Goal: Task Accomplishment & Management: Use online tool/utility

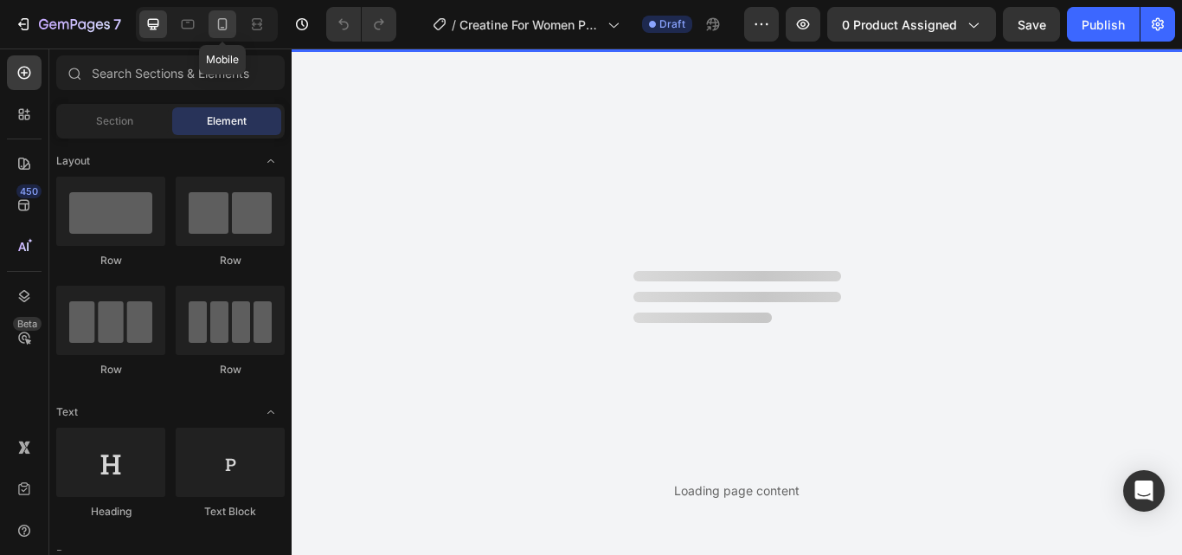
click at [221, 19] on icon at bounding box center [223, 24] width 10 height 12
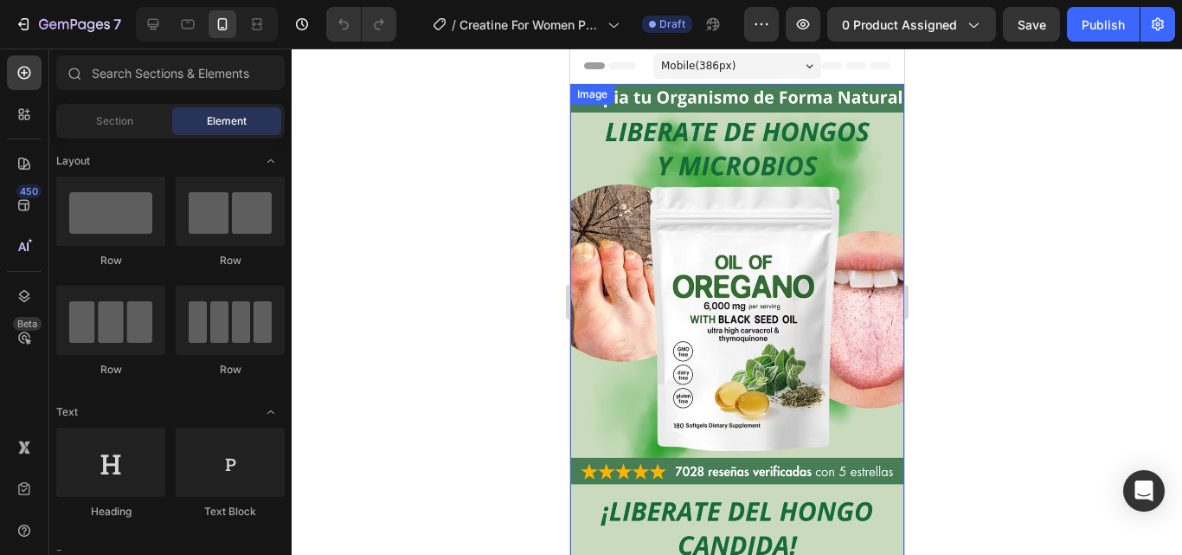
click at [793, 216] on img at bounding box center [736, 474] width 334 height 780
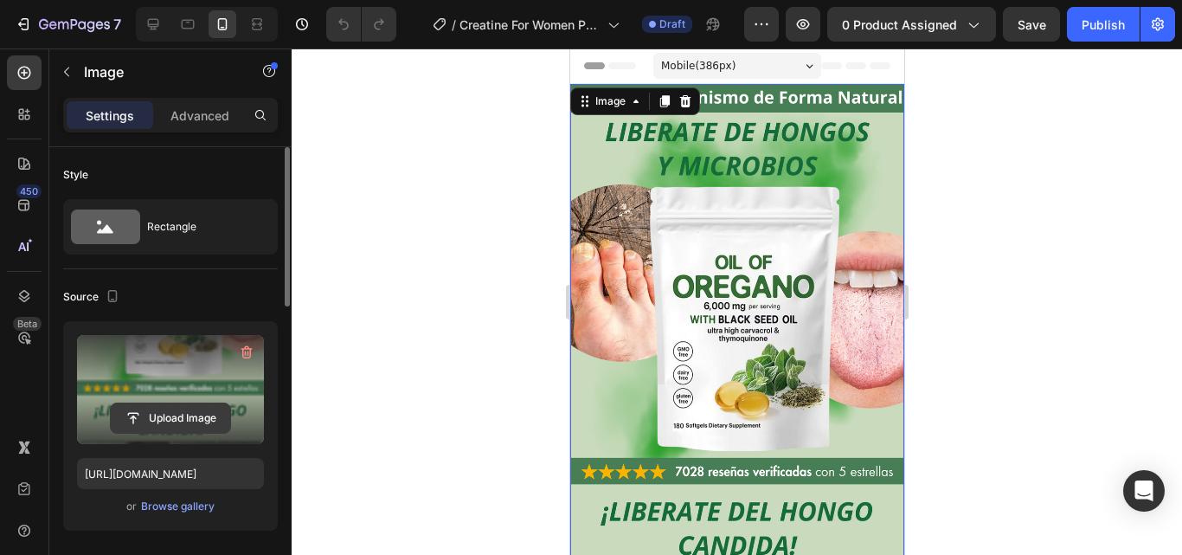
click at [195, 421] on input "file" at bounding box center [170, 417] width 119 height 29
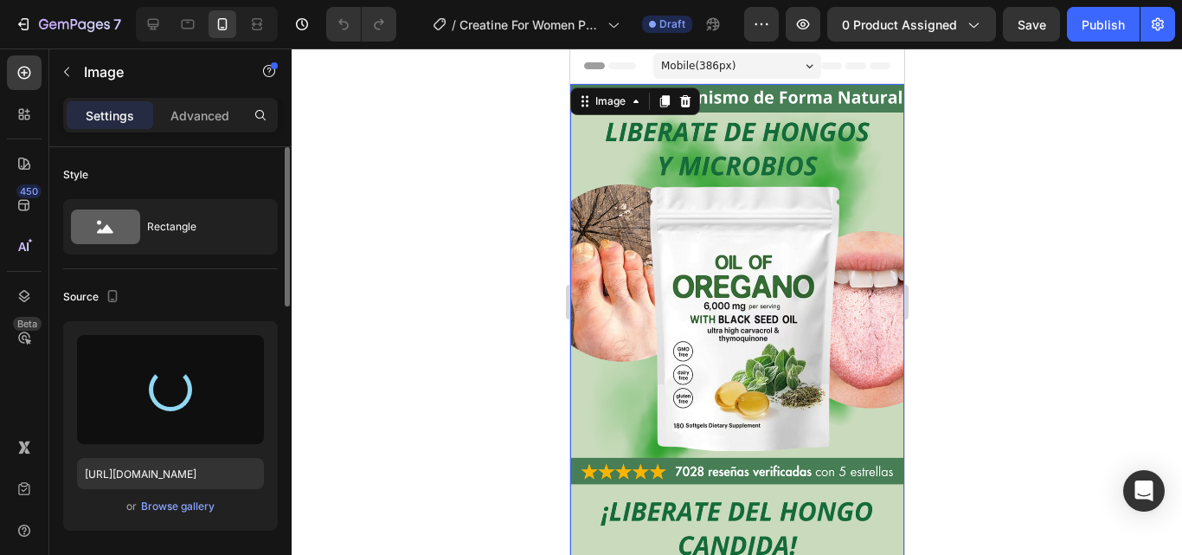
type input "https://cdn.shopify.com/s/files/1/0817/1218/5665/files/gempages_483071697826611…"
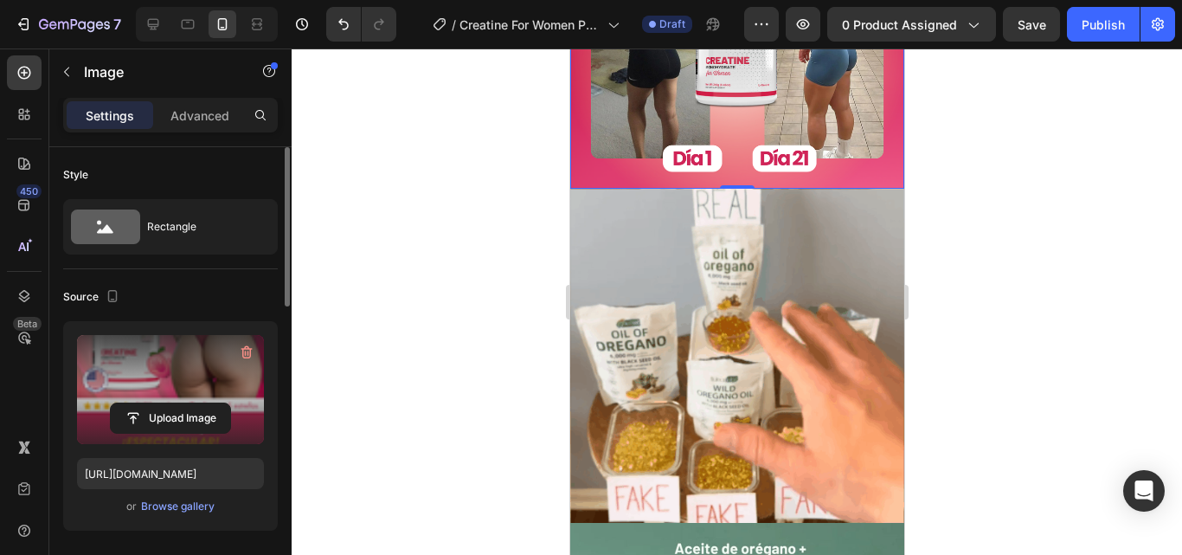
scroll to position [692, 0]
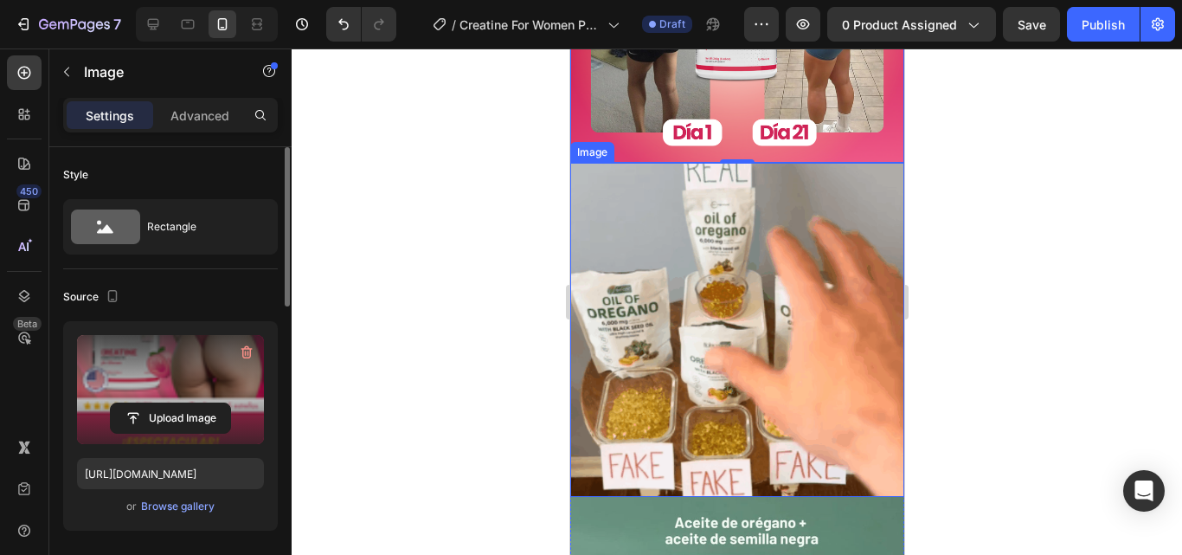
click at [794, 319] on img at bounding box center [736, 330] width 334 height 334
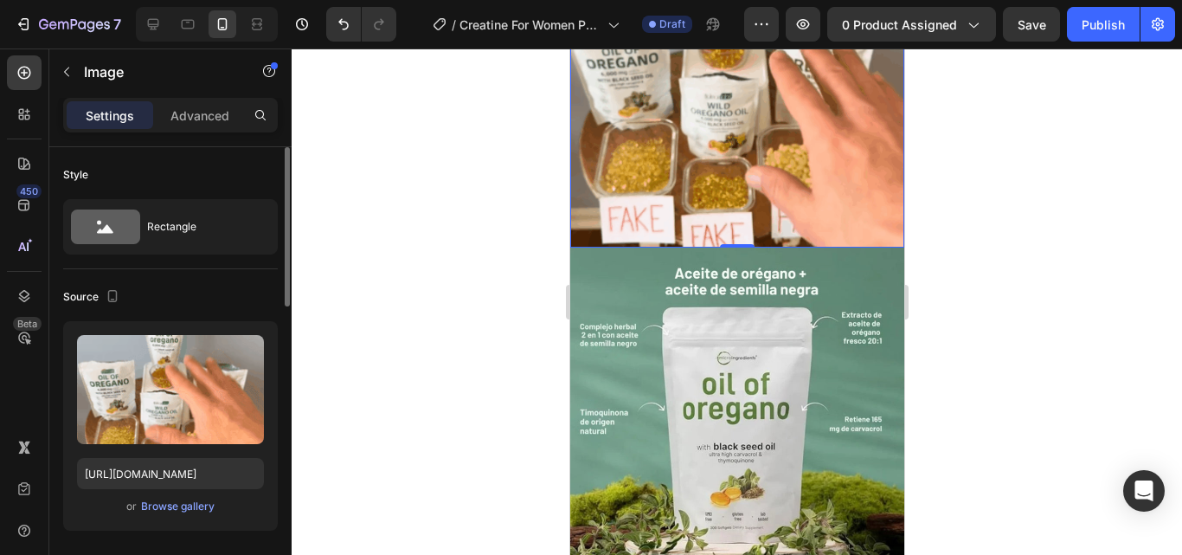
scroll to position [952, 0]
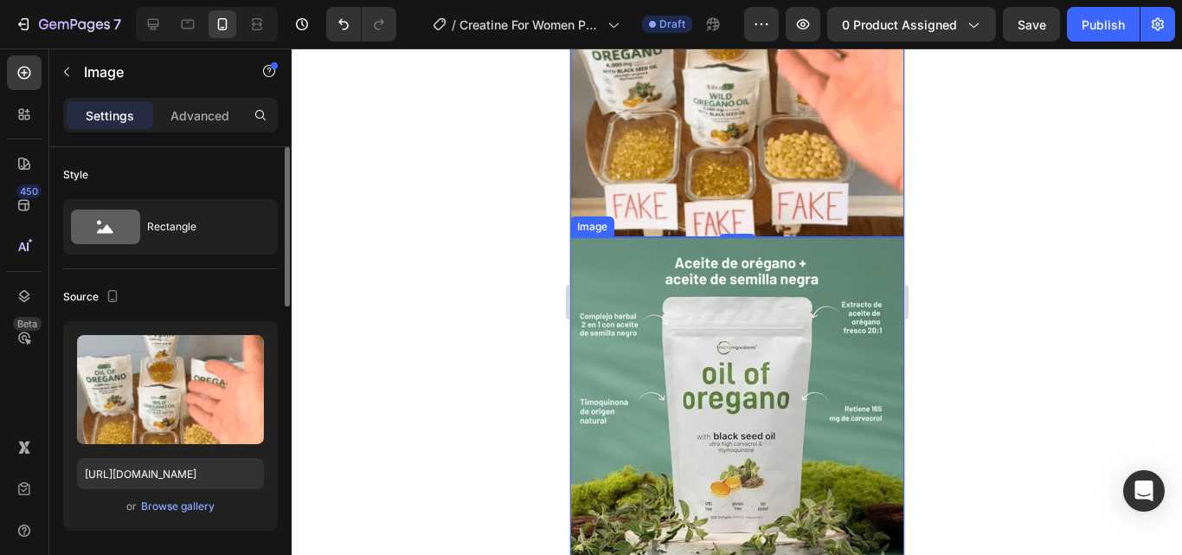
click at [741, 369] on img at bounding box center [736, 404] width 334 height 334
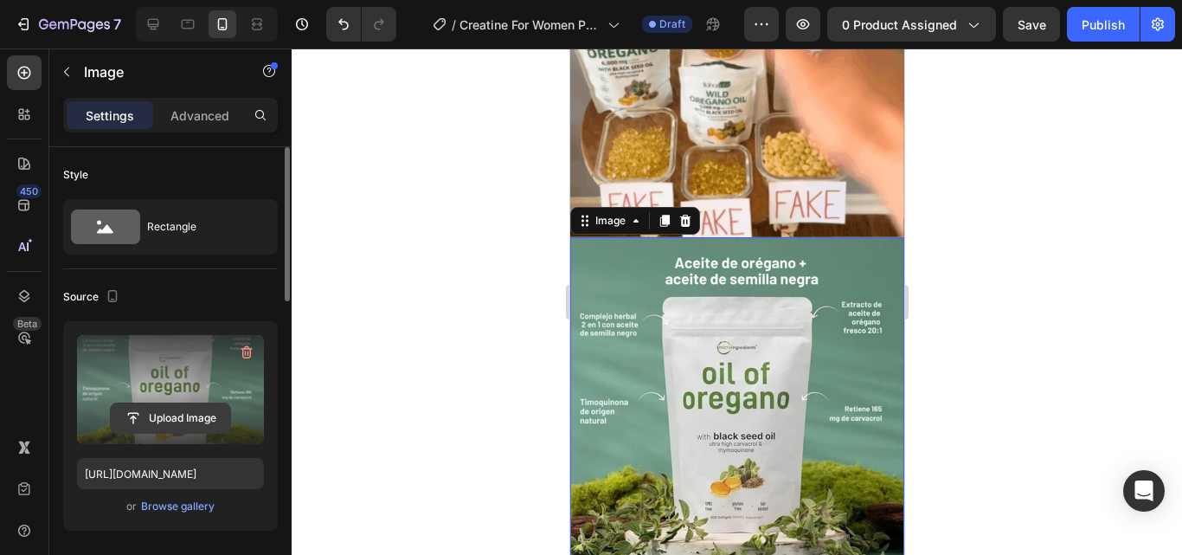
click at [189, 422] on input "file" at bounding box center [170, 417] width 119 height 29
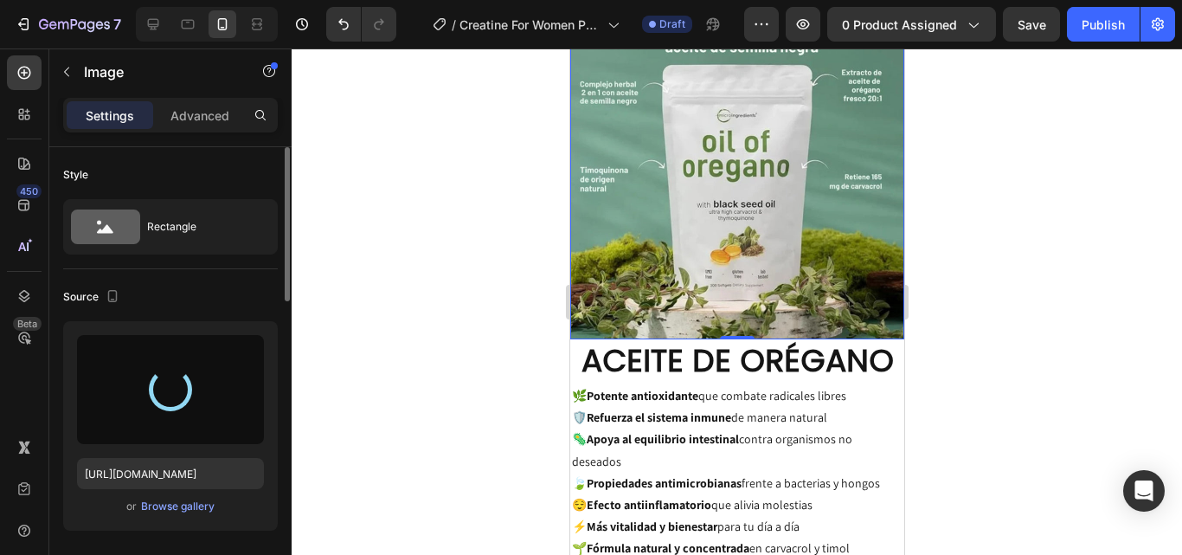
scroll to position [1211, 0]
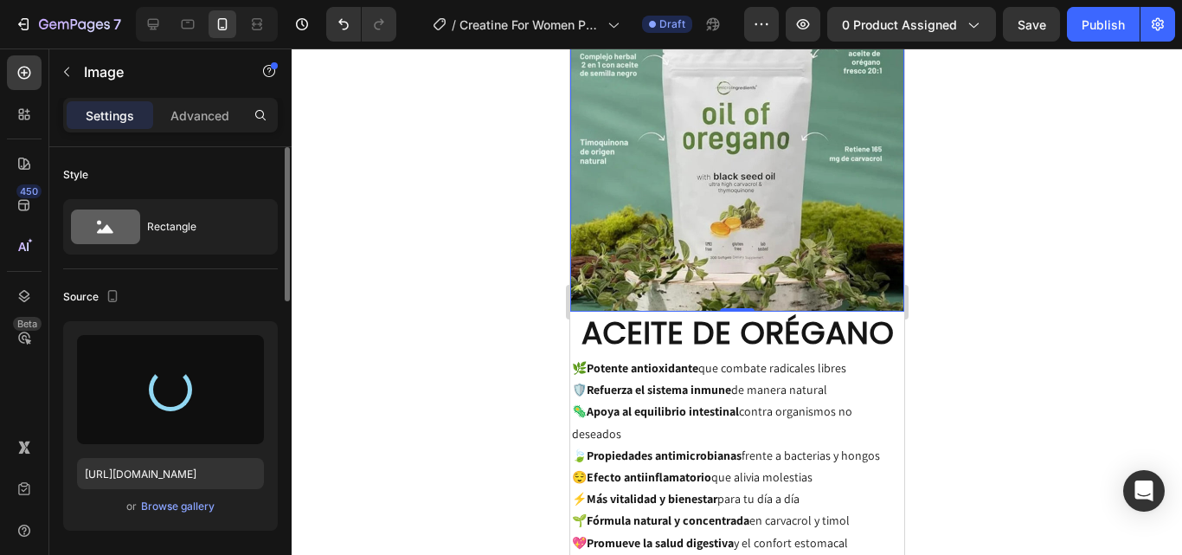
type input "https://cdn.shopify.com/s/files/1/0817/1218/5665/files/gempages_483071697826611…"
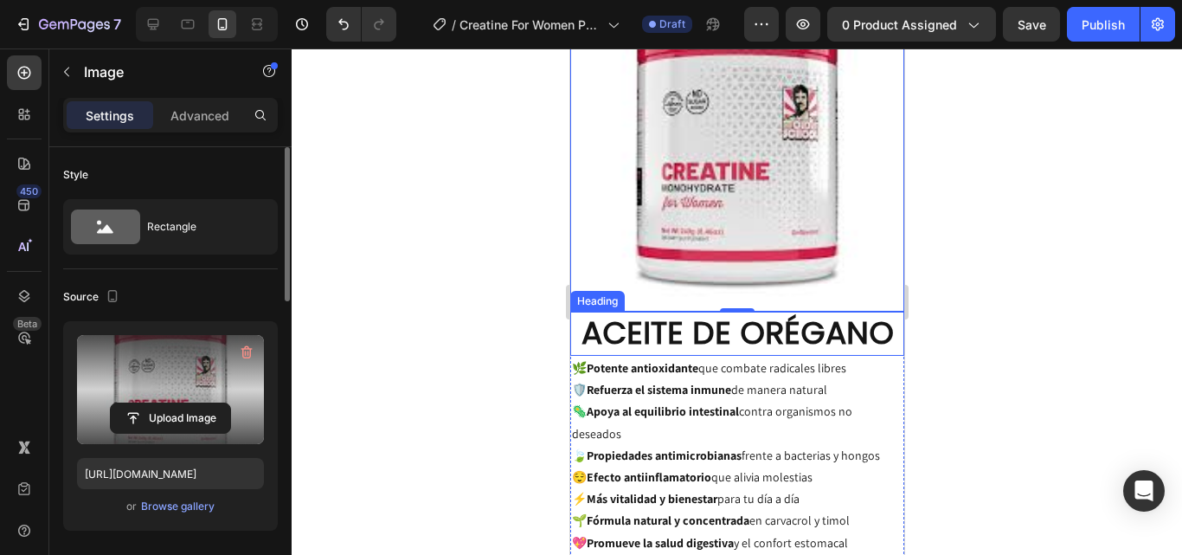
click at [752, 311] on h2 "ACEITE DE ORÉGANO" at bounding box center [736, 333] width 334 height 44
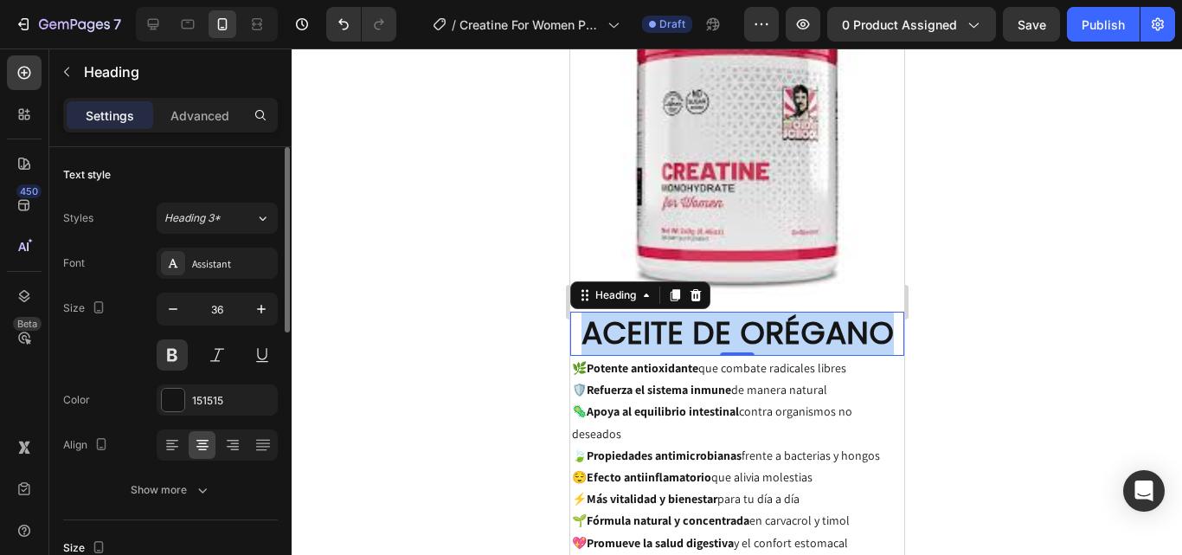
click at [752, 313] on p "ACEITE DE ORÉGANO" at bounding box center [736, 333] width 331 height 41
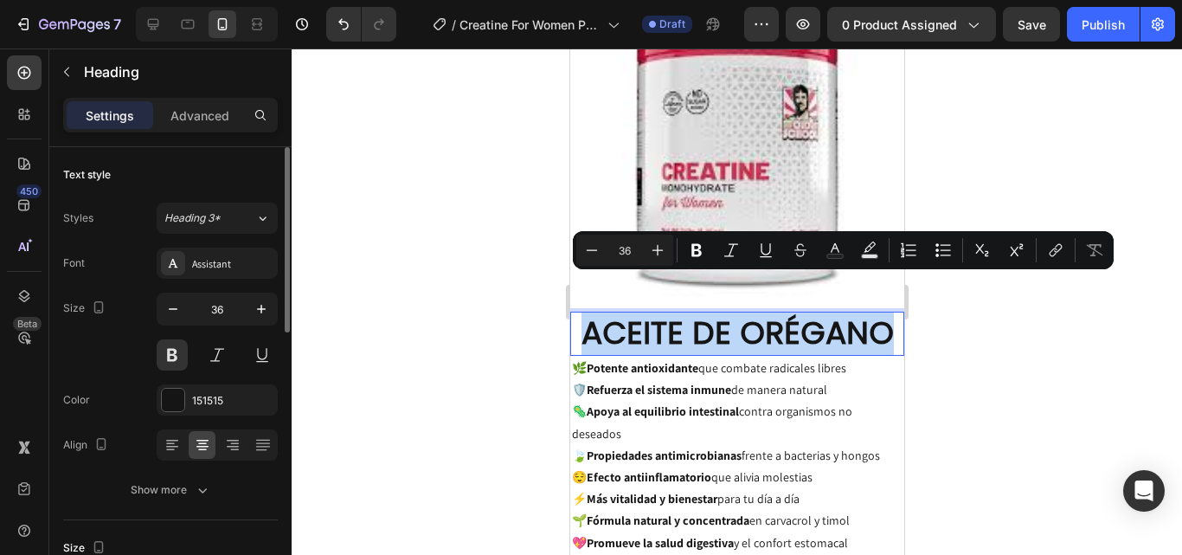
scroll to position [1038, 0]
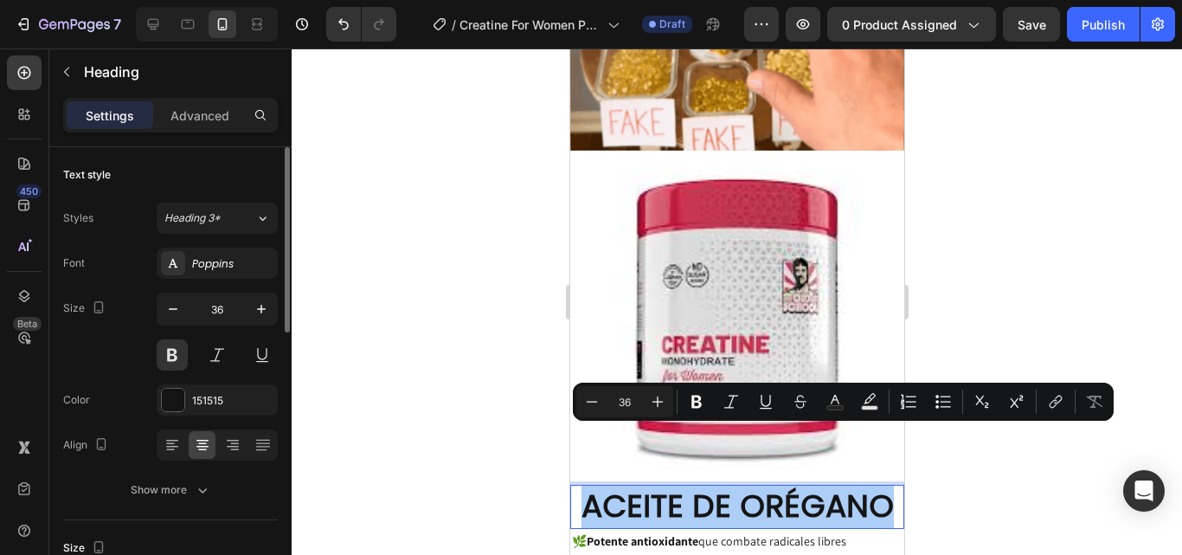
click at [938, 251] on div at bounding box center [737, 301] width 890 height 506
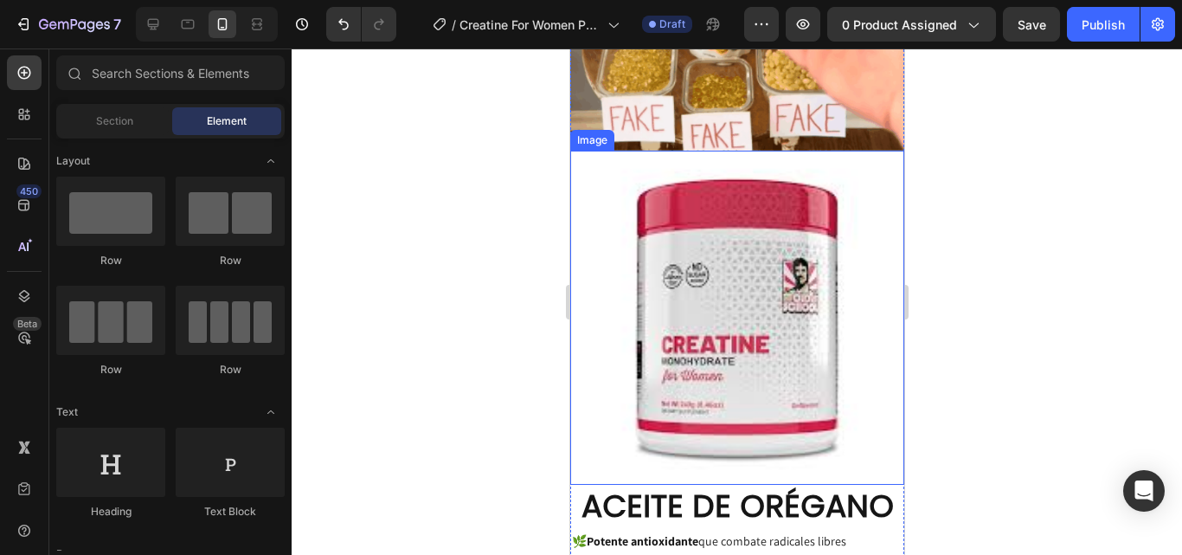
click at [752, 272] on img at bounding box center [736, 318] width 334 height 334
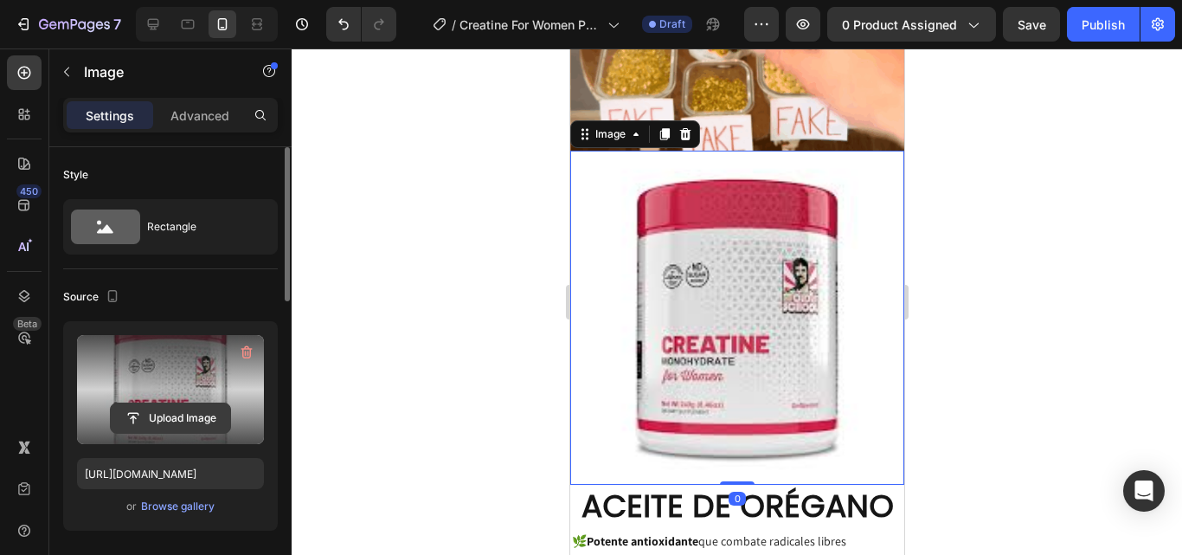
click at [202, 414] on input "file" at bounding box center [170, 417] width 119 height 29
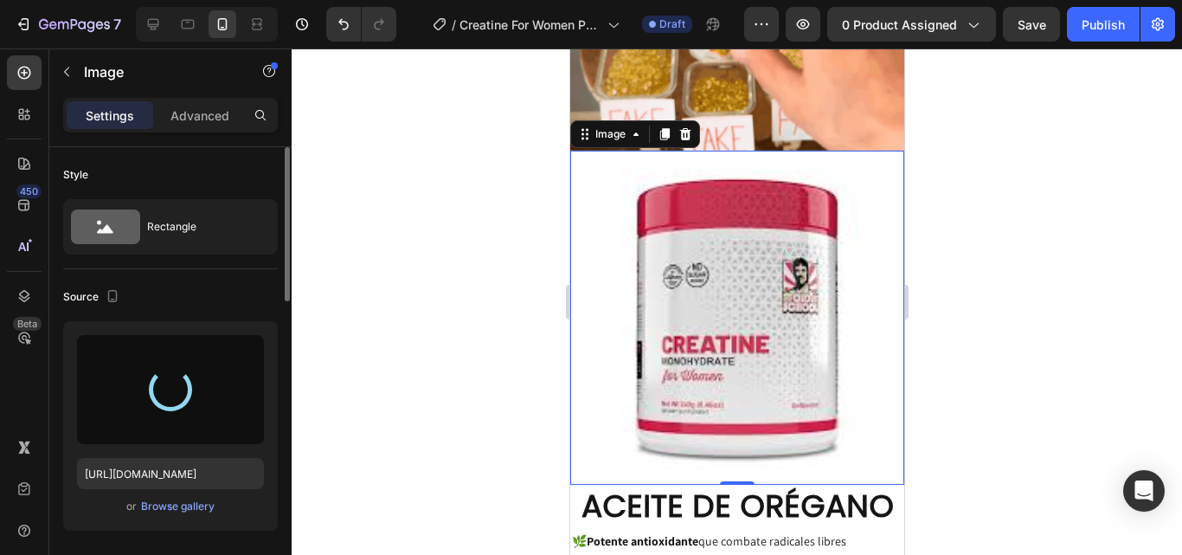
type input "https://cdn.shopify.com/s/files/1/0817/1218/5665/files/gempages_483071697826611…"
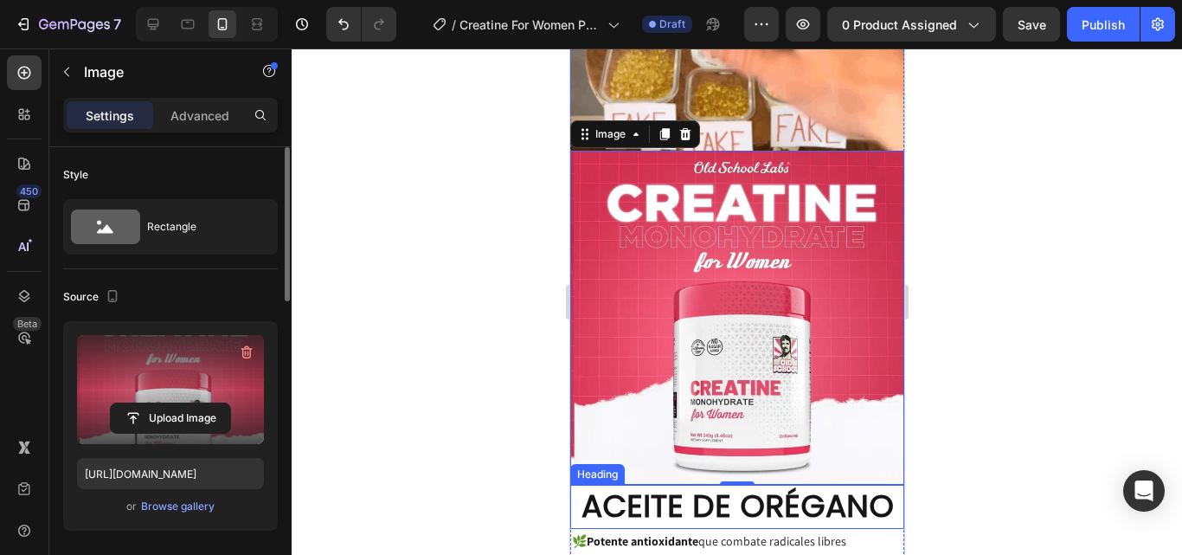
click at [809, 486] on p "ACEITE DE ORÉGANO" at bounding box center [736, 506] width 331 height 41
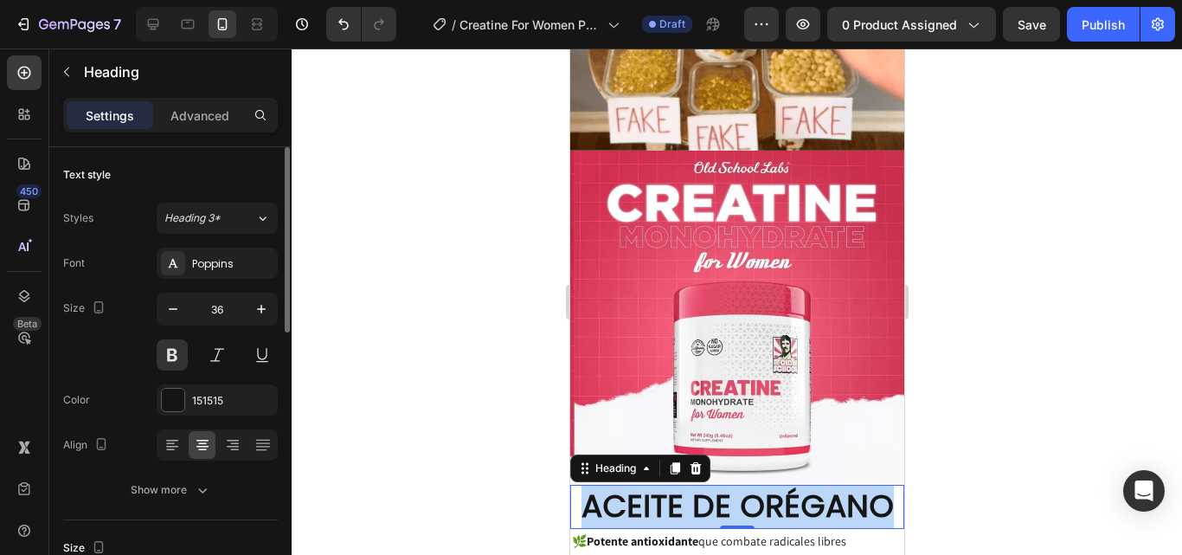
click at [809, 486] on p "ACEITE DE ORÉGANO" at bounding box center [736, 506] width 331 height 41
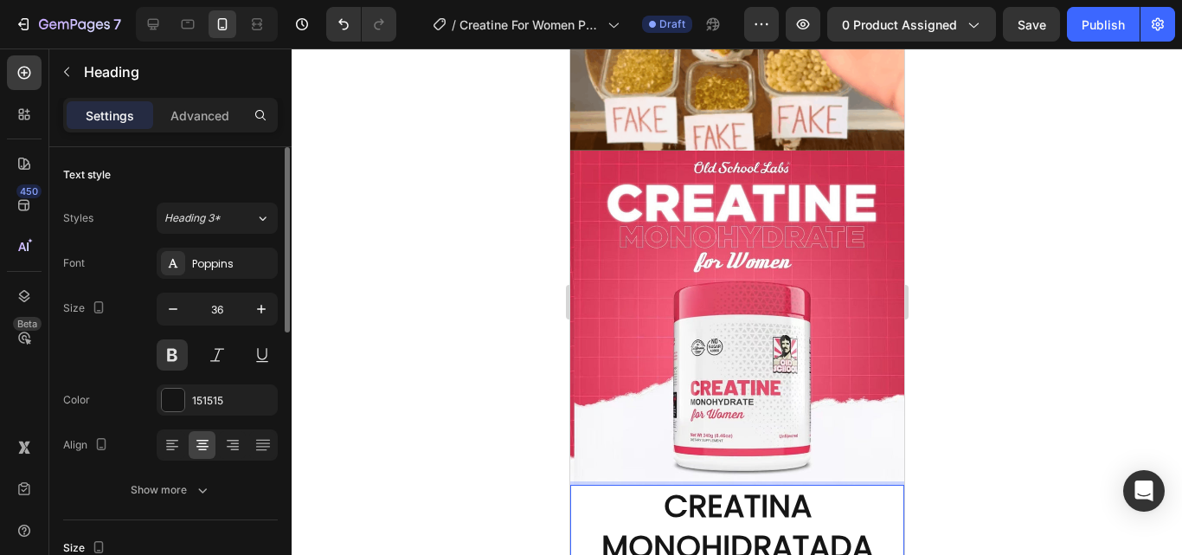
click at [1044, 387] on div at bounding box center [737, 301] width 890 height 506
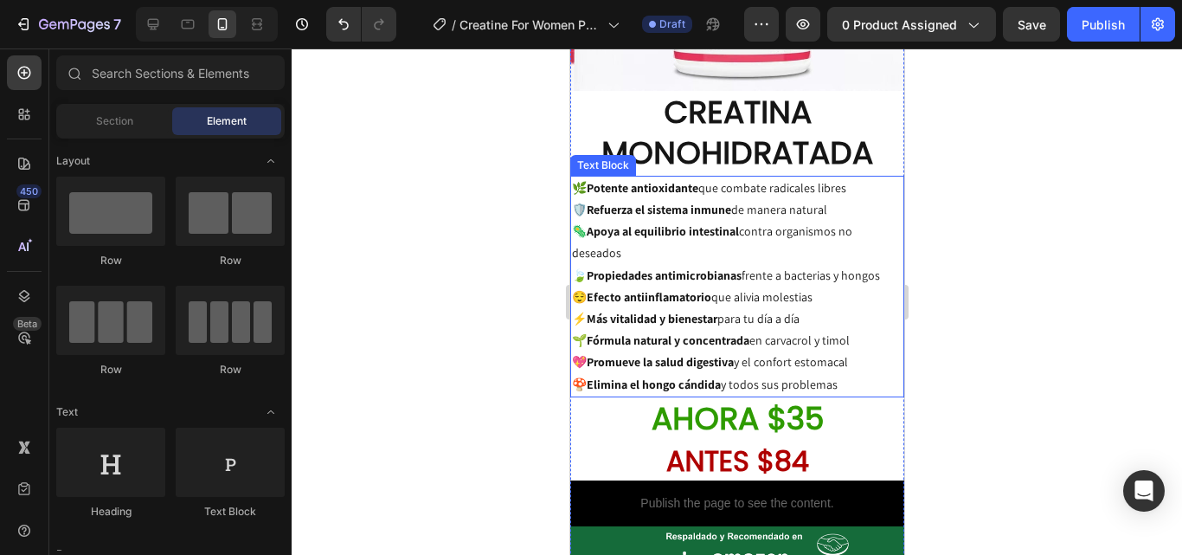
scroll to position [1471, 0]
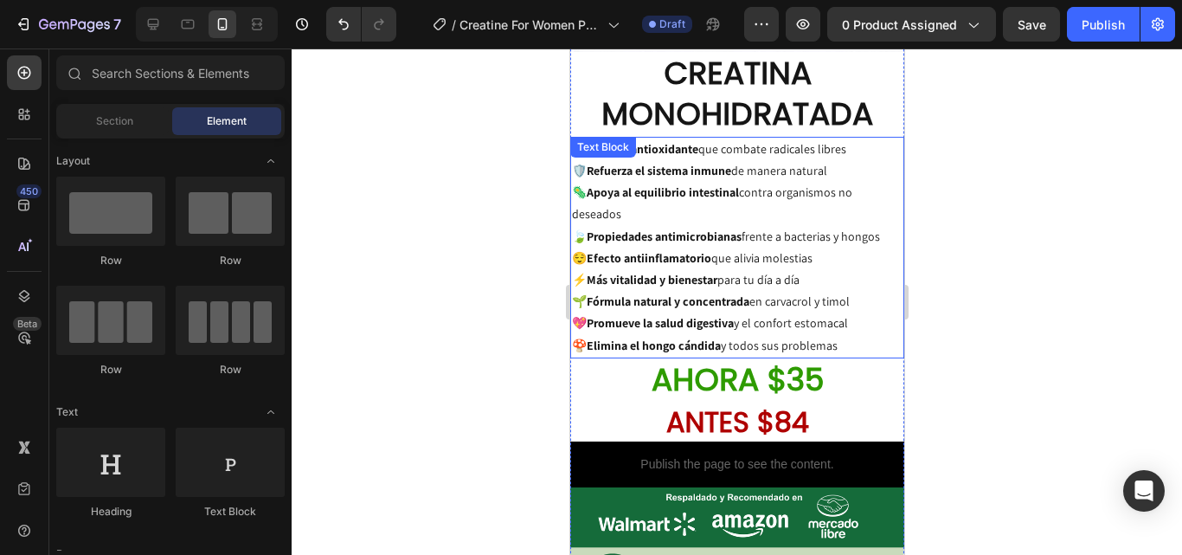
click at [816, 335] on p "🍄 Elimina el hongo cándida y todos sus problemas" at bounding box center [736, 346] width 331 height 22
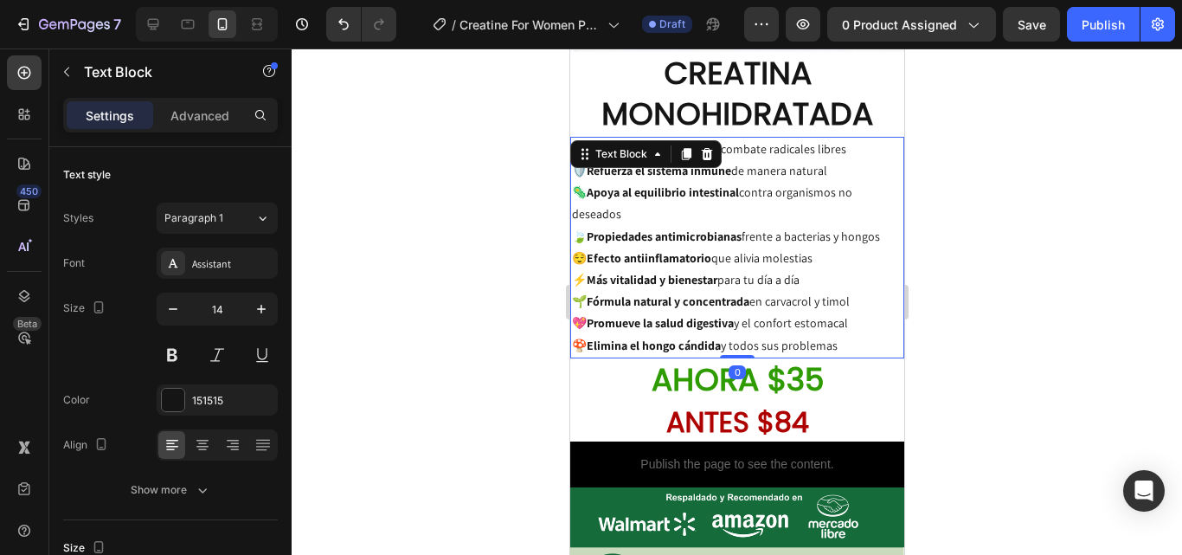
click at [845, 335] on p "🍄 Elimina el hongo cándida y todos sus problemas" at bounding box center [736, 346] width 331 height 22
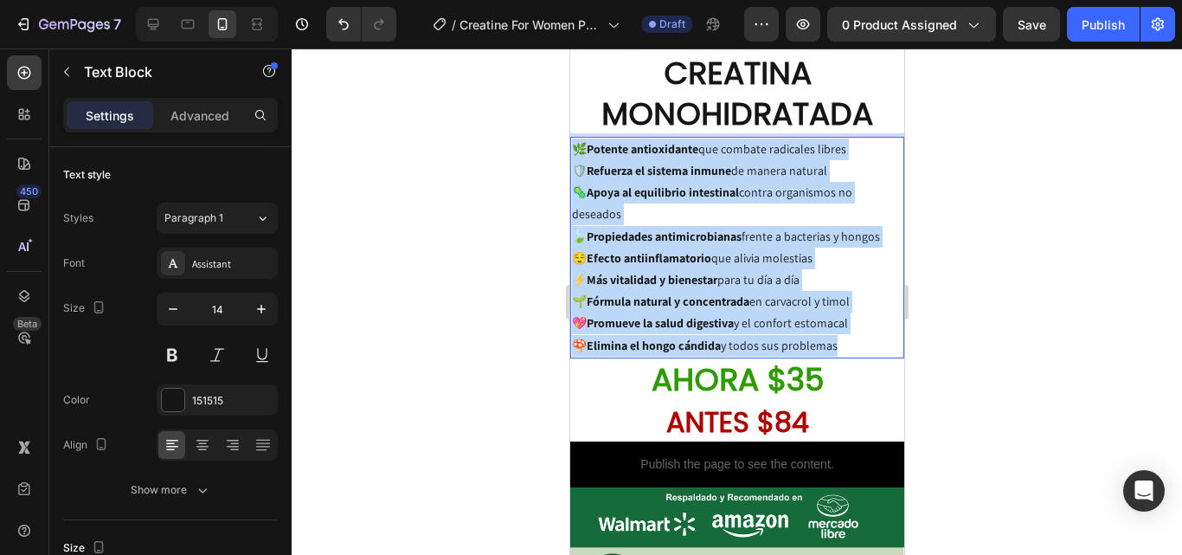
drag, startPoint x: 845, startPoint y: 290, endPoint x: 576, endPoint y: 92, distance: 334.2
click at [576, 137] on div "🌿 Potente antioxidante que combate radicales libres 🛡️ Refuerza el sistema inmu…" at bounding box center [736, 248] width 334 height 222
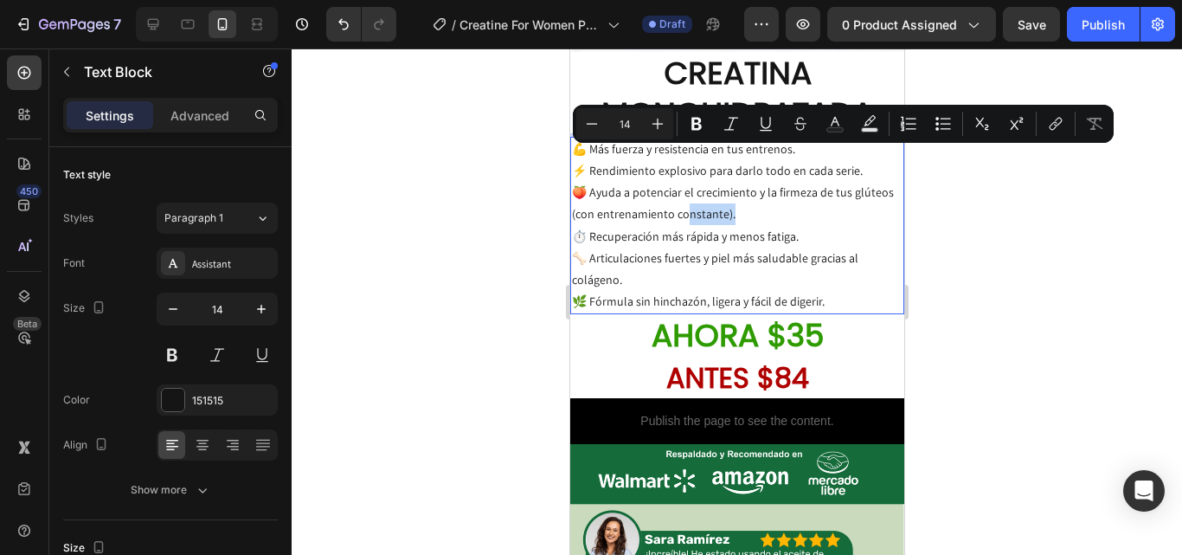
drag, startPoint x: 730, startPoint y: 161, endPoint x: 682, endPoint y: 158, distance: 48.5
click at [682, 158] on p "💪 Más fuerza y resistencia en tus entrenos. ⚡ Rendimiento explosivo para darlo …" at bounding box center [736, 225] width 331 height 175
click at [716, 159] on p "💪 Más fuerza y resistencia en tus entrenos. ⚡ Rendimiento explosivo para darlo …" at bounding box center [736, 225] width 331 height 175
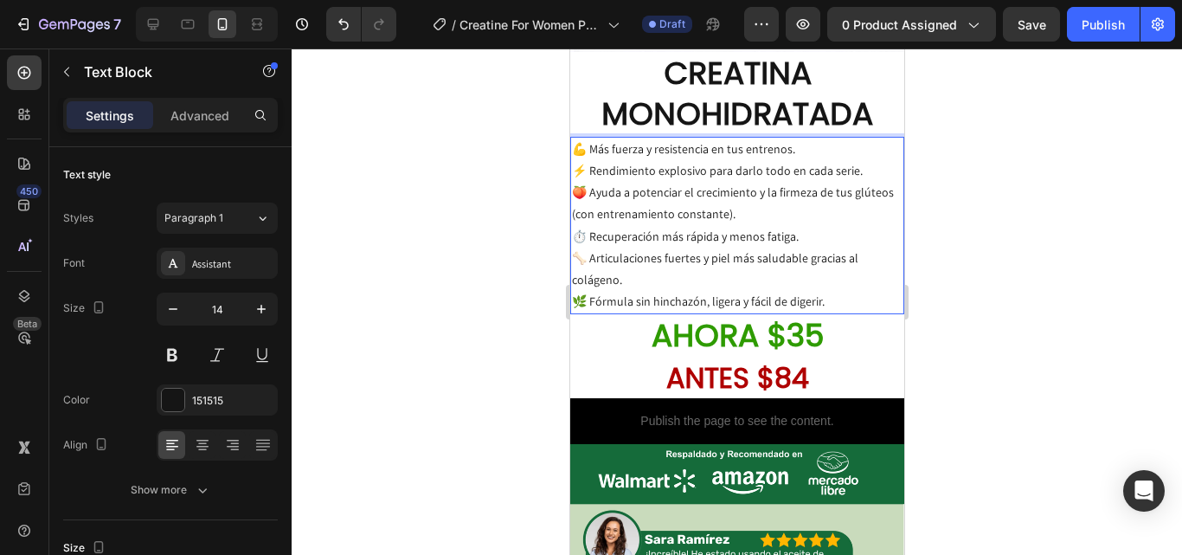
click at [724, 161] on p "💪 Más fuerza y resistencia en tus entrenos. ⚡ Rendimiento explosivo para darlo …" at bounding box center [736, 225] width 331 height 175
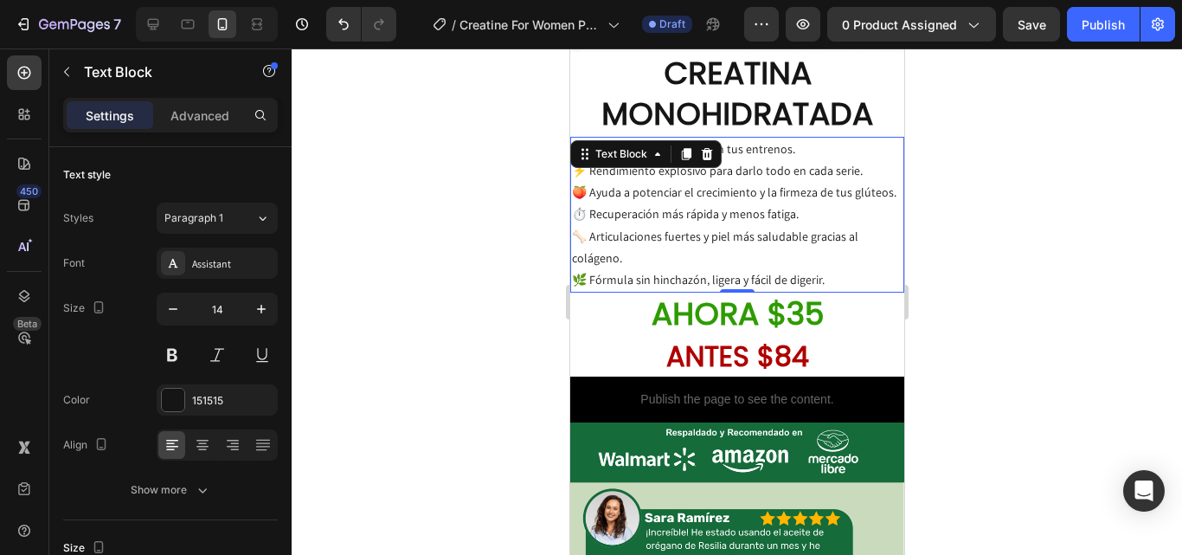
click at [938, 147] on div at bounding box center [737, 301] width 890 height 506
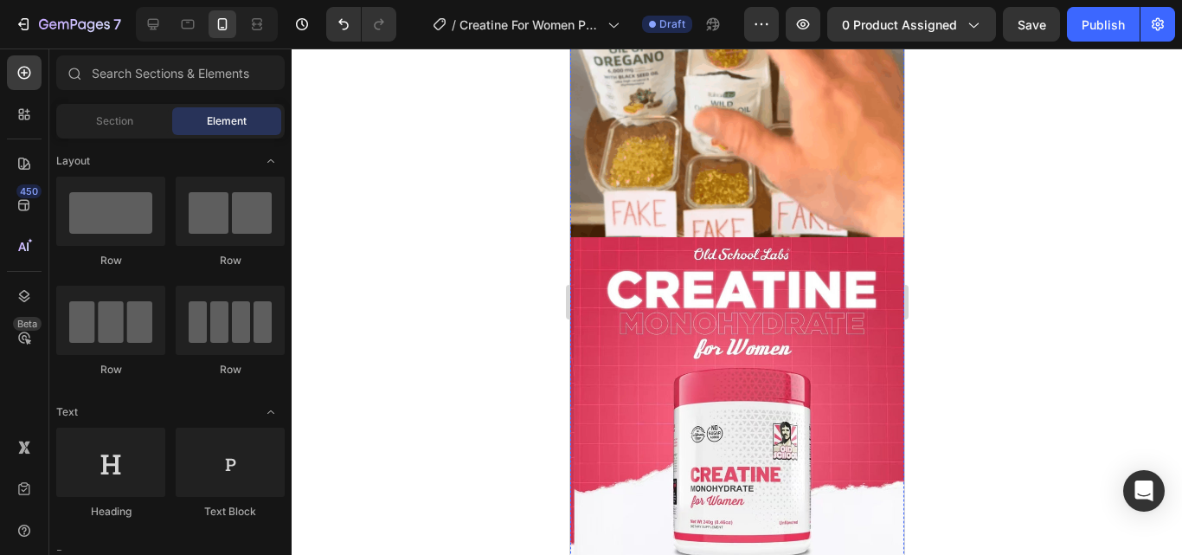
scroll to position [779, 0]
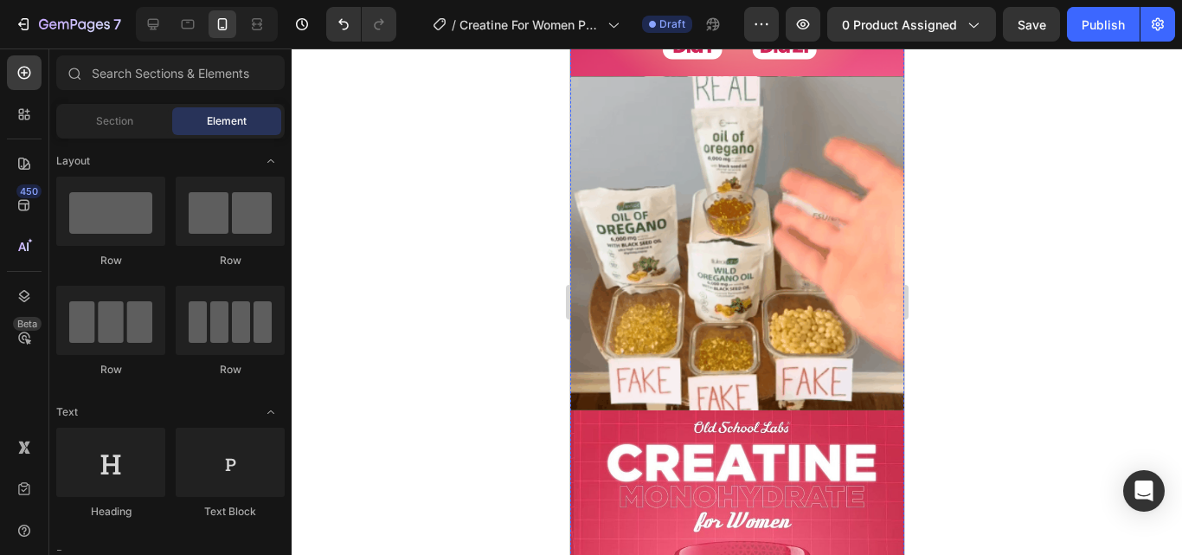
click at [825, 204] on img at bounding box center [736, 243] width 334 height 334
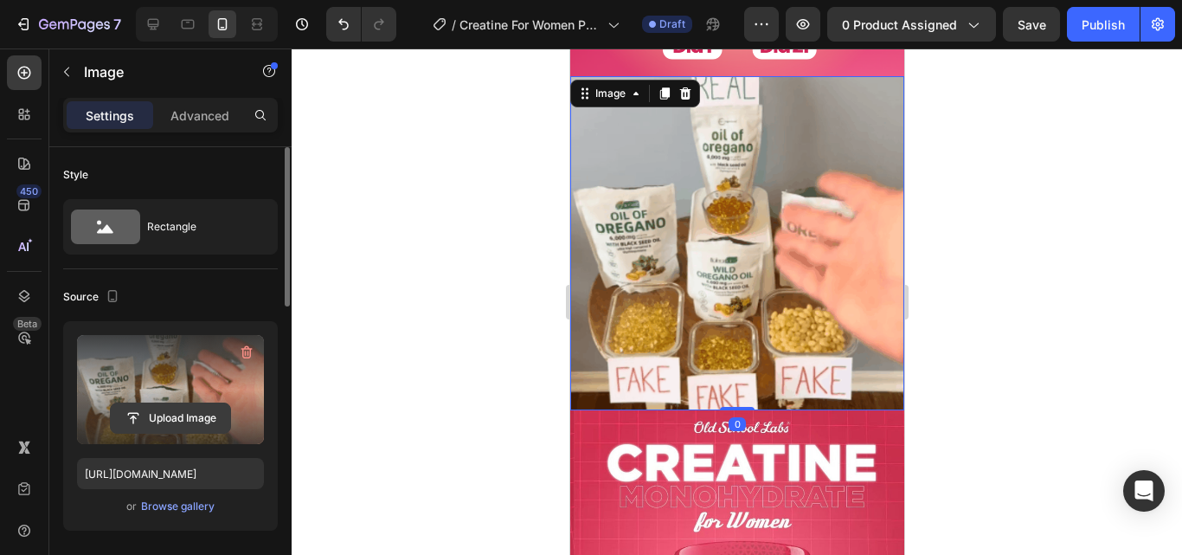
click at [207, 426] on input "file" at bounding box center [170, 417] width 119 height 29
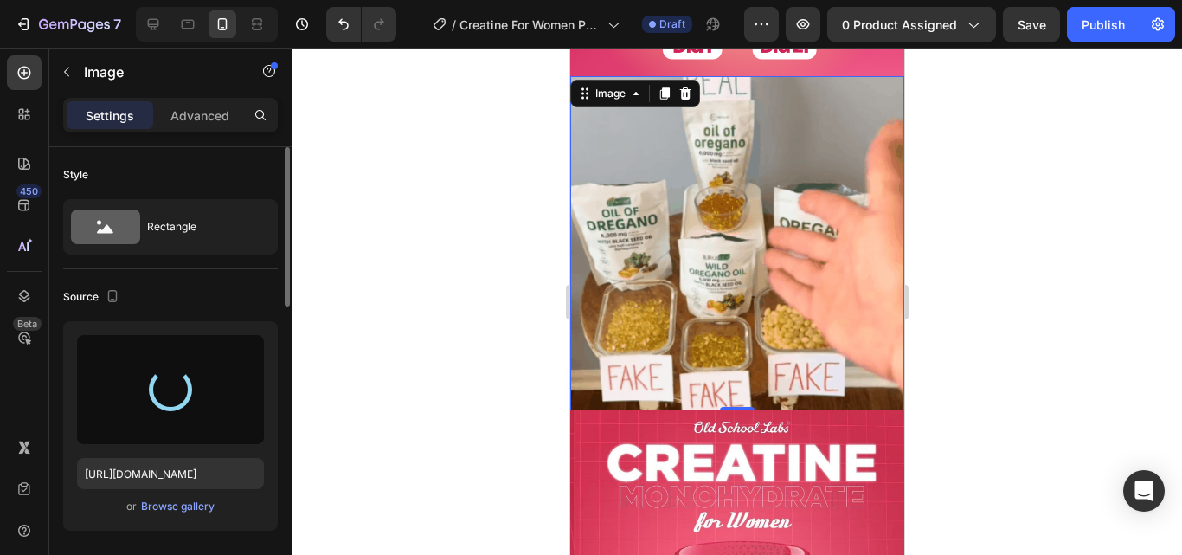
type input "https://cdn.shopify.com/s/files/1/0817/1218/5665/files/gempages_483071697826611…"
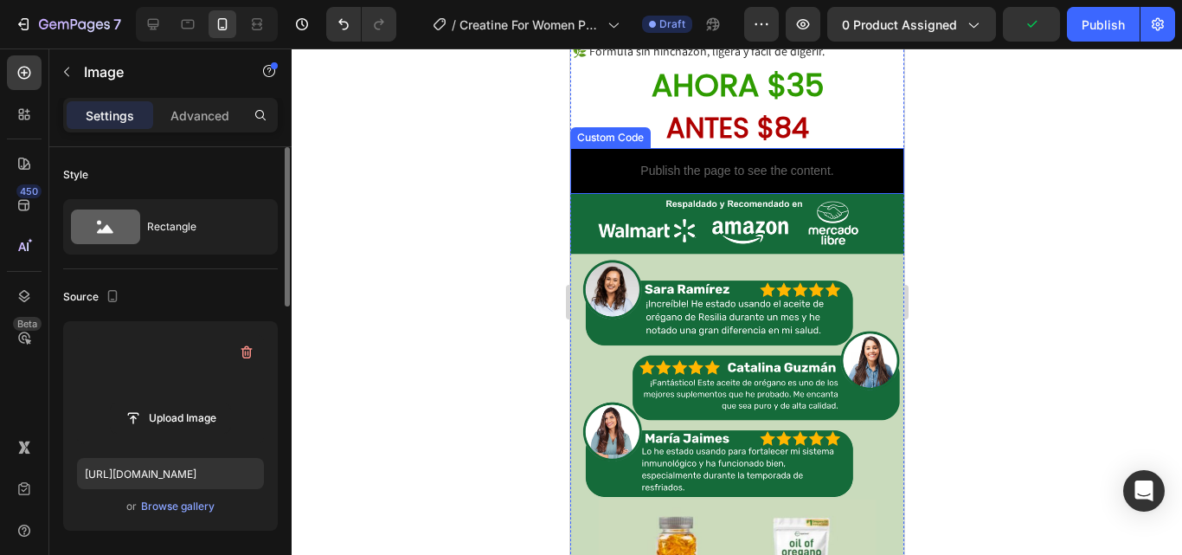
scroll to position [1817, 0]
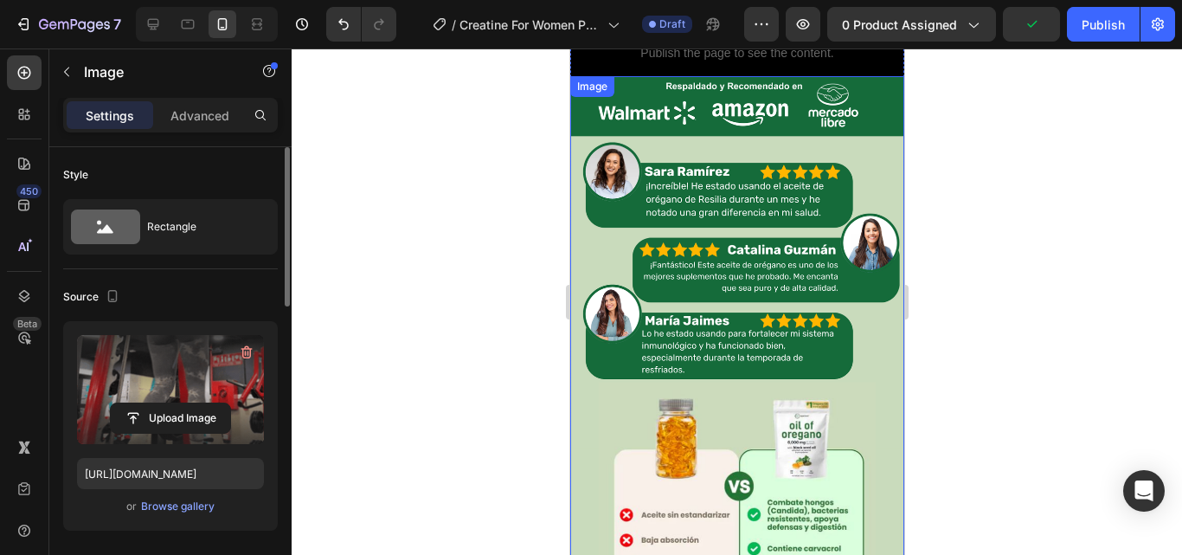
click at [775, 337] on img at bounding box center [736, 369] width 334 height 586
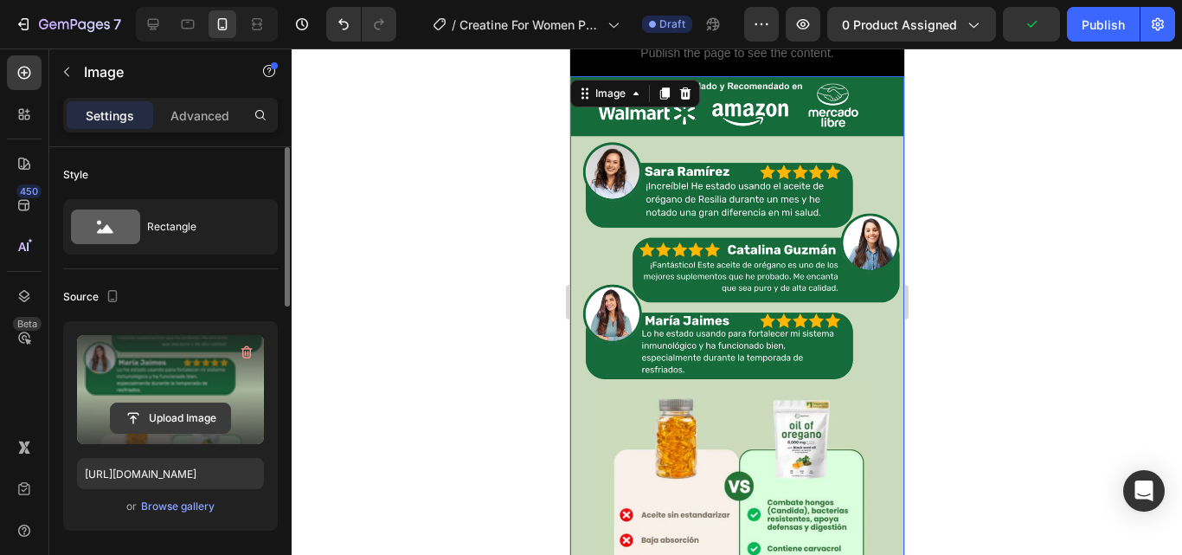
click at [193, 427] on input "file" at bounding box center [170, 417] width 119 height 29
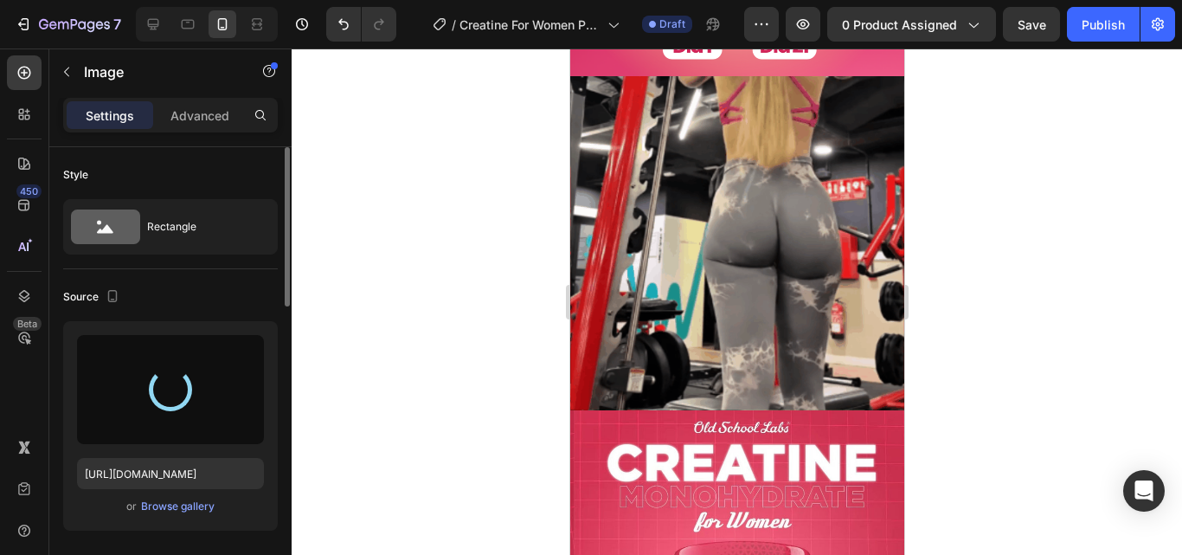
type input "https://cdn.shopify.com/s/files/1/0817/1218/5665/files/gempages_483071697826611…"
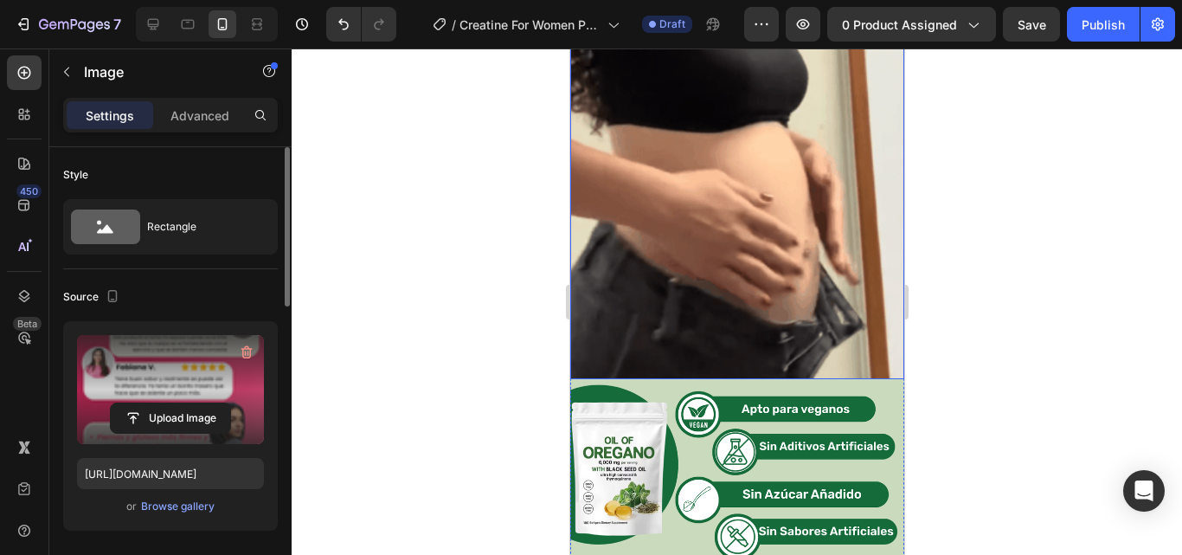
scroll to position [2596, 0]
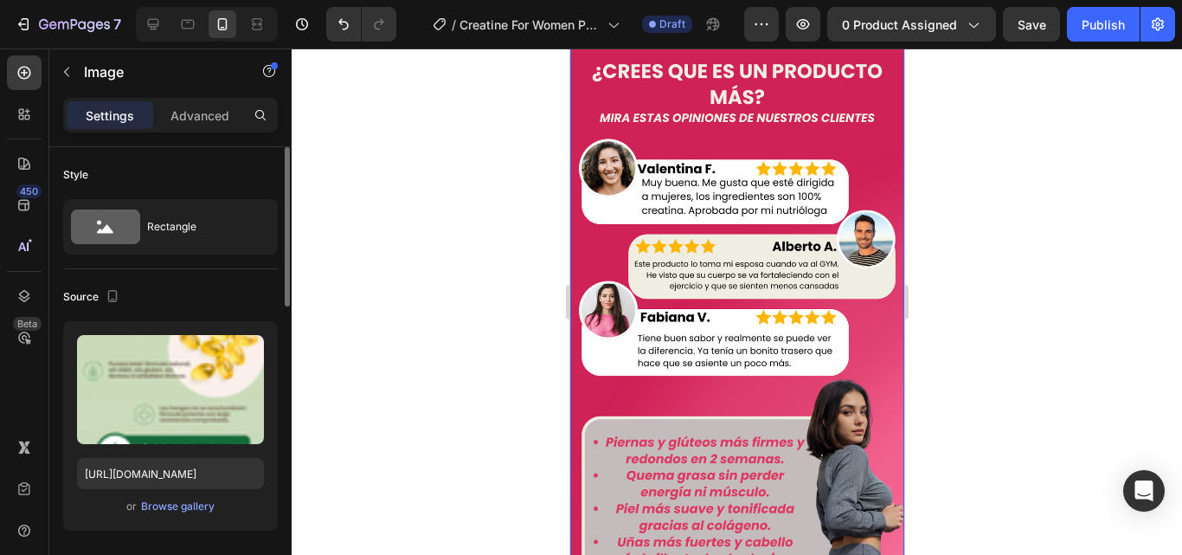
click at [728, 320] on img at bounding box center [736, 357] width 334 height 735
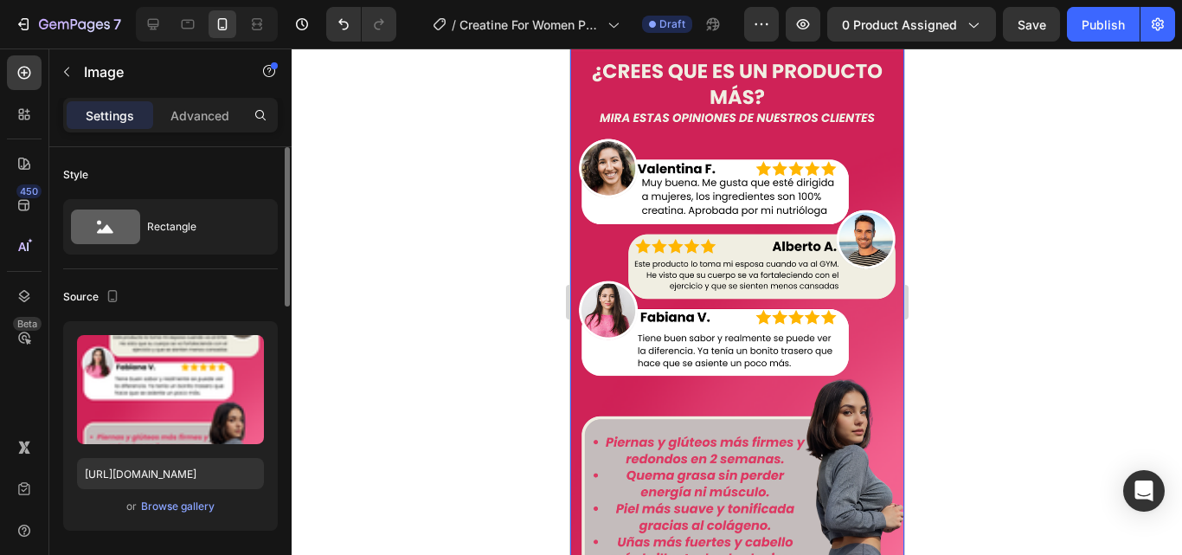
scroll to position [1557, 0]
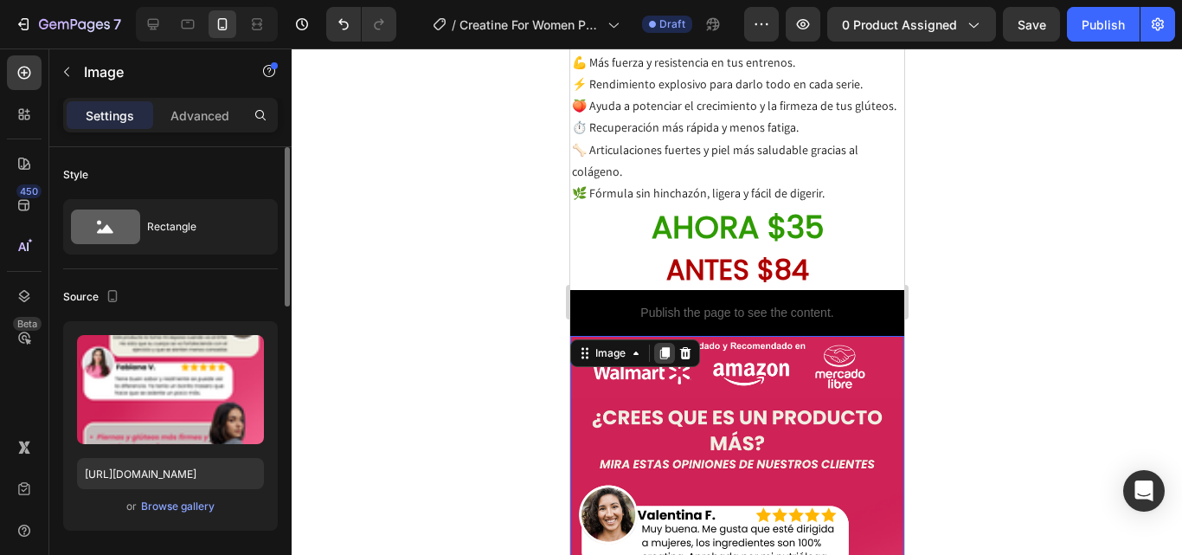
click at [661, 347] on icon at bounding box center [664, 353] width 10 height 12
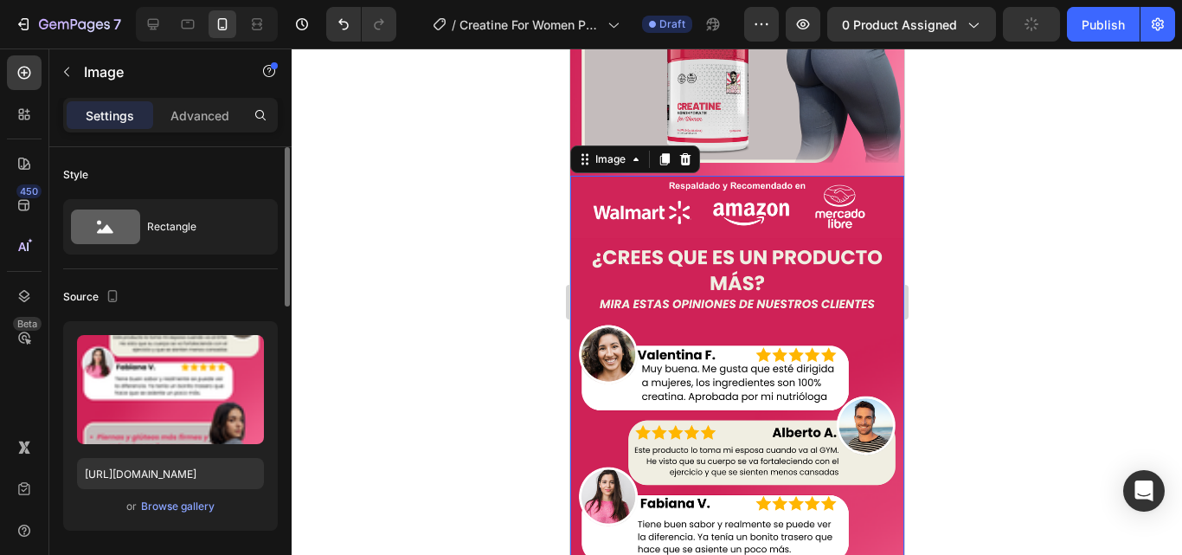
scroll to position [2456, 0]
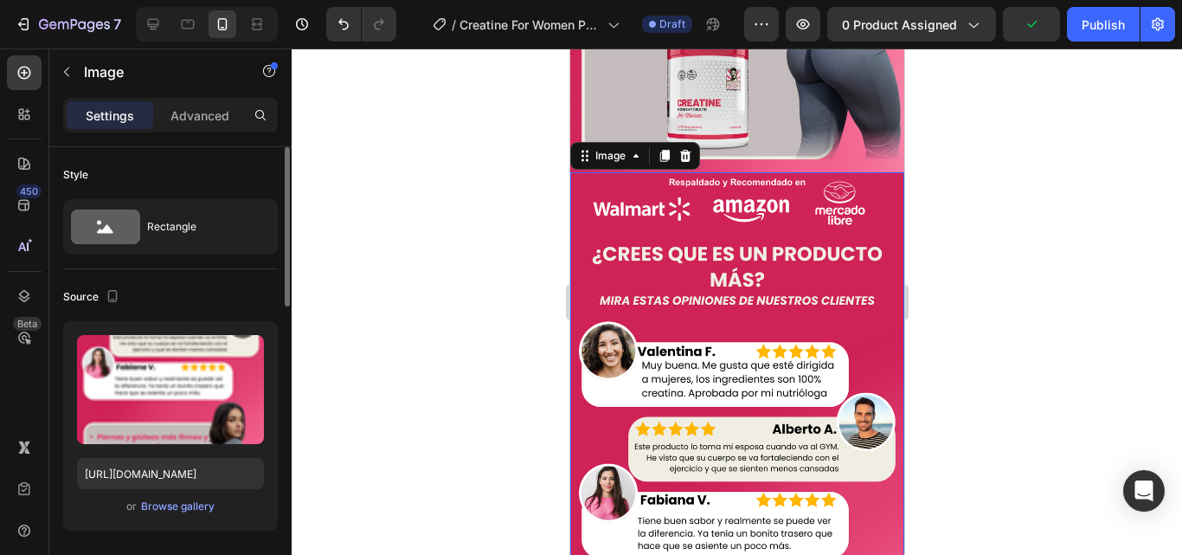
click at [707, 305] on img at bounding box center [736, 539] width 334 height 735
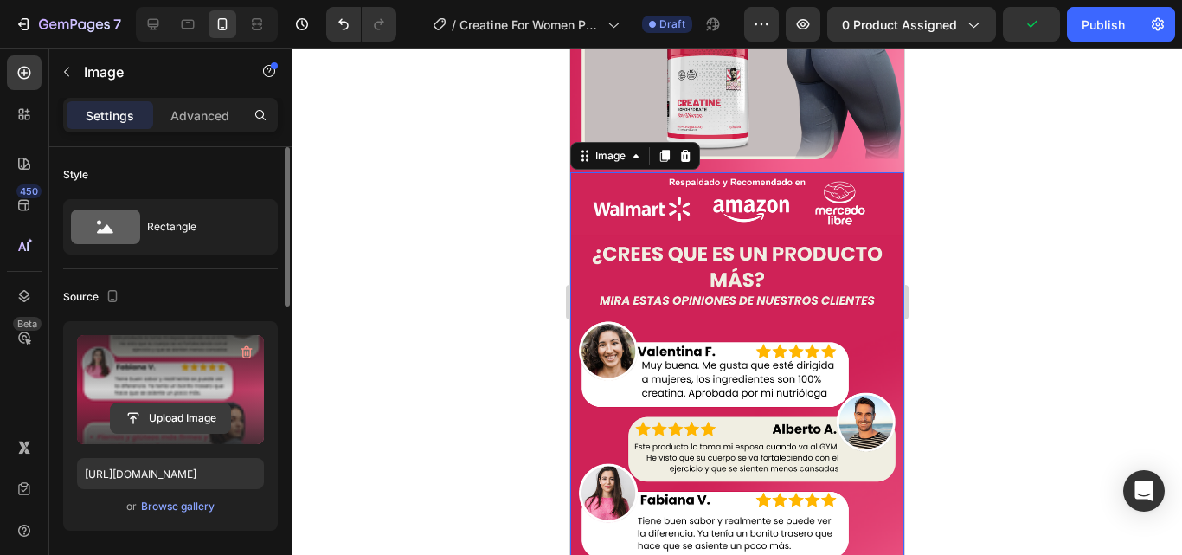
click at [176, 417] on input "file" at bounding box center [170, 417] width 119 height 29
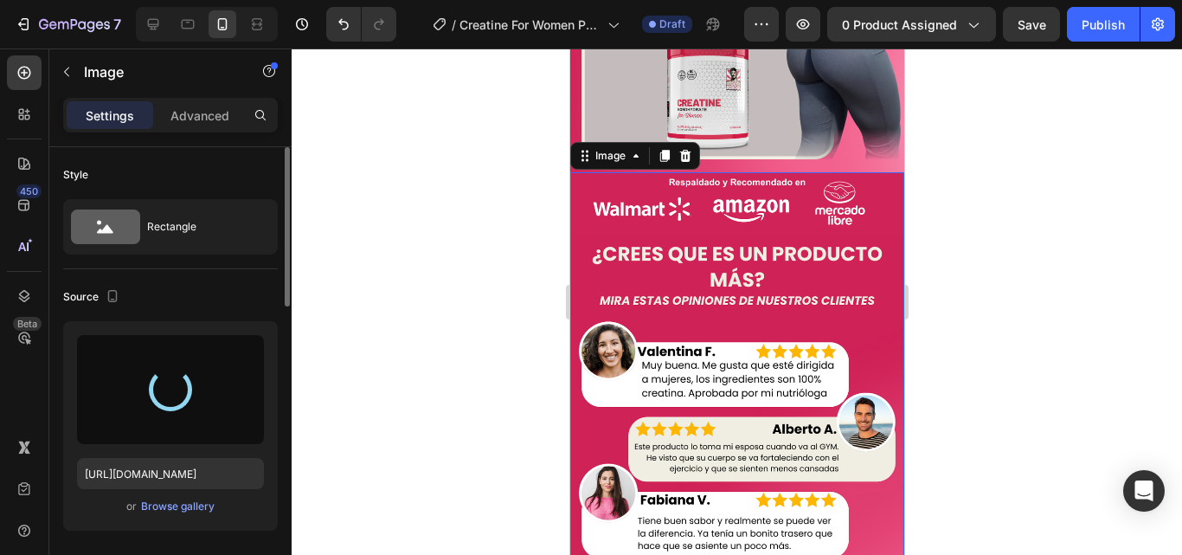
type input "https://cdn.shopify.com/s/files/1/0817/1218/5665/files/gempages_483071697826611…"
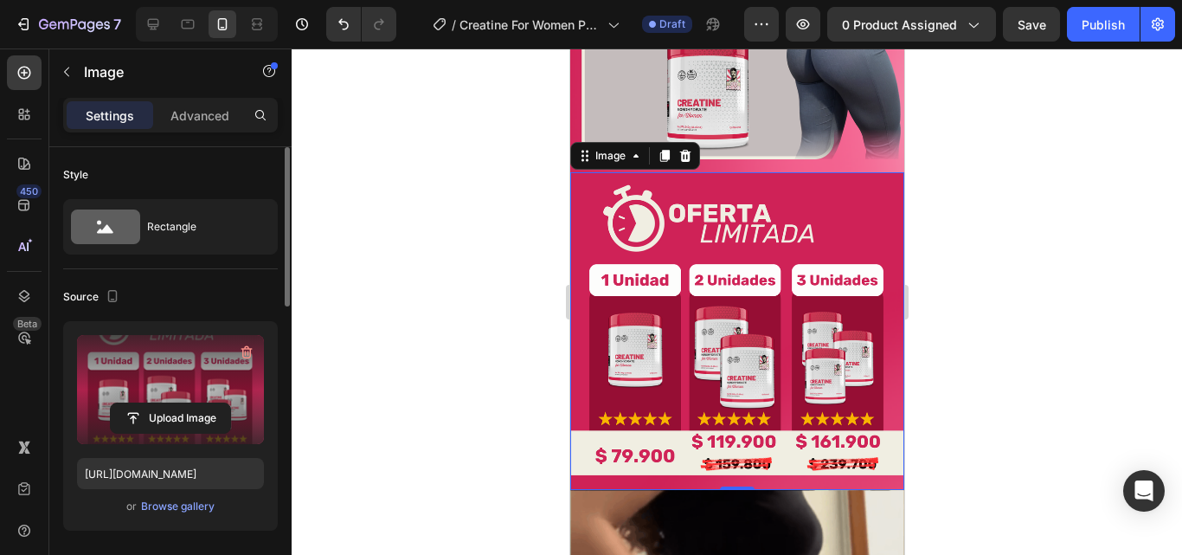
click at [1085, 307] on div at bounding box center [737, 301] width 890 height 506
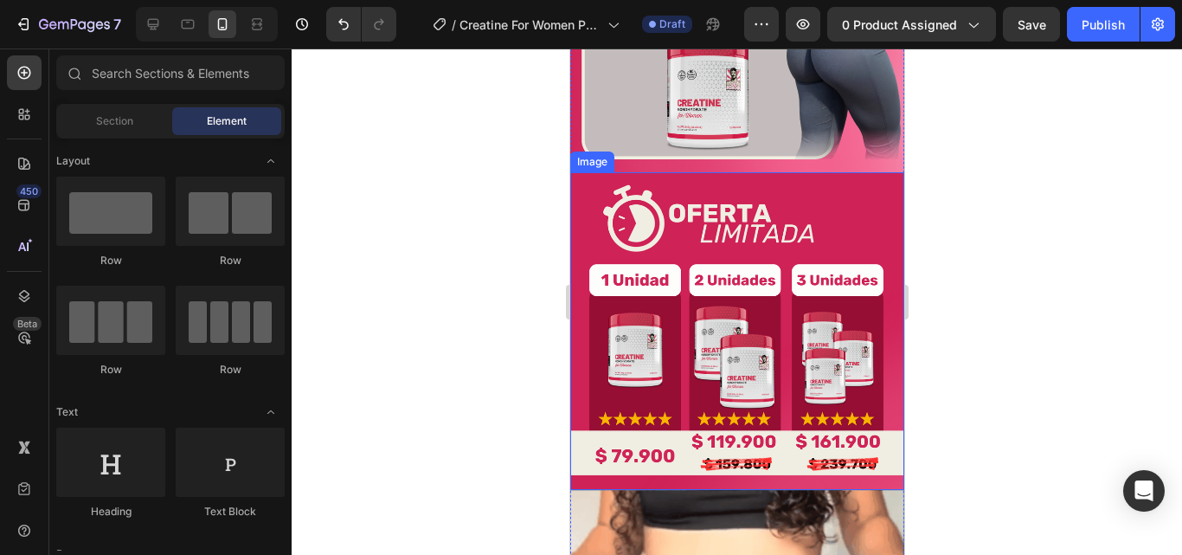
scroll to position [2803, 0]
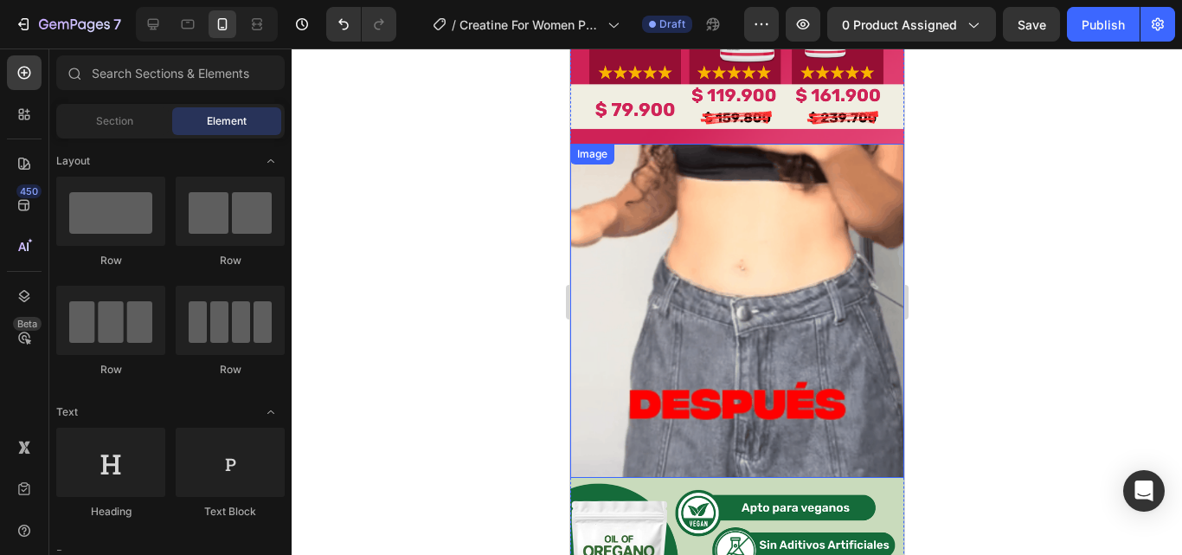
click at [801, 286] on img at bounding box center [736, 311] width 334 height 334
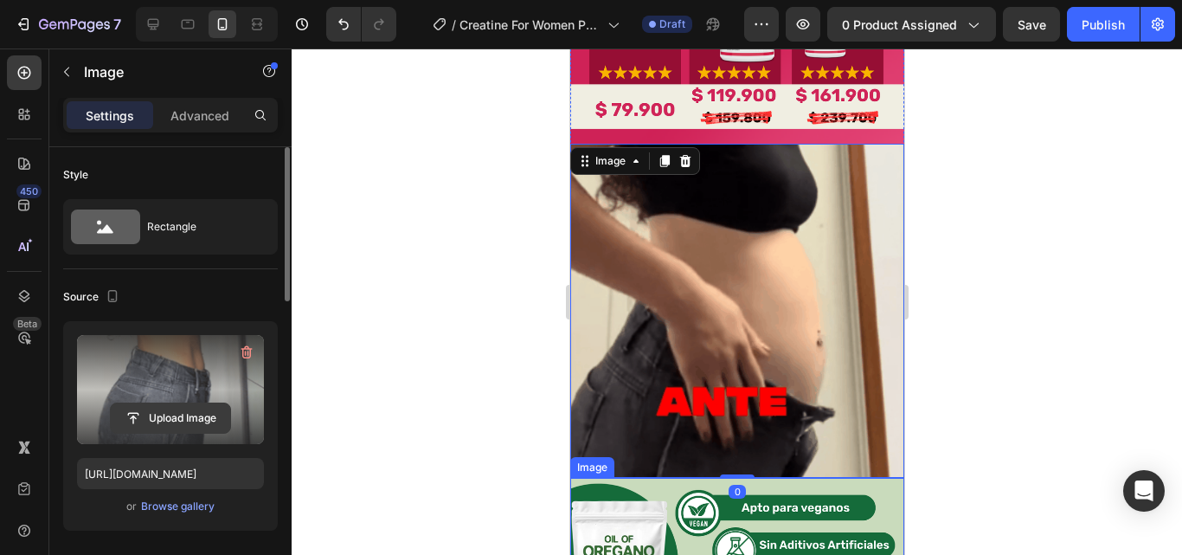
click at [179, 424] on input "file" at bounding box center [170, 417] width 119 height 29
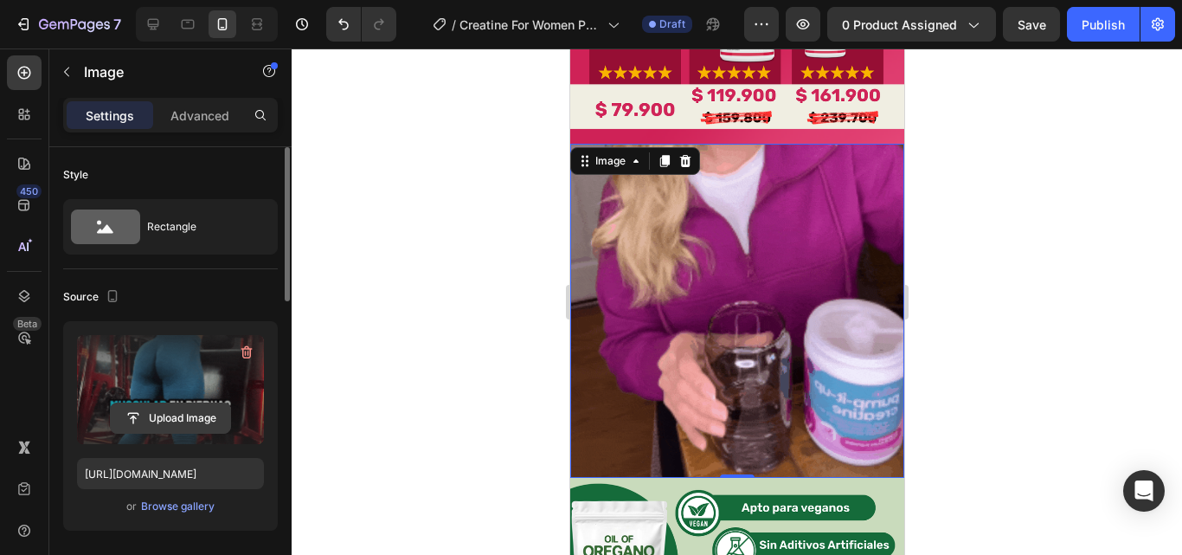
click at [209, 409] on input "file" at bounding box center [170, 417] width 119 height 29
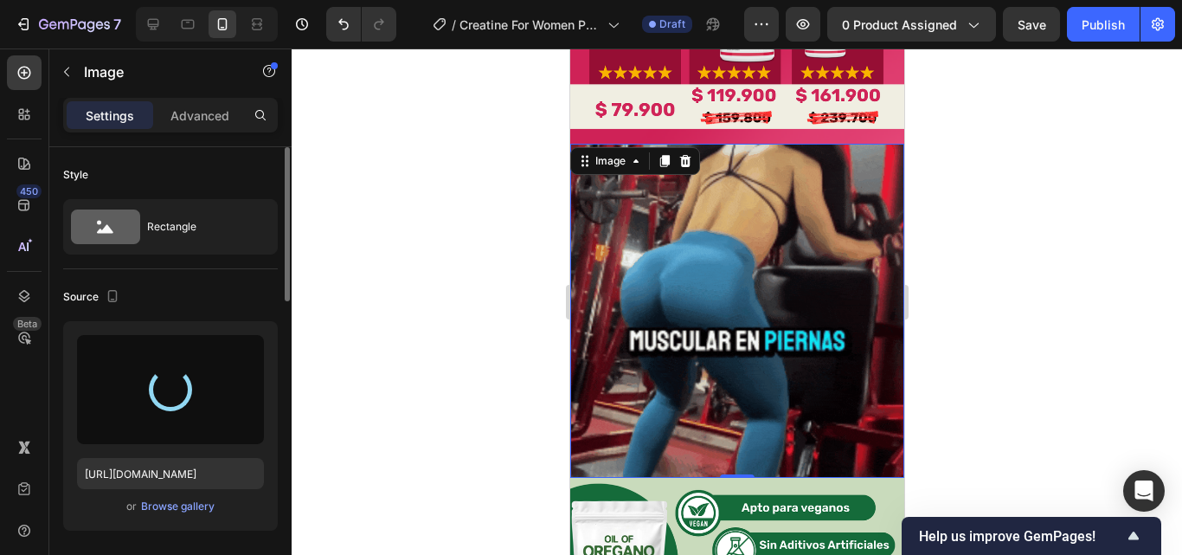
type input "https://cdn.shopify.com/s/files/1/0817/1218/5665/files/gempages_483071697826611…"
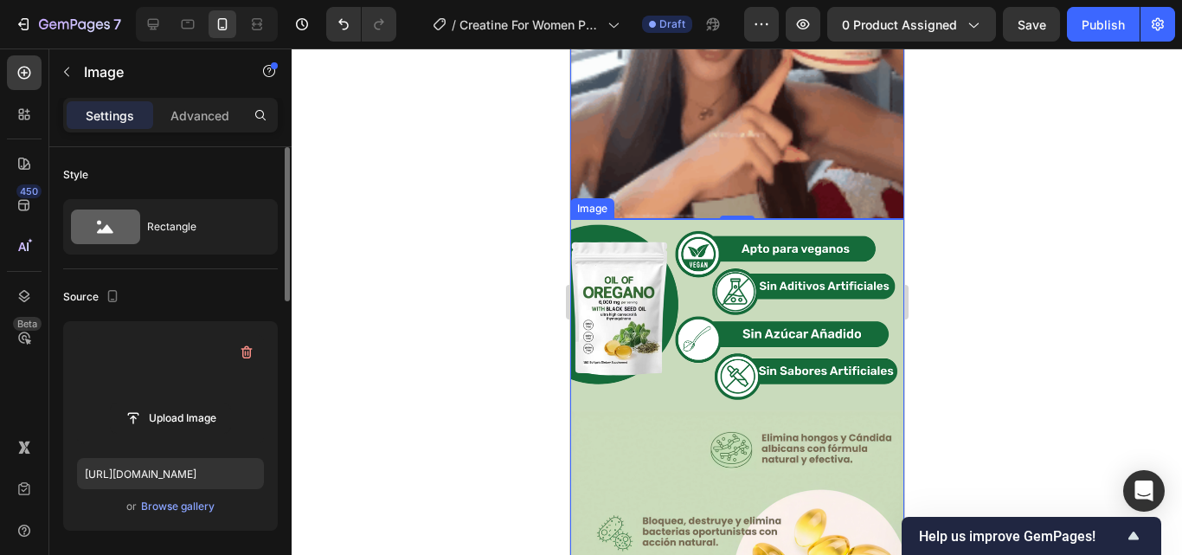
scroll to position [3062, 0]
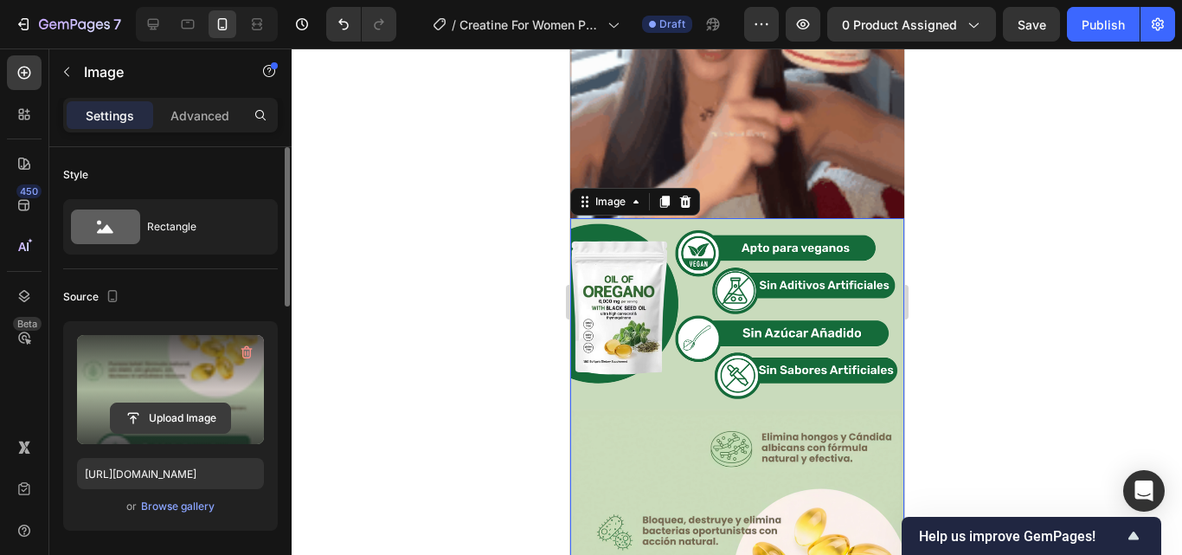
click at [175, 421] on input "file" at bounding box center [170, 417] width 119 height 29
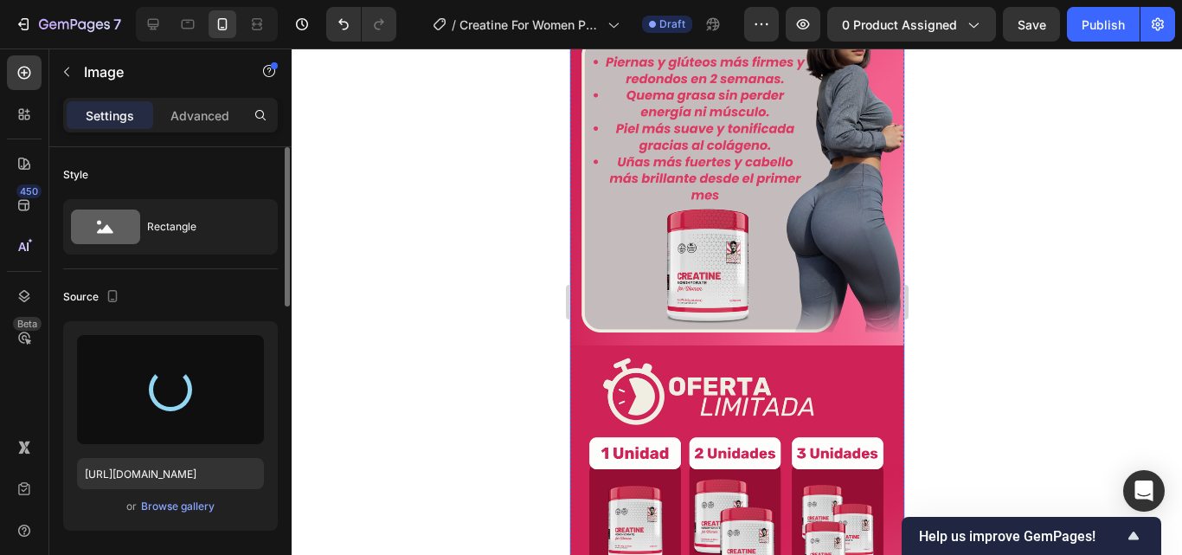
scroll to position [2370, 0]
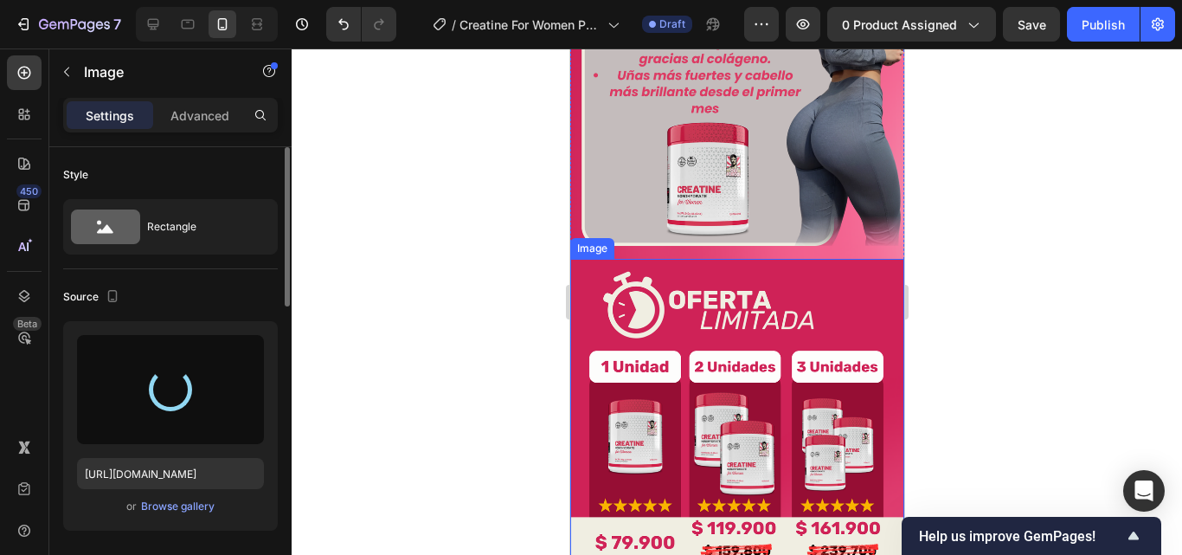
type input "https://cdn.shopify.com/s/files/1/0817/1218/5665/files/gempages_483071697826611…"
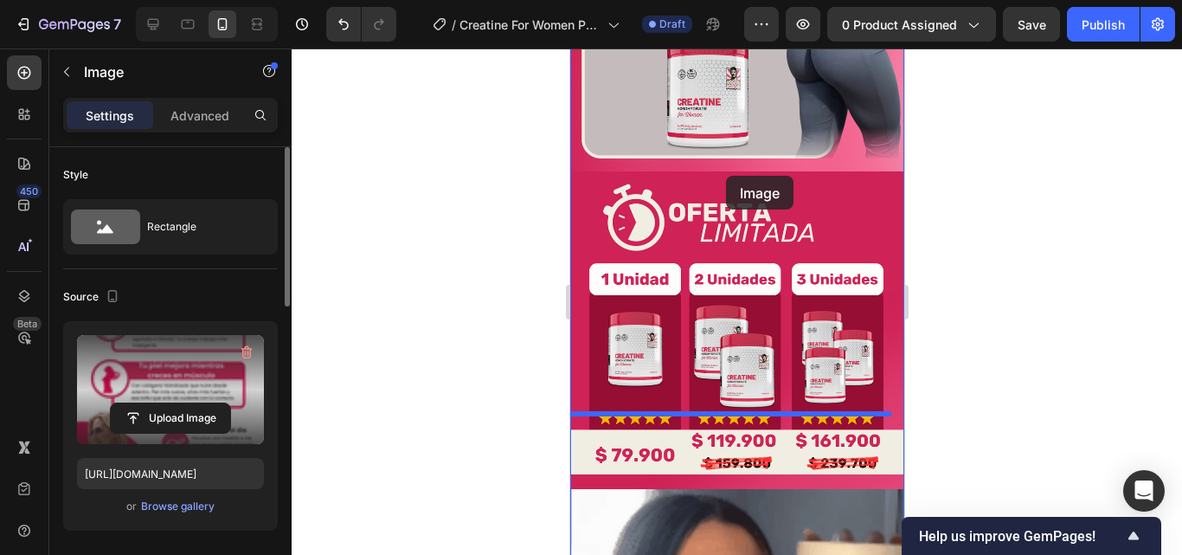
scroll to position [2456, 0]
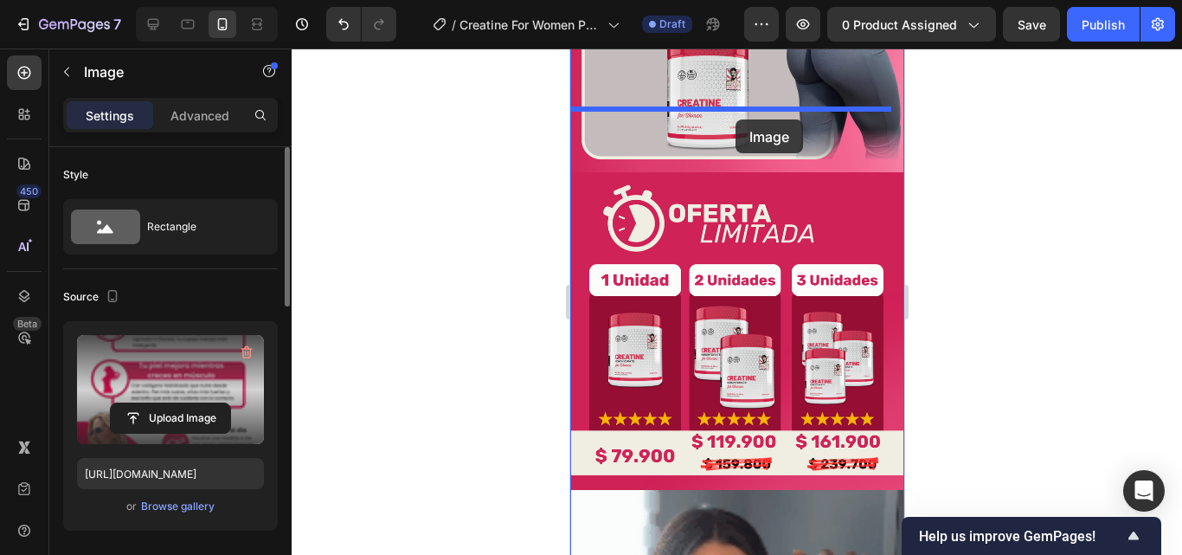
drag, startPoint x: 737, startPoint y: 381, endPoint x: 735, endPoint y: 119, distance: 261.3
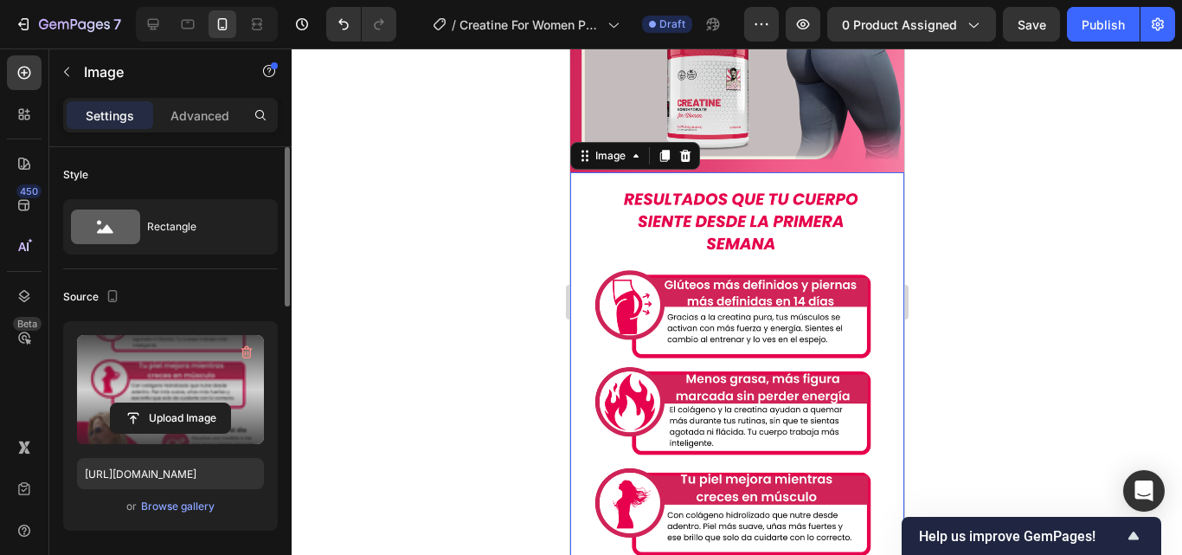
click at [953, 186] on div at bounding box center [737, 301] width 890 height 506
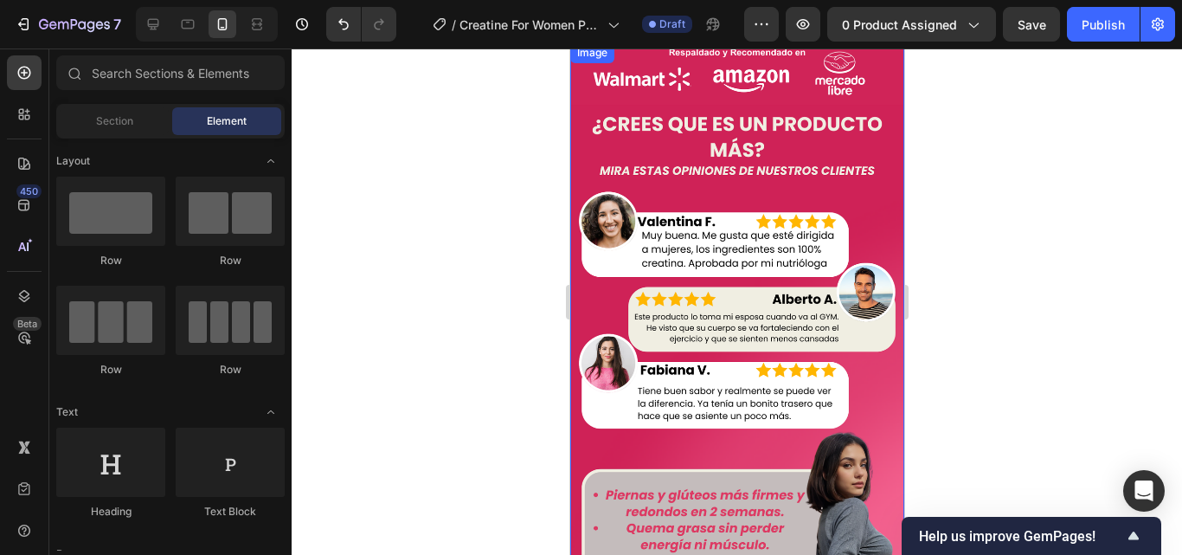
scroll to position [1505, 0]
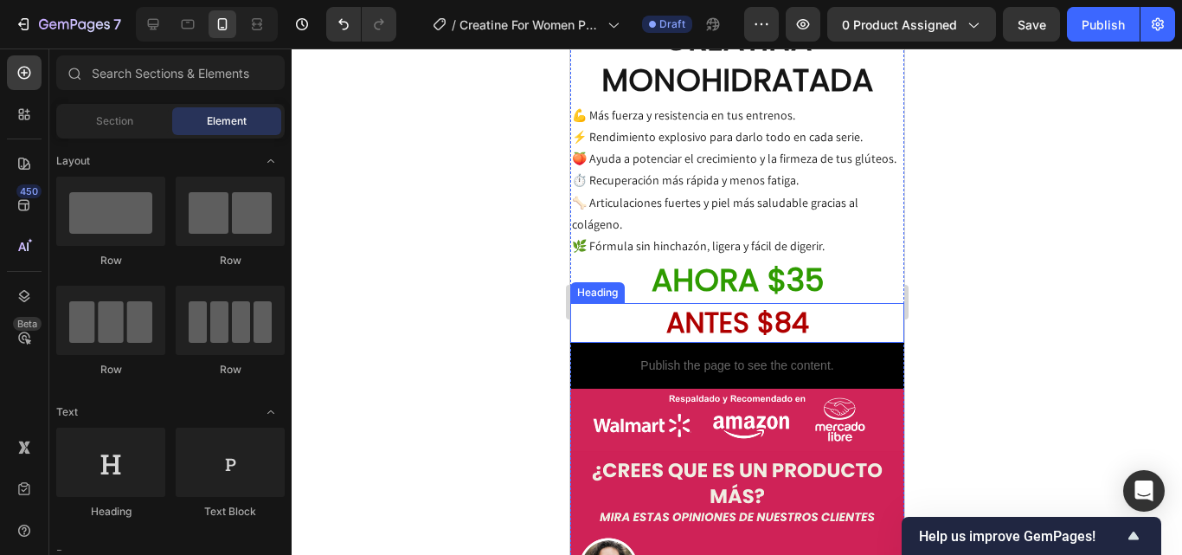
click at [814, 303] on h2 "ANTES $84" at bounding box center [736, 323] width 334 height 40
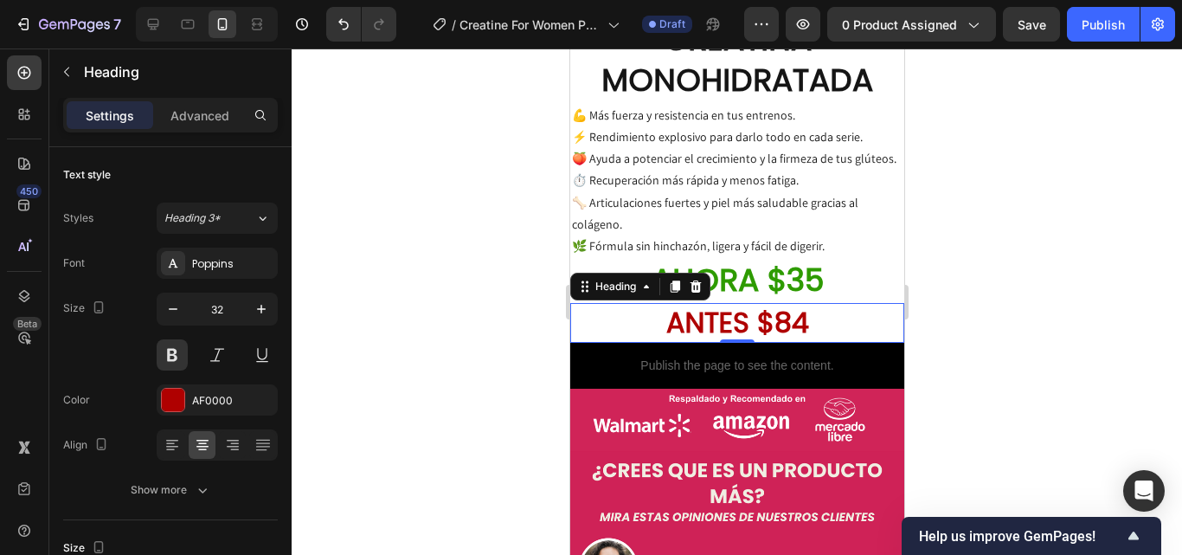
click at [963, 279] on div at bounding box center [737, 301] width 890 height 506
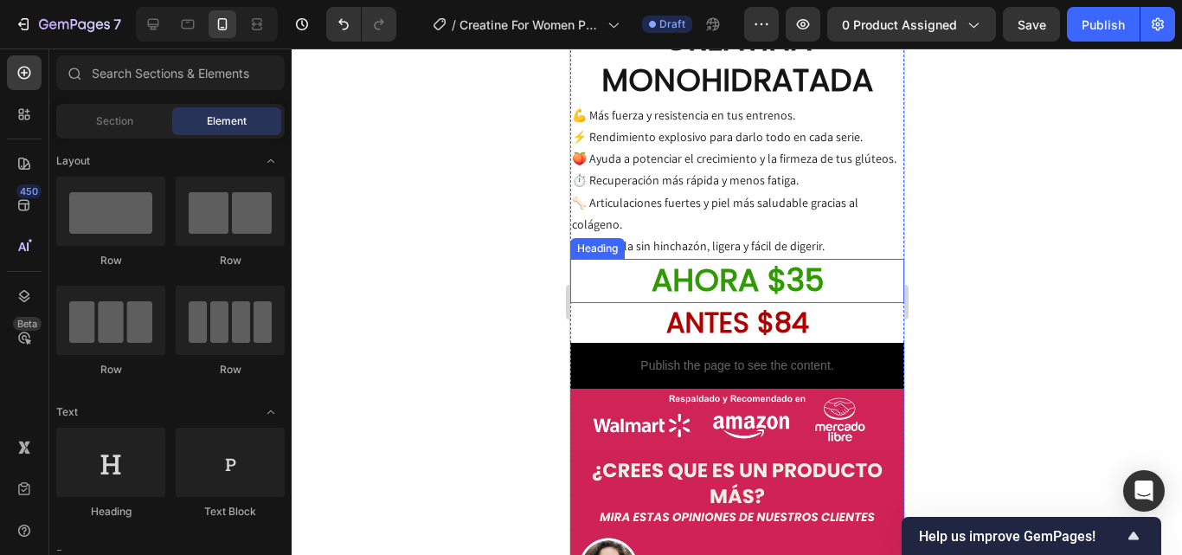
click at [800, 259] on h2 "AHORA $35" at bounding box center [736, 281] width 334 height 44
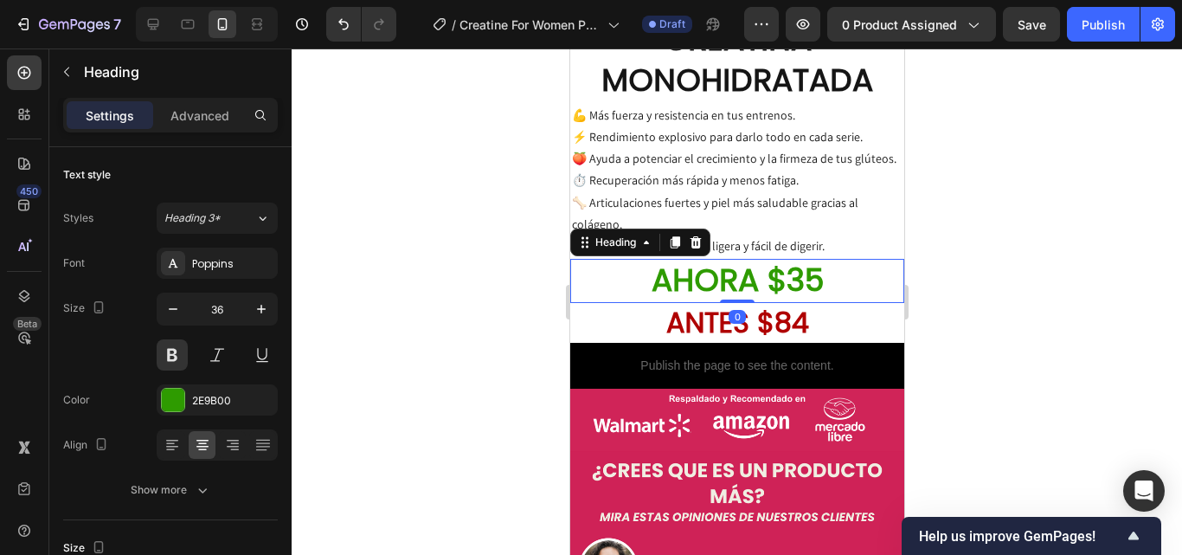
click at [816, 259] on h2 "AHORA $35" at bounding box center [736, 281] width 334 height 44
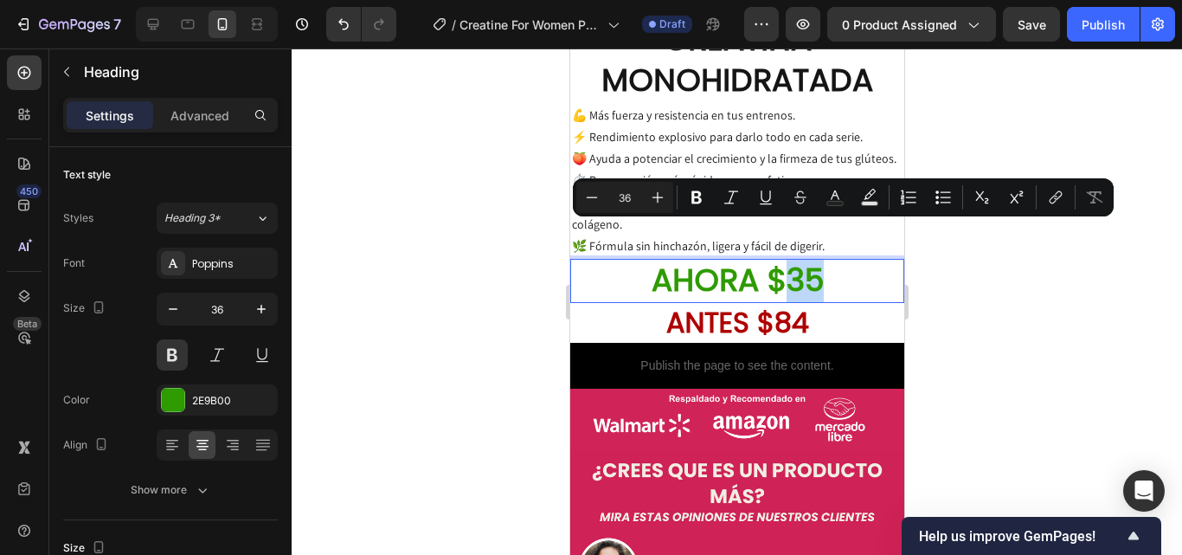
drag, startPoint x: 816, startPoint y: 249, endPoint x: 777, endPoint y: 249, distance: 38.9
click at [777, 260] on p "AHORA $35" at bounding box center [736, 280] width 331 height 41
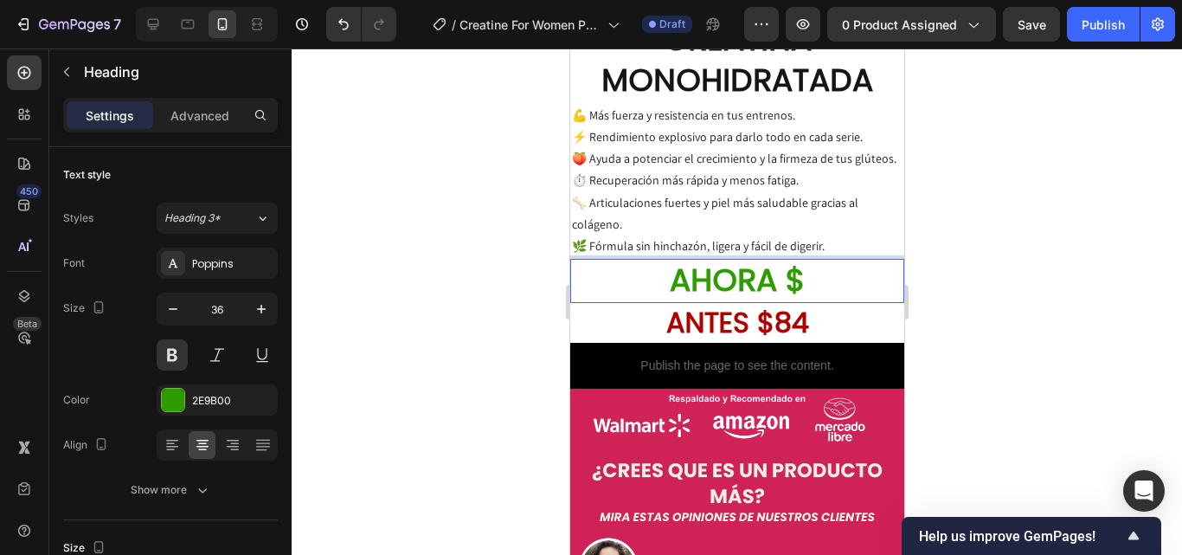
click at [783, 260] on p "AHORA $" at bounding box center [736, 280] width 331 height 41
click at [825, 260] on p "AHORA 79.900$" at bounding box center [736, 280] width 331 height 41
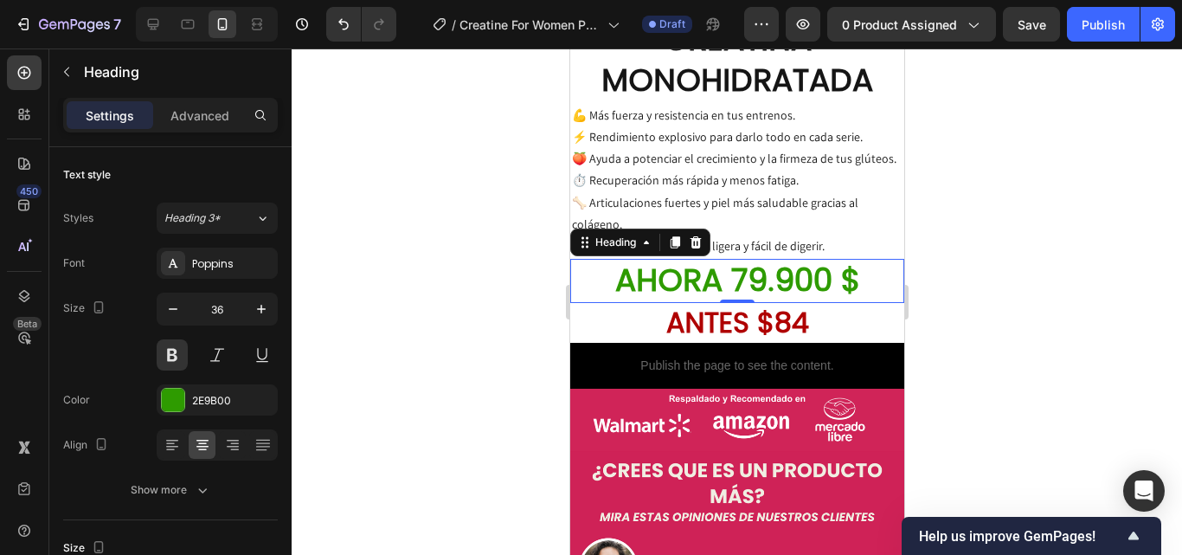
click at [1030, 235] on div at bounding box center [737, 301] width 890 height 506
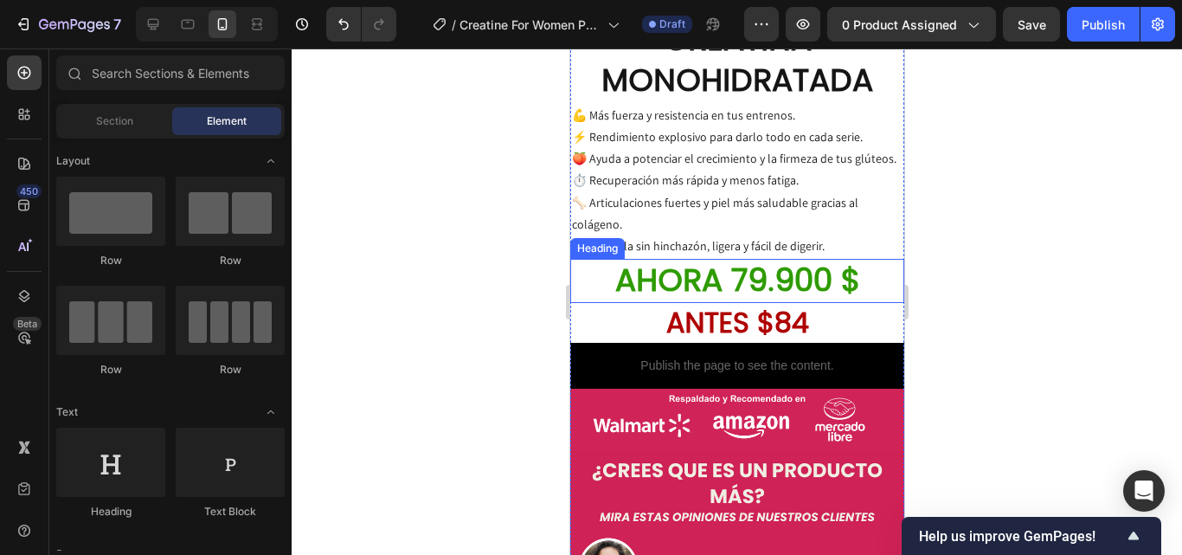
click at [849, 260] on p "AHORA 79.900 $" at bounding box center [736, 280] width 331 height 41
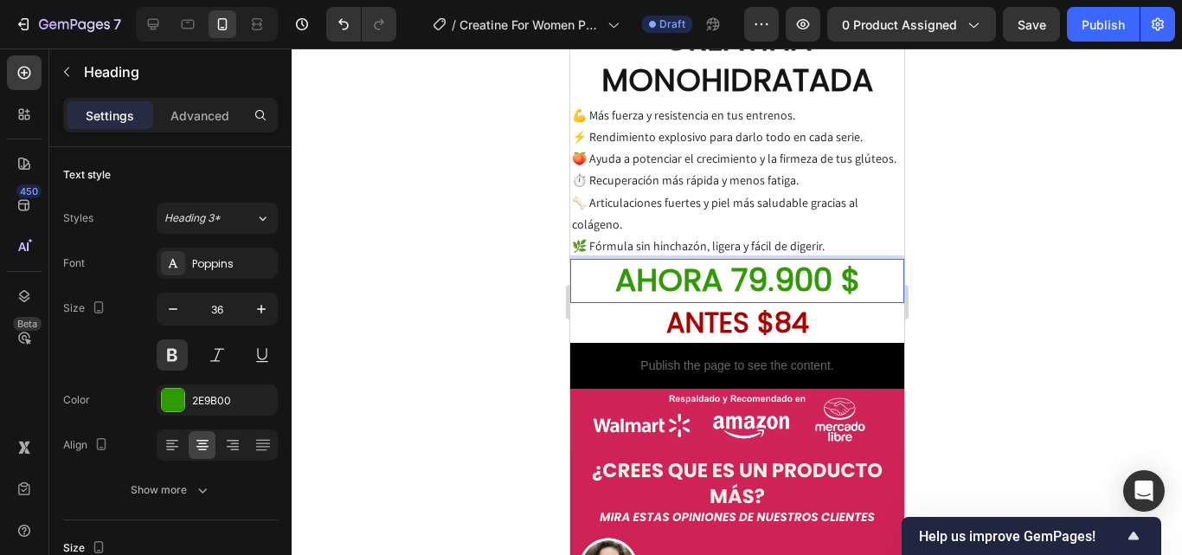
click at [836, 260] on p "AHORA 79.900 $" at bounding box center [736, 280] width 331 height 41
click at [979, 229] on div at bounding box center [737, 301] width 890 height 506
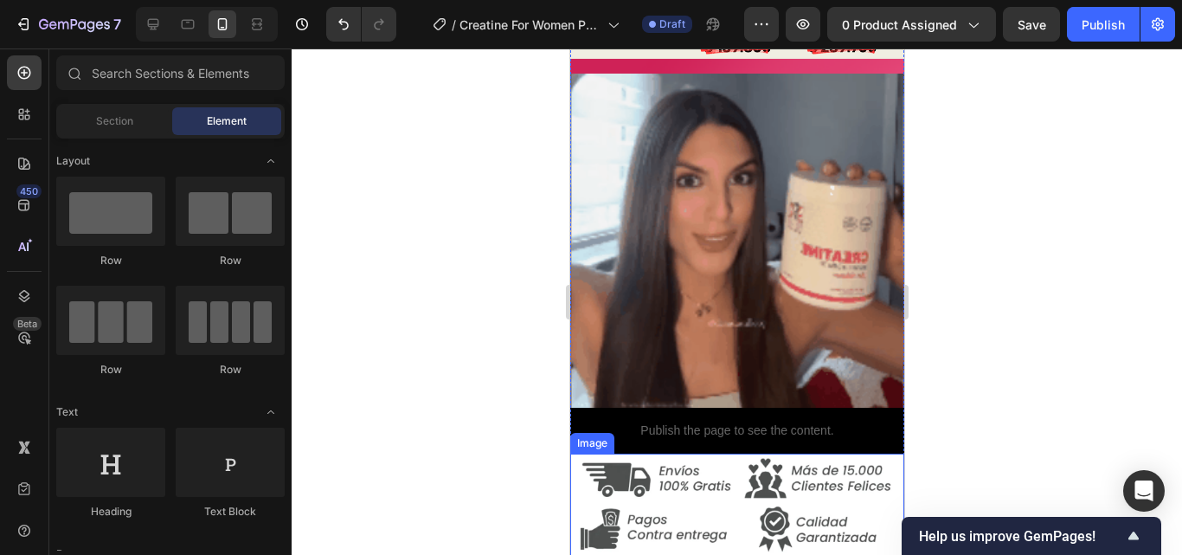
scroll to position [3754, 0]
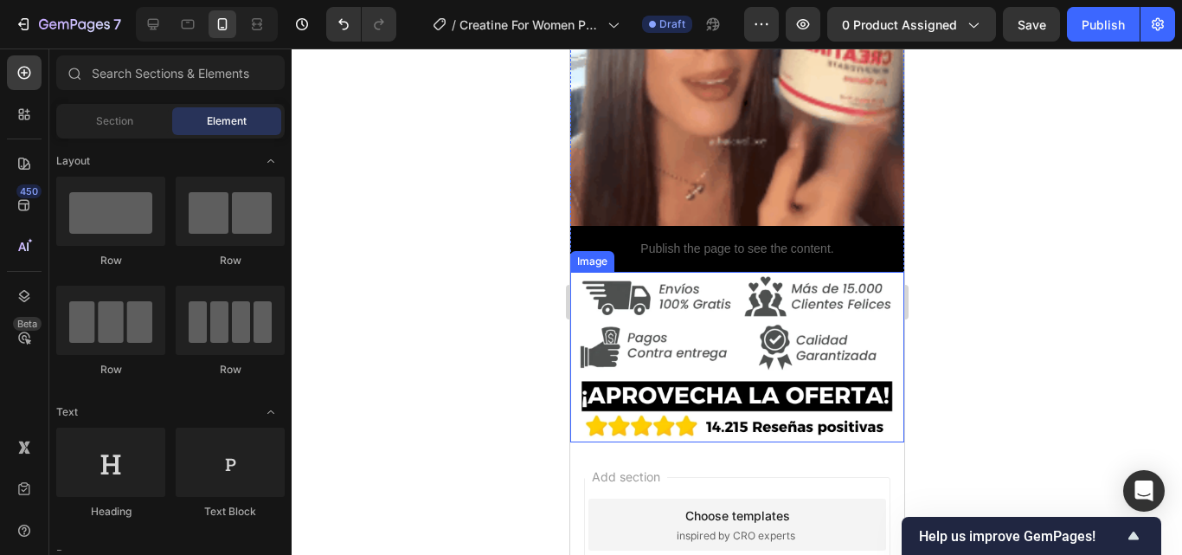
click at [772, 283] on img at bounding box center [736, 357] width 334 height 170
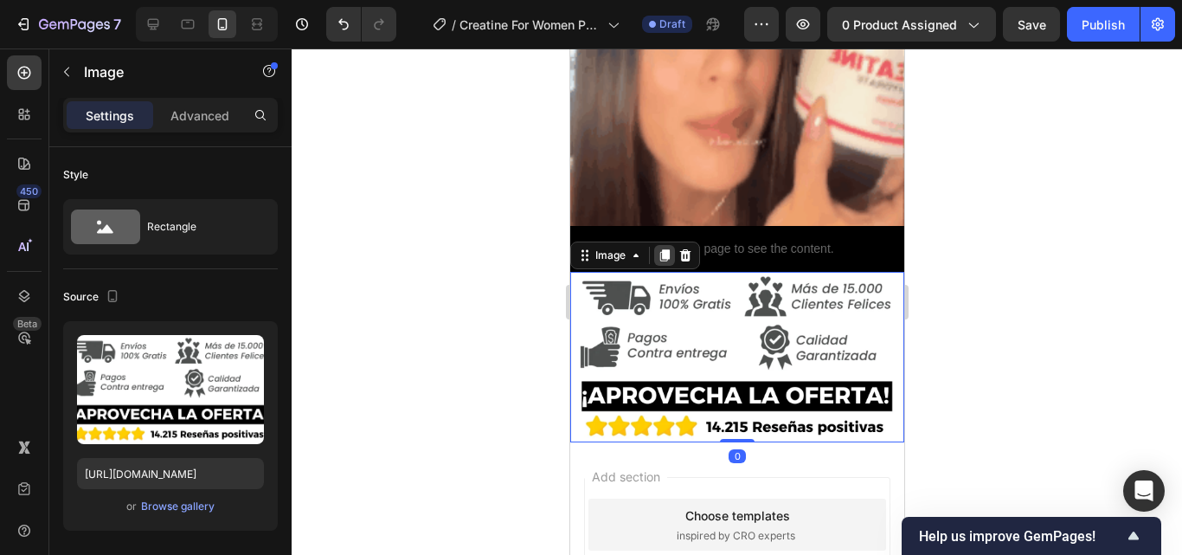
click at [662, 249] on icon at bounding box center [664, 255] width 10 height 12
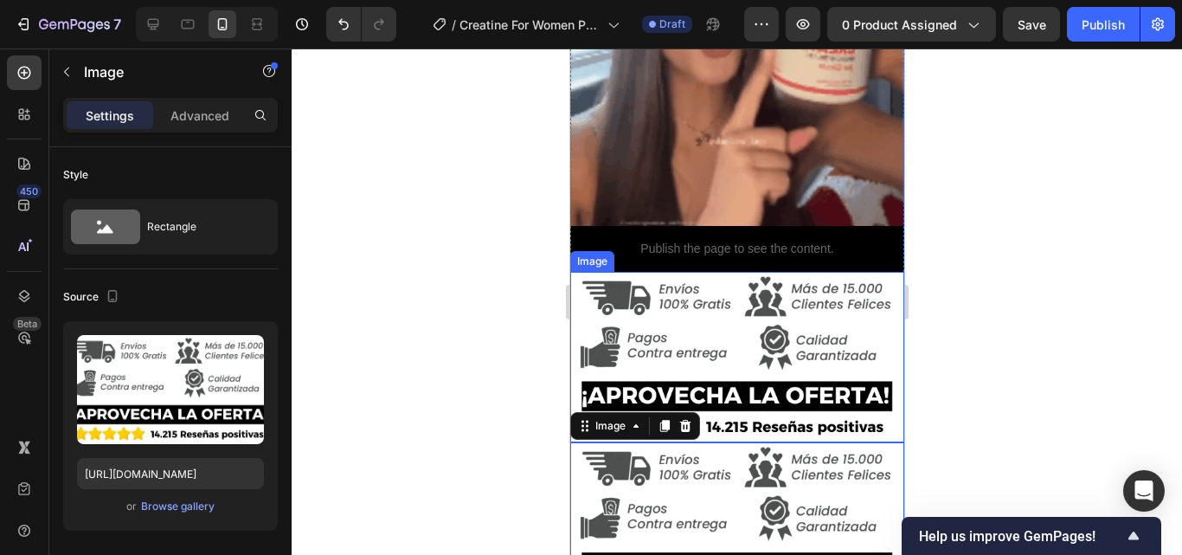
click at [723, 272] on img at bounding box center [736, 357] width 334 height 170
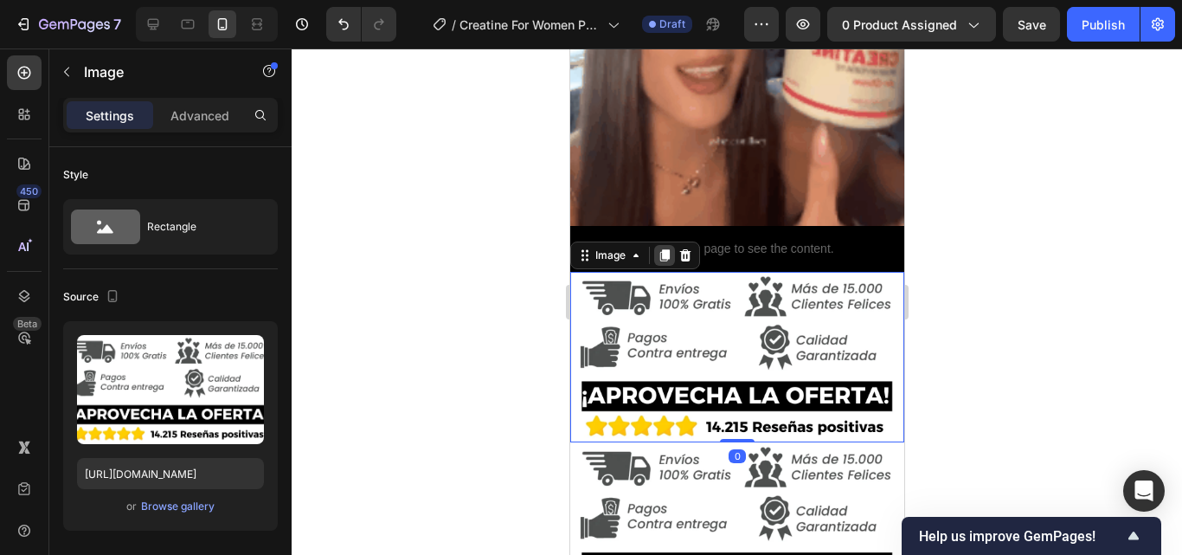
click at [663, 248] on icon at bounding box center [664, 255] width 14 height 14
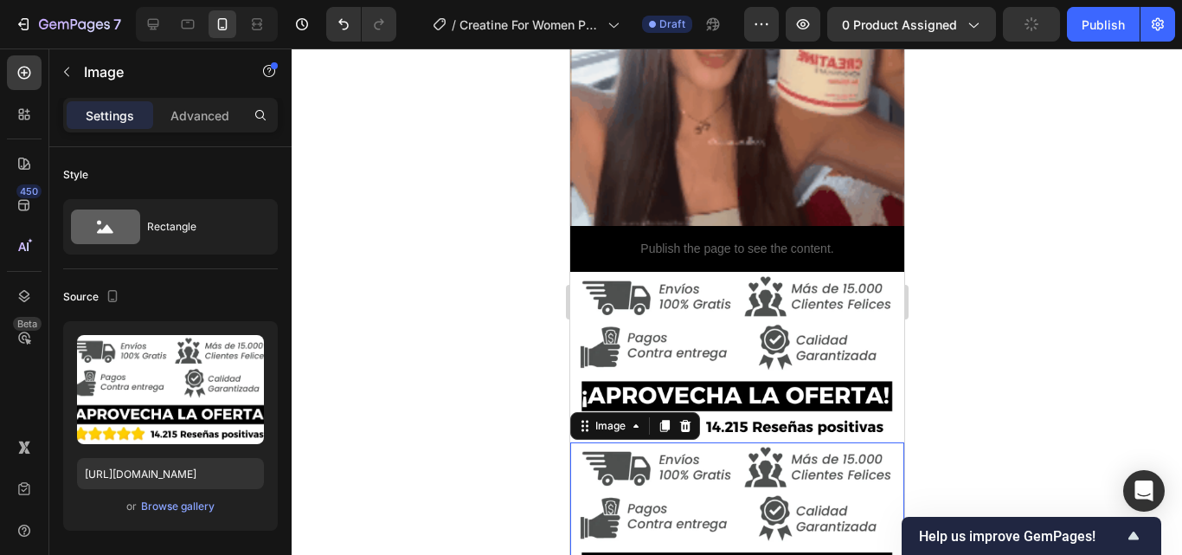
click at [962, 215] on div at bounding box center [737, 301] width 890 height 506
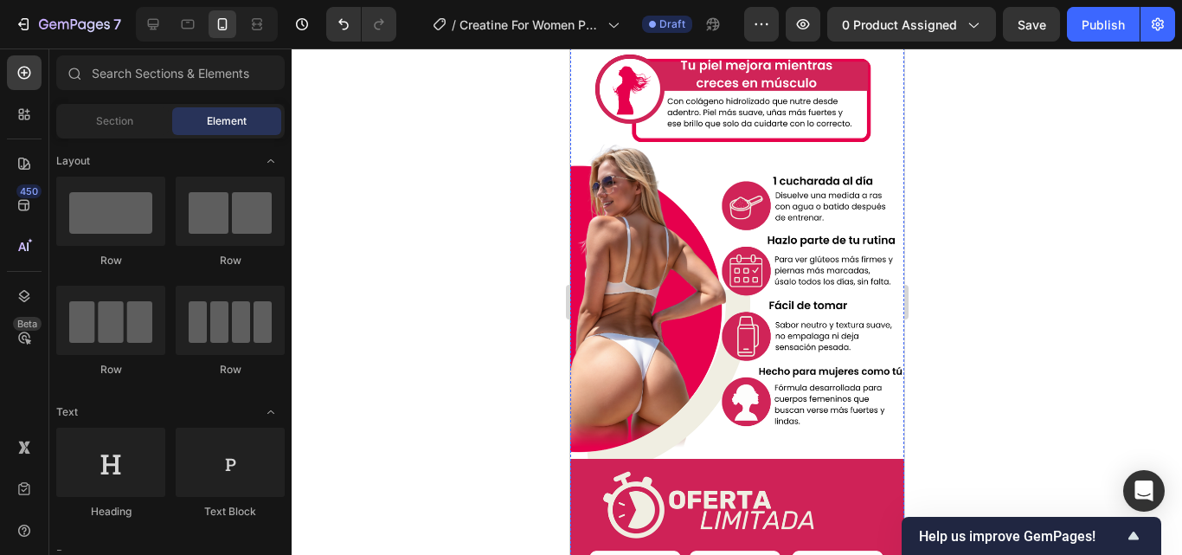
scroll to position [2976, 0]
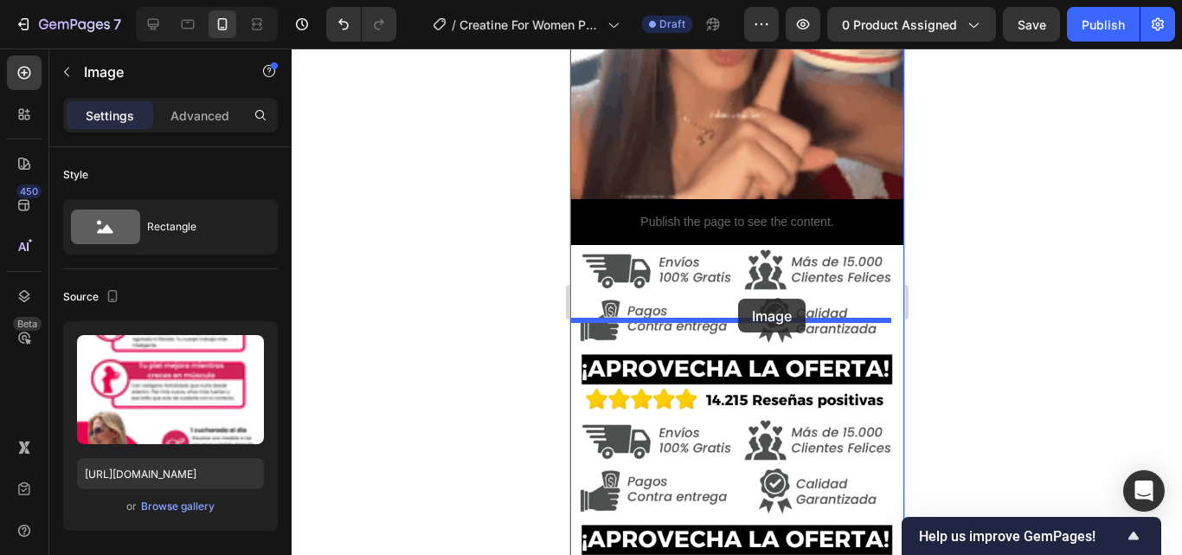
drag, startPoint x: 735, startPoint y: 192, endPoint x: 737, endPoint y: 299, distance: 106.4
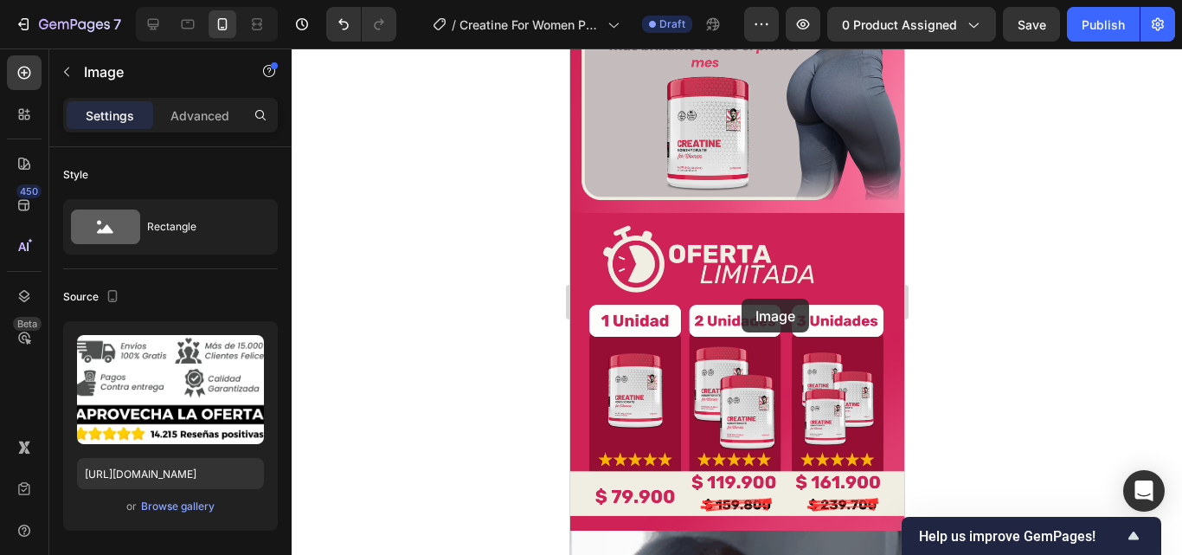
scroll to position [2389, 0]
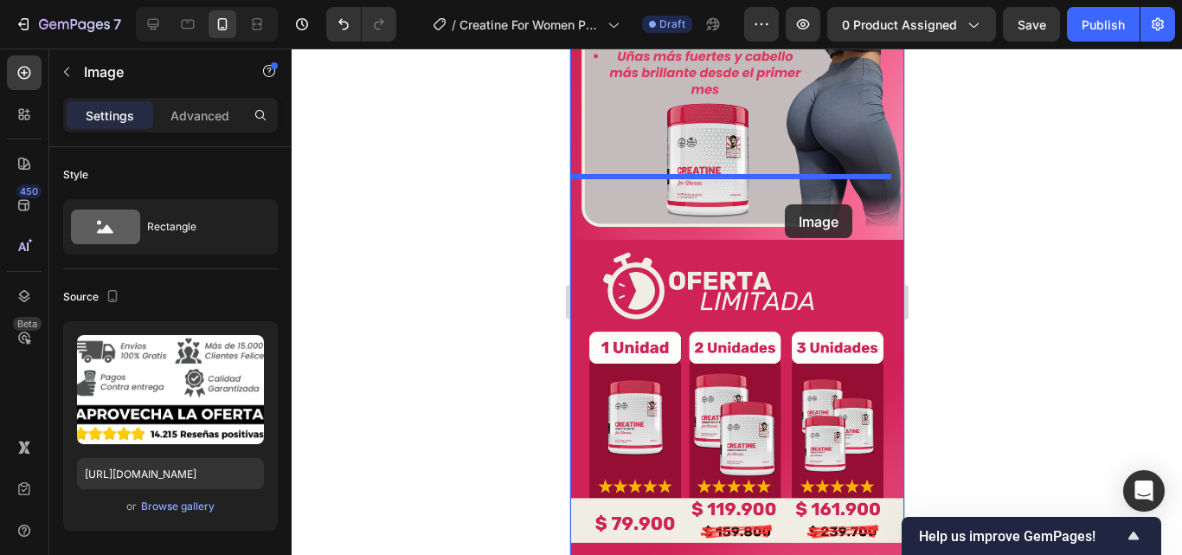
drag, startPoint x: 741, startPoint y: 299, endPoint x: 784, endPoint y: 204, distance: 103.8
click at [784, 204] on div "Mobile ( 386 px) iPhone 13 Mini iPhone 13 Pro iPhone 11 Pro Max iPhone 15 Pro M…" at bounding box center [736, 63] width 334 height 4808
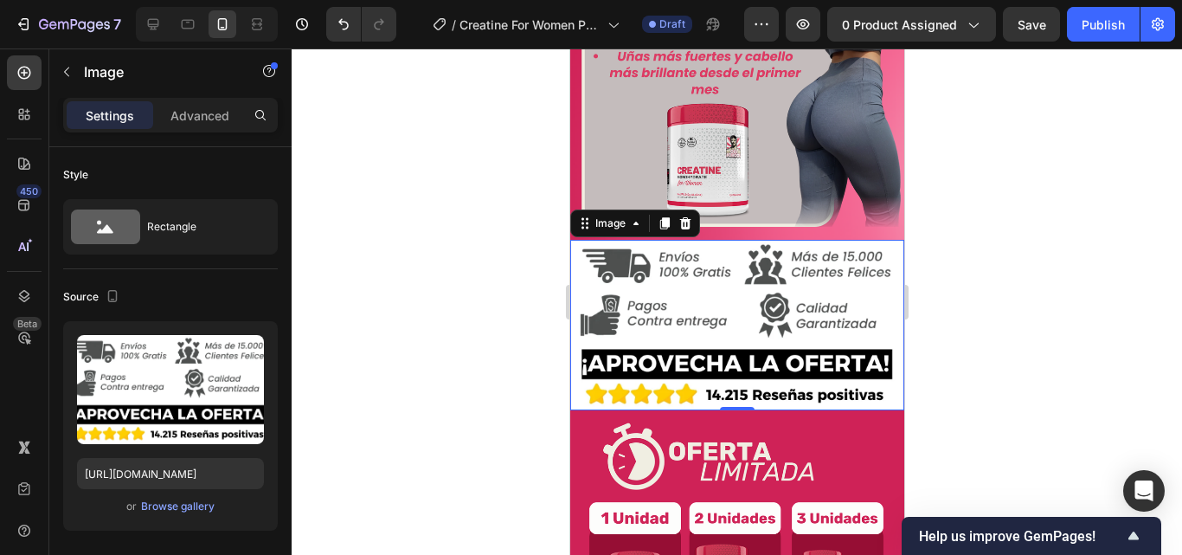
click at [761, 240] on img at bounding box center [736, 325] width 334 height 170
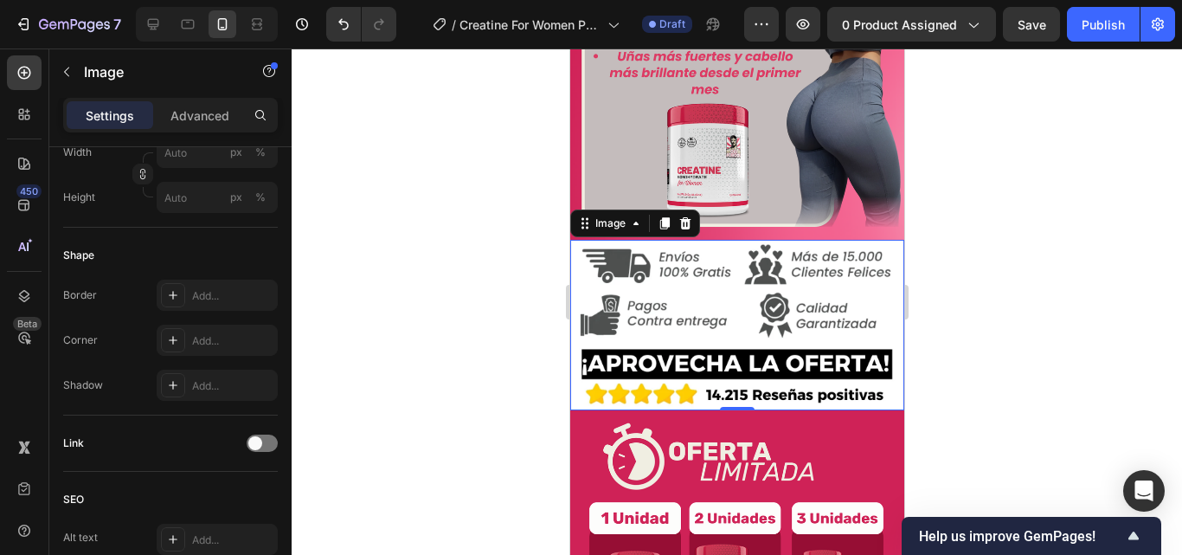
scroll to position [0, 0]
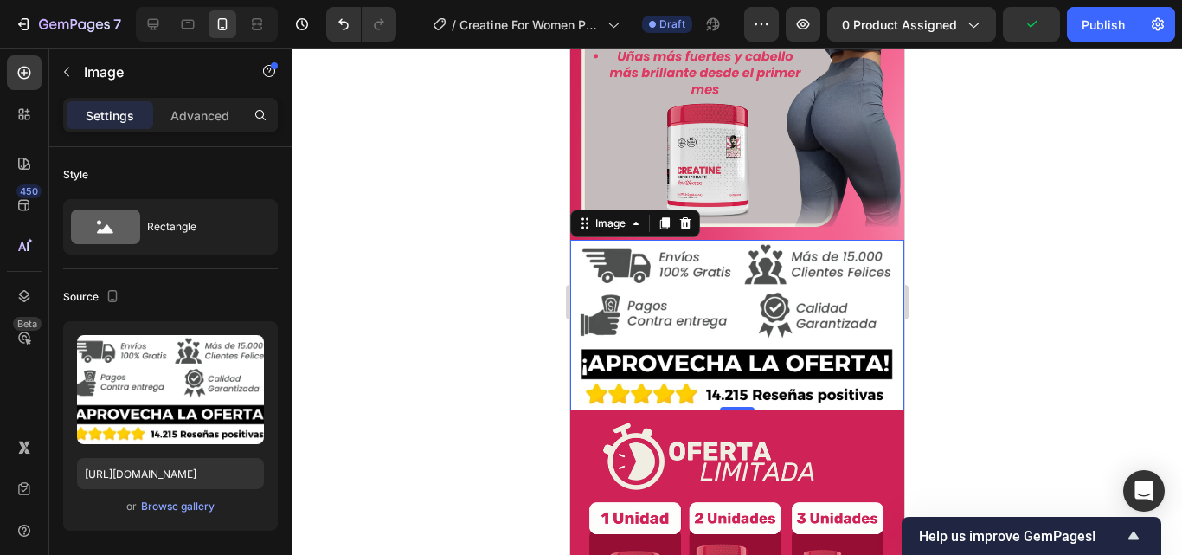
click at [936, 233] on div at bounding box center [737, 301] width 890 height 506
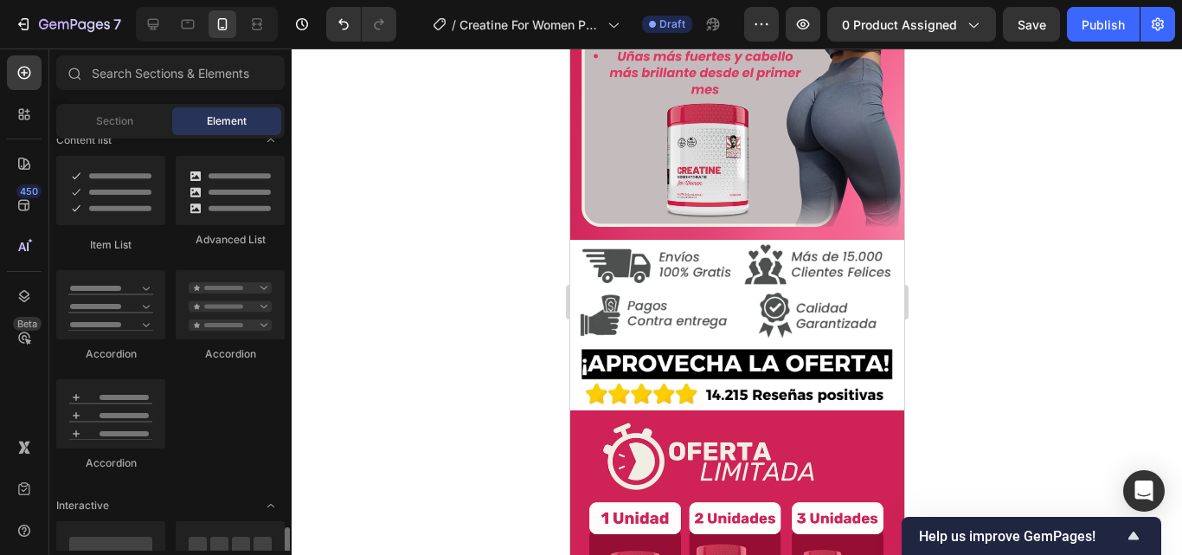
scroll to position [1644, 0]
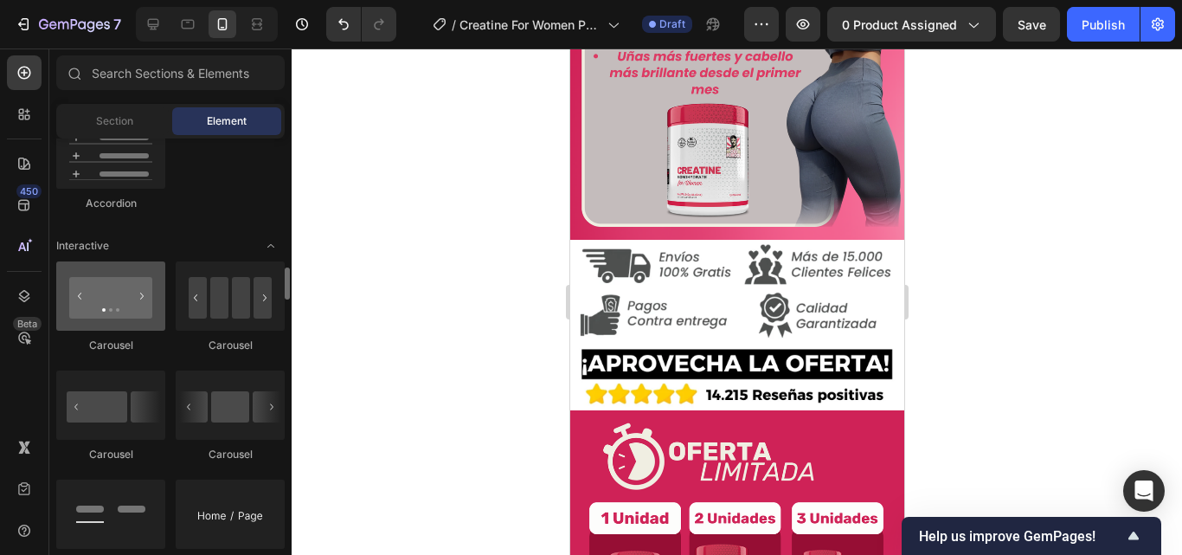
click at [119, 310] on div at bounding box center [110, 295] width 109 height 69
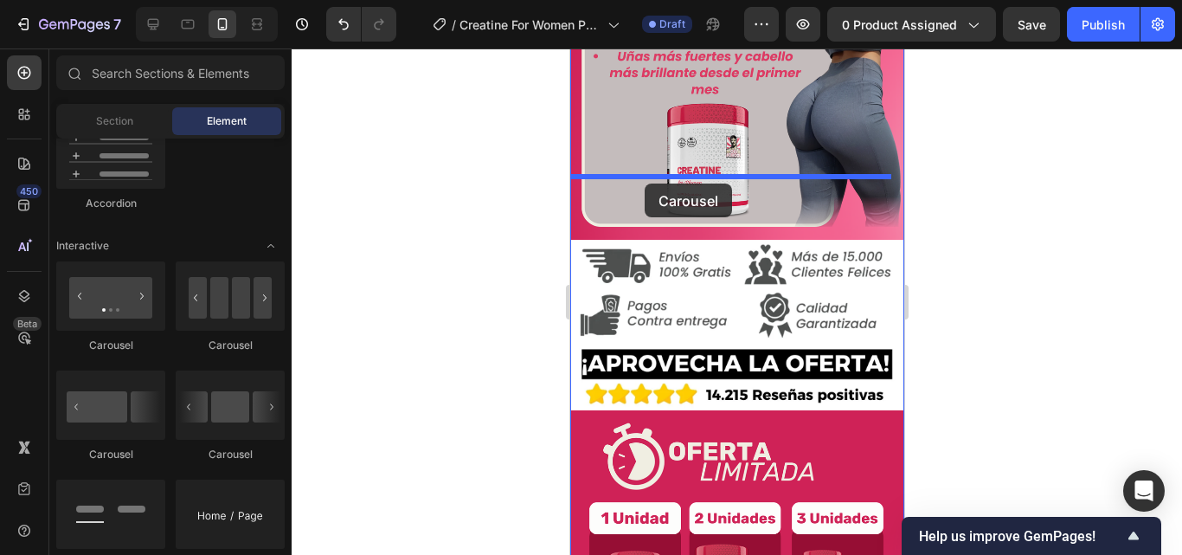
drag, startPoint x: 689, startPoint y: 358, endPoint x: 644, endPoint y: 183, distance: 180.5
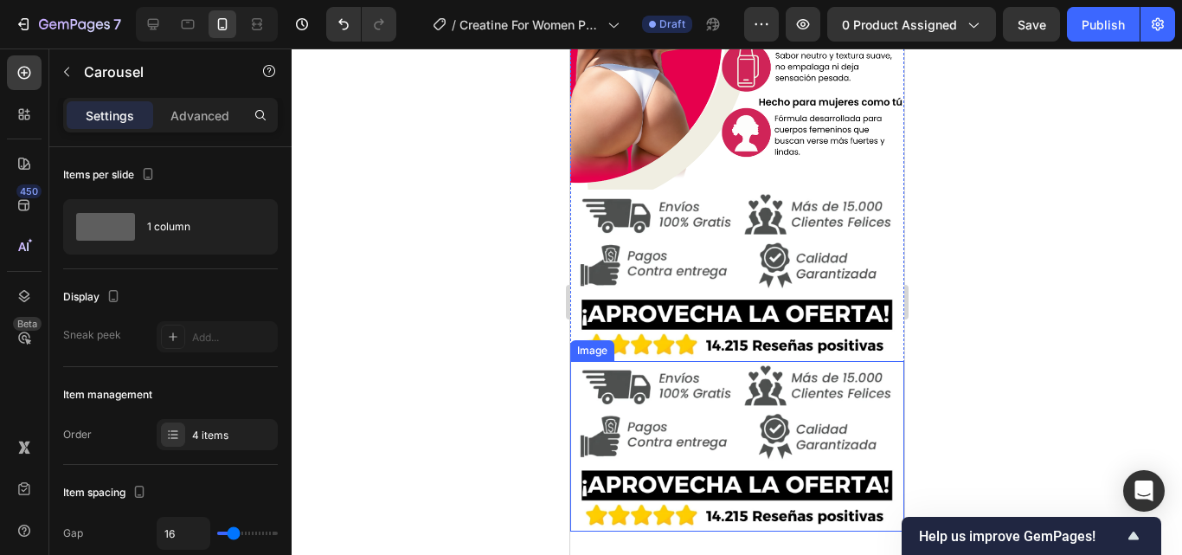
scroll to position [4033, 0]
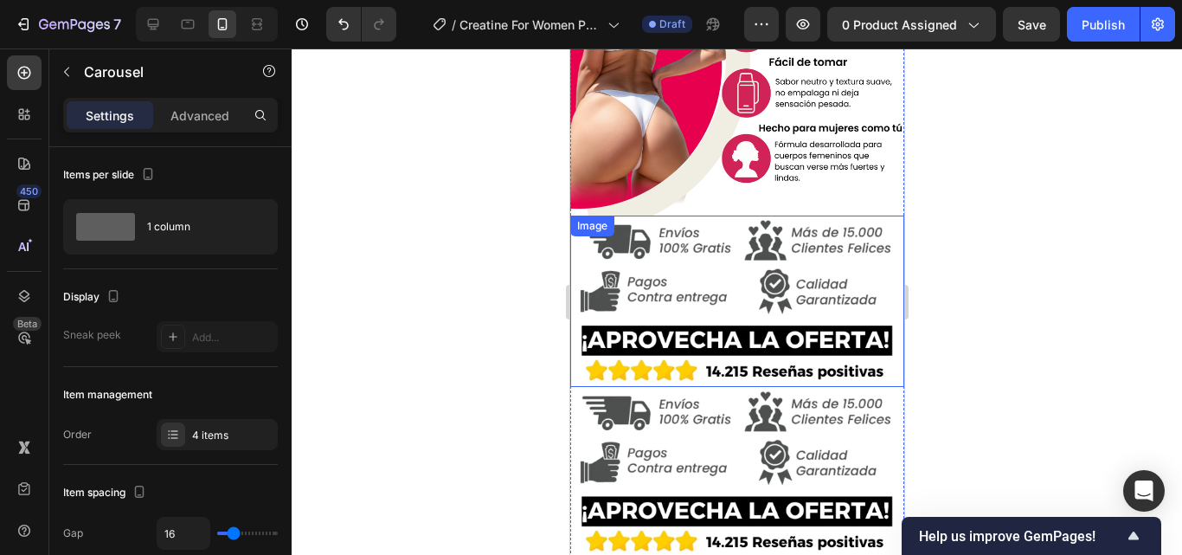
click at [742, 215] on img at bounding box center [736, 300] width 334 height 170
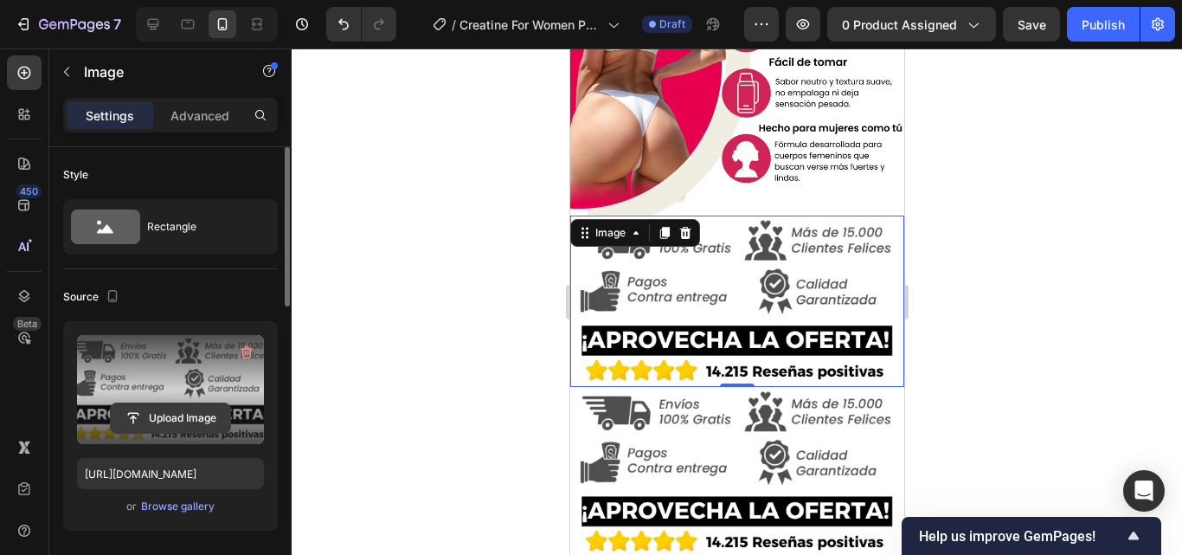
click at [198, 412] on input "file" at bounding box center [170, 417] width 119 height 29
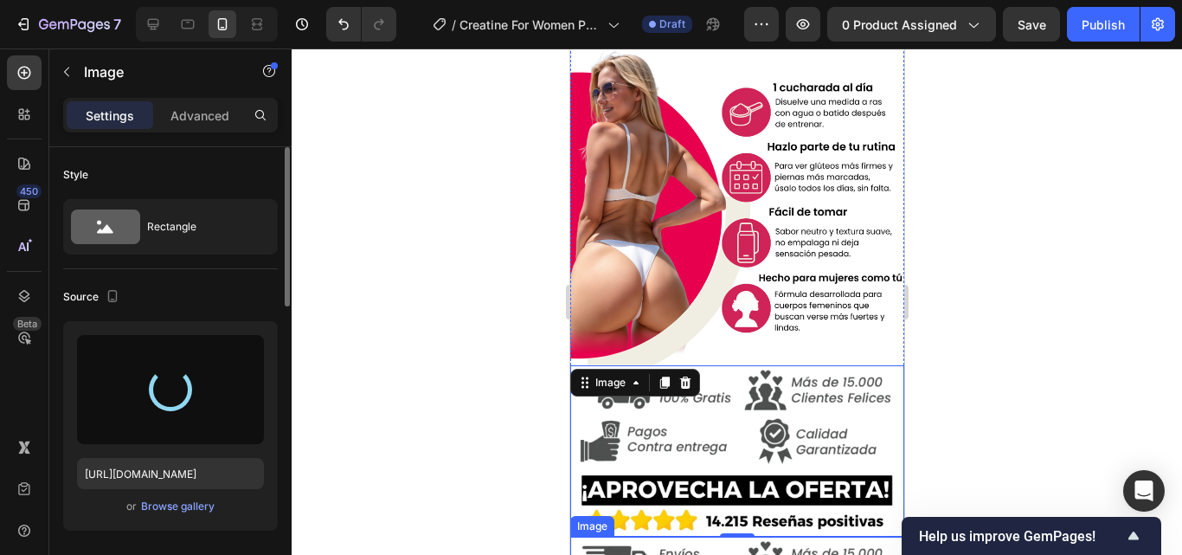
scroll to position [3860, 0]
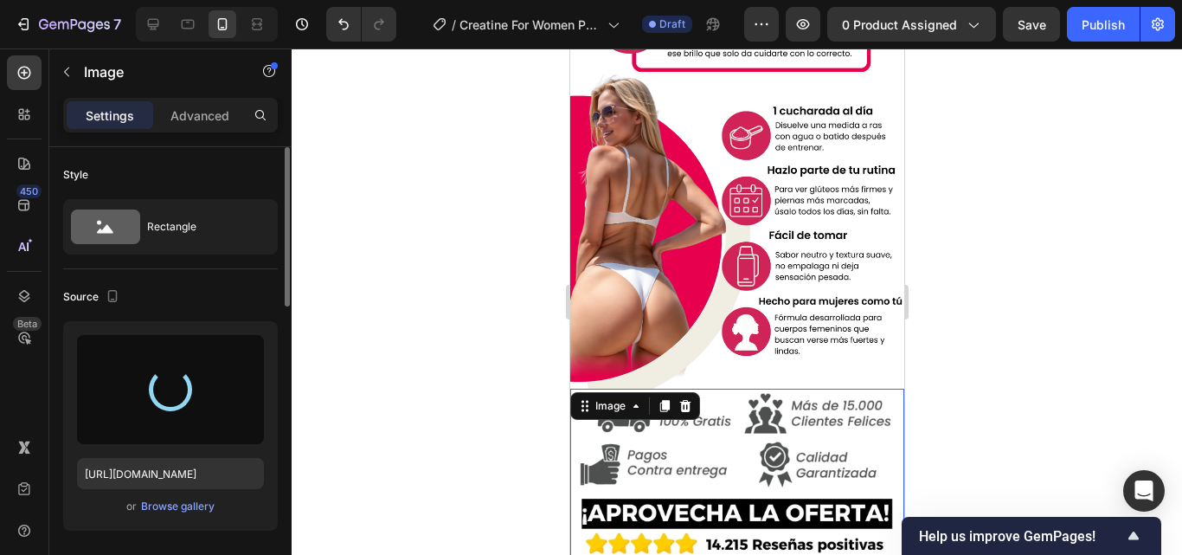
type input "https://cdn.shopify.com/s/files/1/0817/1218/5665/files/gempages_483071697826611…"
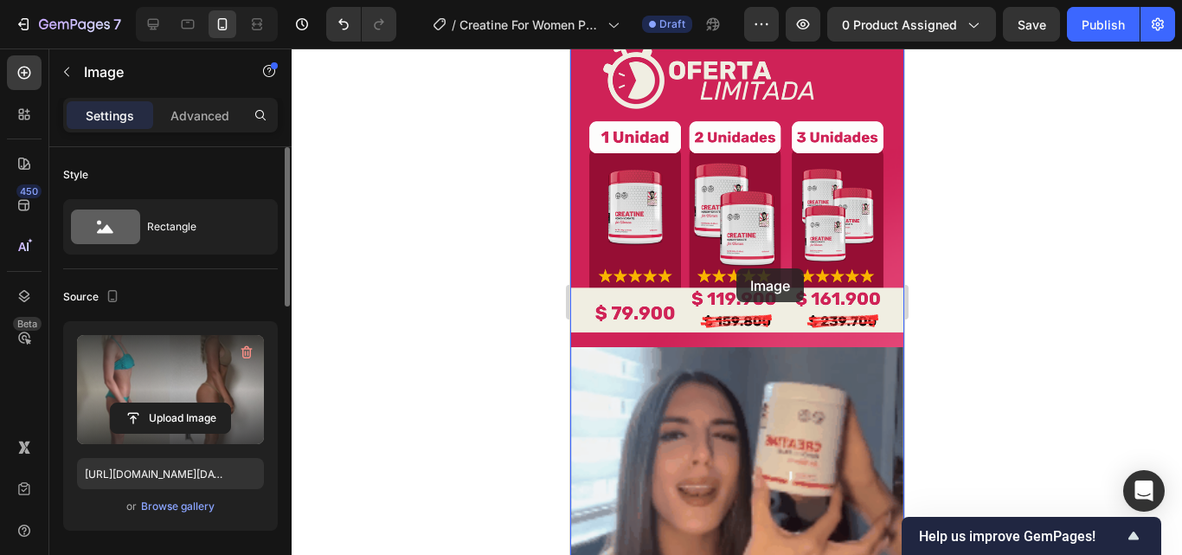
scroll to position [2389, 0]
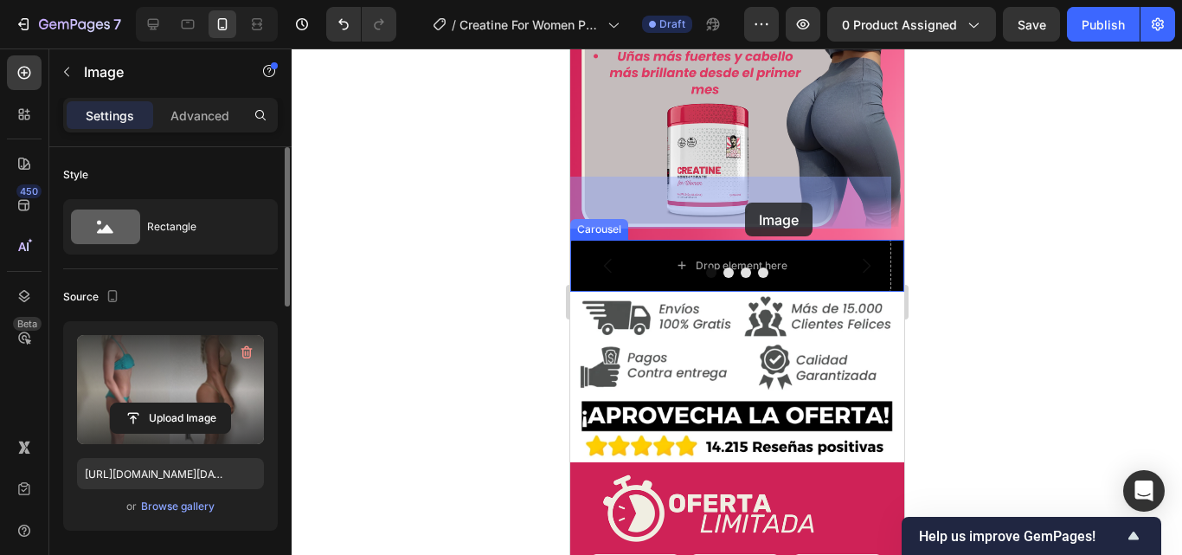
drag, startPoint x: 748, startPoint y: 355, endPoint x: 744, endPoint y: 202, distance: 152.3
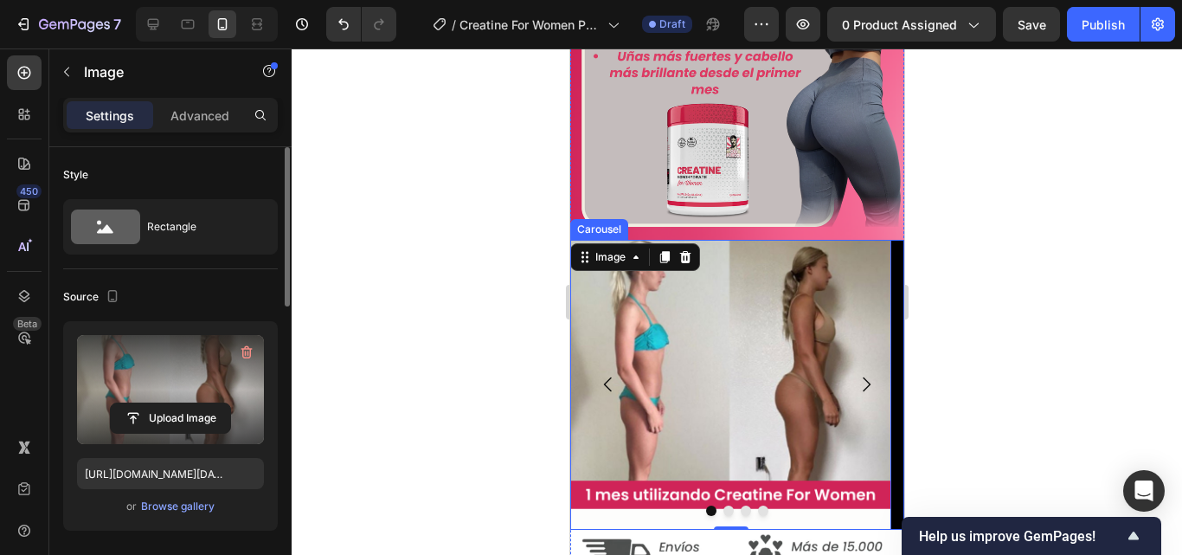
click at [855, 374] on icon "Carousel Next Arrow" at bounding box center [865, 384] width 21 height 21
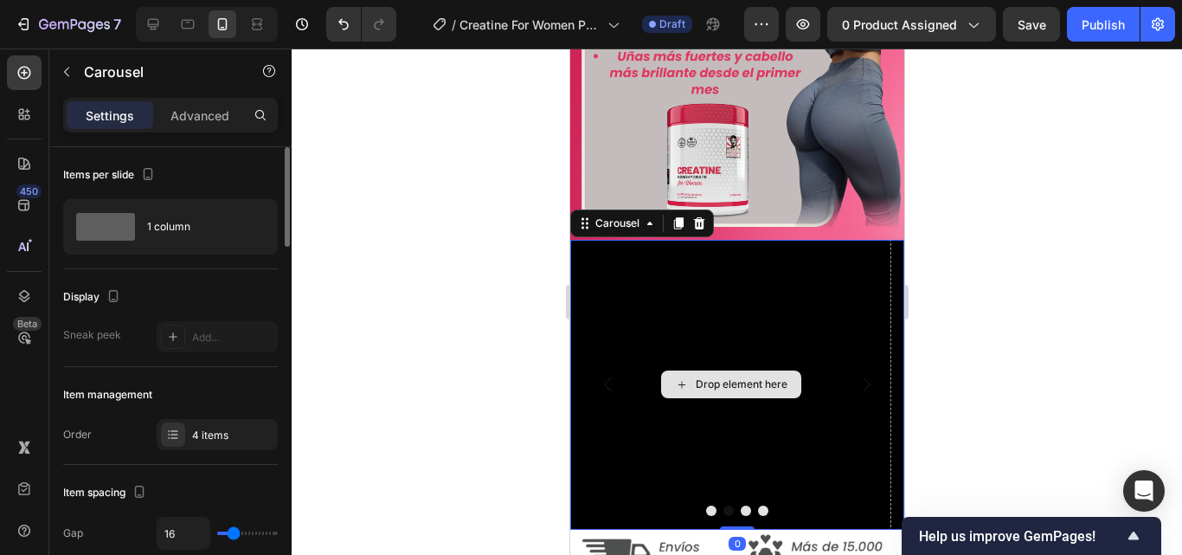
click at [738, 377] on div "Drop element here" at bounding box center [741, 384] width 92 height 14
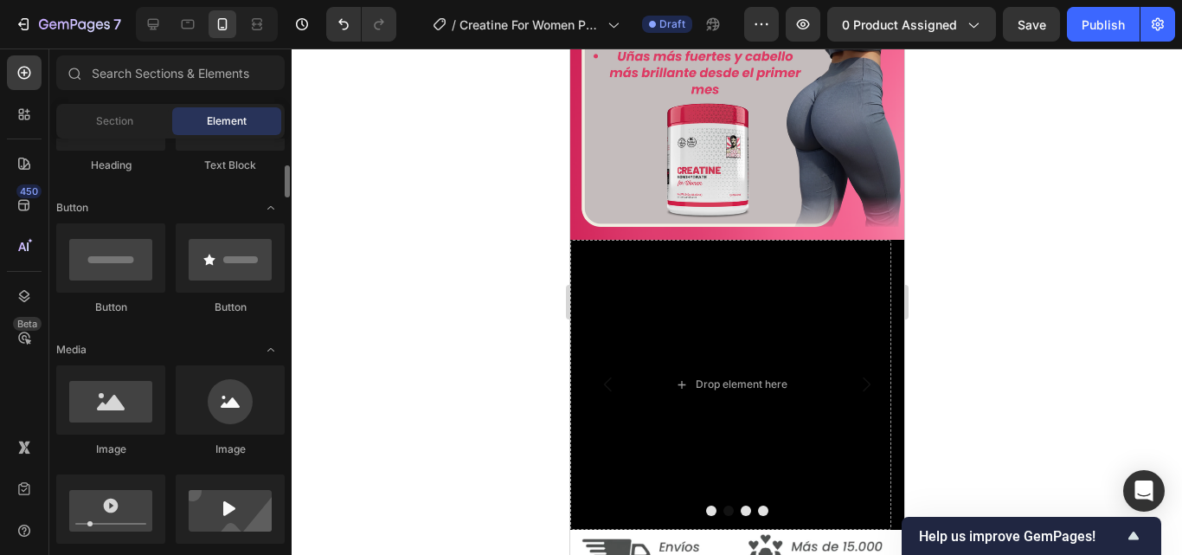
scroll to position [0, 0]
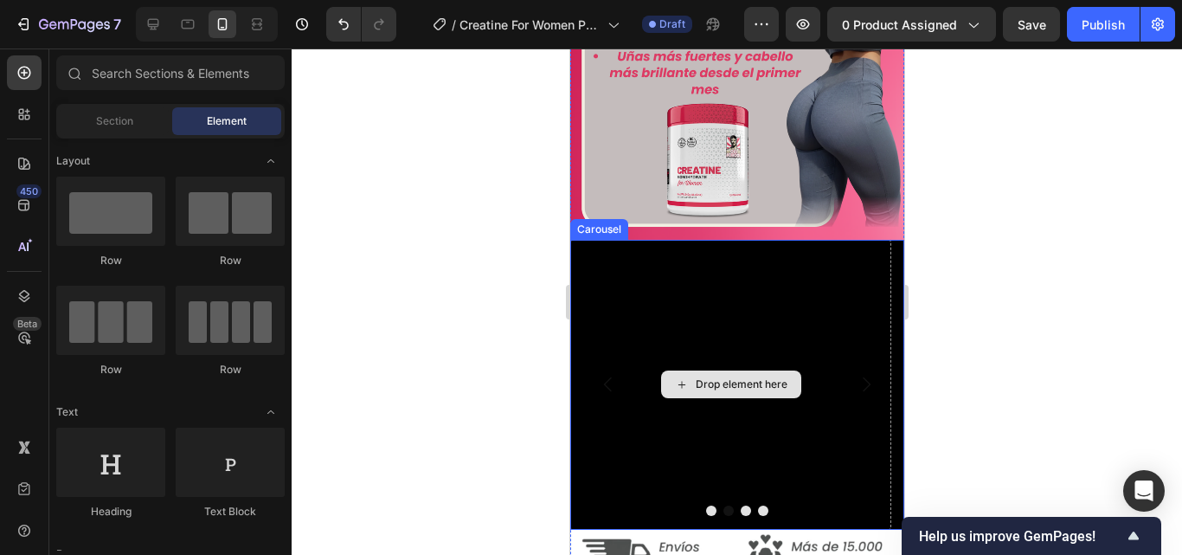
click at [691, 370] on div "Drop element here" at bounding box center [730, 384] width 140 height 28
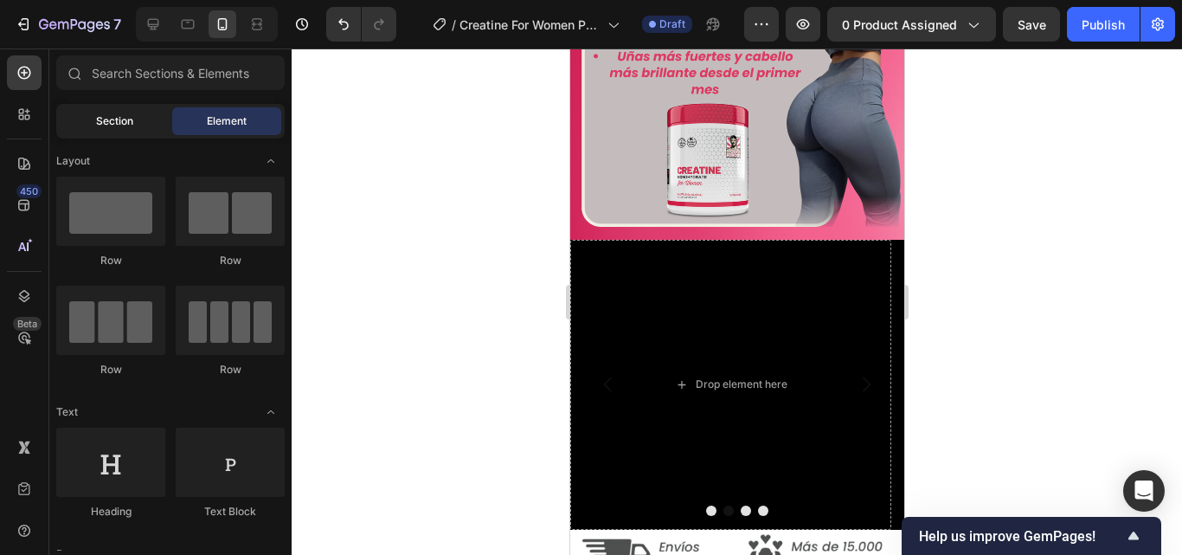
click at [106, 116] on span "Section" at bounding box center [114, 121] width 37 height 16
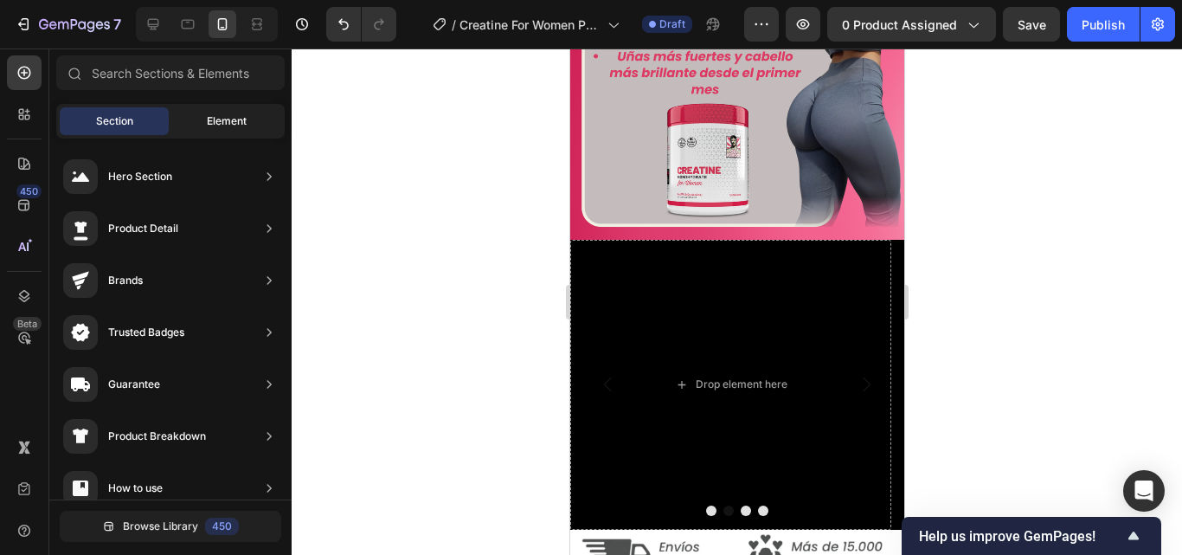
click at [212, 121] on span "Element" at bounding box center [227, 121] width 40 height 16
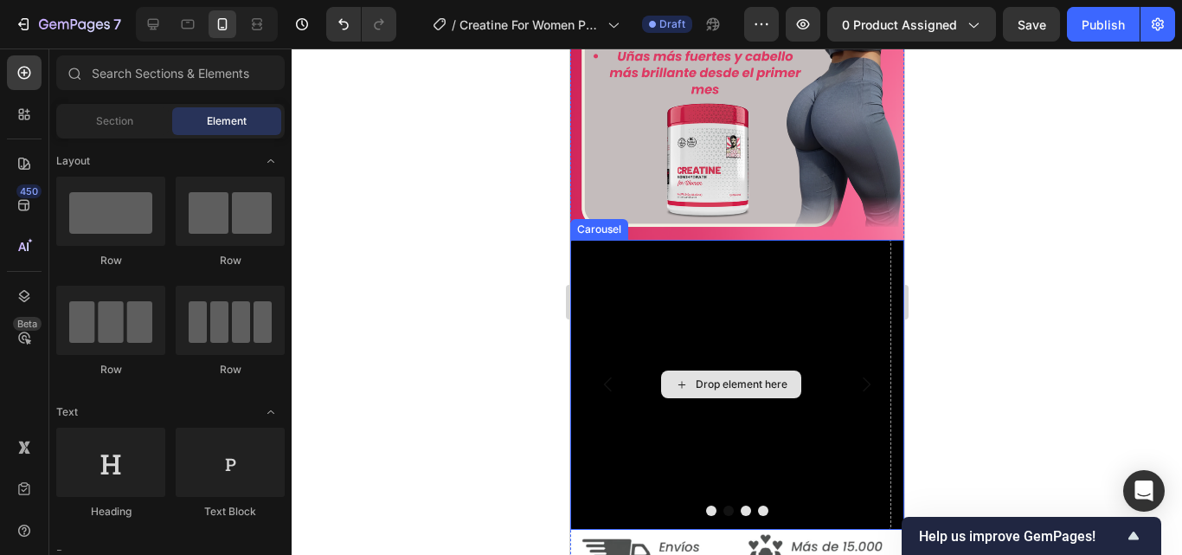
scroll to position [2735, 0]
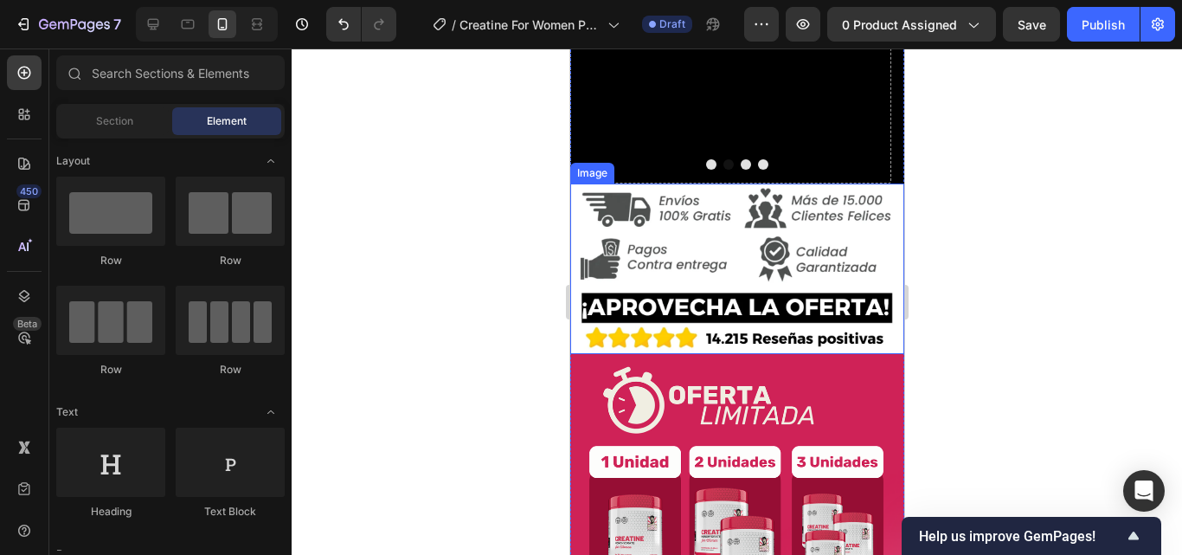
click at [775, 195] on img at bounding box center [736, 268] width 334 height 170
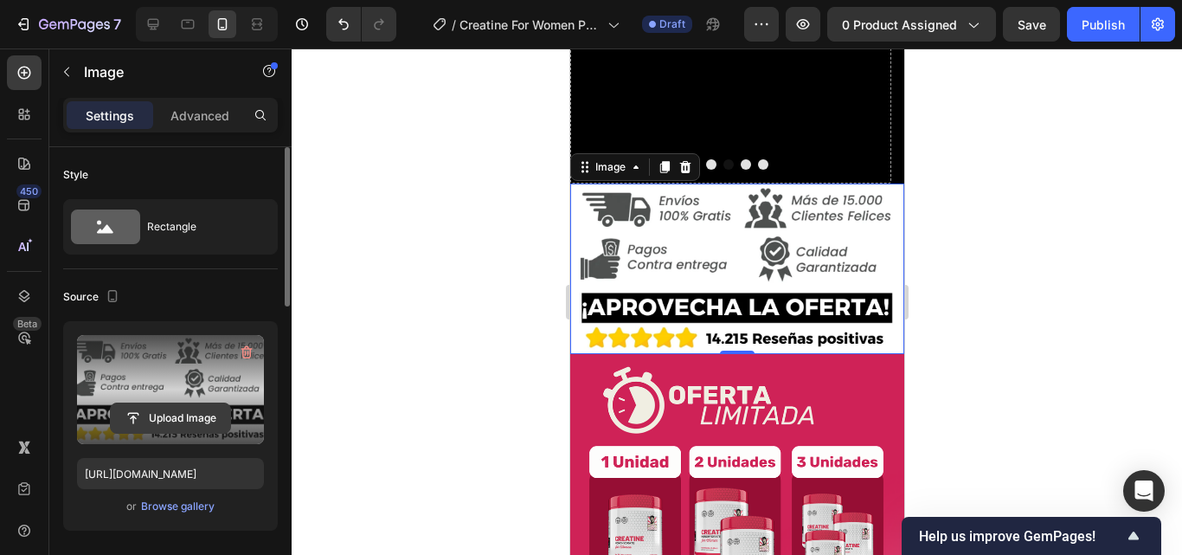
click at [187, 416] on input "file" at bounding box center [170, 417] width 119 height 29
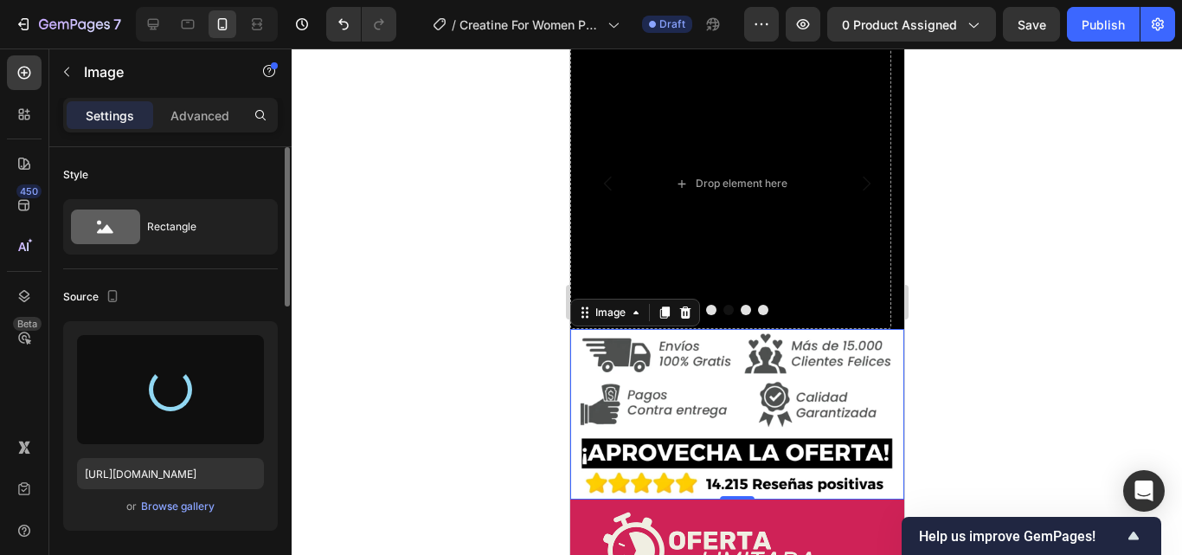
scroll to position [2562, 0]
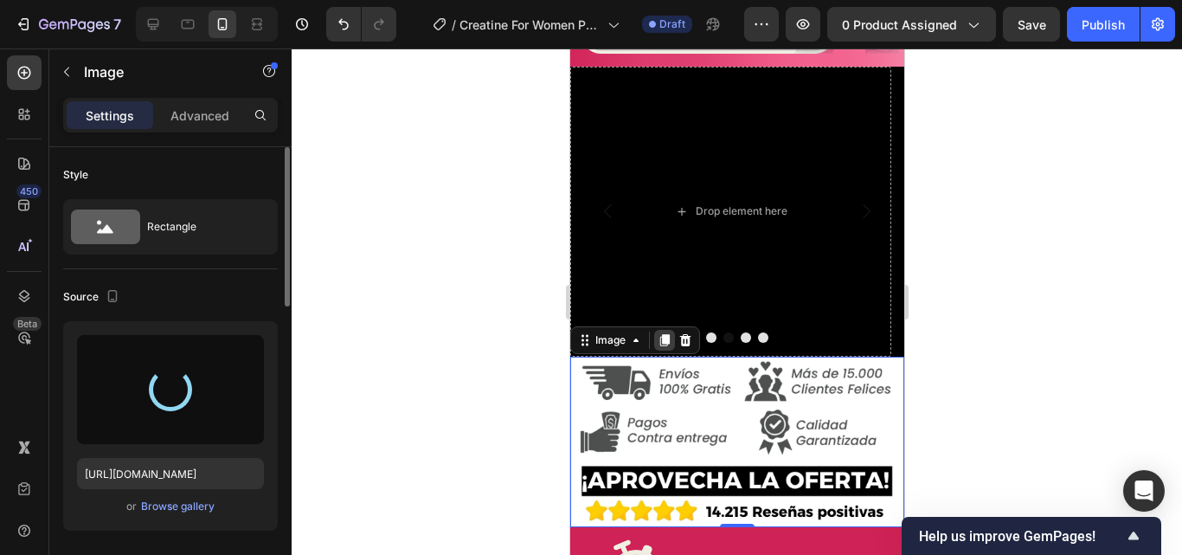
type input "https://cdn.shopify.com/s/files/1/0817/1218/5665/files/gempages_483071697826611…"
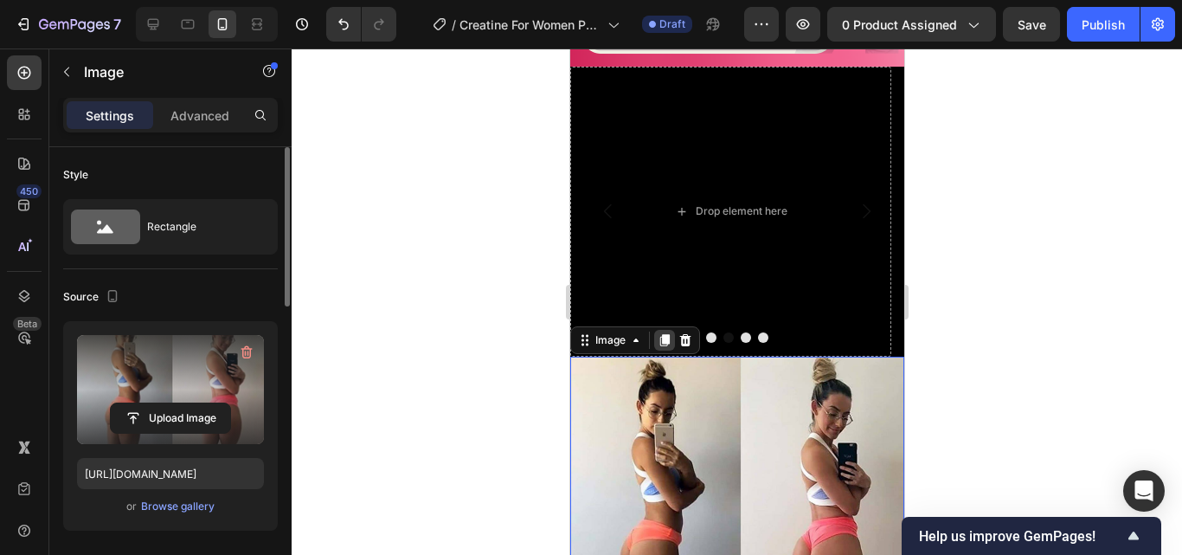
click at [660, 333] on icon at bounding box center [664, 340] width 14 height 14
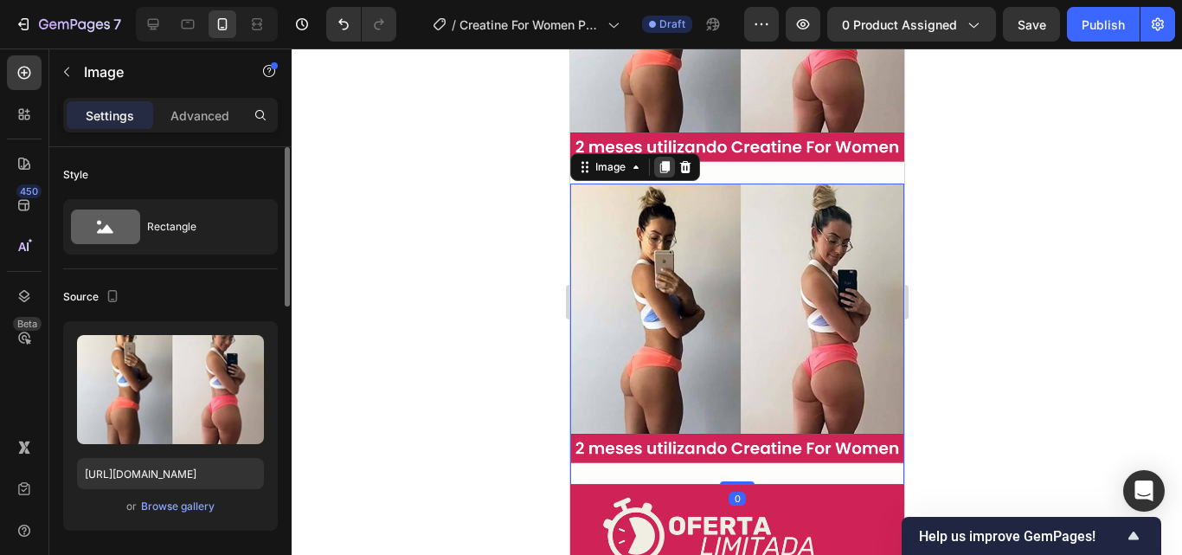
click at [665, 160] on icon at bounding box center [664, 167] width 14 height 14
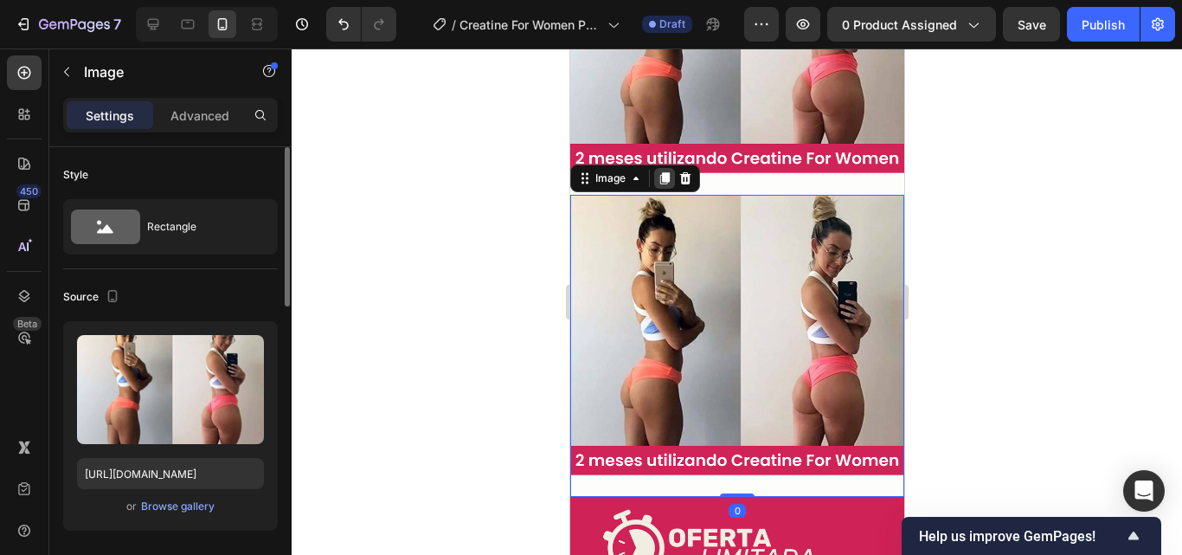
click at [666, 172] on icon at bounding box center [664, 178] width 10 height 12
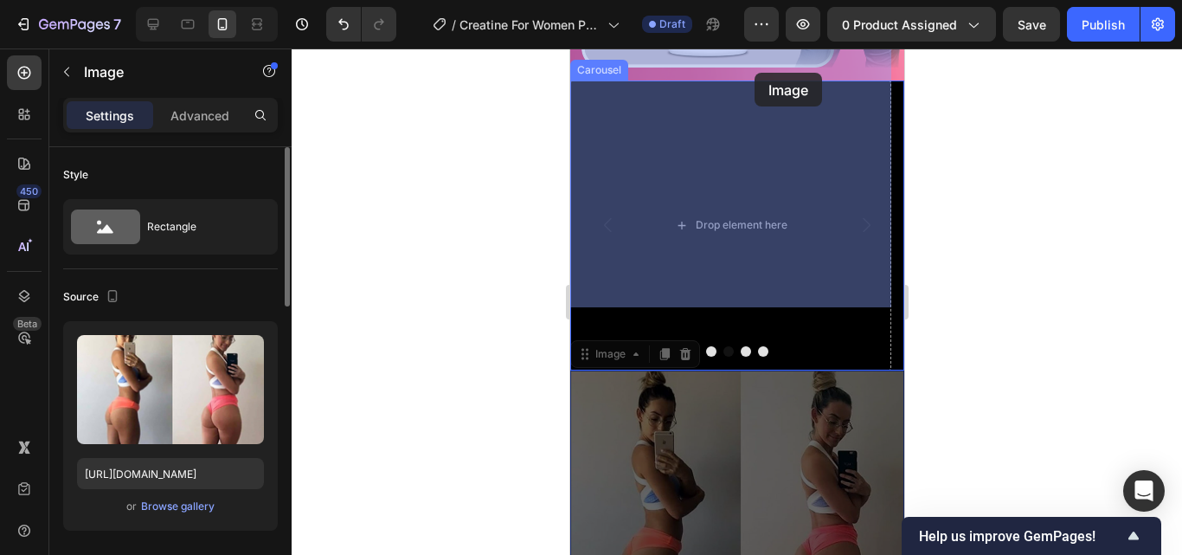
scroll to position [2414, 0]
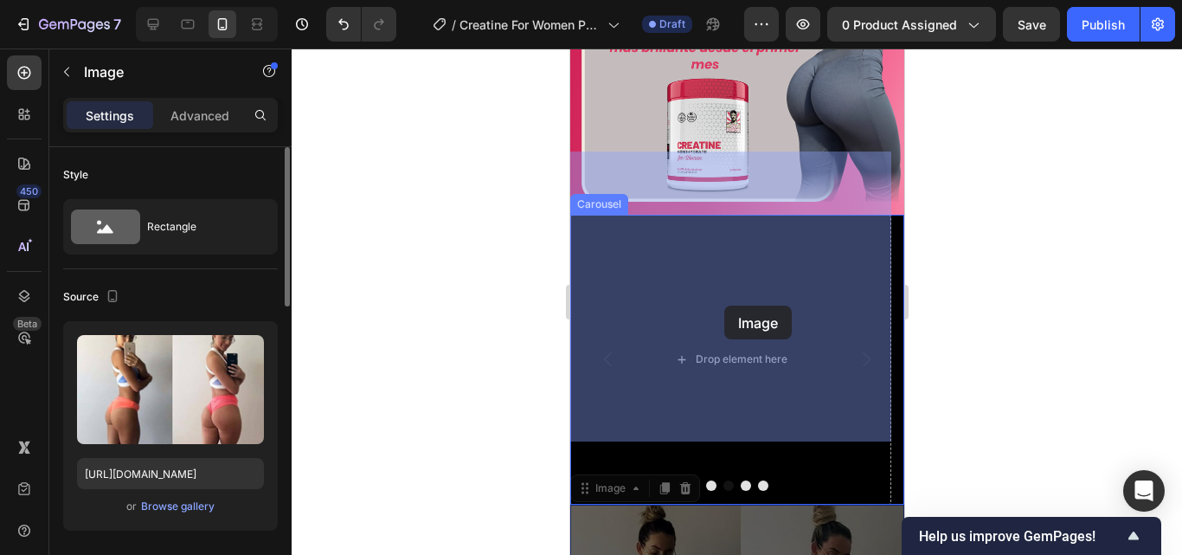
drag, startPoint x: 753, startPoint y: 363, endPoint x: 723, endPoint y: 305, distance: 65.0
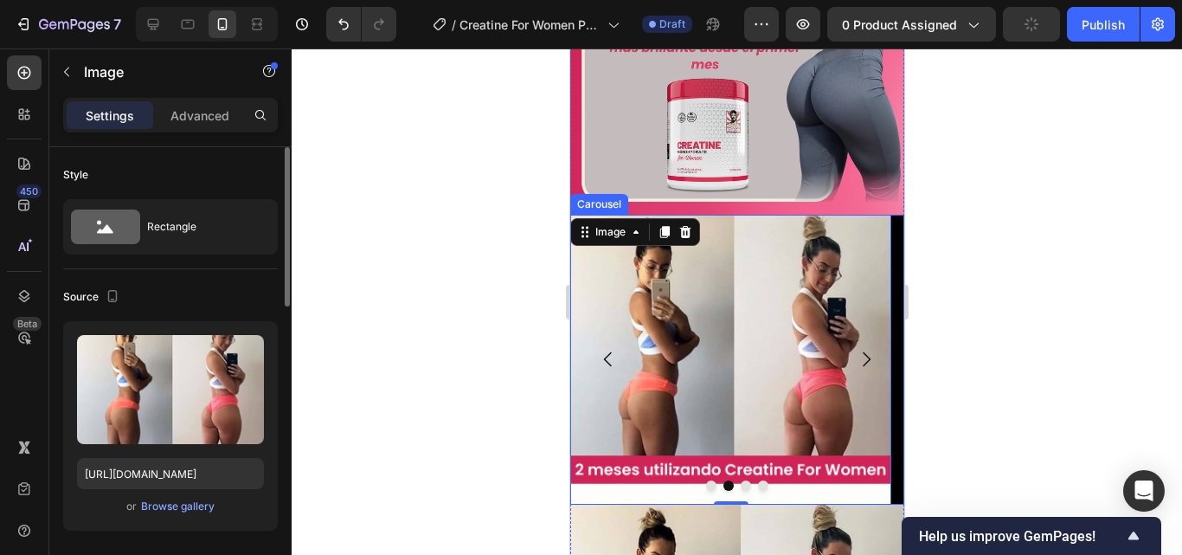
click at [705, 480] on button "Dot" at bounding box center [710, 485] width 10 height 10
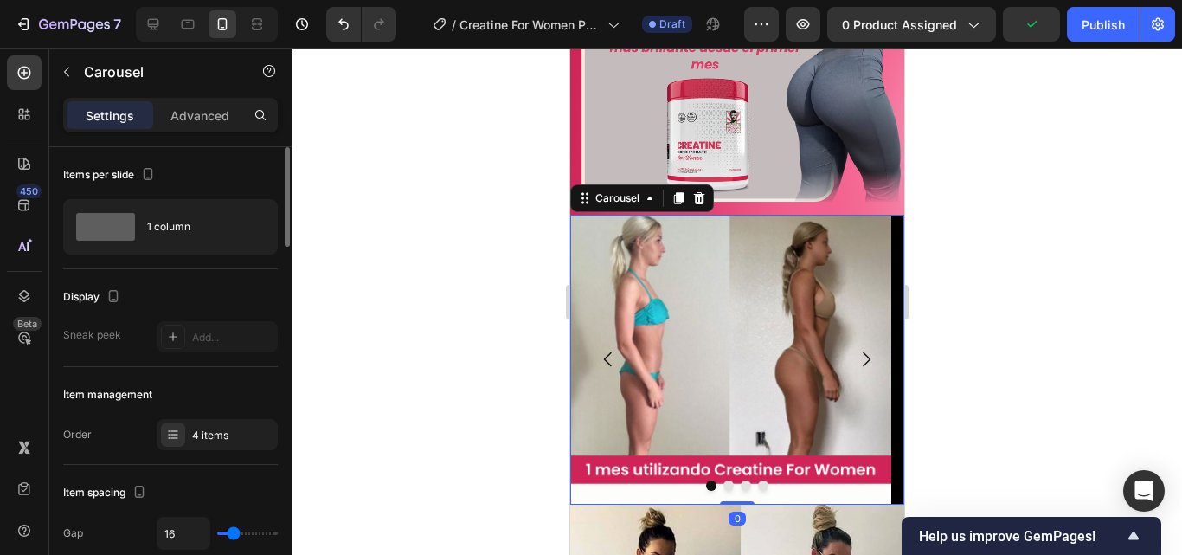
scroll to position [87, 0]
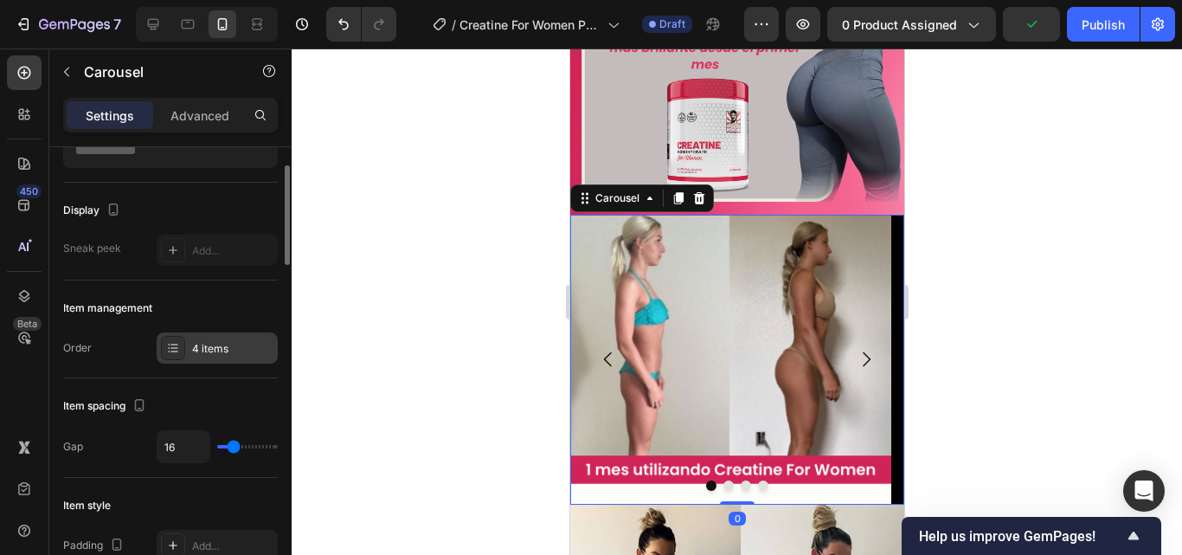
click at [200, 344] on div "4 items" at bounding box center [232, 349] width 81 height 16
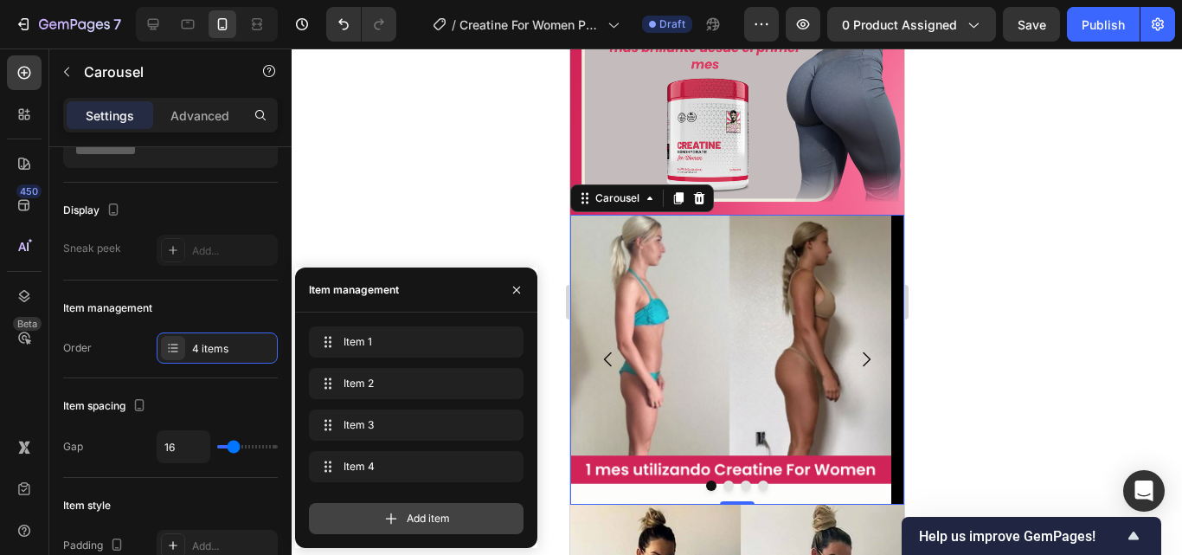
click at [413, 510] on div "Add item" at bounding box center [416, 518] width 215 height 31
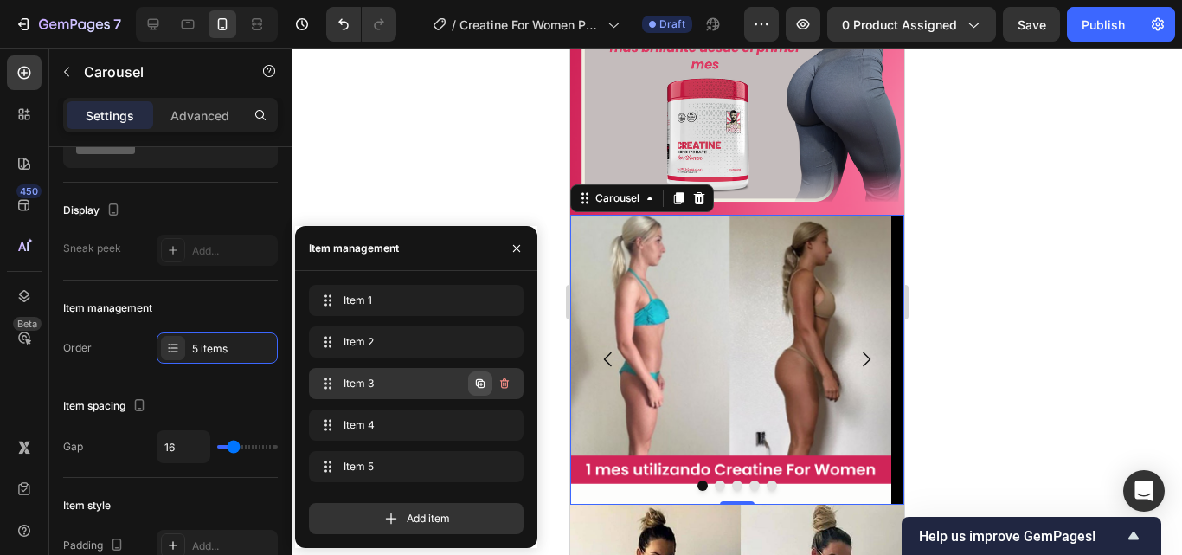
click at [485, 384] on icon "button" at bounding box center [480, 383] width 9 height 9
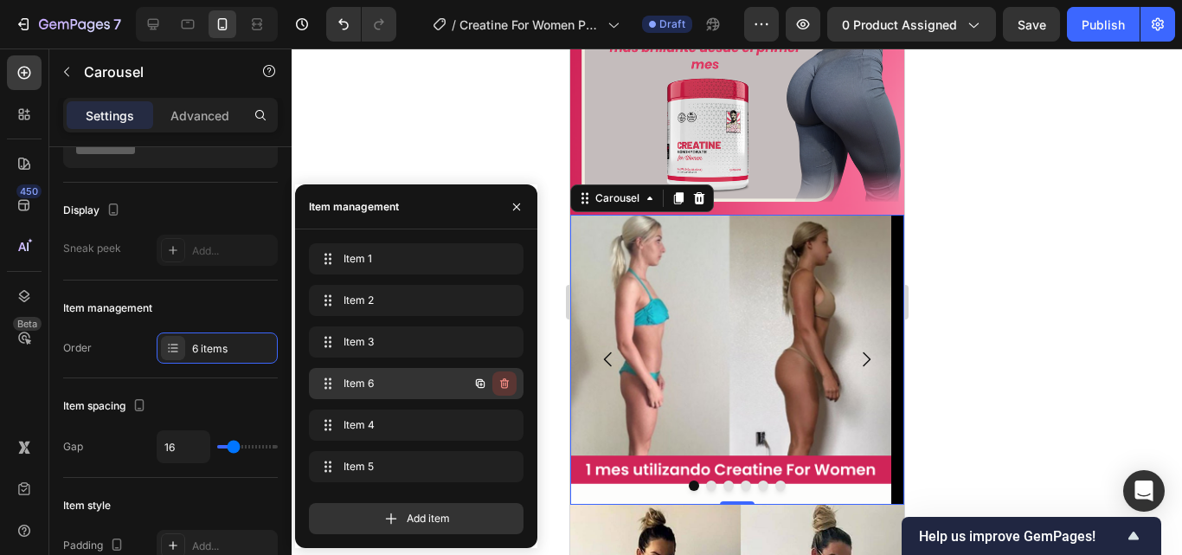
click at [503, 382] on icon "button" at bounding box center [505, 383] width 14 height 14
click at [503, 382] on div "Delete" at bounding box center [493, 384] width 32 height 16
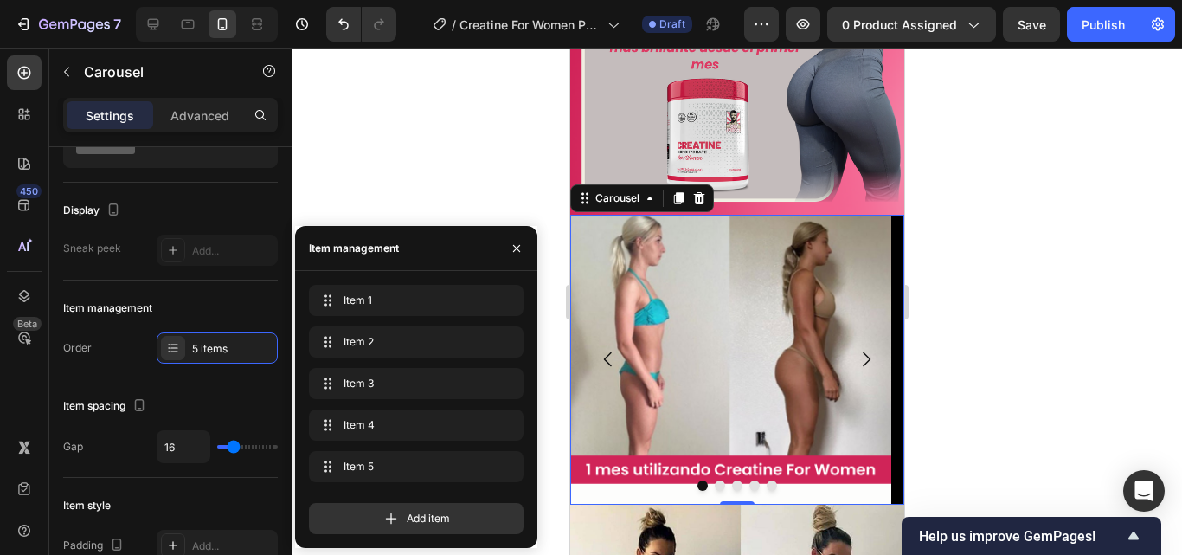
click at [990, 232] on div at bounding box center [737, 301] width 890 height 506
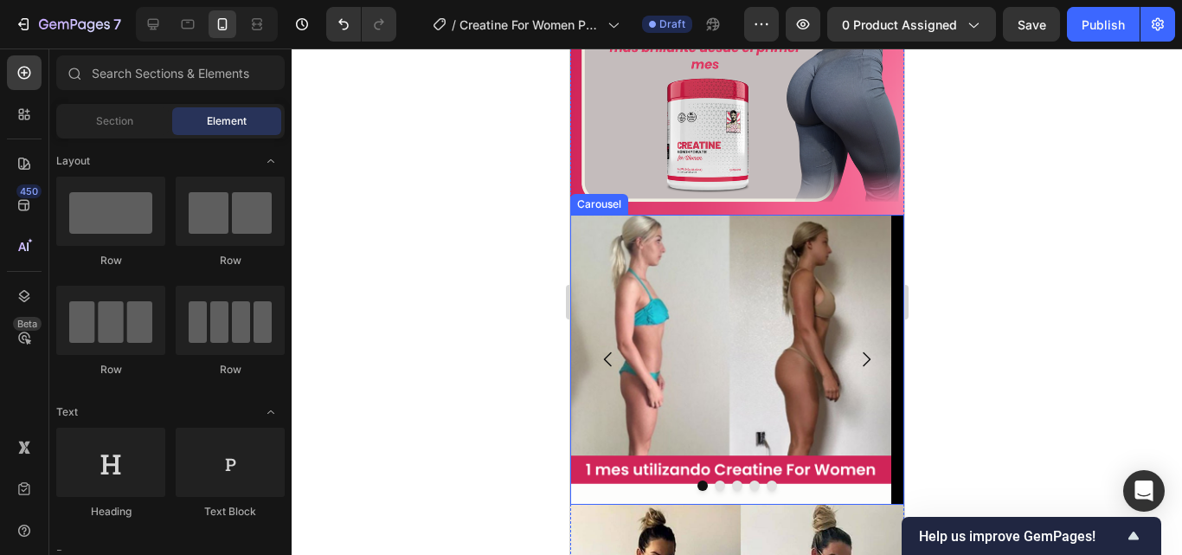
click at [855, 349] on icon "Carousel Next Arrow" at bounding box center [865, 359] width 21 height 21
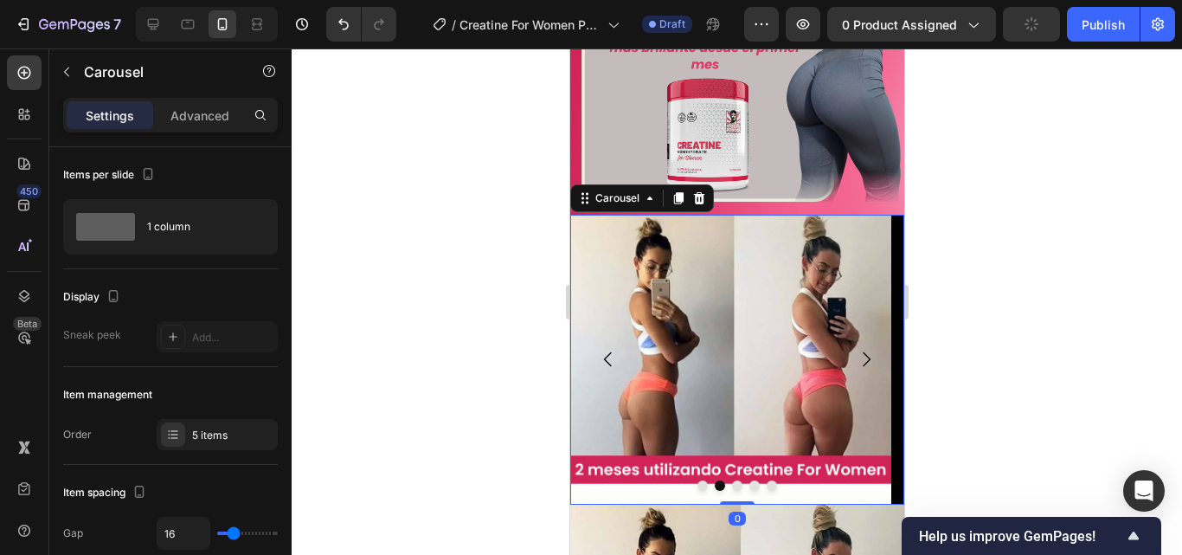
click at [855, 349] on icon "Carousel Next Arrow" at bounding box center [865, 359] width 21 height 21
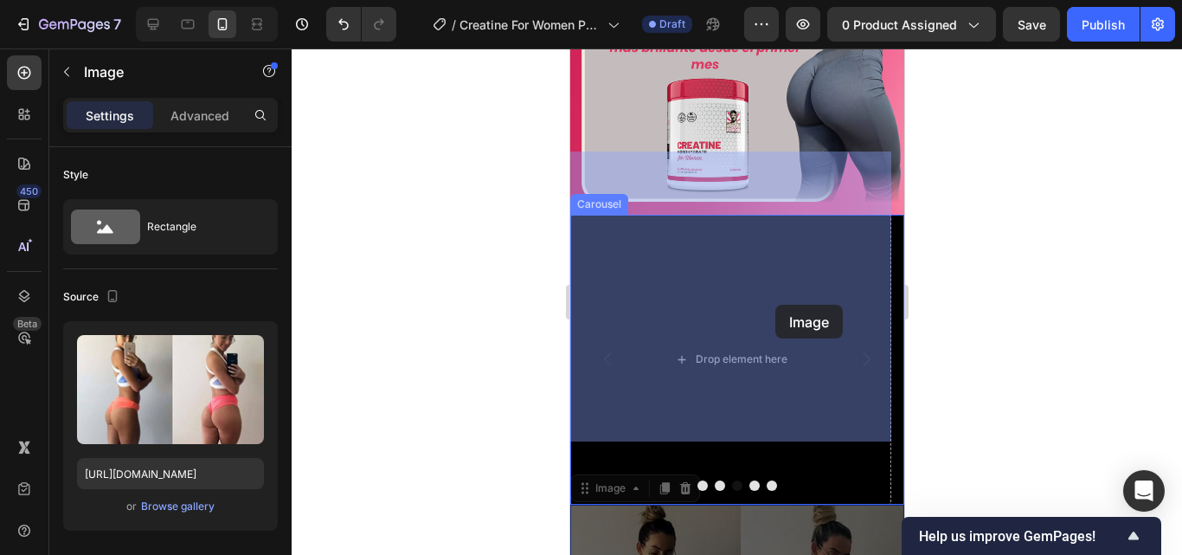
drag, startPoint x: 777, startPoint y: 367, endPoint x: 774, endPoint y: 305, distance: 62.4
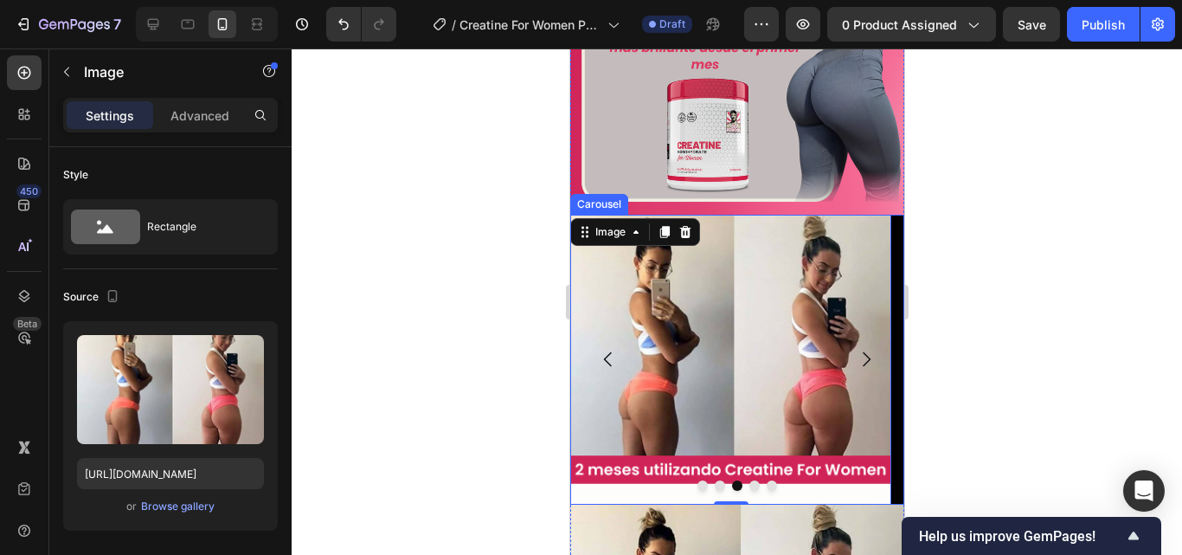
click at [857, 349] on icon "Carousel Next Arrow" at bounding box center [865, 359] width 21 height 21
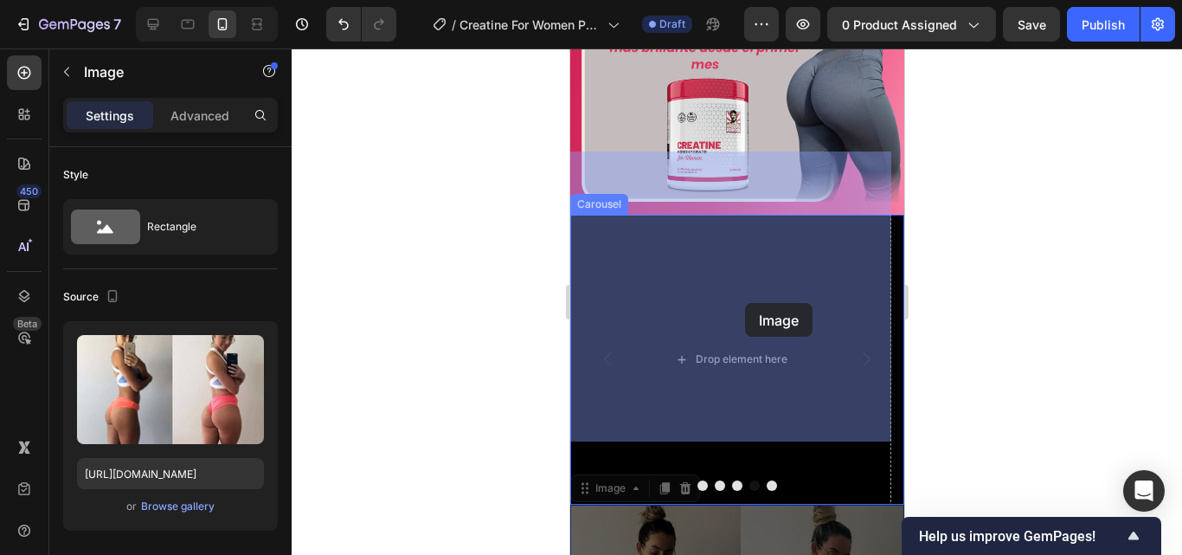
drag, startPoint x: 784, startPoint y: 511, endPoint x: 744, endPoint y: 315, distance: 199.6
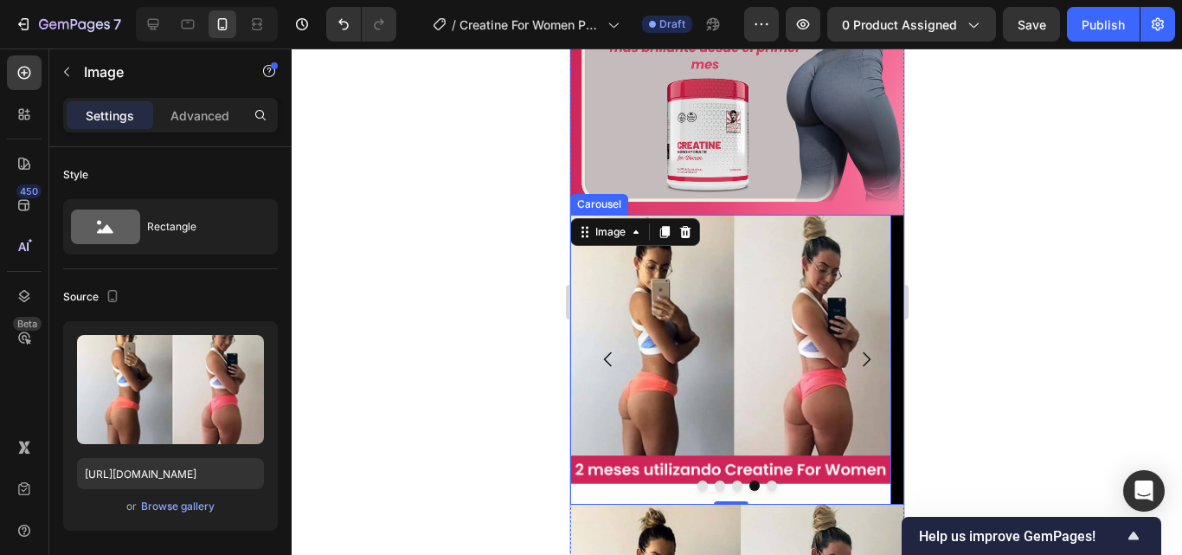
click at [855, 349] on icon "Carousel Next Arrow" at bounding box center [865, 359] width 21 height 21
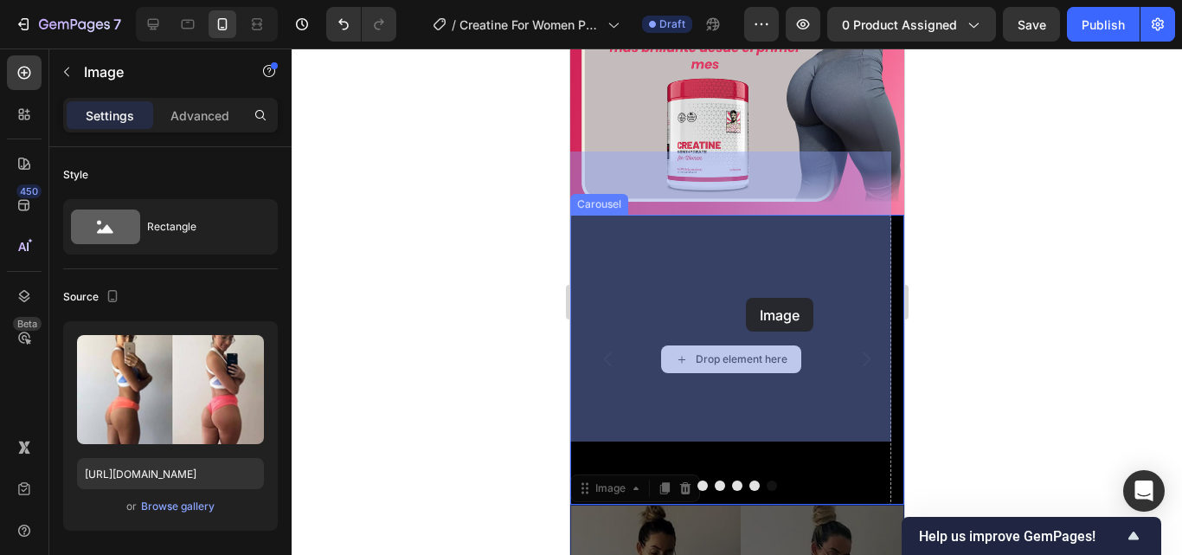
drag, startPoint x: 769, startPoint y: 521, endPoint x: 745, endPoint y: 298, distance: 224.5
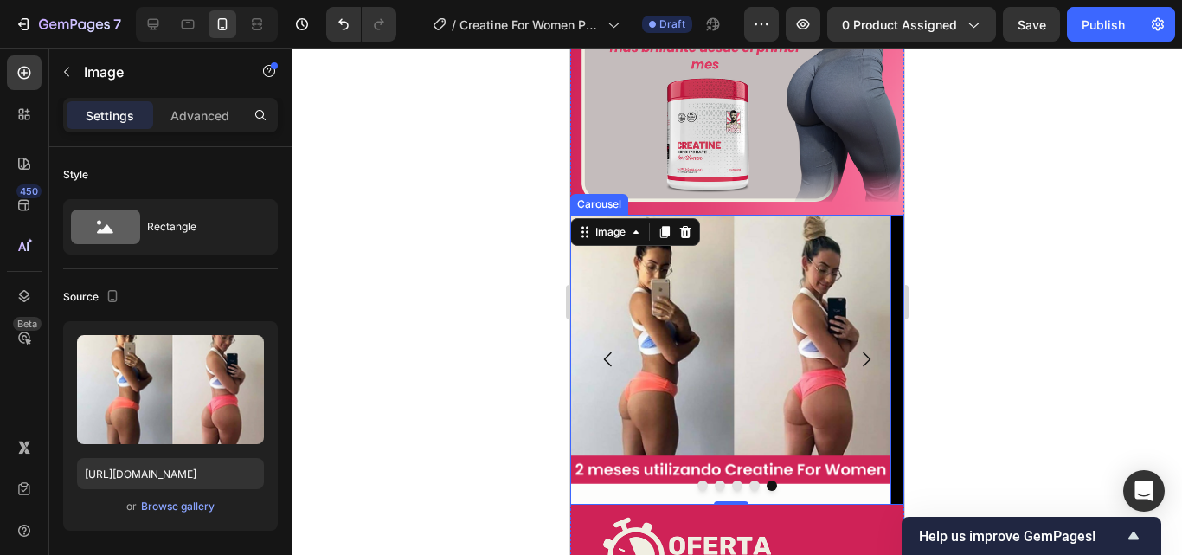
click at [607, 352] on icon "Carousel Back Arrow" at bounding box center [607, 359] width 8 height 15
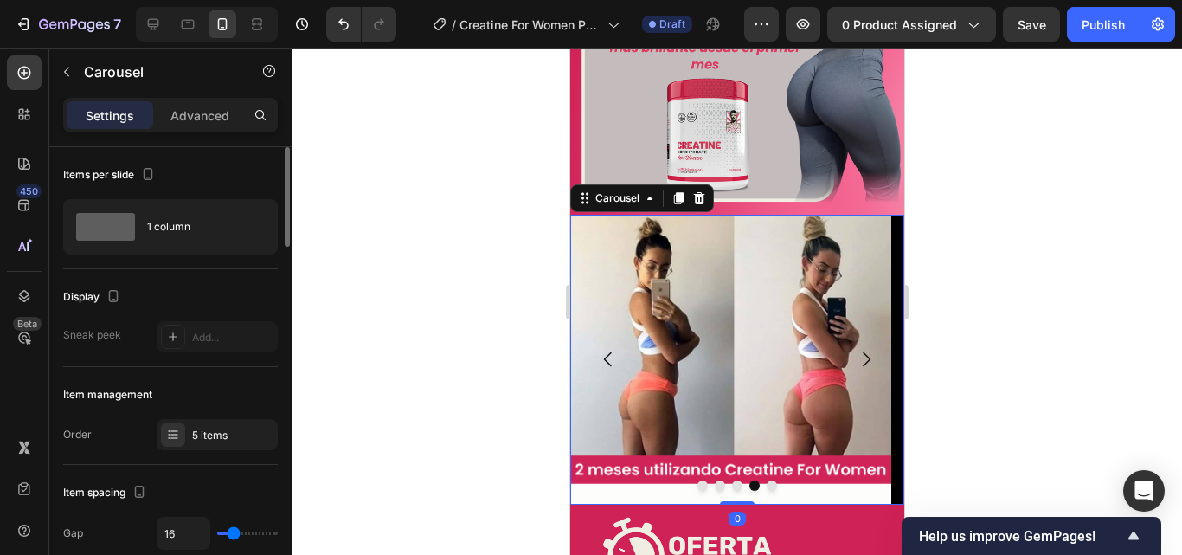
scroll to position [173, 0]
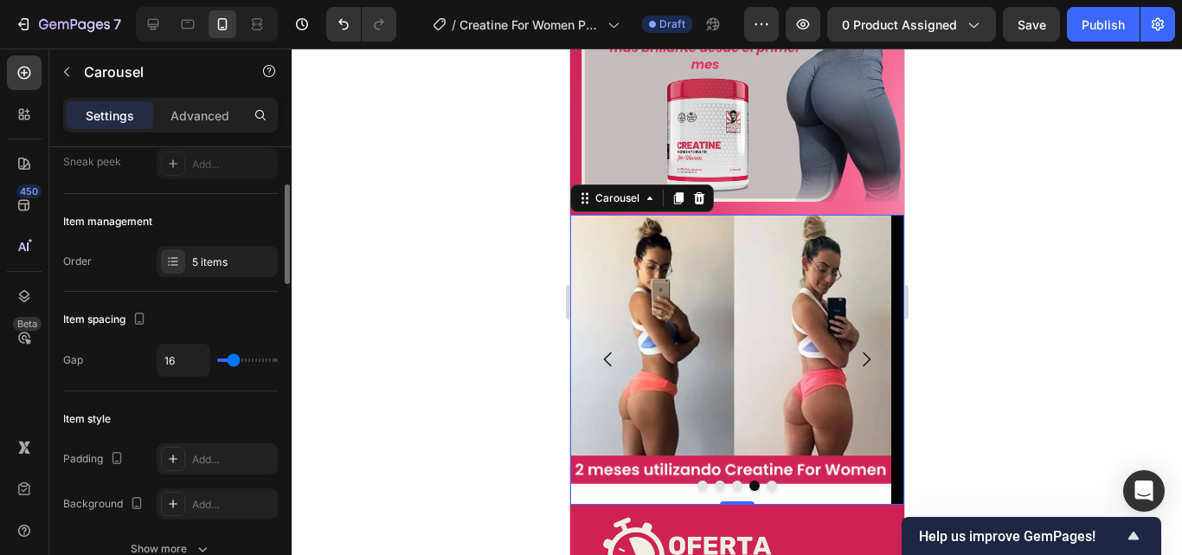
type input "25"
type input "28"
type input "33"
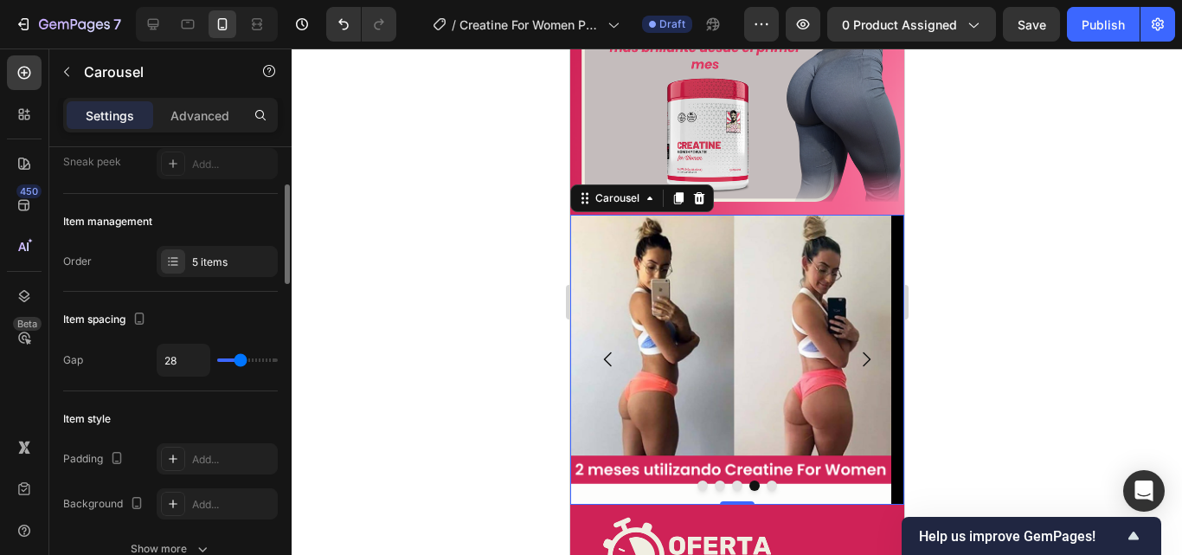
type input "33"
type input "36"
type input "37"
drag, startPoint x: 234, startPoint y: 366, endPoint x: 246, endPoint y: 367, distance: 11.3
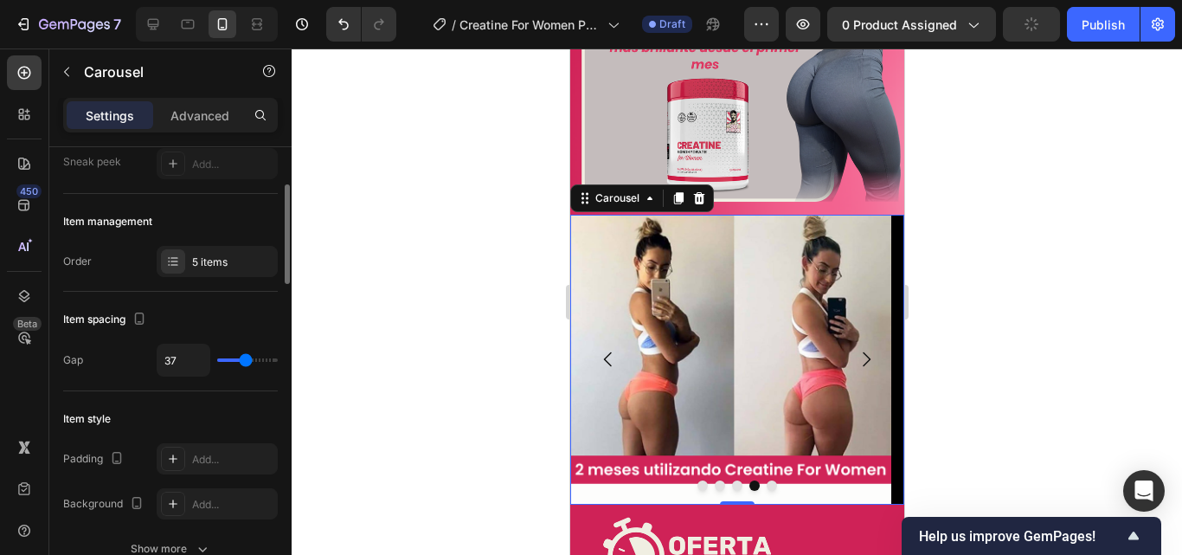
type input "37"
click at [246, 362] on input "range" at bounding box center [247, 359] width 61 height 3
click at [608, 352] on icon "Carousel Back Arrow" at bounding box center [607, 359] width 8 height 15
type input "19"
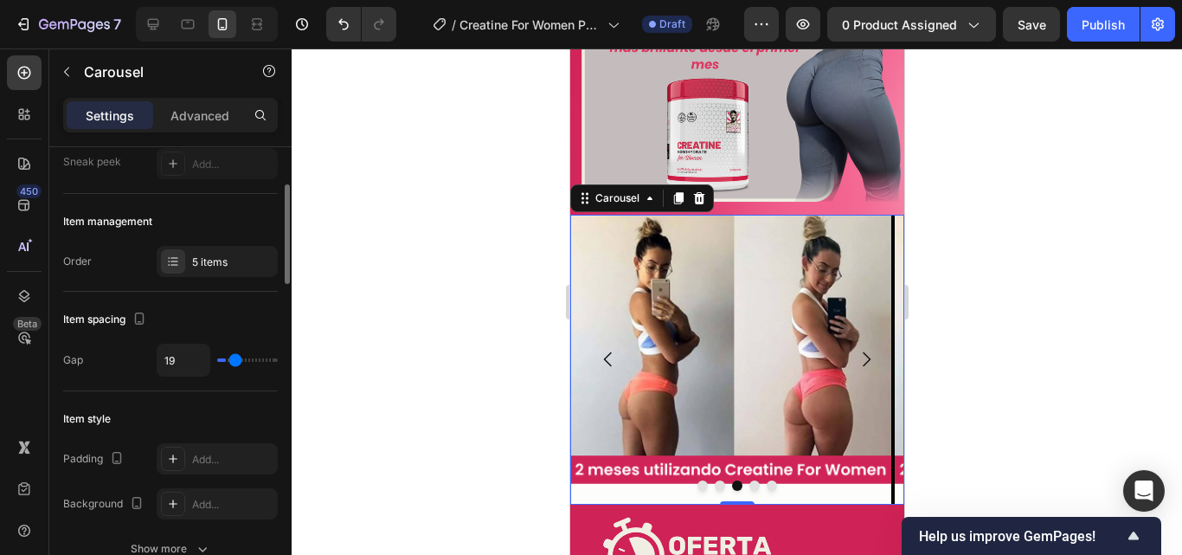
type input "4"
type input "1"
type input "0"
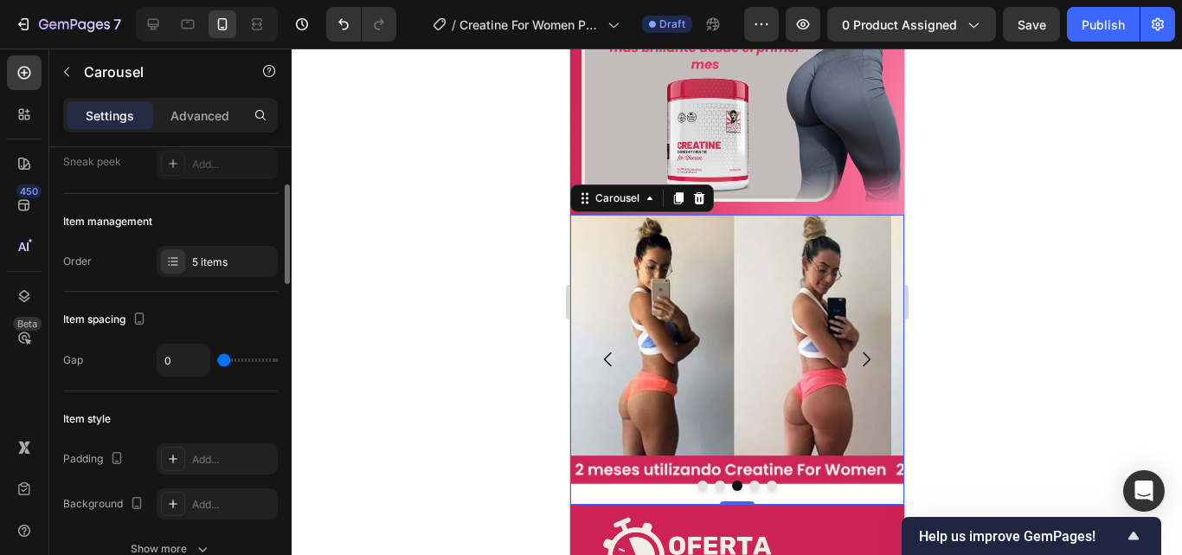
drag, startPoint x: 244, startPoint y: 366, endPoint x: 218, endPoint y: 368, distance: 26.0
type input "0"
click at [218, 362] on input "range" at bounding box center [247, 359] width 61 height 3
click at [611, 349] on icon "Carousel Back Arrow" at bounding box center [607, 359] width 21 height 21
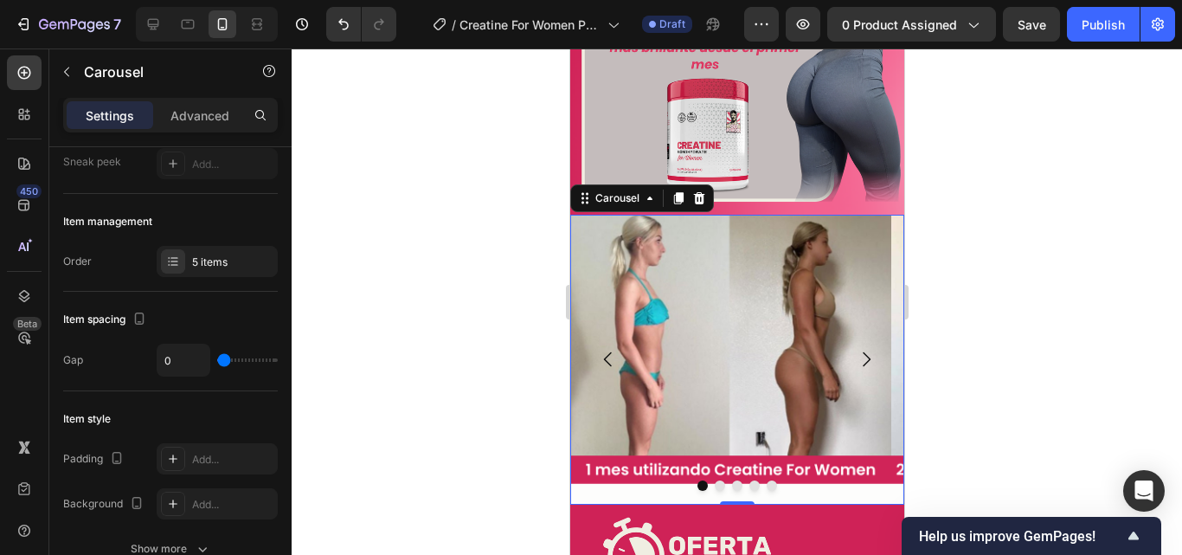
click at [611, 349] on icon "Carousel Back Arrow" at bounding box center [607, 359] width 21 height 21
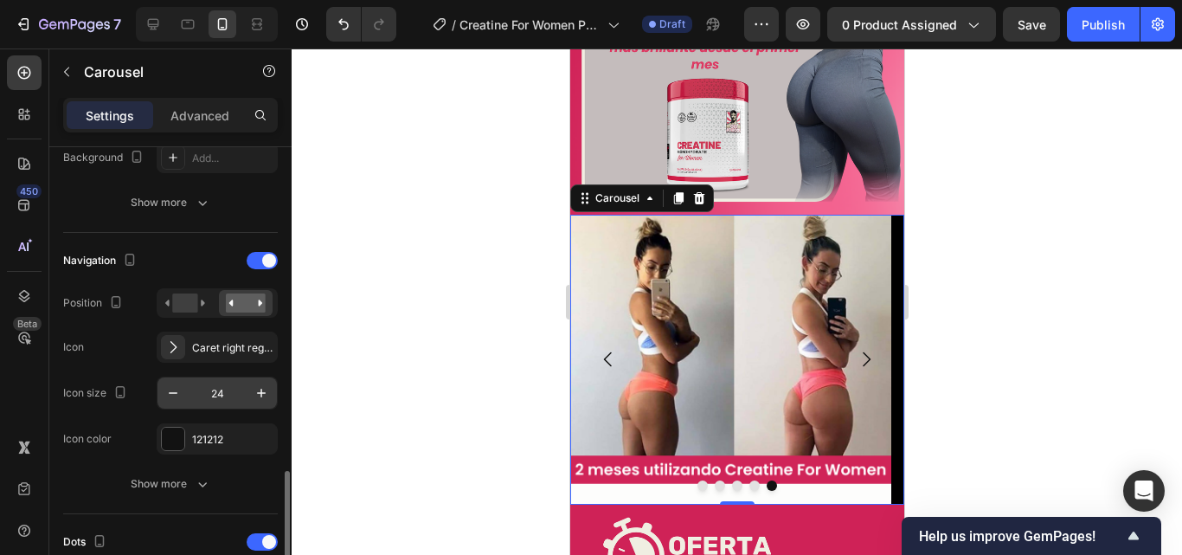
scroll to position [692, 0]
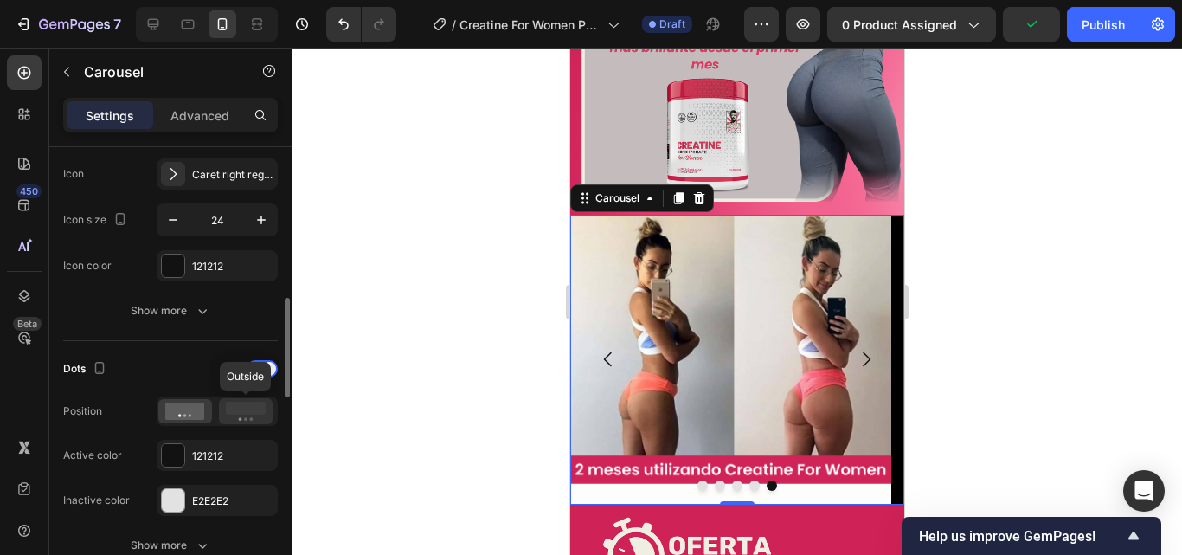
click at [234, 418] on icon at bounding box center [246, 410] width 40 height 19
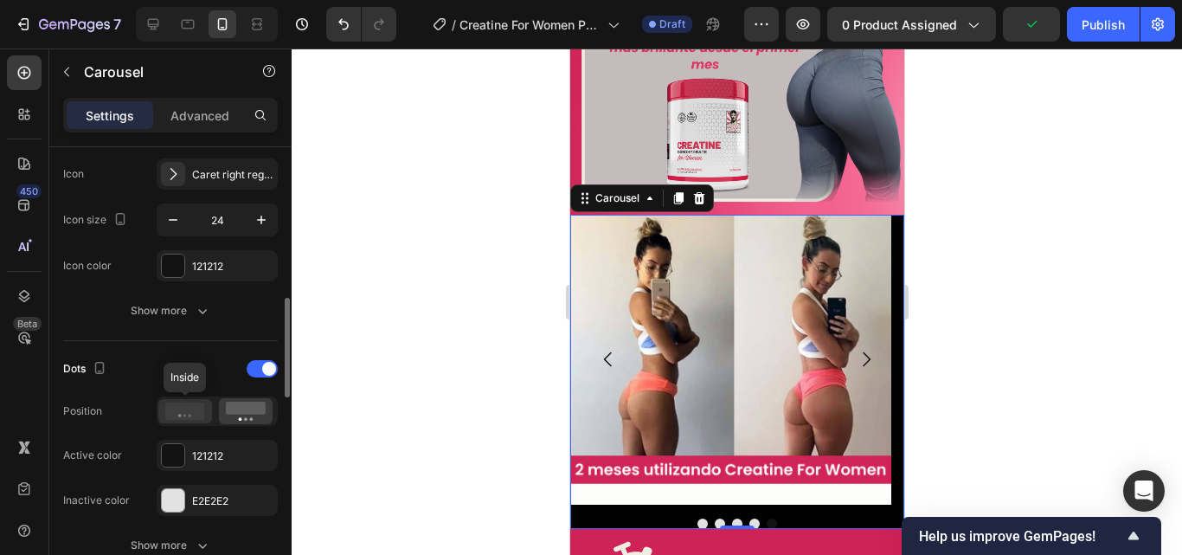
click at [202, 419] on icon at bounding box center [185, 410] width 40 height 17
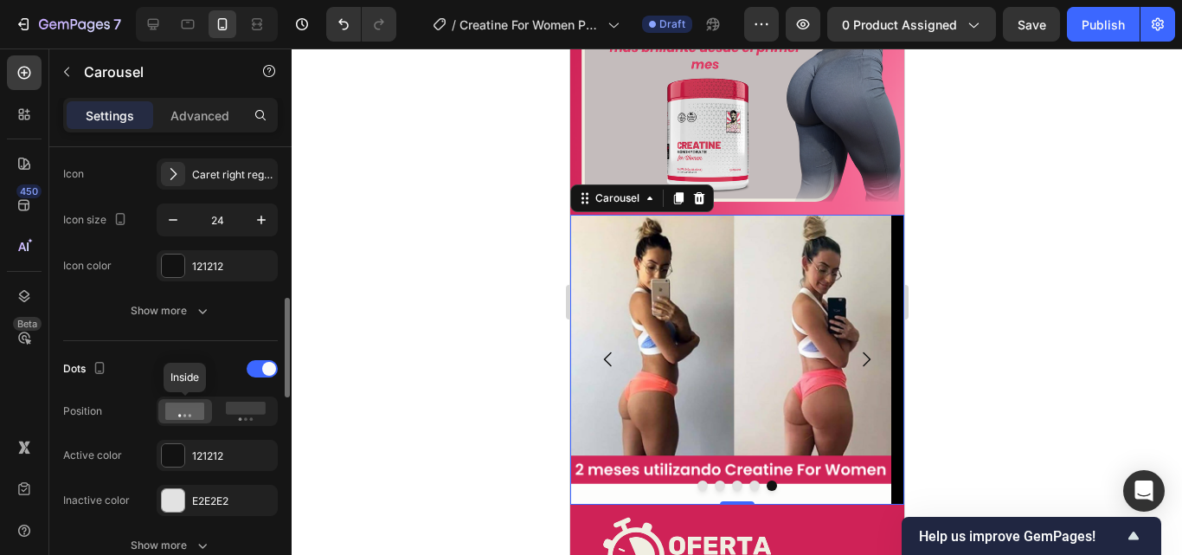
scroll to position [779, 0]
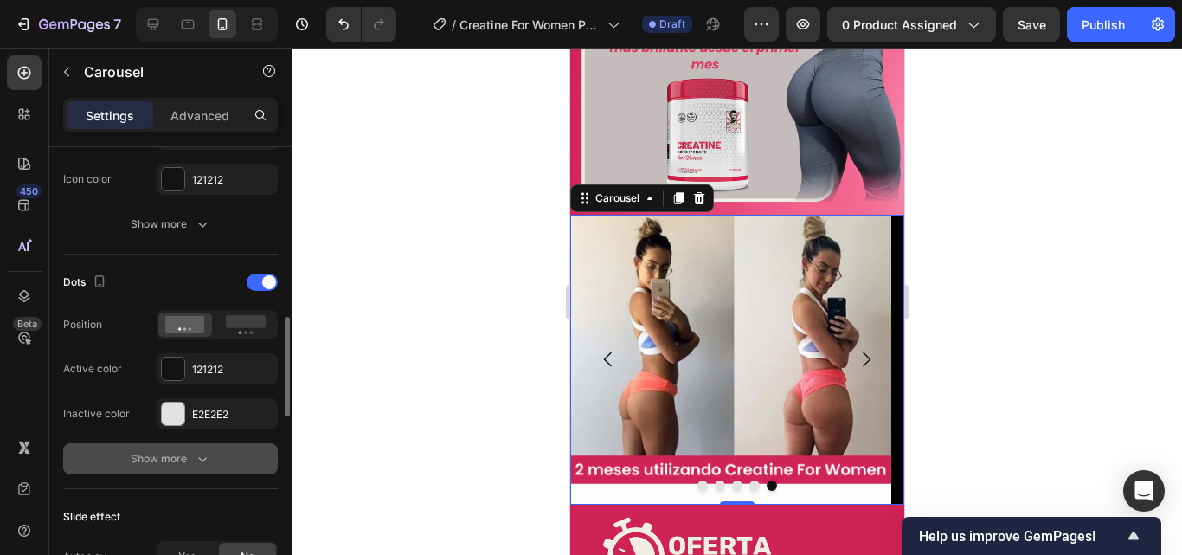
click at [202, 453] on icon "button" at bounding box center [202, 458] width 17 height 17
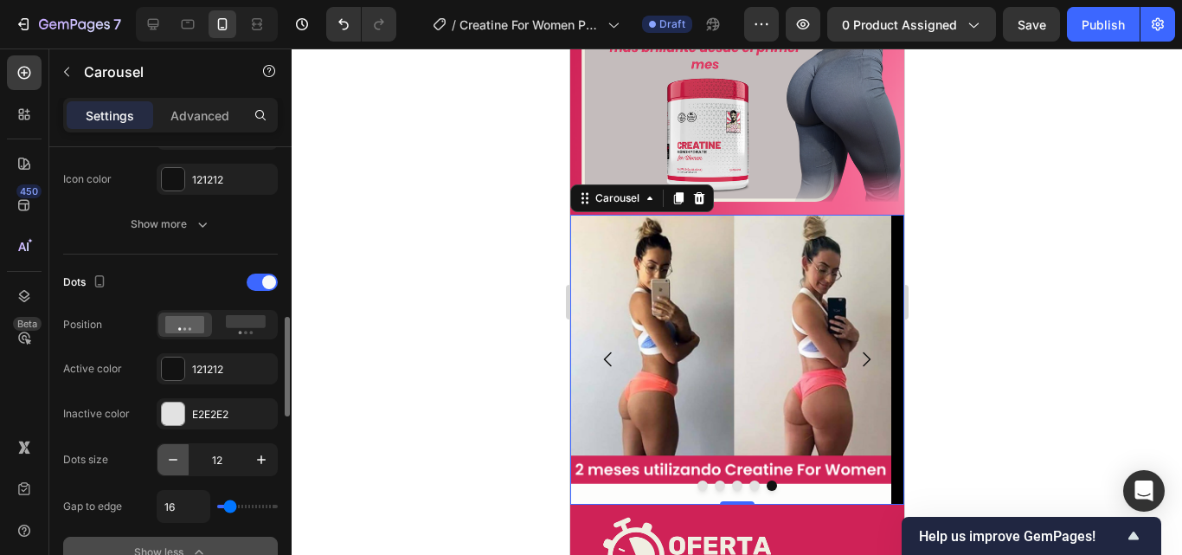
click at [176, 462] on icon "button" at bounding box center [172, 459] width 17 height 17
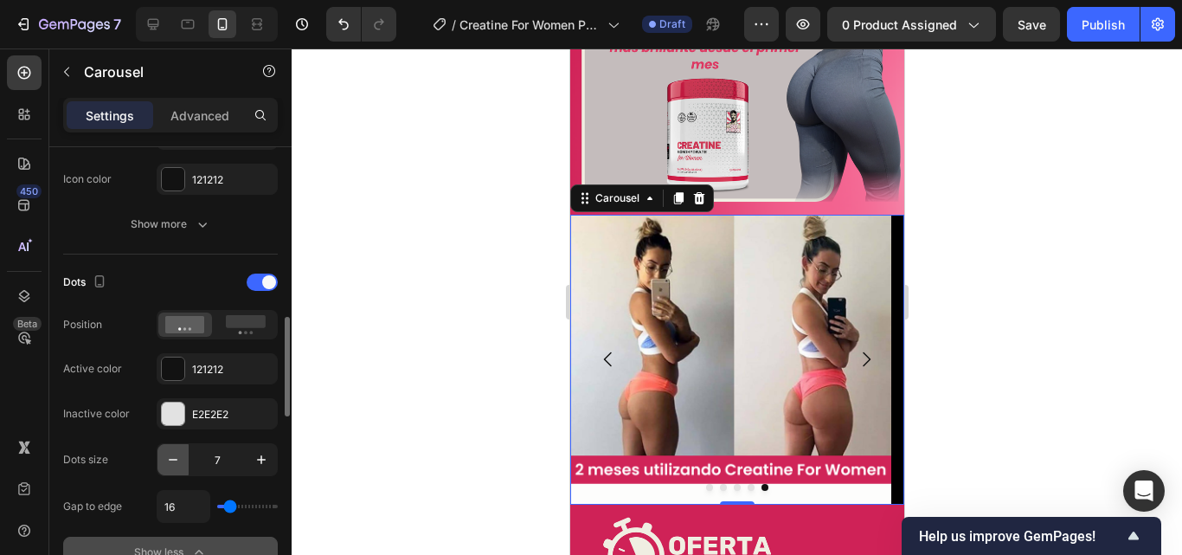
click at [176, 462] on icon "button" at bounding box center [172, 459] width 17 height 17
click at [267, 463] on icon "button" at bounding box center [261, 459] width 17 height 17
type input "7"
drag, startPoint x: 239, startPoint y: 511, endPoint x: 248, endPoint y: 511, distance: 9.5
click at [248, 511] on div "16" at bounding box center [217, 506] width 121 height 33
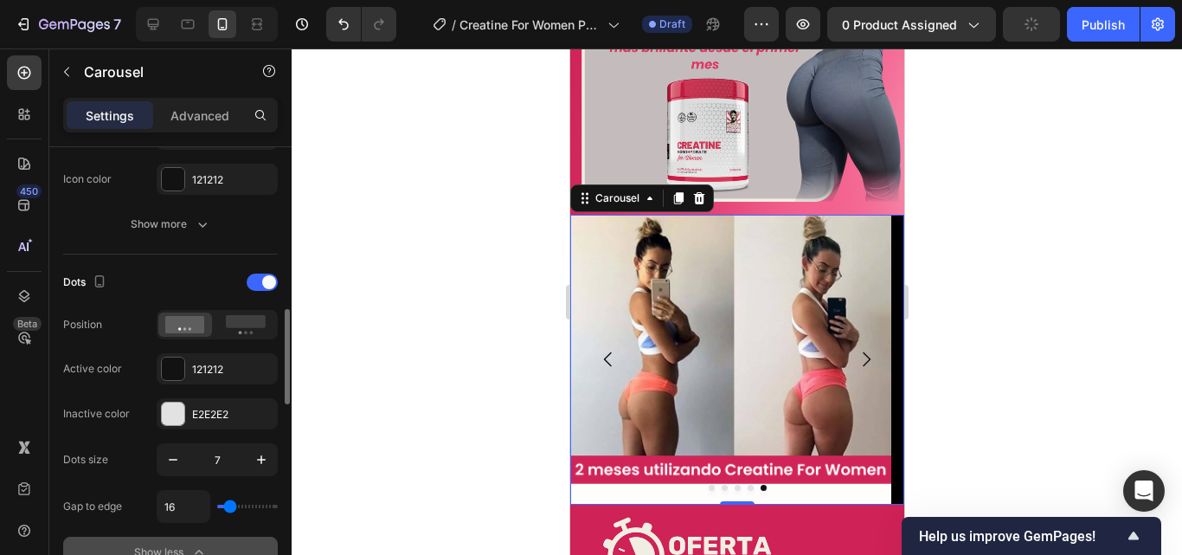
type input "53"
type input "58"
type input "47"
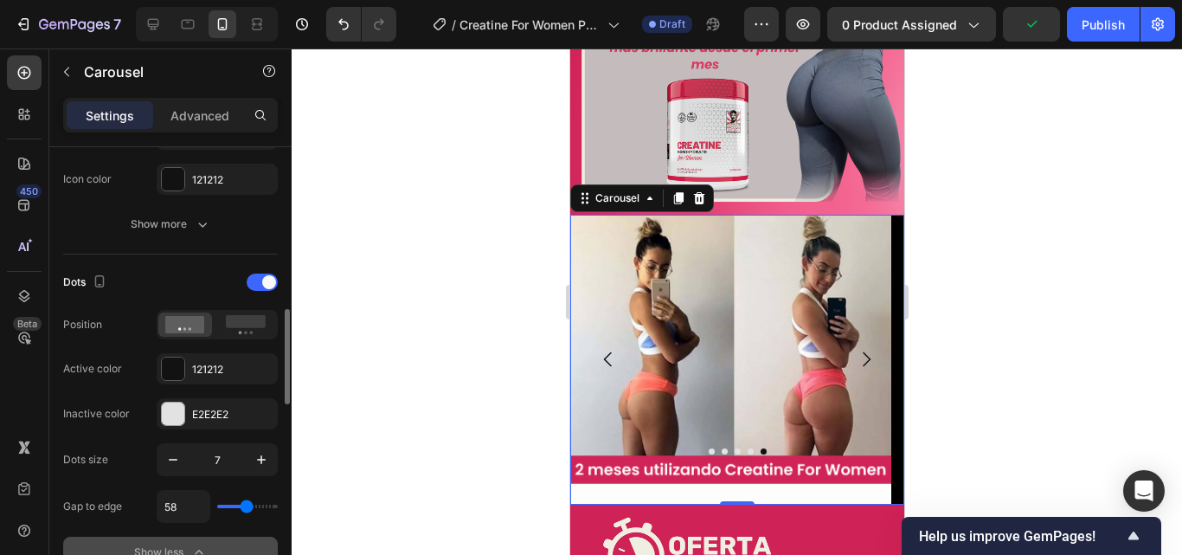
type input "47"
type input "29"
type input "27"
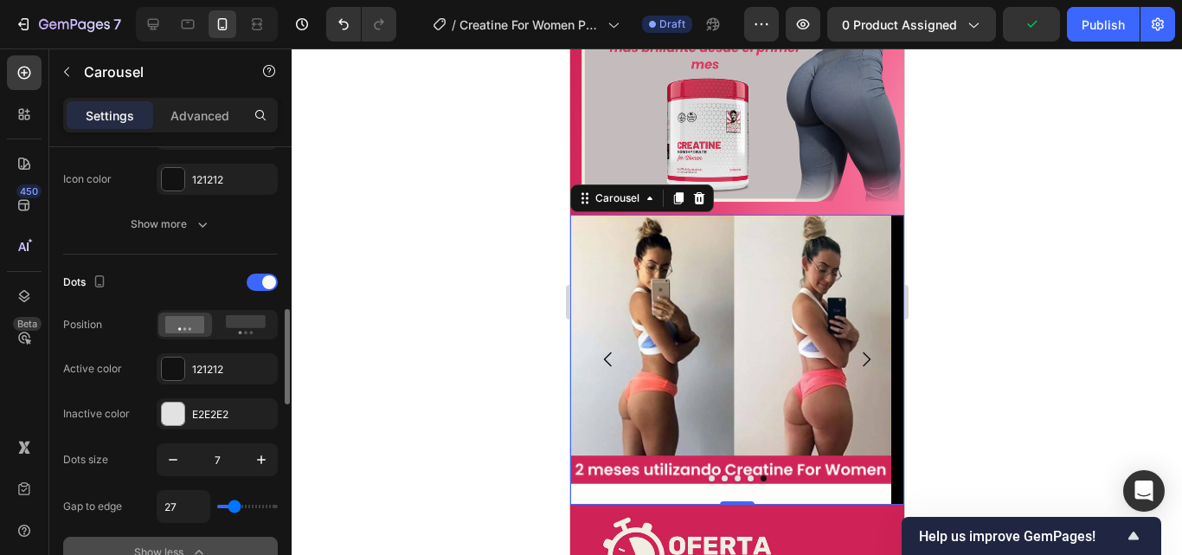
type input "24"
type input "22"
type input "20"
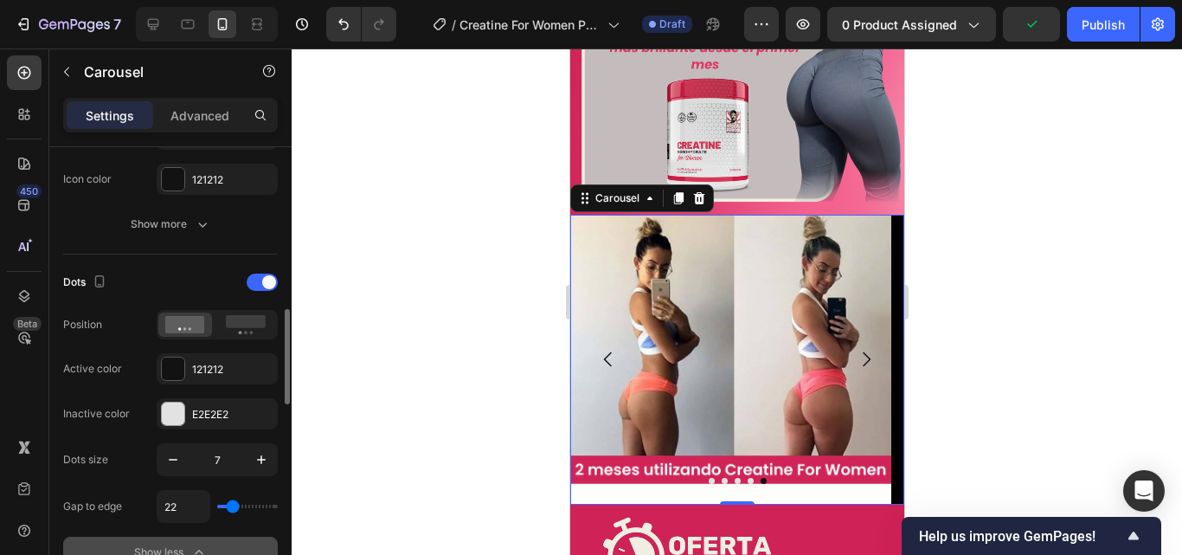
type input "20"
type input "13"
type input "9"
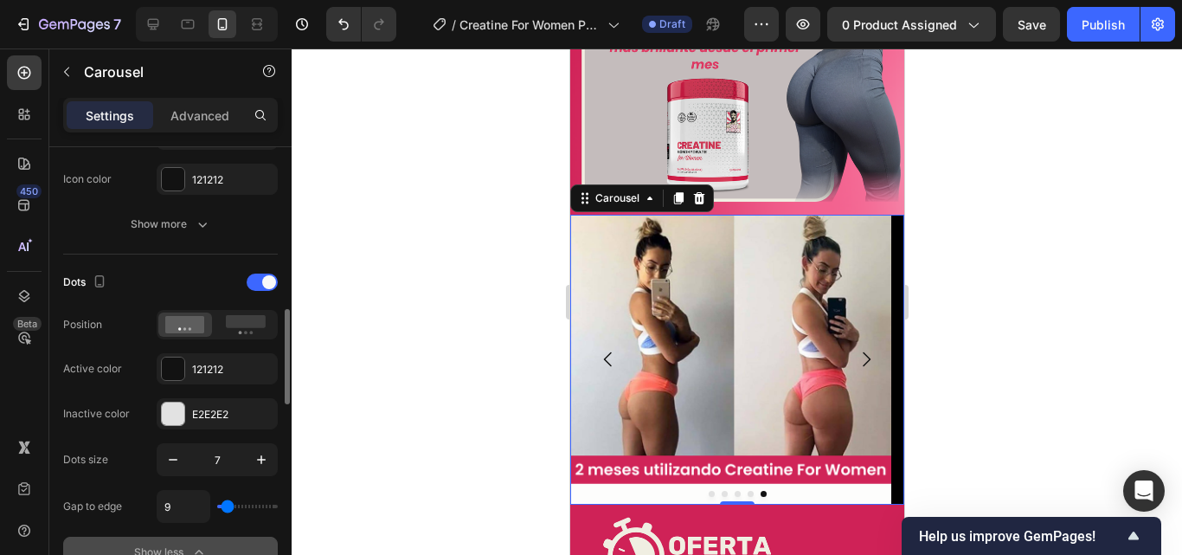
click at [228, 505] on input "range" at bounding box center [247, 505] width 61 height 3
click at [250, 460] on button "button" at bounding box center [261, 459] width 31 height 31
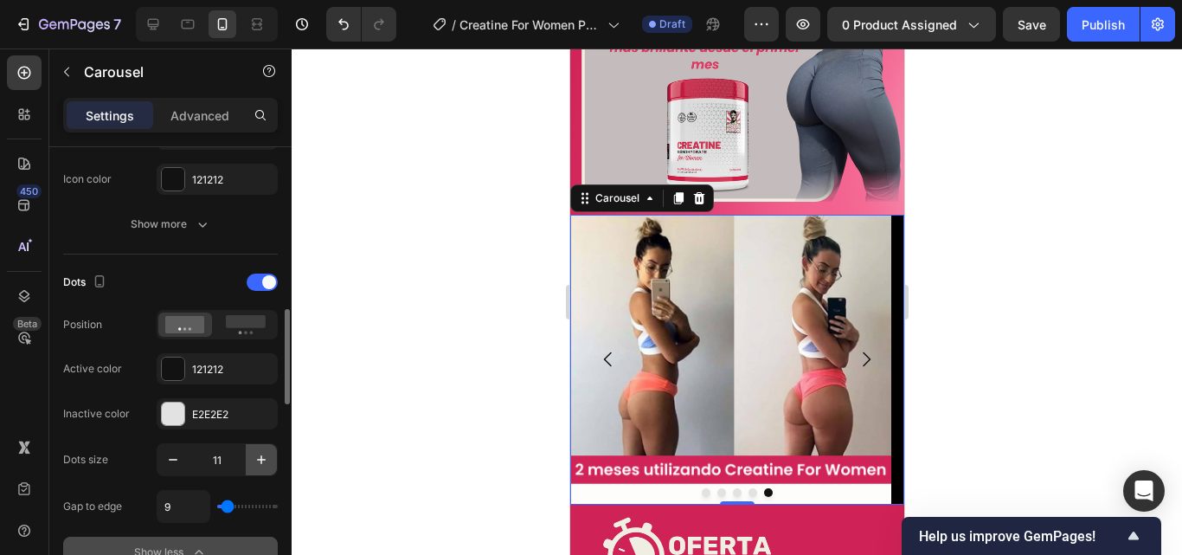
click at [250, 460] on button "button" at bounding box center [261, 459] width 31 height 31
type input "13"
type input "22"
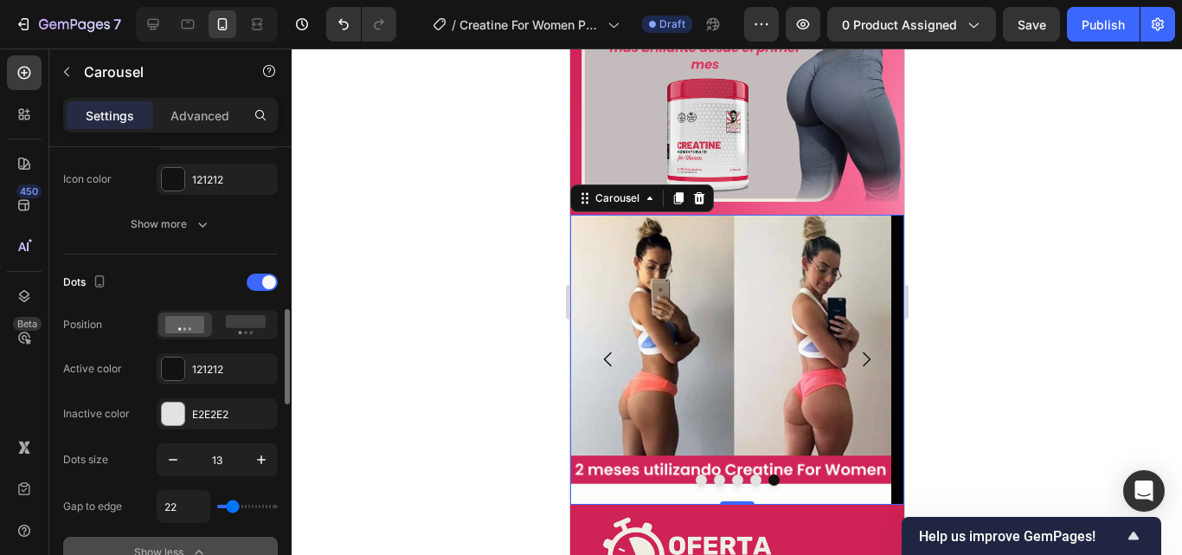
type input "24"
type input "20"
type input "18"
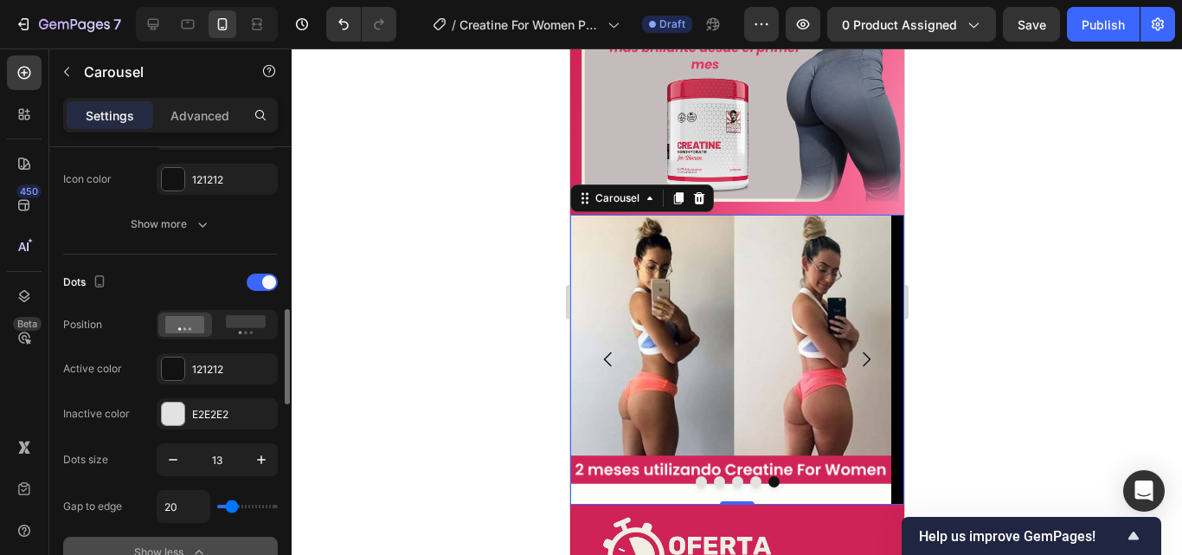
type input "18"
type input "16"
type input "13"
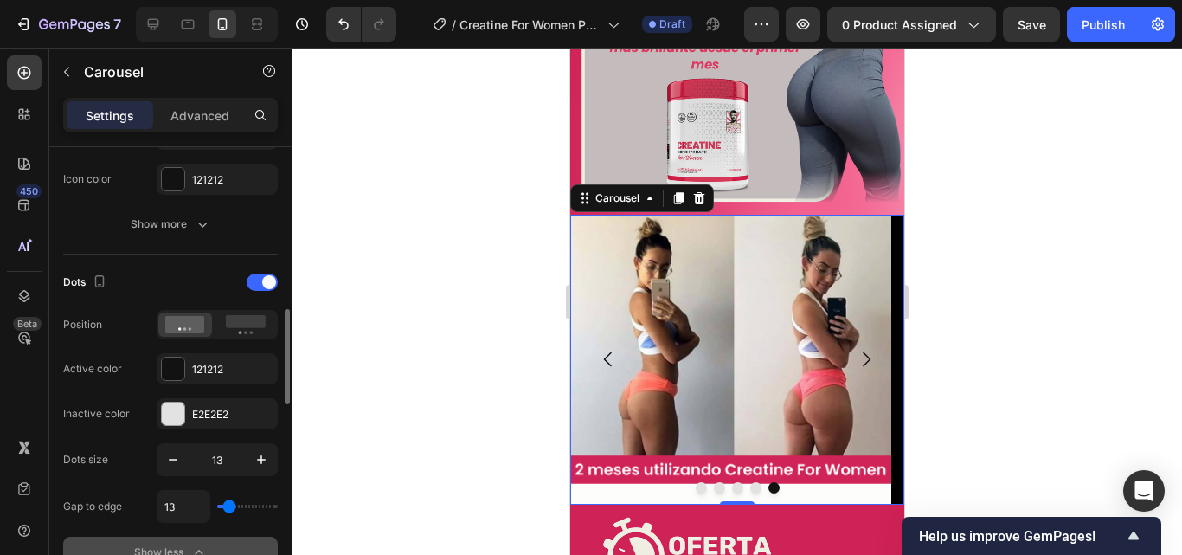
type input "11"
type input "7"
type input "4"
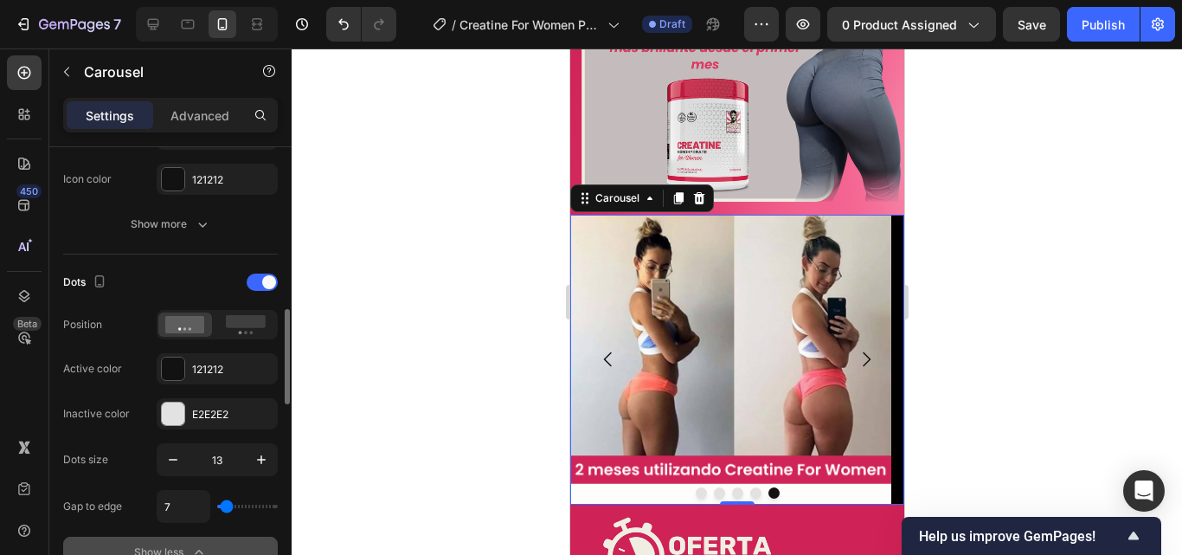
type input "4"
type input "2"
type input "4"
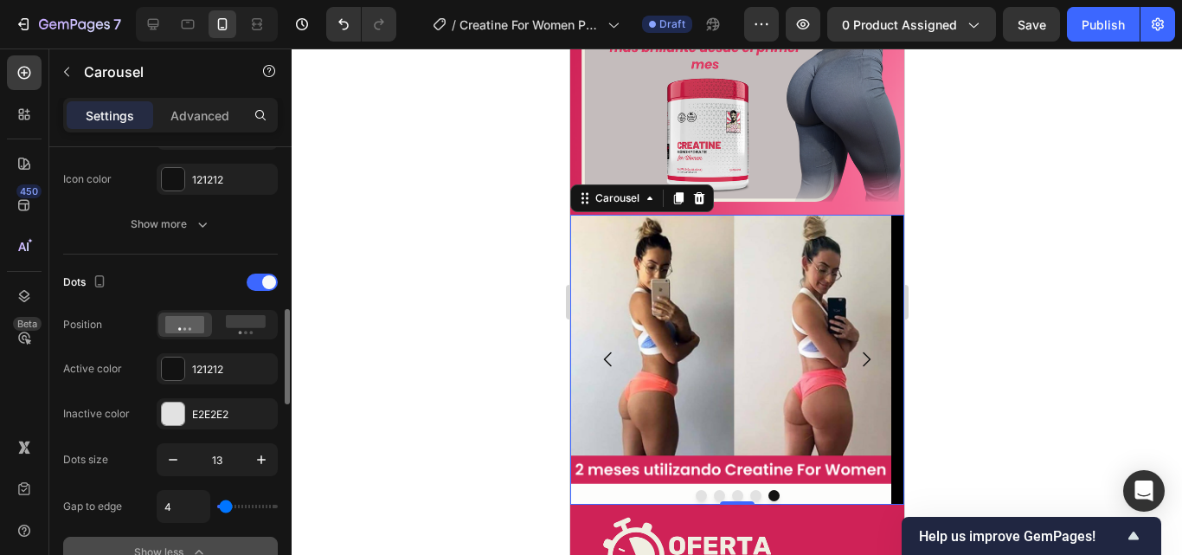
type input "9"
type input "7"
click at [227, 508] on input "range" at bounding box center [247, 505] width 61 height 3
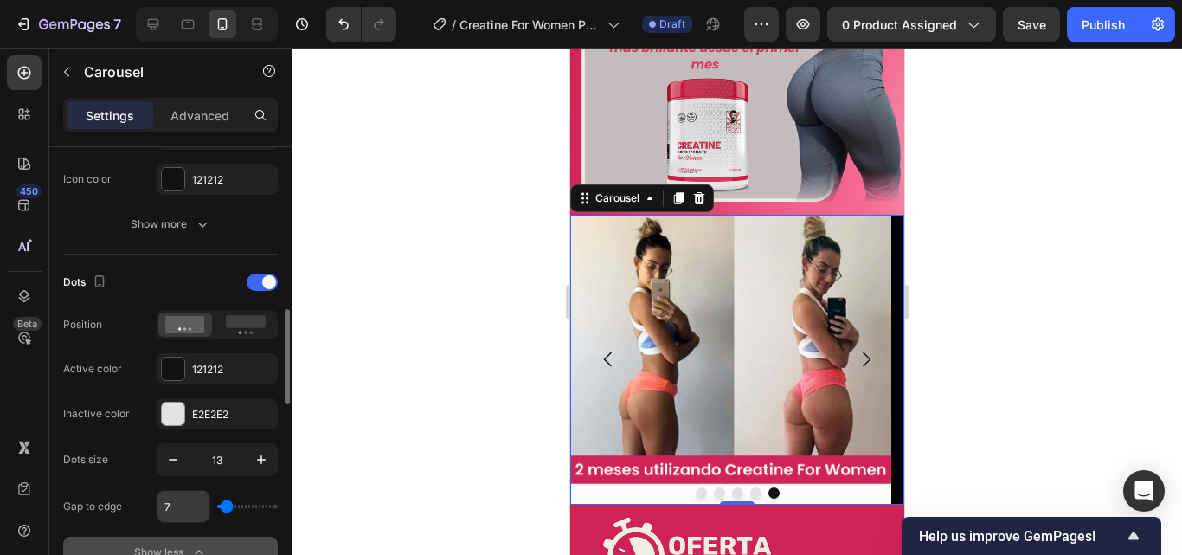
click at [180, 509] on input "7" at bounding box center [183, 506] width 52 height 31
type input "6"
click at [1075, 292] on div at bounding box center [737, 301] width 890 height 506
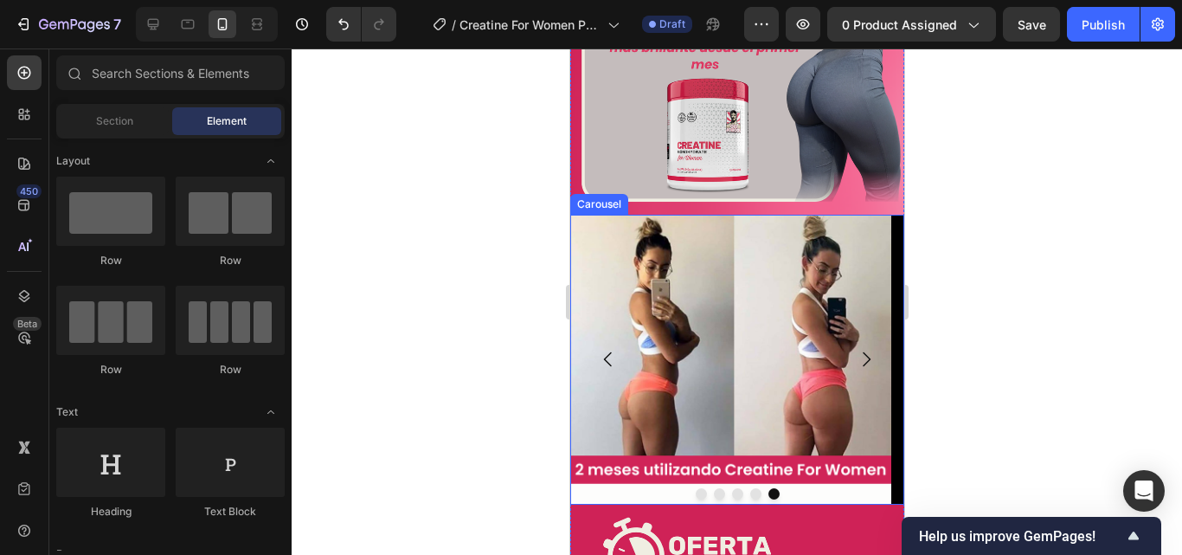
click at [617, 349] on icon "Carousel Back Arrow" at bounding box center [607, 359] width 21 height 21
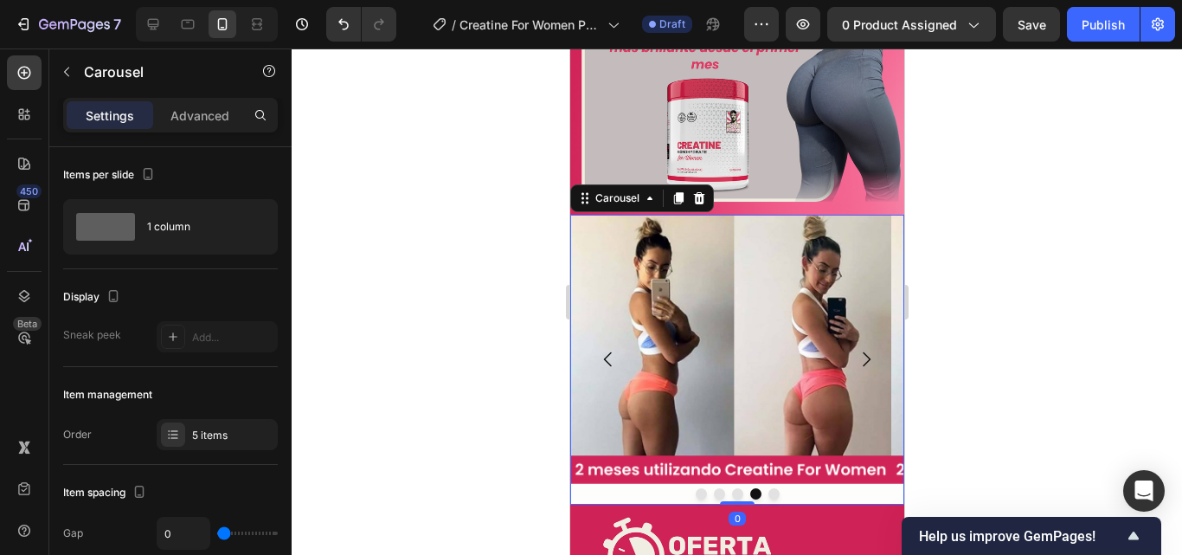
click at [617, 349] on icon "Carousel Back Arrow" at bounding box center [607, 359] width 21 height 21
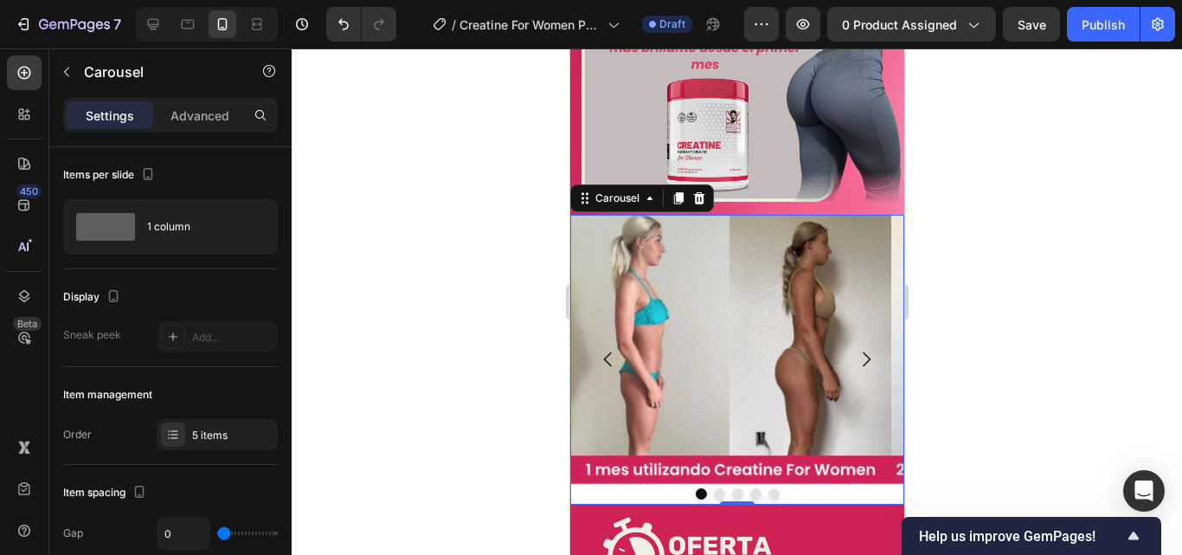
click at [858, 349] on icon "Carousel Next Arrow" at bounding box center [865, 359] width 21 height 21
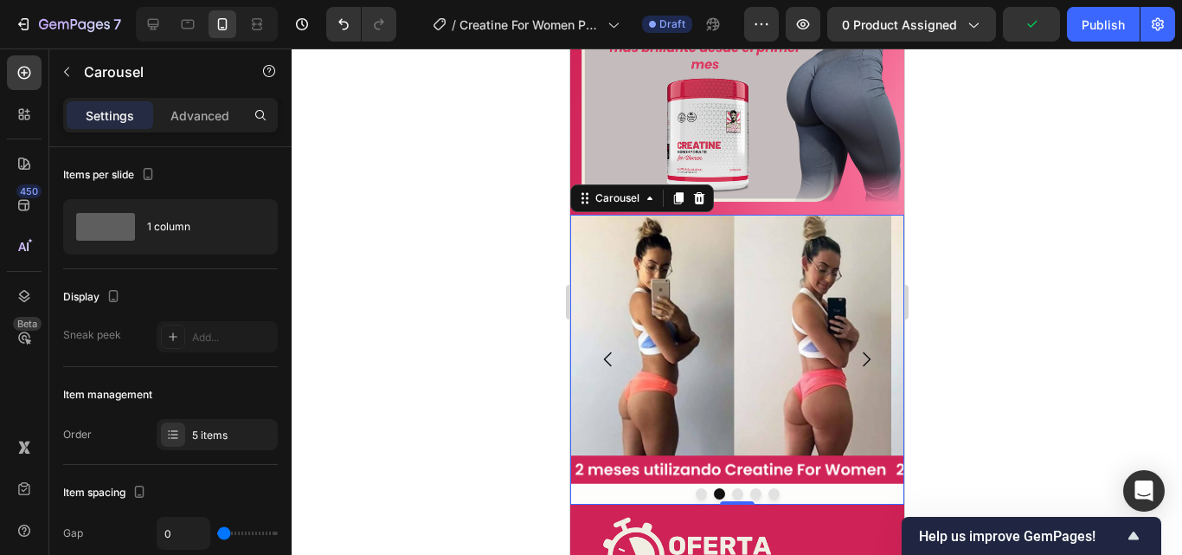
click at [858, 349] on icon "Carousel Next Arrow" at bounding box center [865, 359] width 21 height 21
click at [750, 290] on img at bounding box center [729, 360] width 321 height 290
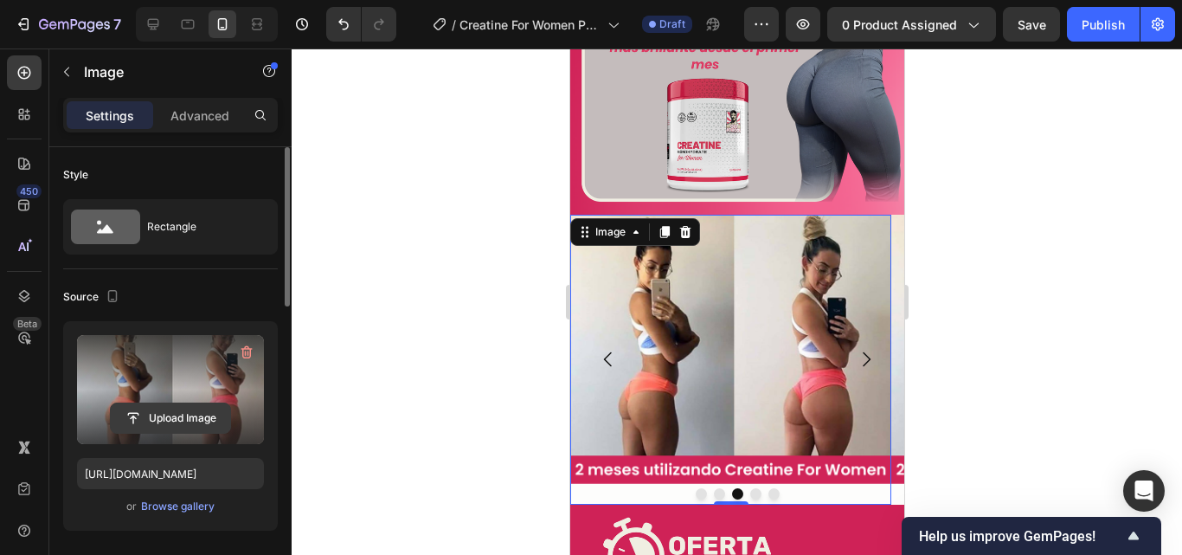
click at [148, 408] on input "file" at bounding box center [170, 417] width 119 height 29
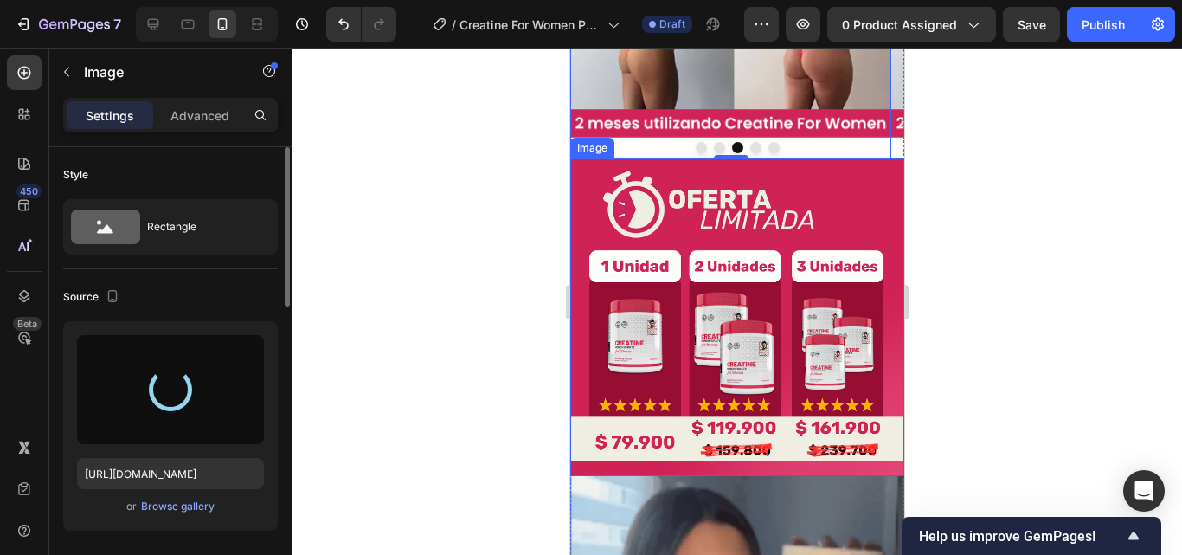
scroll to position [2501, 0]
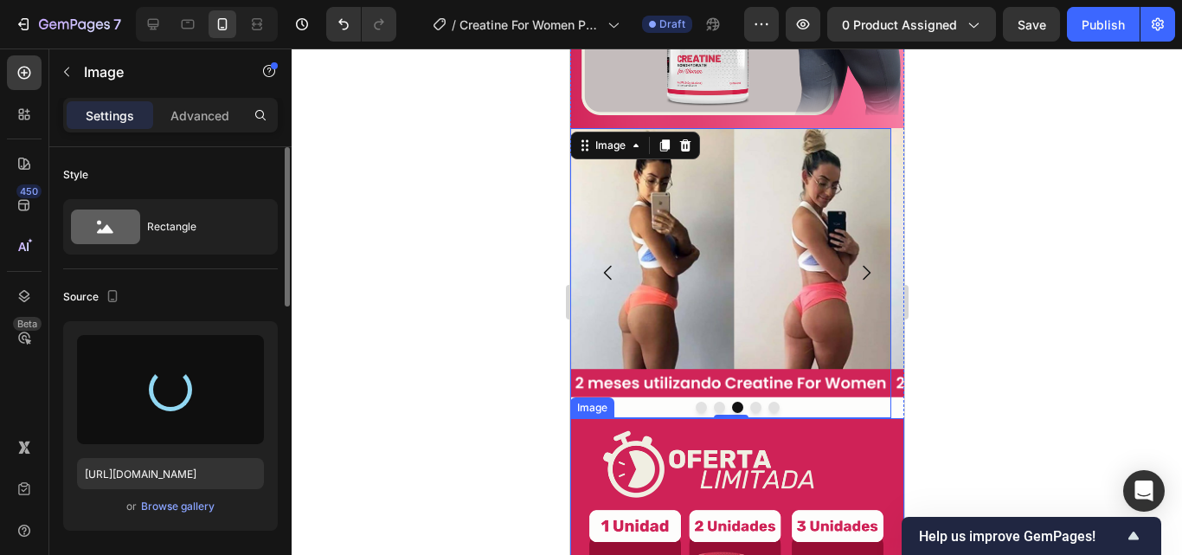
type input "https://cdn.shopify.com/s/files/1/0817/1218/5665/files/gempages_483071697826611…"
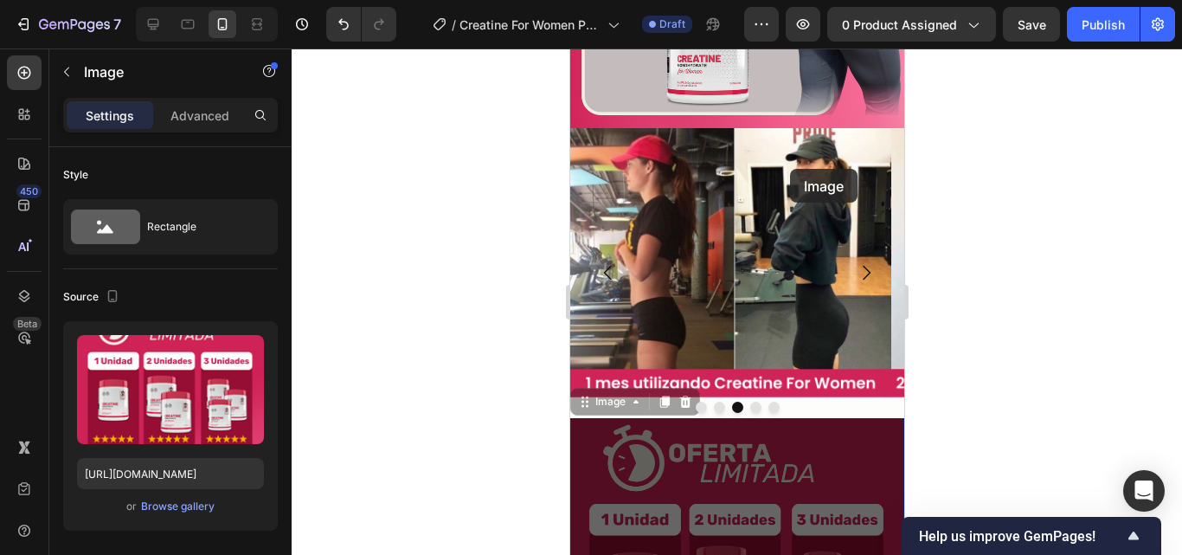
scroll to position [729, 0]
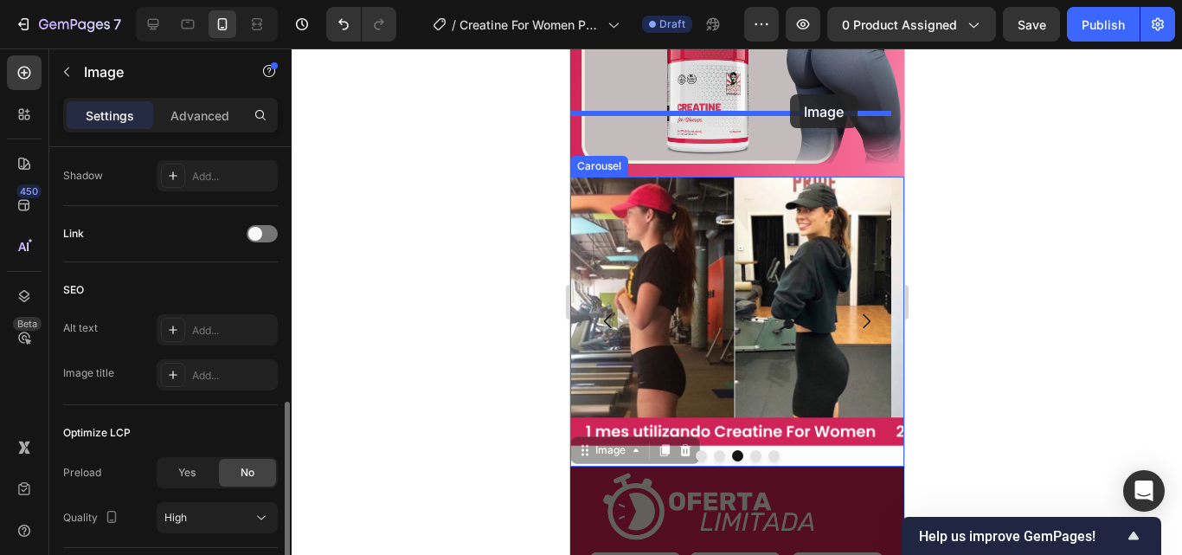
drag, startPoint x: 789, startPoint y: 247, endPoint x: 789, endPoint y: 94, distance: 152.3
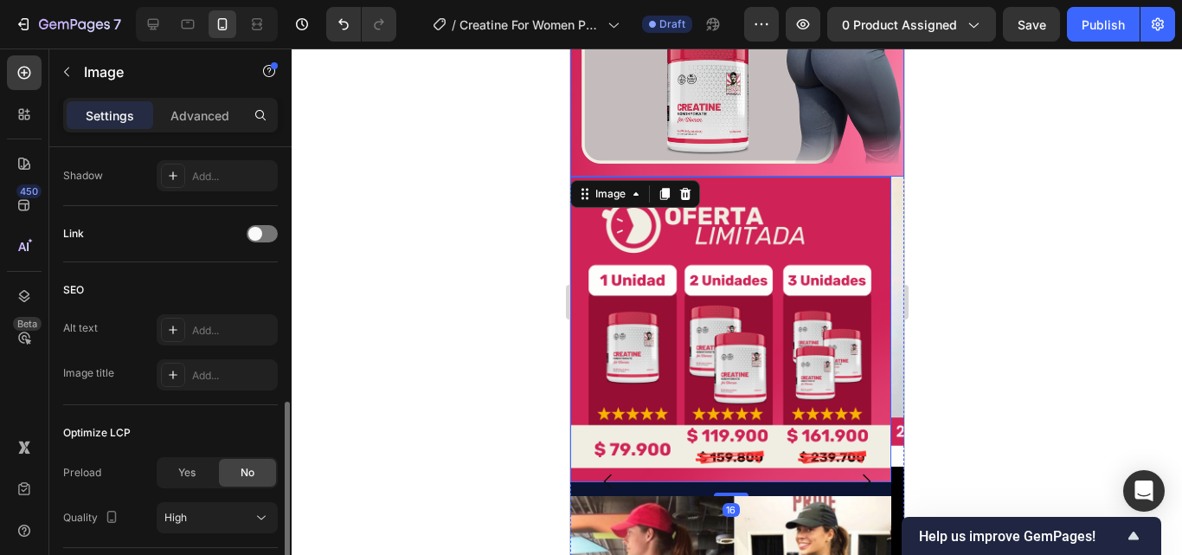
scroll to position [2438, 0]
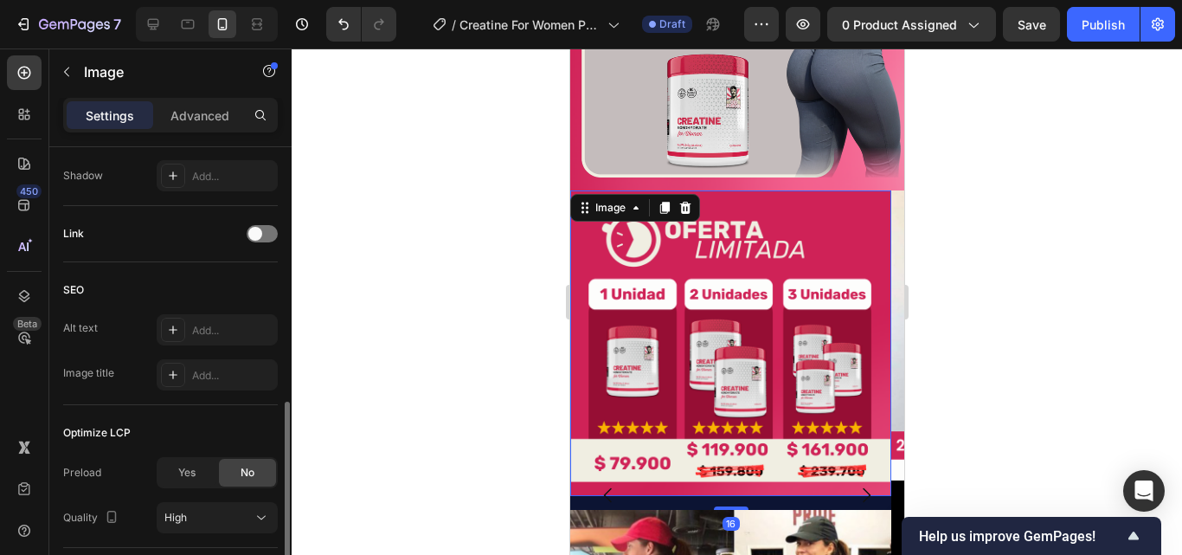
click at [969, 205] on div at bounding box center [737, 301] width 890 height 506
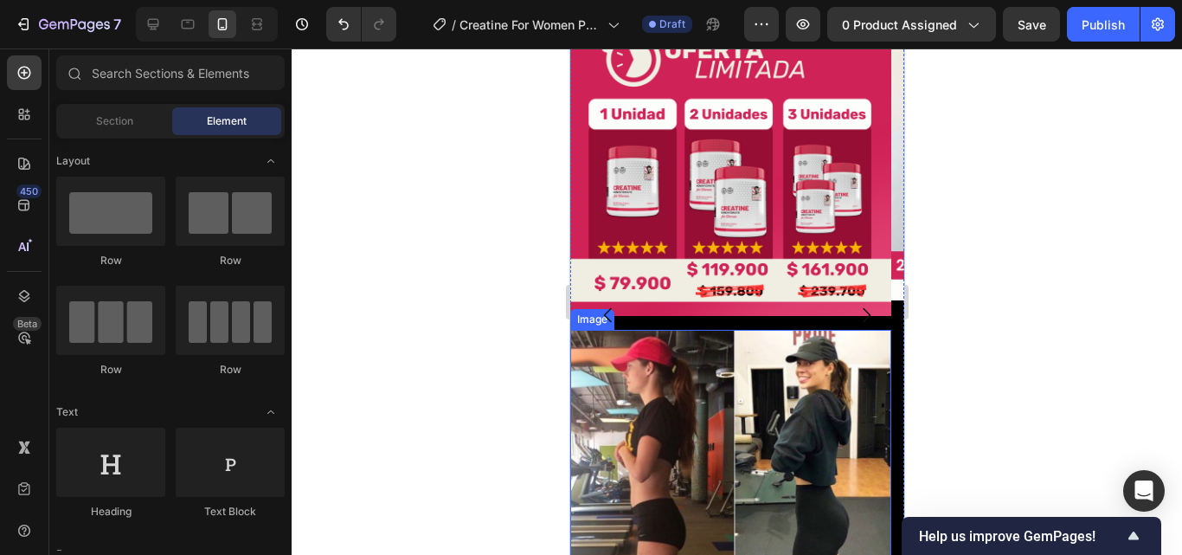
scroll to position [2525, 0]
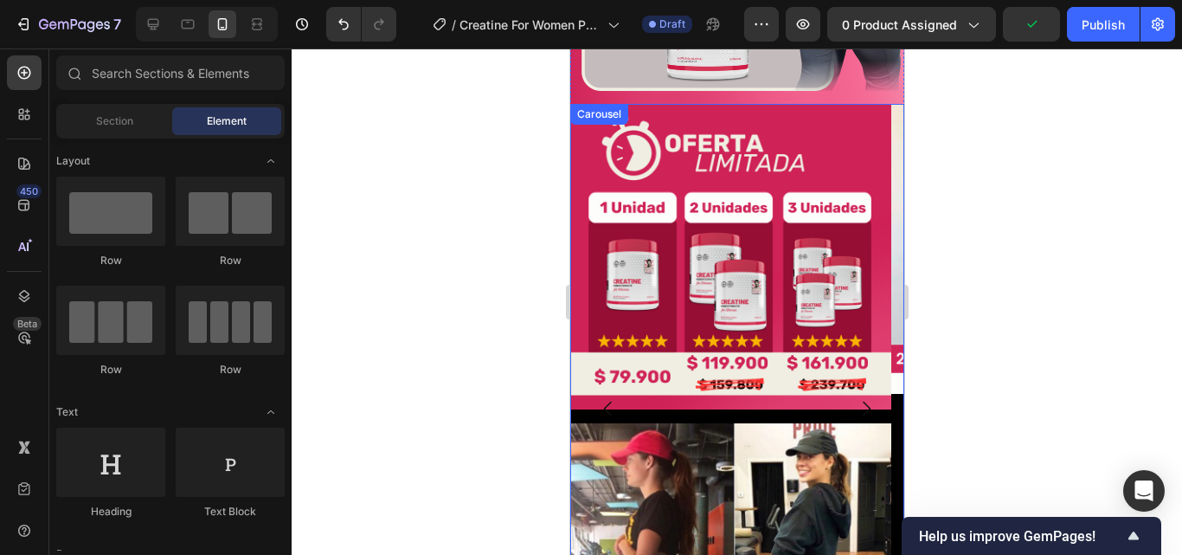
click at [855, 398] on icon "Carousel Next Arrow" at bounding box center [865, 408] width 21 height 21
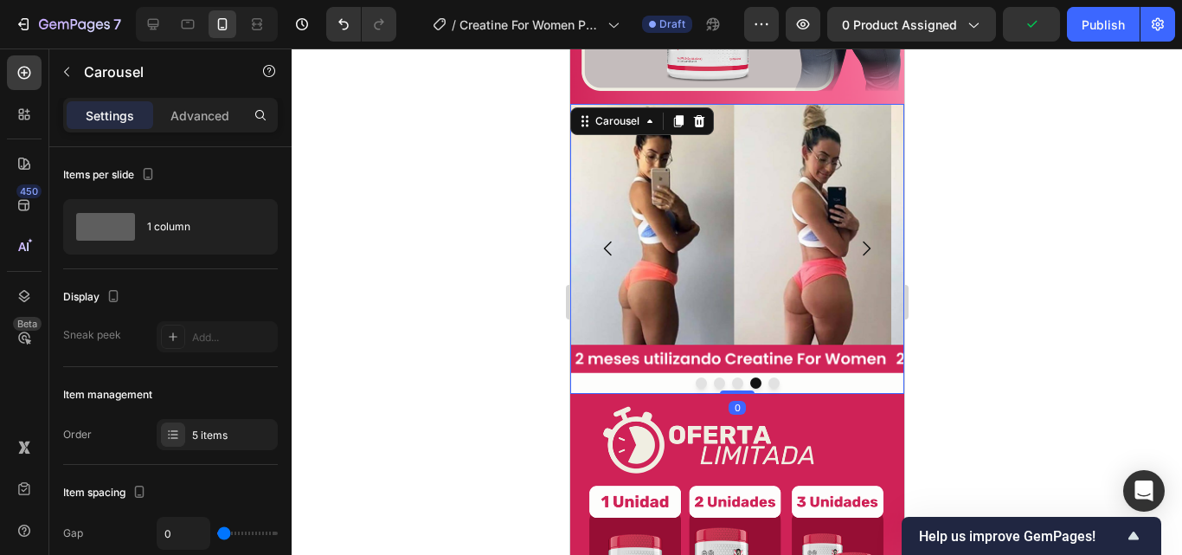
scroll to position [2366, 0]
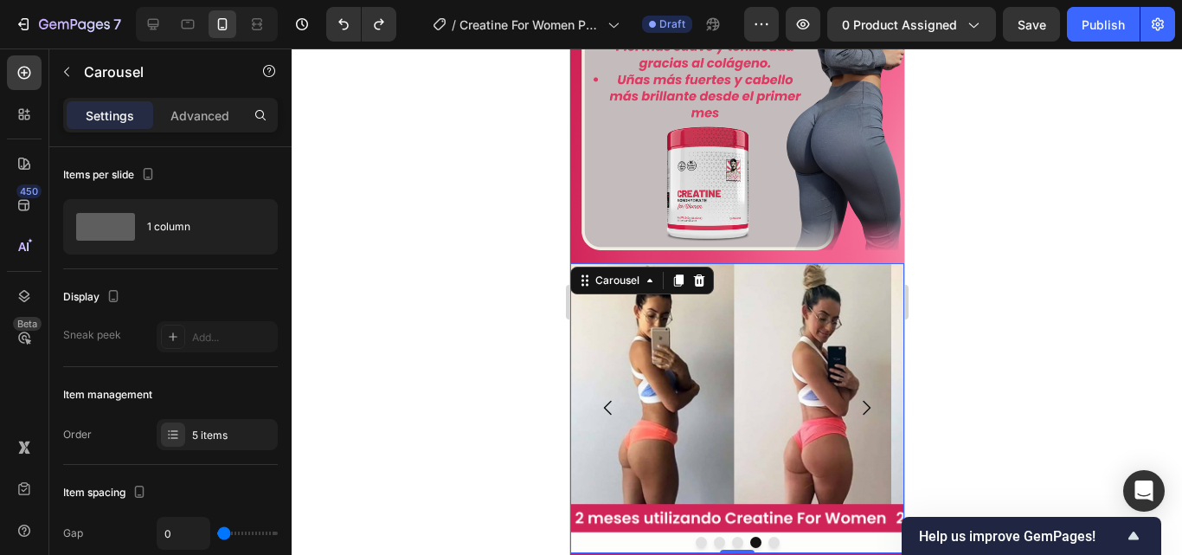
click at [960, 319] on div at bounding box center [737, 301] width 890 height 506
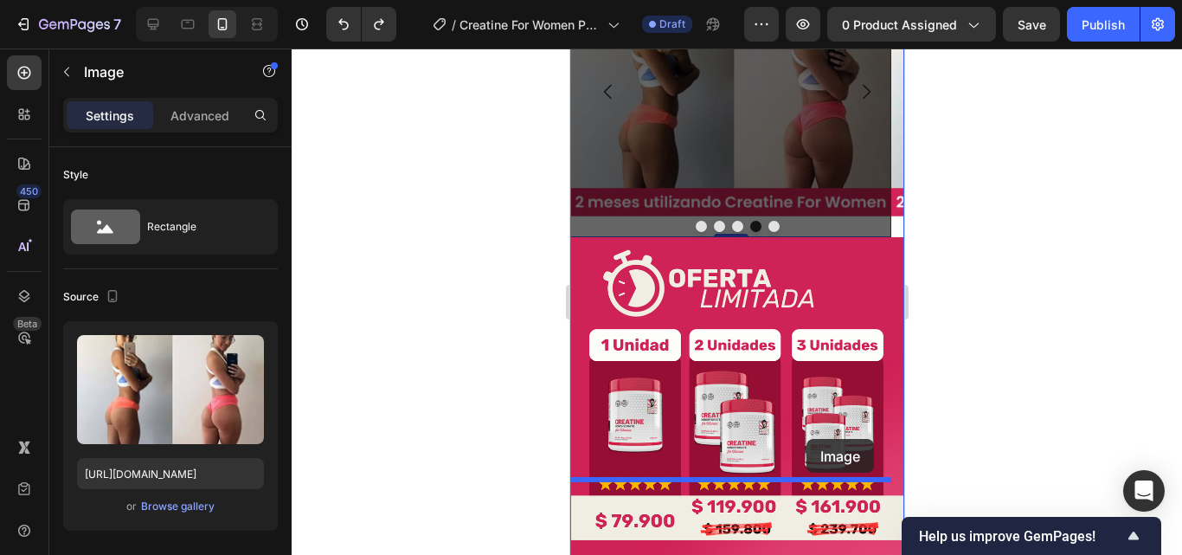
scroll to position [2697, 0]
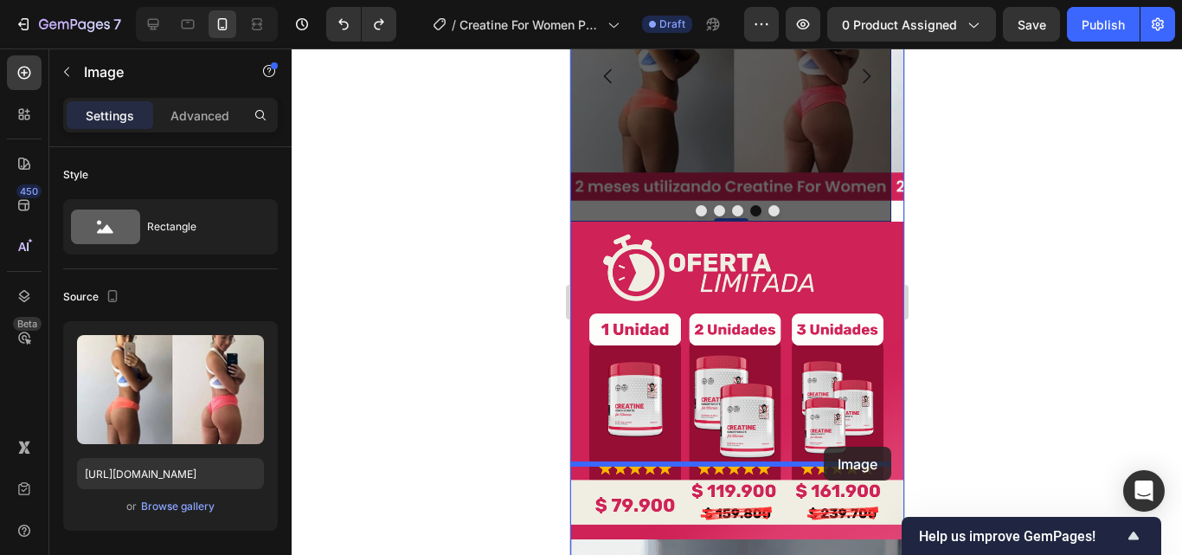
drag, startPoint x: 835, startPoint y: 235, endPoint x: 823, endPoint y: 450, distance: 214.9
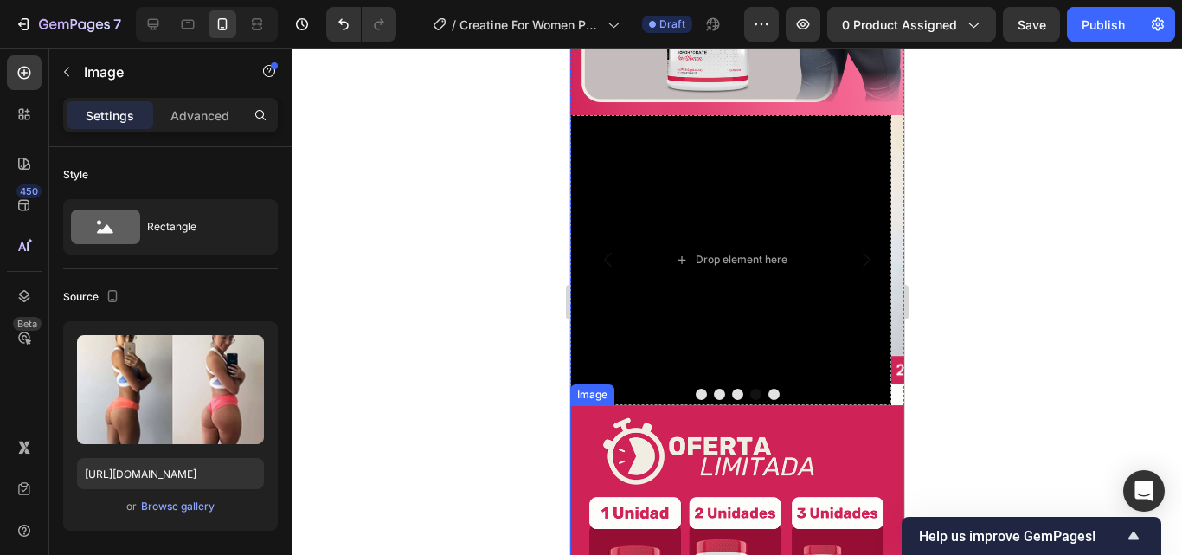
scroll to position [2437, 0]
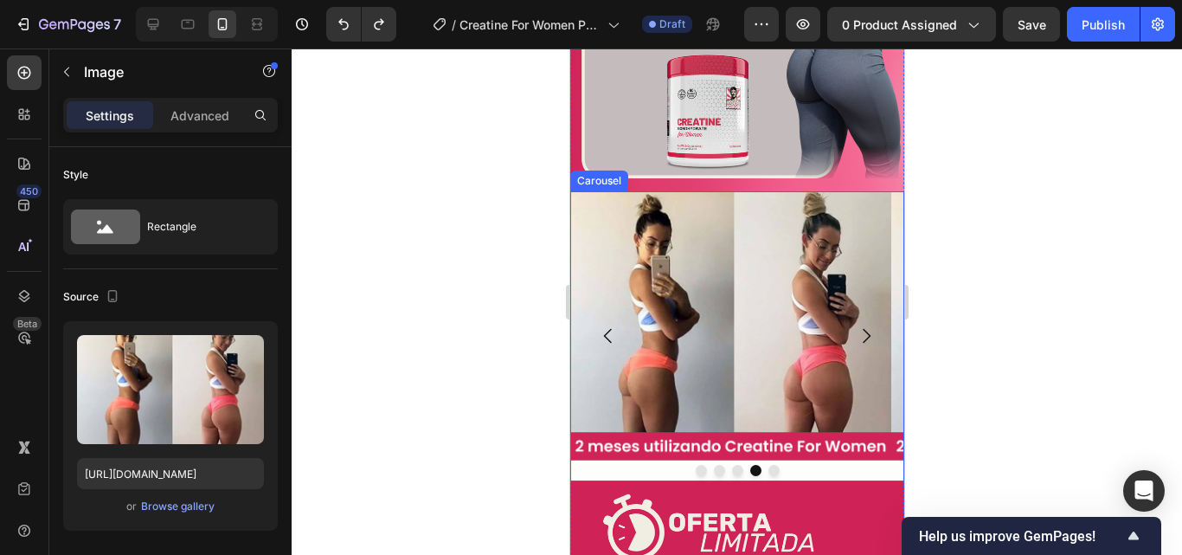
click at [609, 325] on icon "Carousel Back Arrow" at bounding box center [607, 335] width 21 height 21
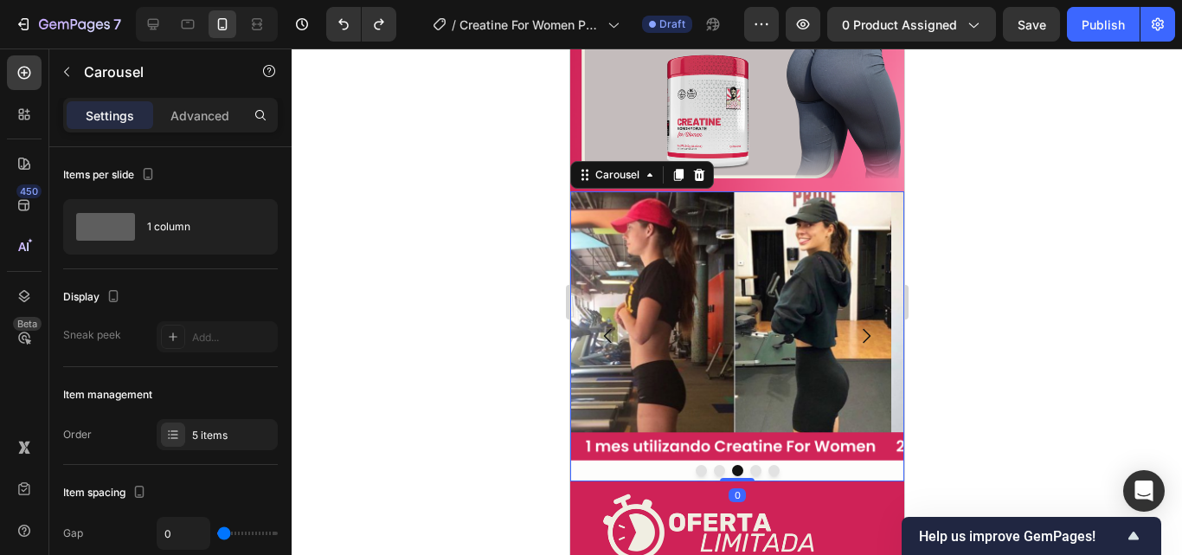
click at [855, 325] on icon "Carousel Next Arrow" at bounding box center [865, 335] width 21 height 21
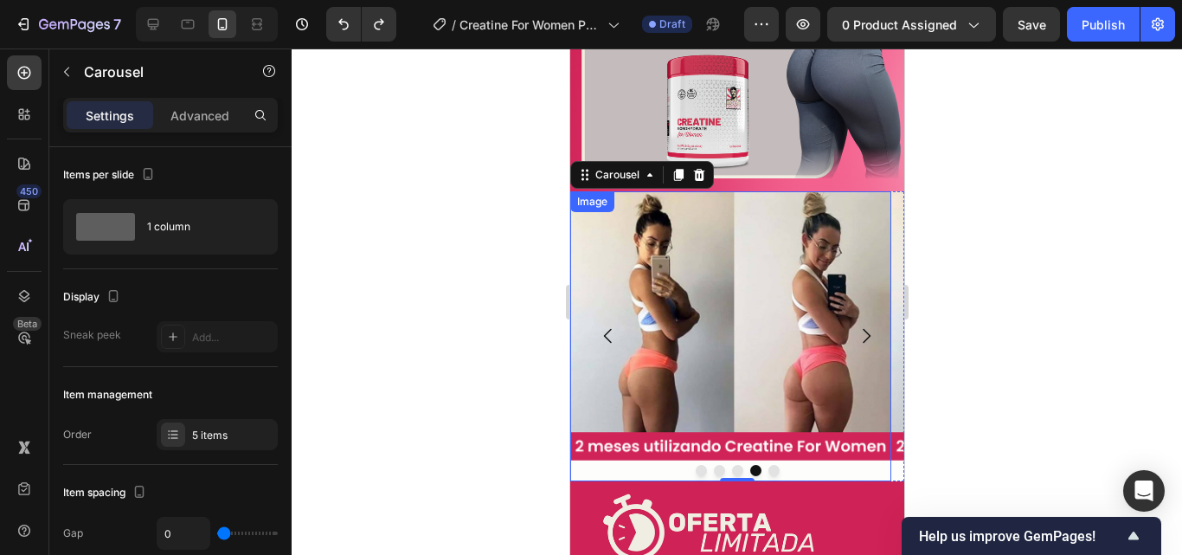
click at [713, 270] on img at bounding box center [729, 336] width 321 height 290
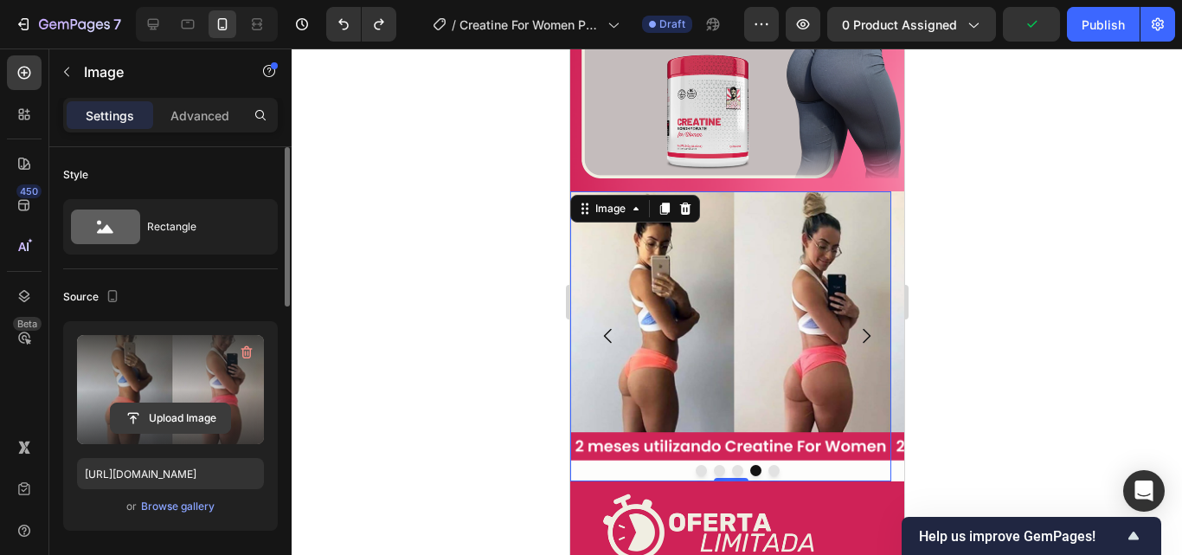
click at [165, 417] on input "file" at bounding box center [170, 417] width 119 height 29
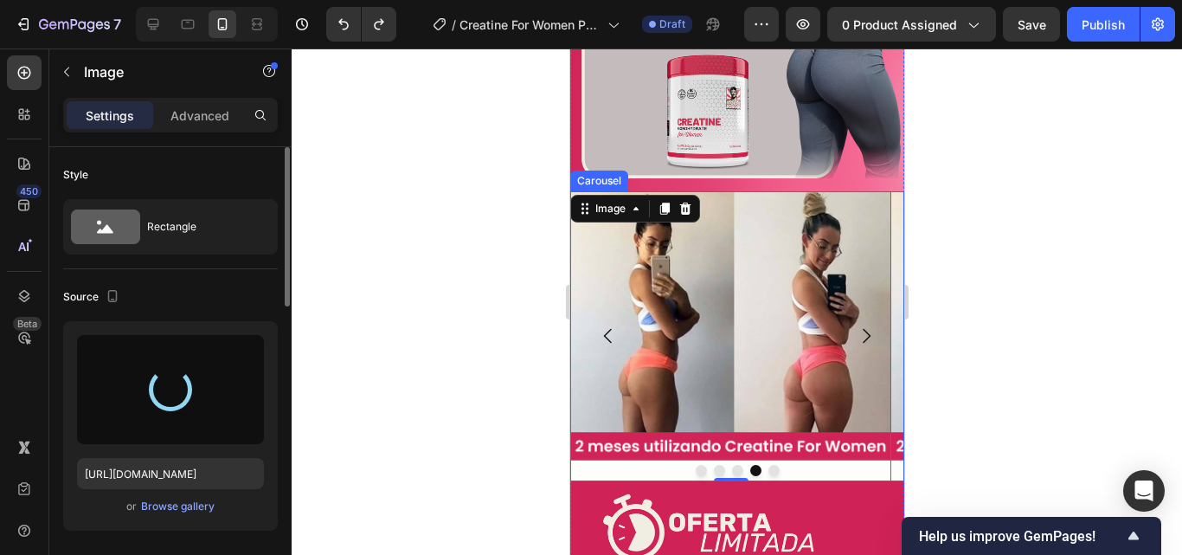
type input "https://cdn.shopify.com/s/files/1/0817/1218/5665/files/gempages_483071697826611…"
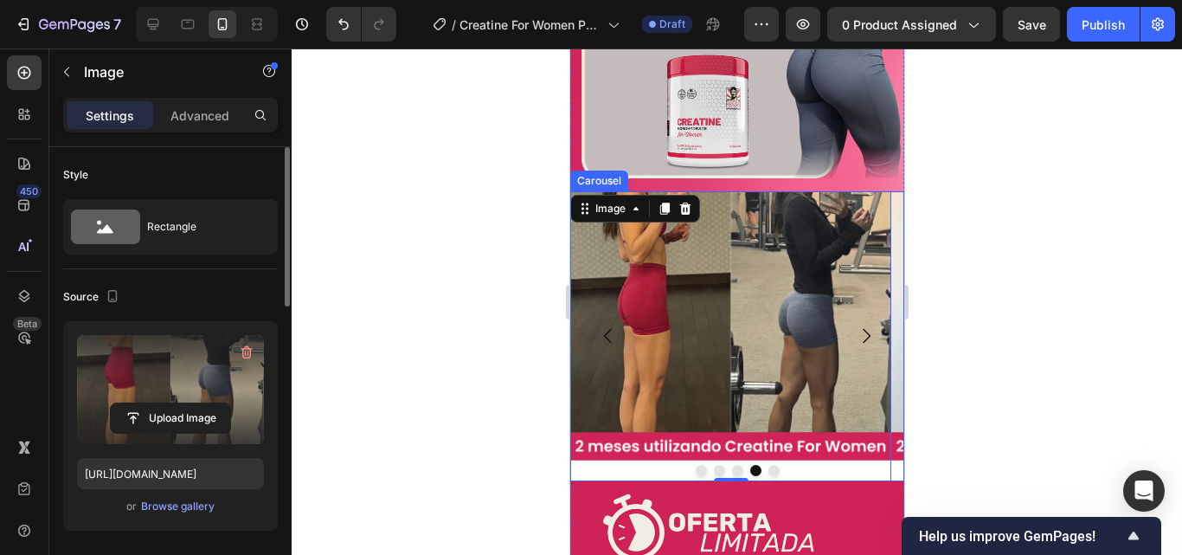
click at [855, 325] on icon "Carousel Next Arrow" at bounding box center [865, 335] width 21 height 21
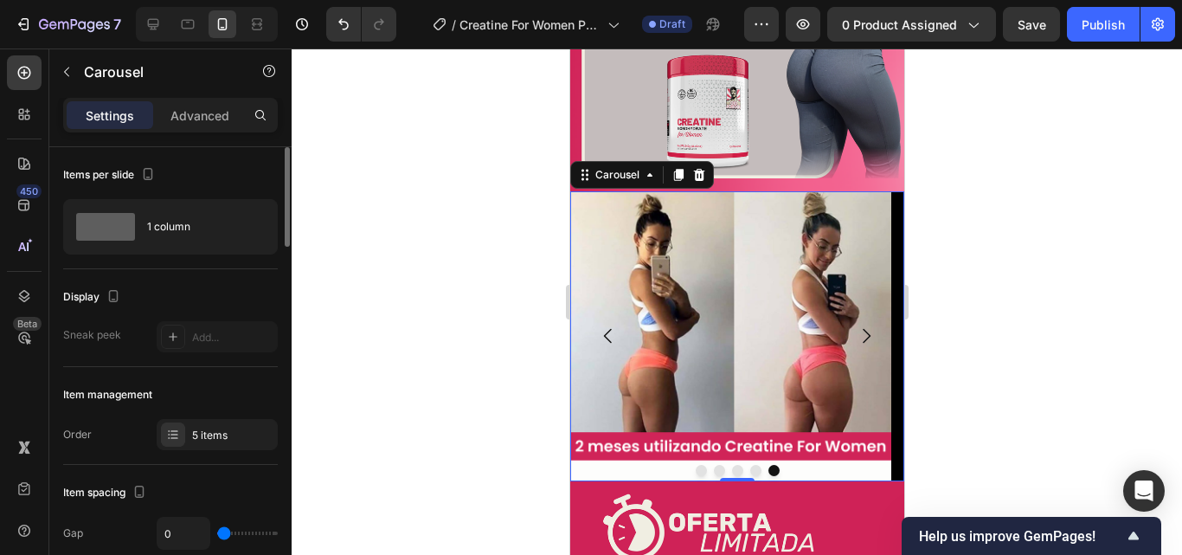
click at [703, 260] on img at bounding box center [729, 336] width 321 height 290
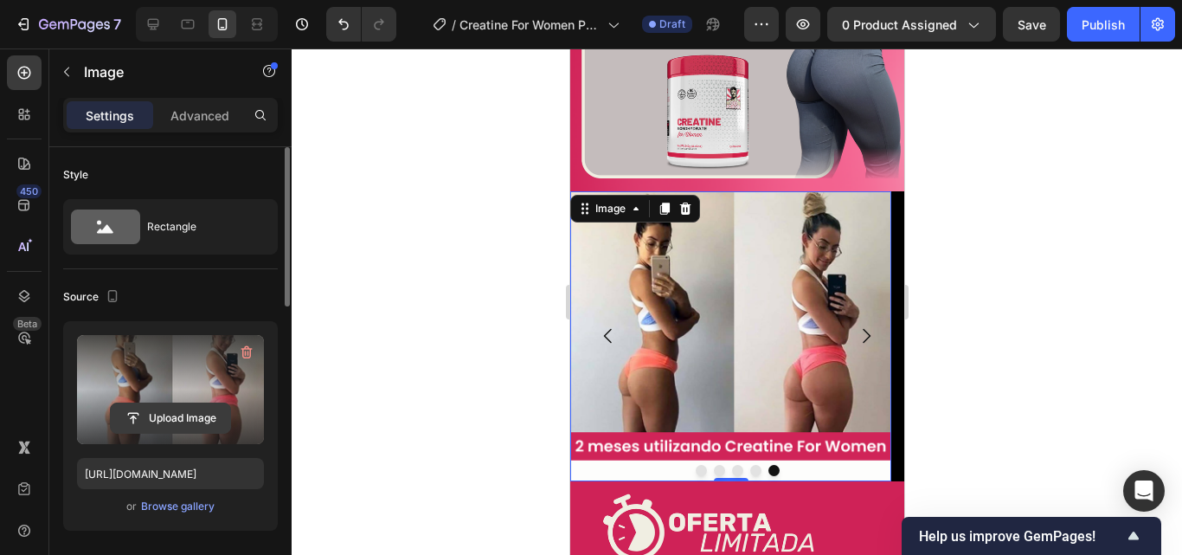
click at [177, 416] on input "file" at bounding box center [170, 417] width 119 height 29
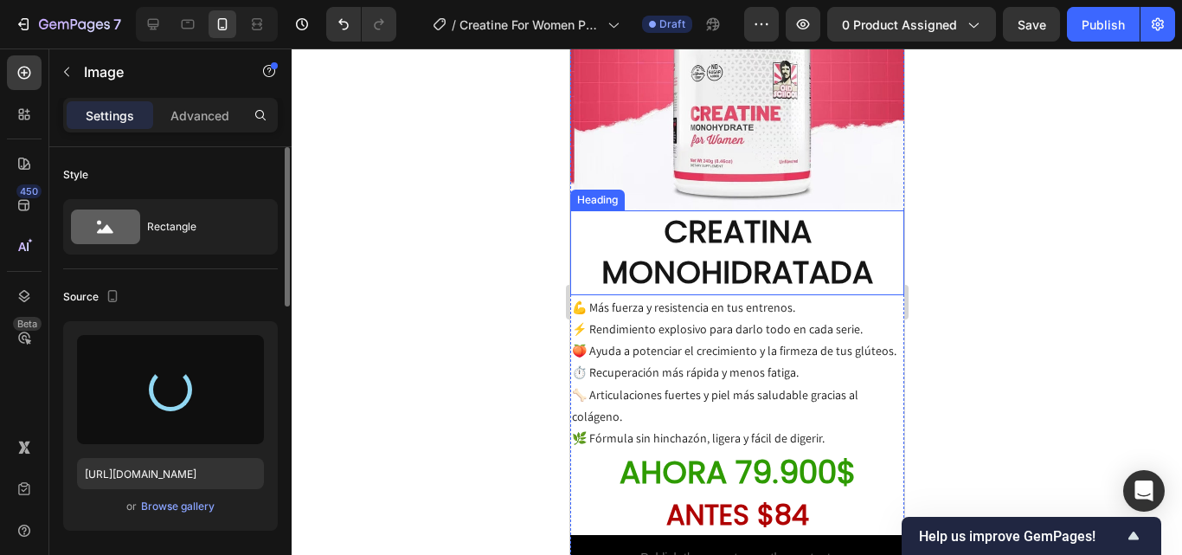
type input "https://cdn.shopify.com/s/files/1/0817/1218/5665/files/gempages_483071697826611…"
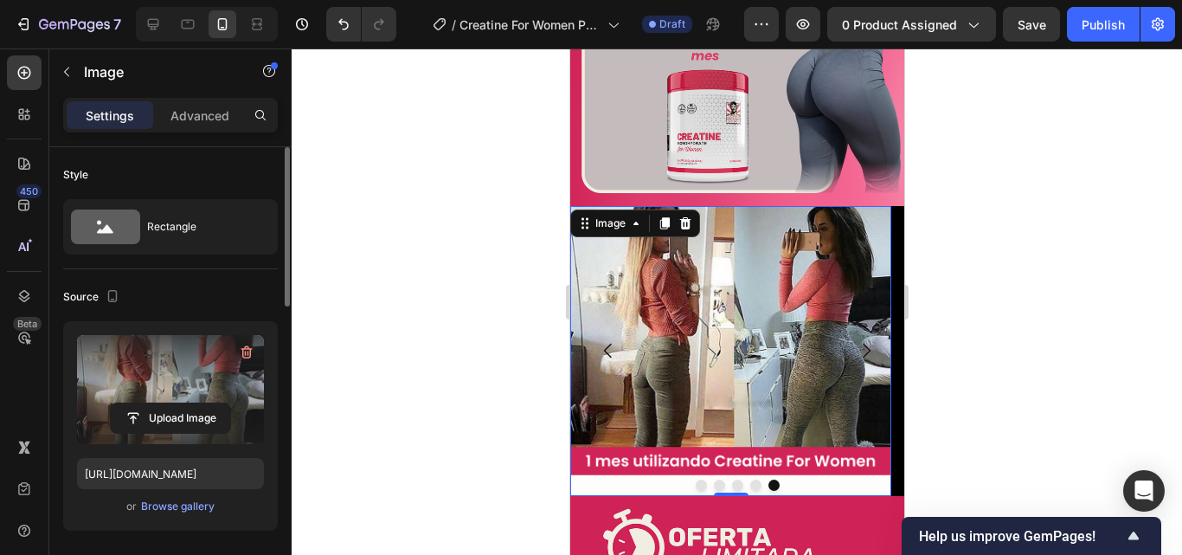
scroll to position [2509, 0]
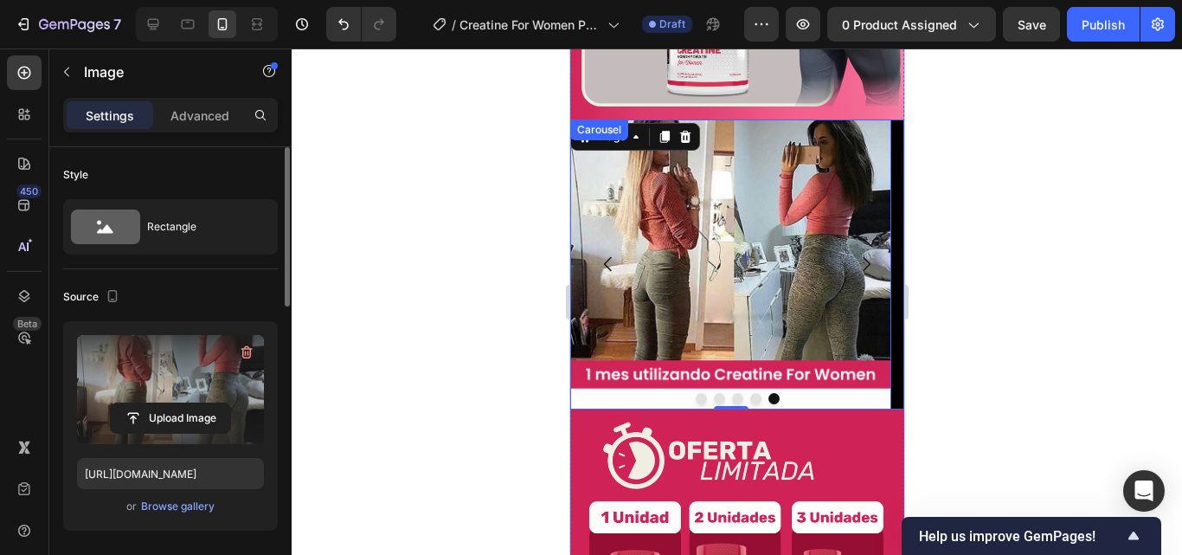
click at [870, 240] on button "Carousel Next Arrow" at bounding box center [865, 264] width 48 height 48
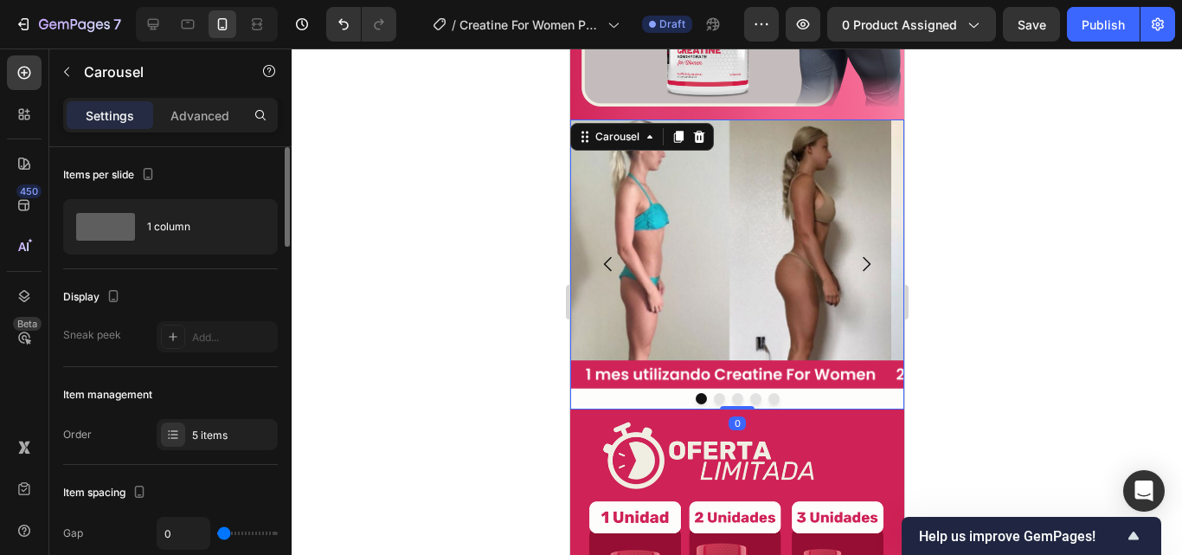
click at [864, 240] on button "Carousel Next Arrow" at bounding box center [865, 264] width 48 height 48
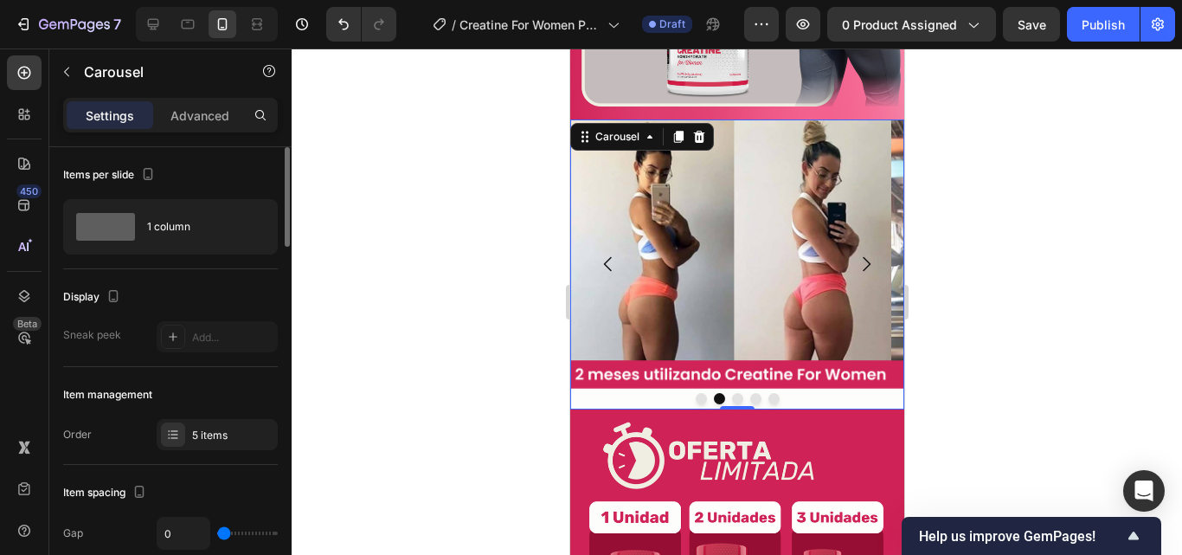
click at [864, 240] on button "Carousel Next Arrow" at bounding box center [865, 264] width 48 height 48
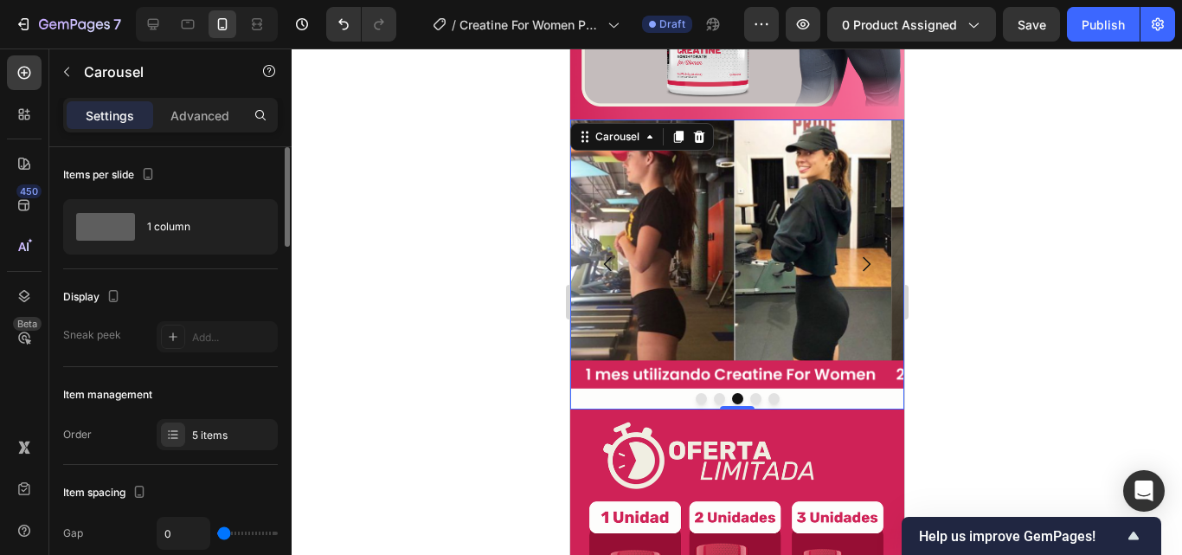
click at [864, 240] on button "Carousel Next Arrow" at bounding box center [865, 264] width 48 height 48
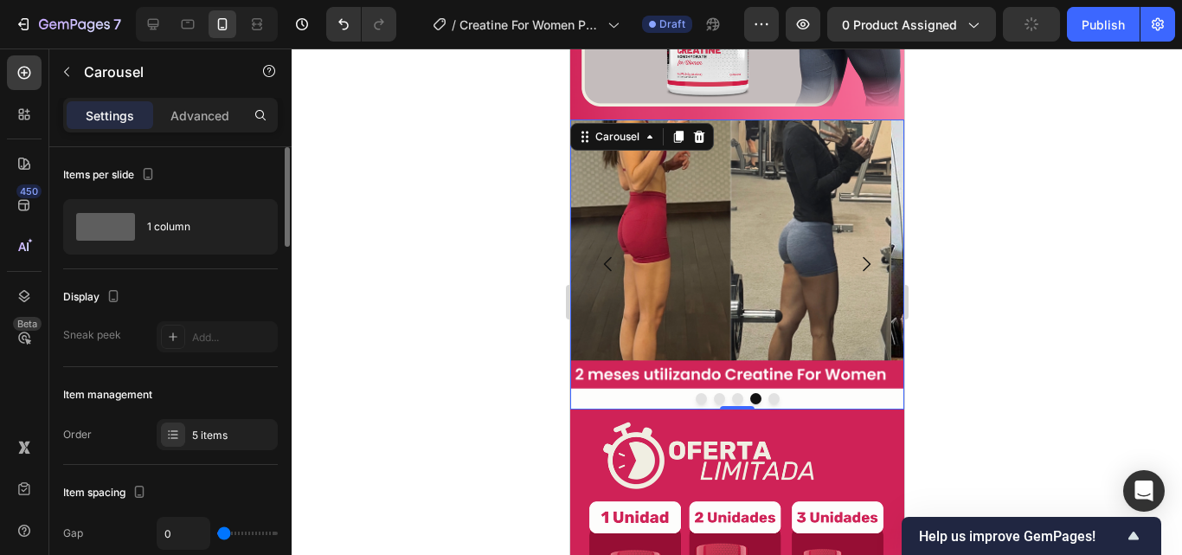
click at [864, 240] on button "Carousel Next Arrow" at bounding box center [865, 264] width 48 height 48
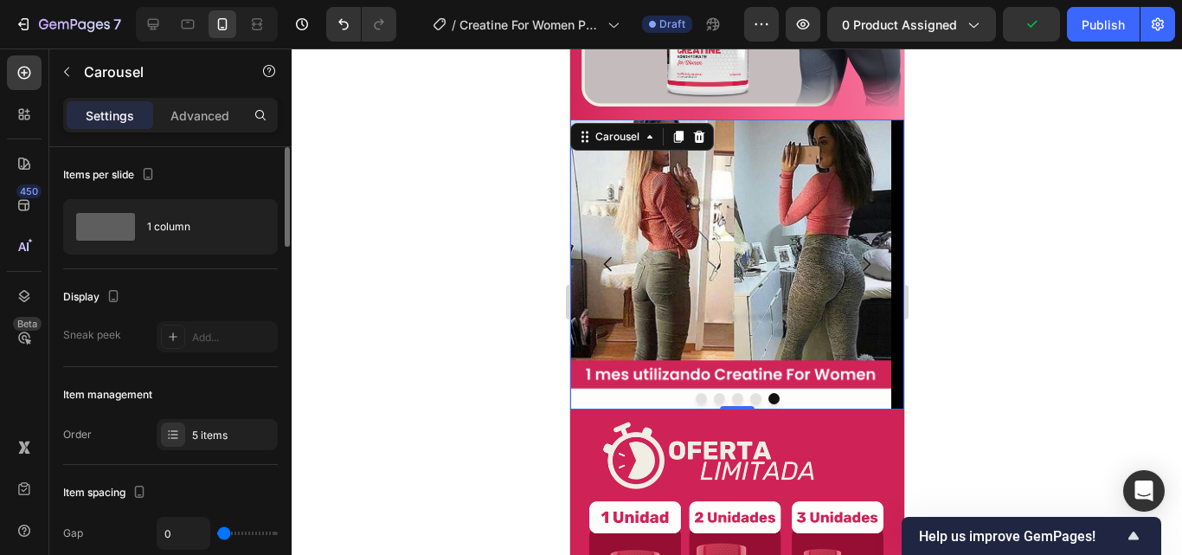
click at [864, 240] on button "Carousel Next Arrow" at bounding box center [865, 264] width 48 height 48
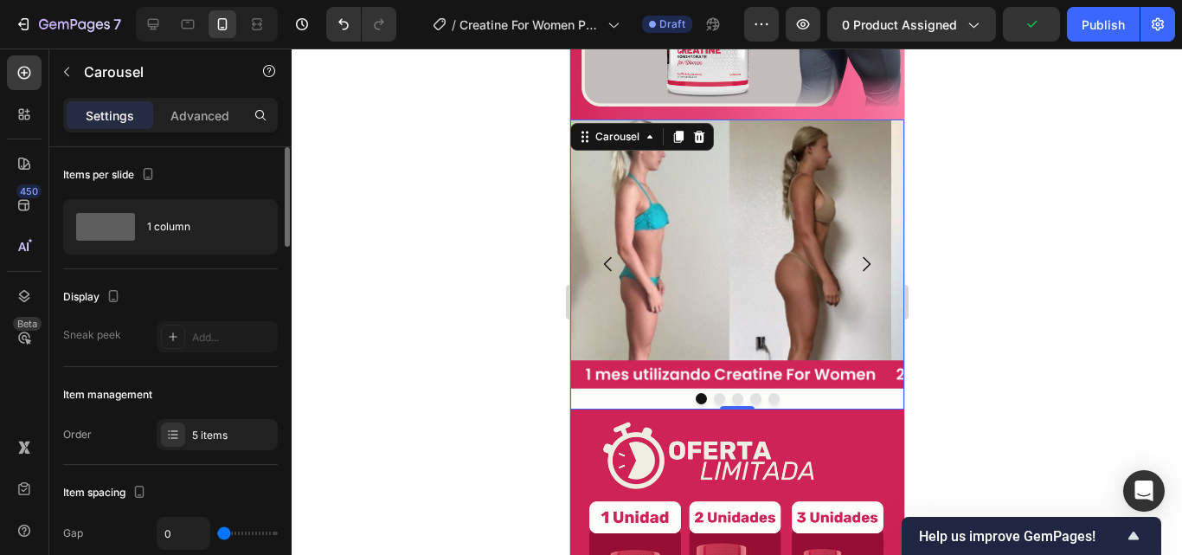
click at [864, 240] on button "Carousel Next Arrow" at bounding box center [865, 264] width 48 height 48
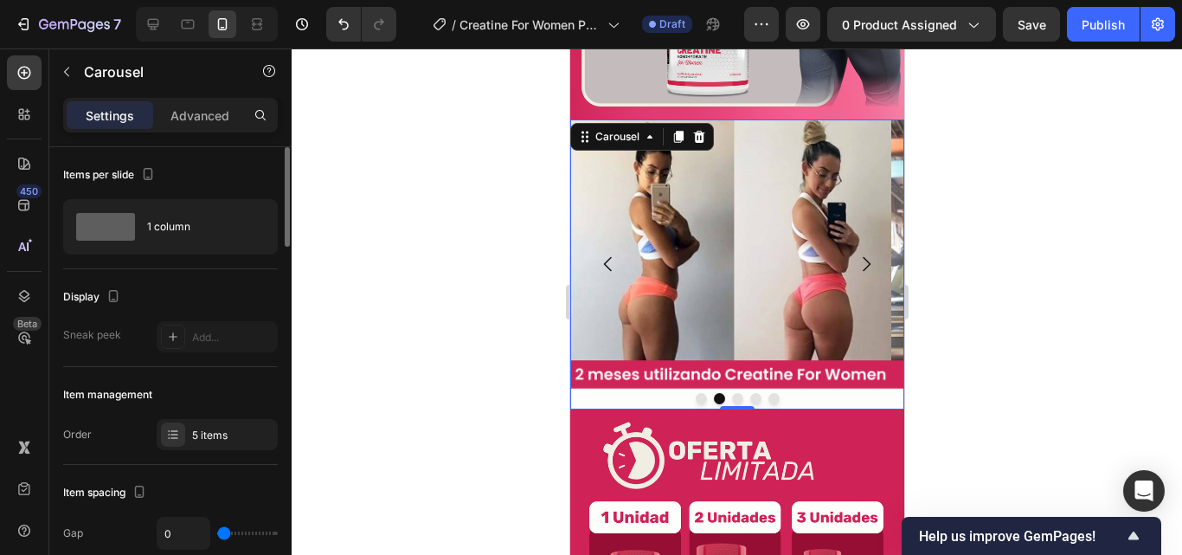
click at [864, 240] on button "Carousel Next Arrow" at bounding box center [865, 264] width 48 height 48
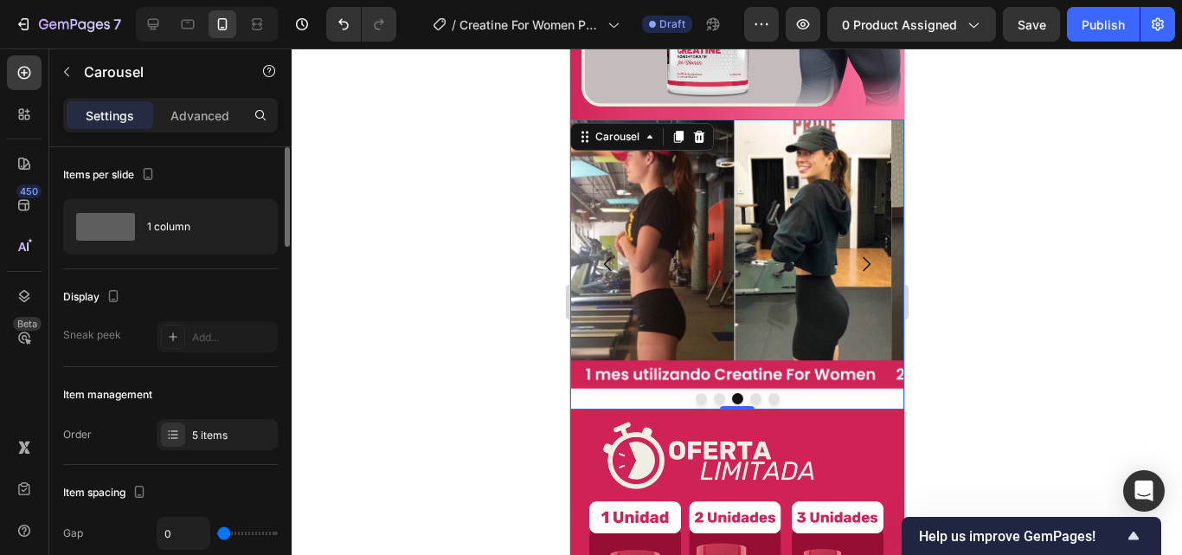
click at [864, 240] on button "Carousel Next Arrow" at bounding box center [865, 264] width 48 height 48
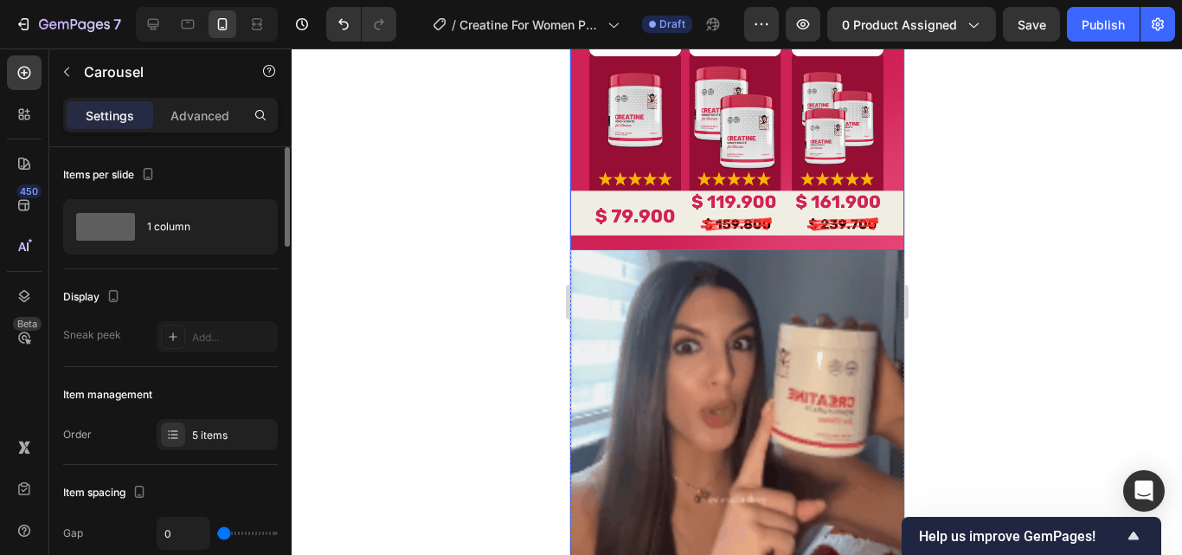
scroll to position [3028, 0]
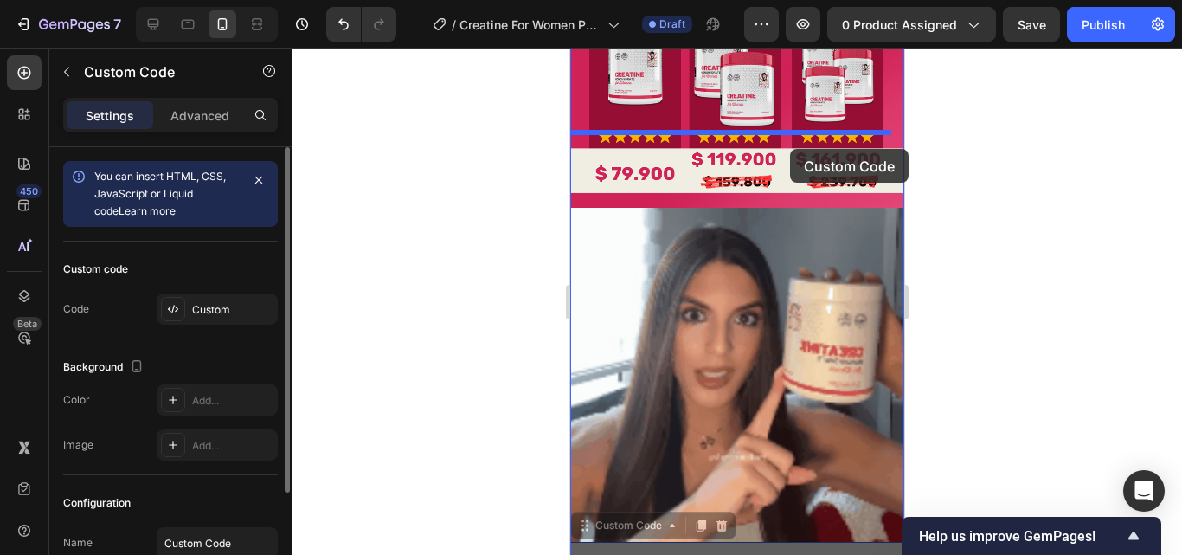
drag, startPoint x: 786, startPoint y: 465, endPoint x: 789, endPoint y: 149, distance: 315.8
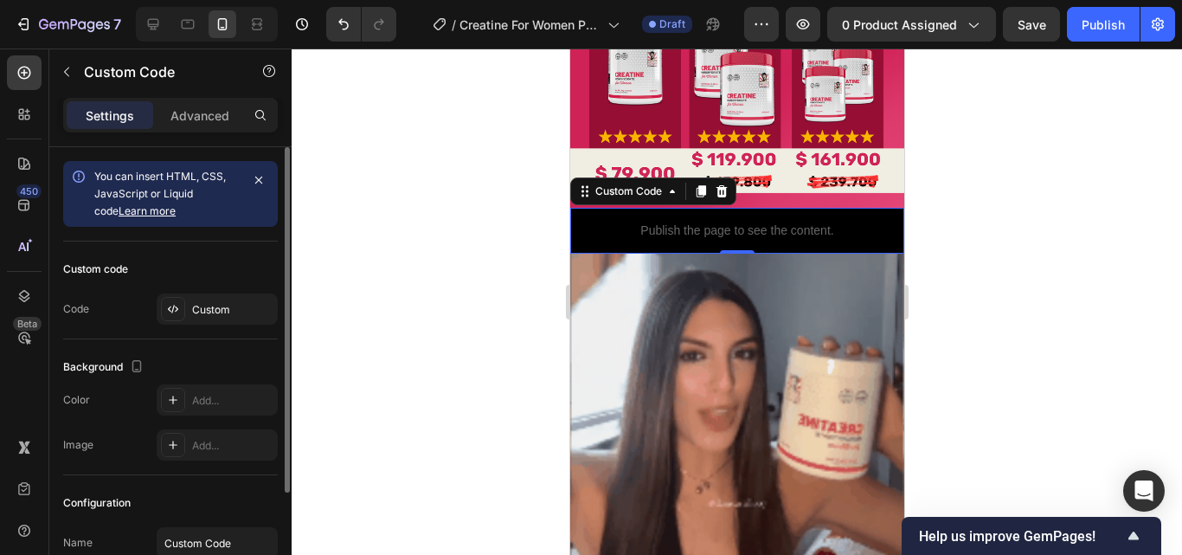
click at [929, 285] on div at bounding box center [737, 301] width 890 height 506
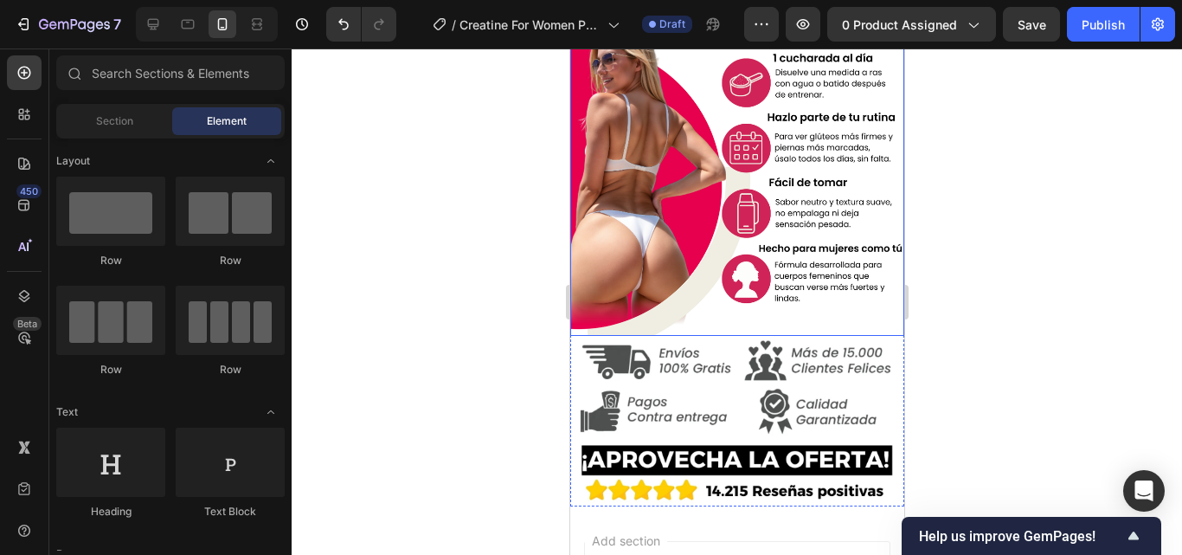
scroll to position [3807, 0]
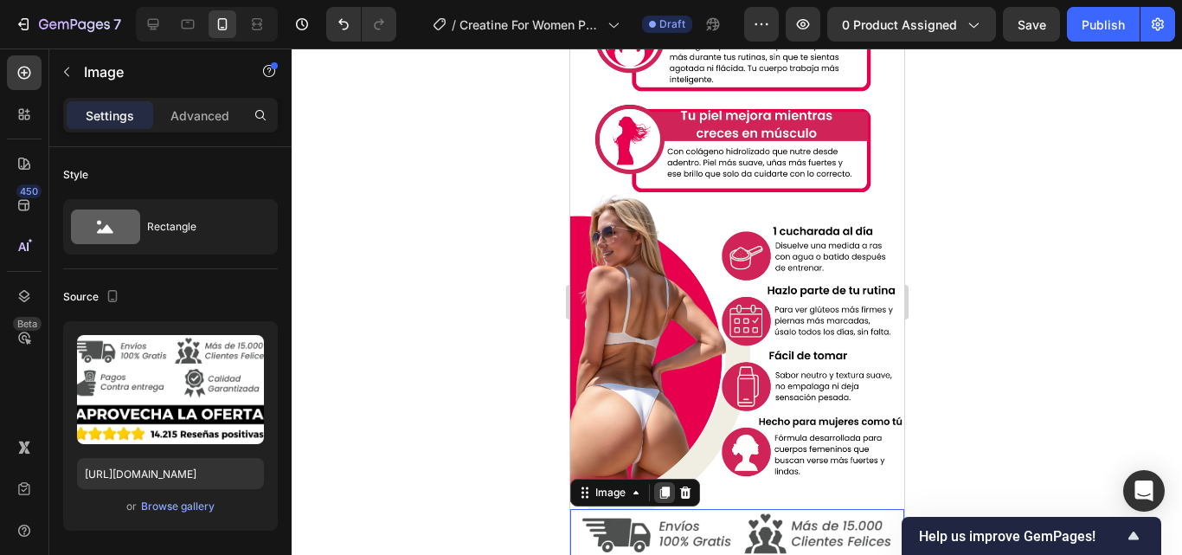
click at [663, 486] on icon at bounding box center [664, 492] width 10 height 12
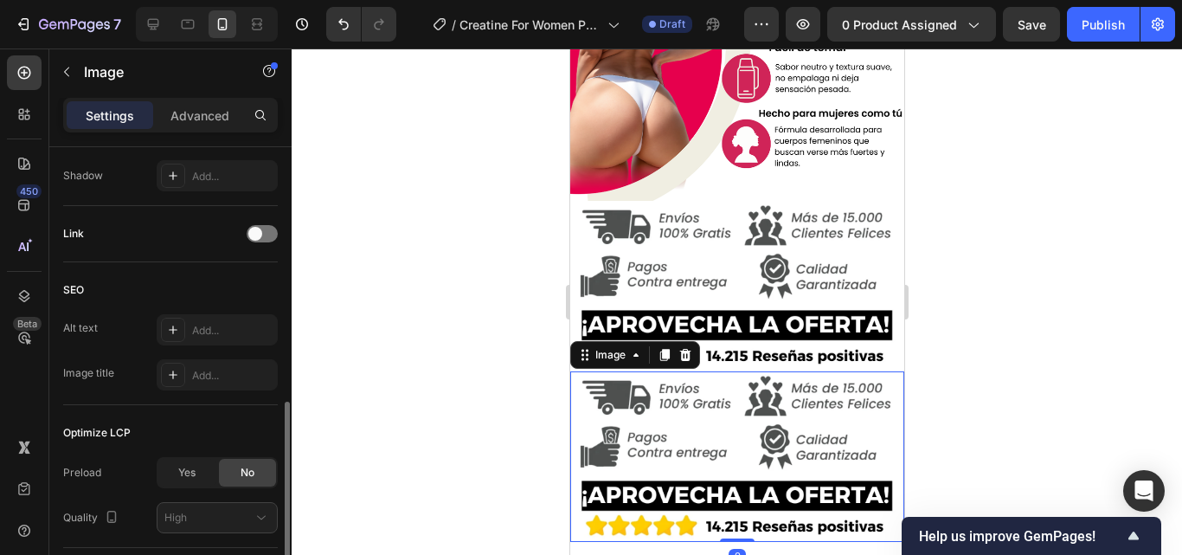
scroll to position [4255, 0]
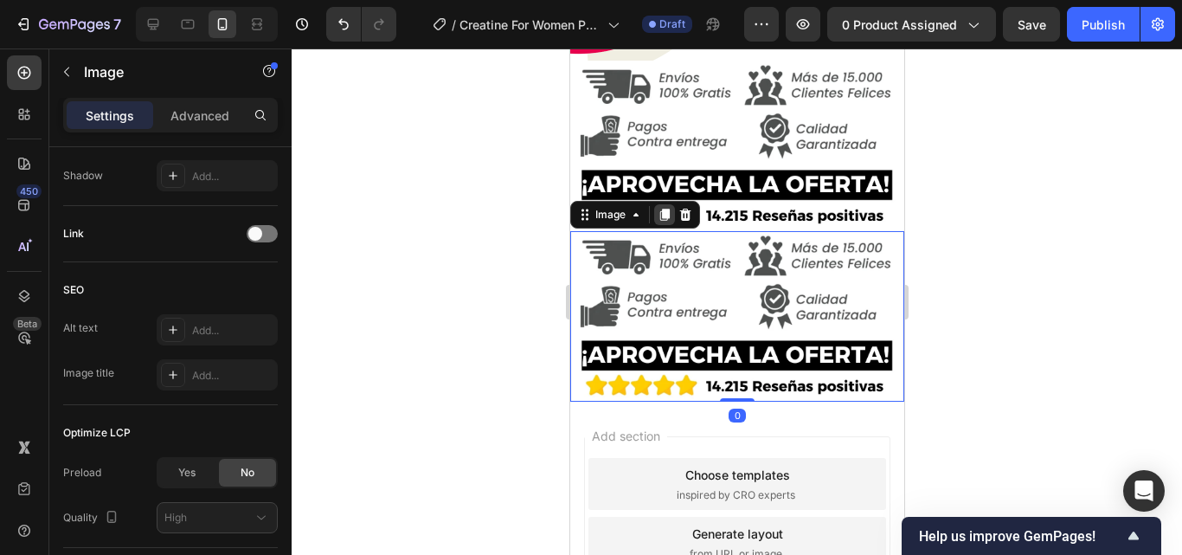
click at [662, 209] on icon at bounding box center [664, 215] width 10 height 12
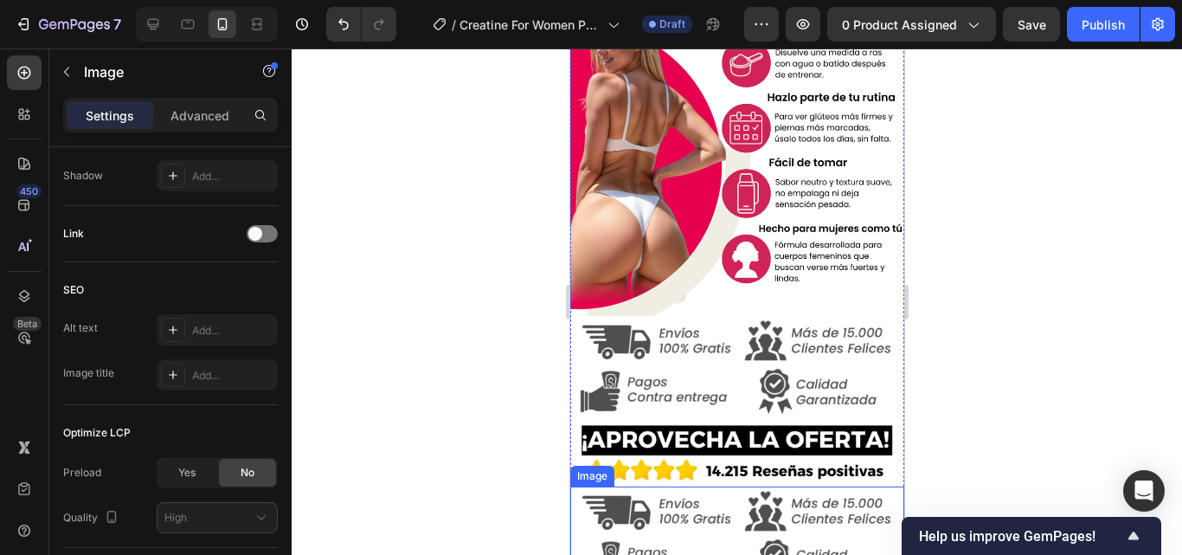
scroll to position [3996, 0]
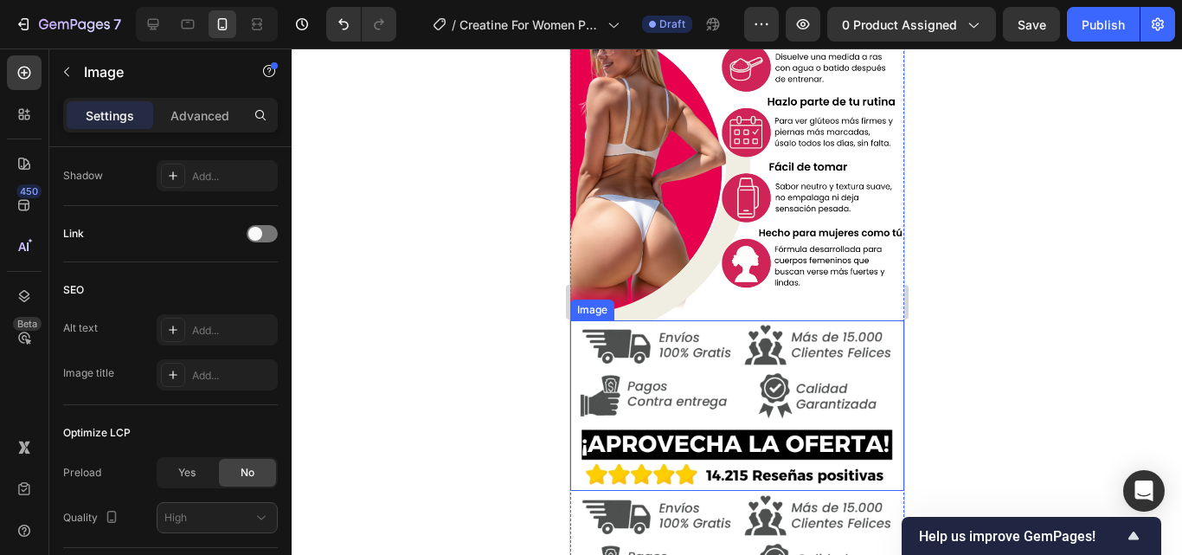
click at [749, 320] on img at bounding box center [736, 405] width 334 height 170
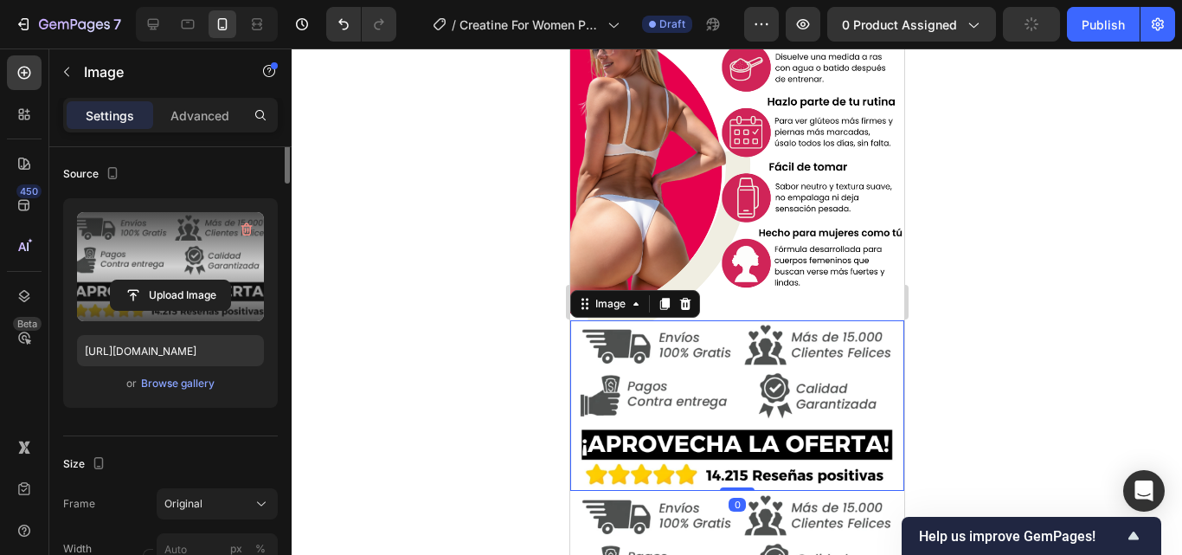
scroll to position [0, 0]
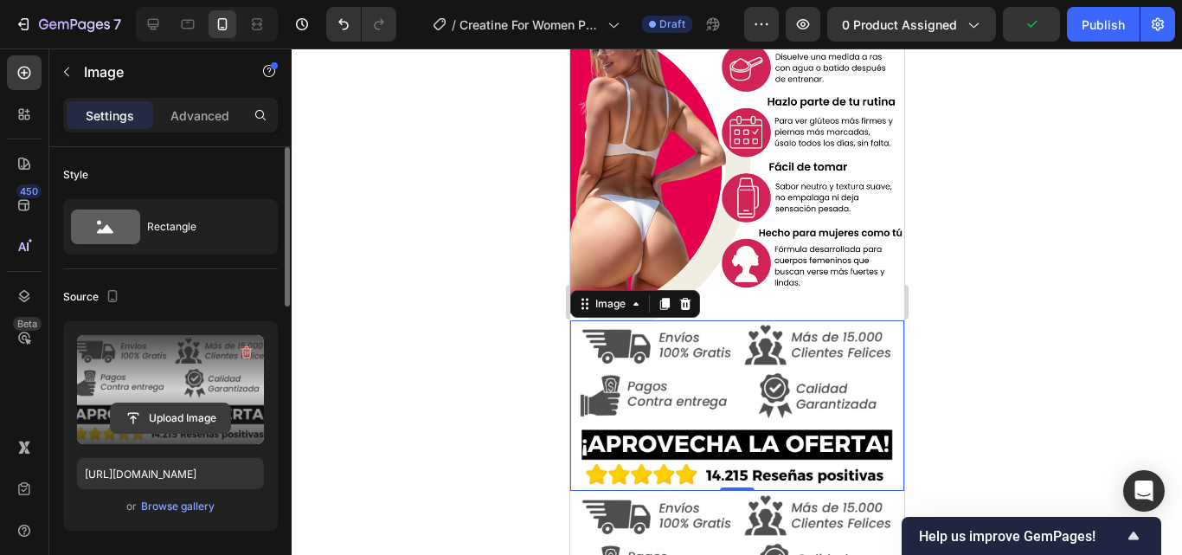
click at [189, 408] on input "file" at bounding box center [170, 417] width 119 height 29
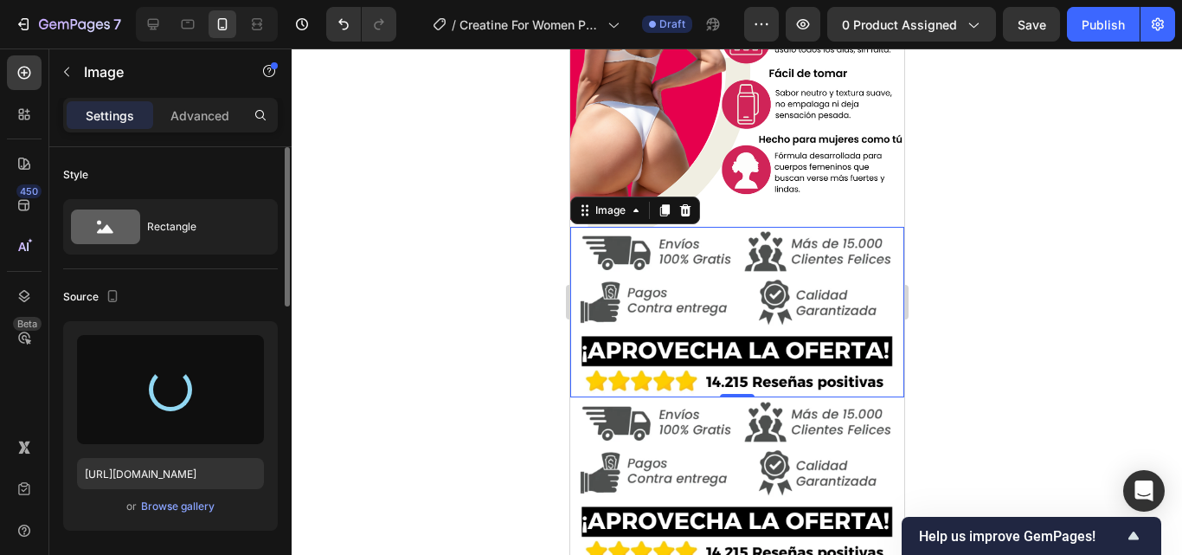
scroll to position [4255, 0]
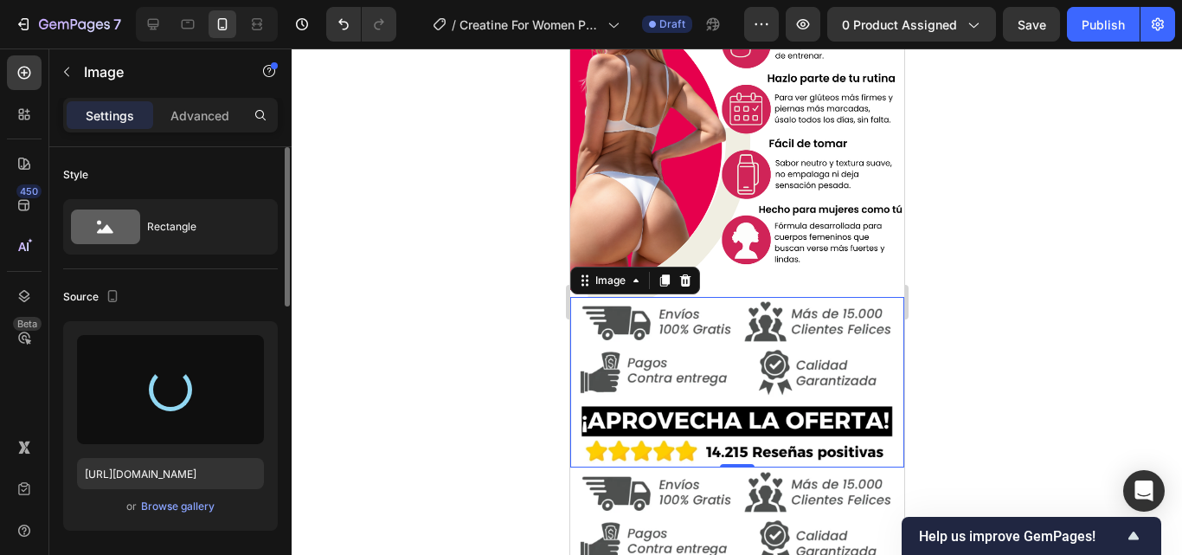
type input "https://cdn.shopify.com/s/files/1/0817/1218/5665/files/gempages_483071697826611…"
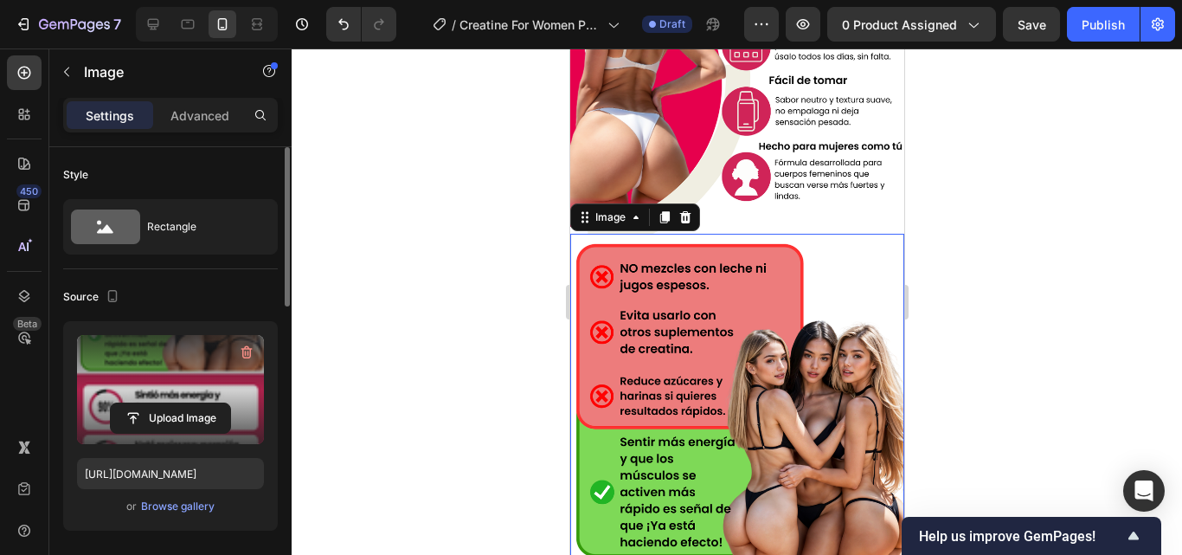
scroll to position [4515, 0]
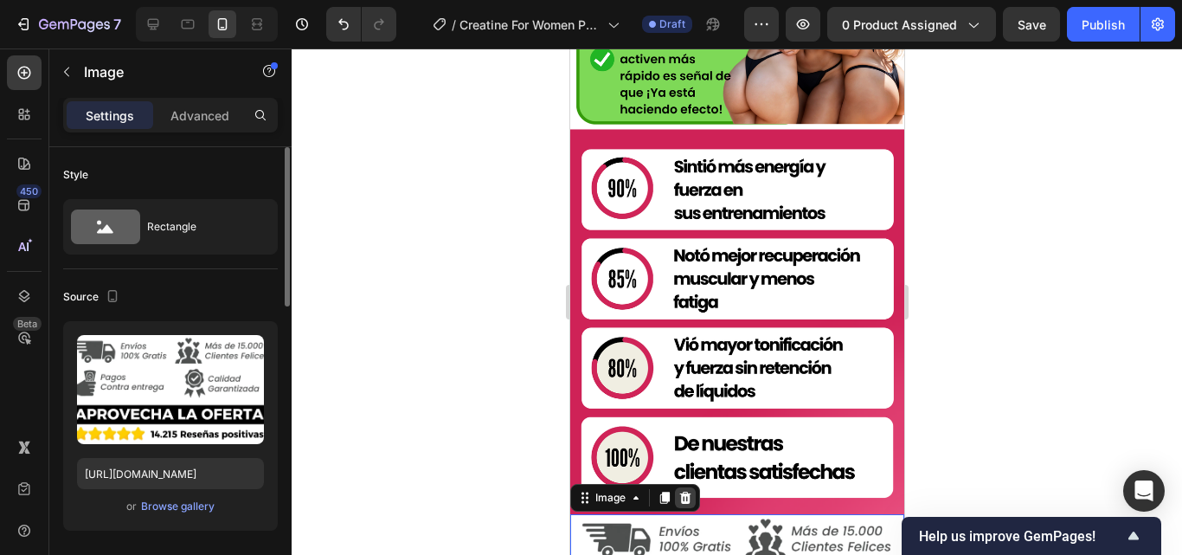
click at [694, 487] on div at bounding box center [684, 497] width 21 height 21
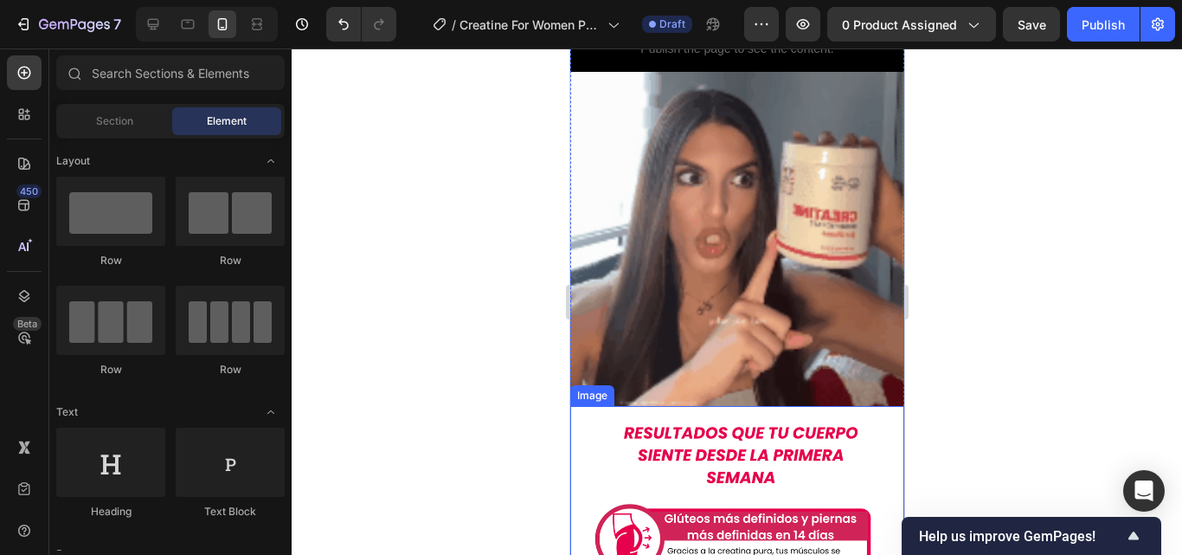
scroll to position [3115, 0]
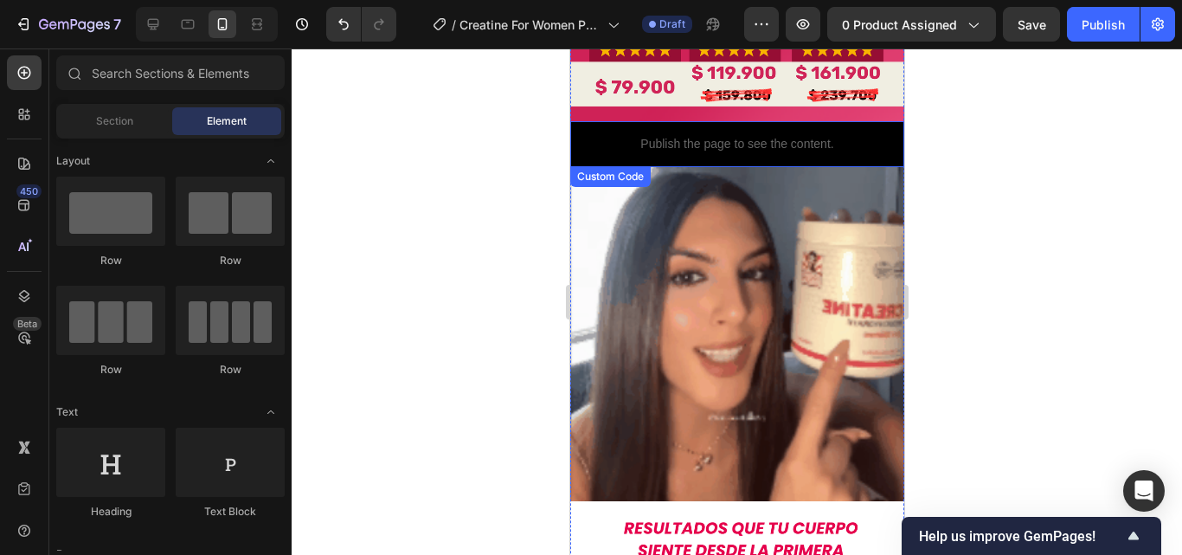
click at [844, 135] on p "Publish the page to see the content." at bounding box center [736, 144] width 334 height 18
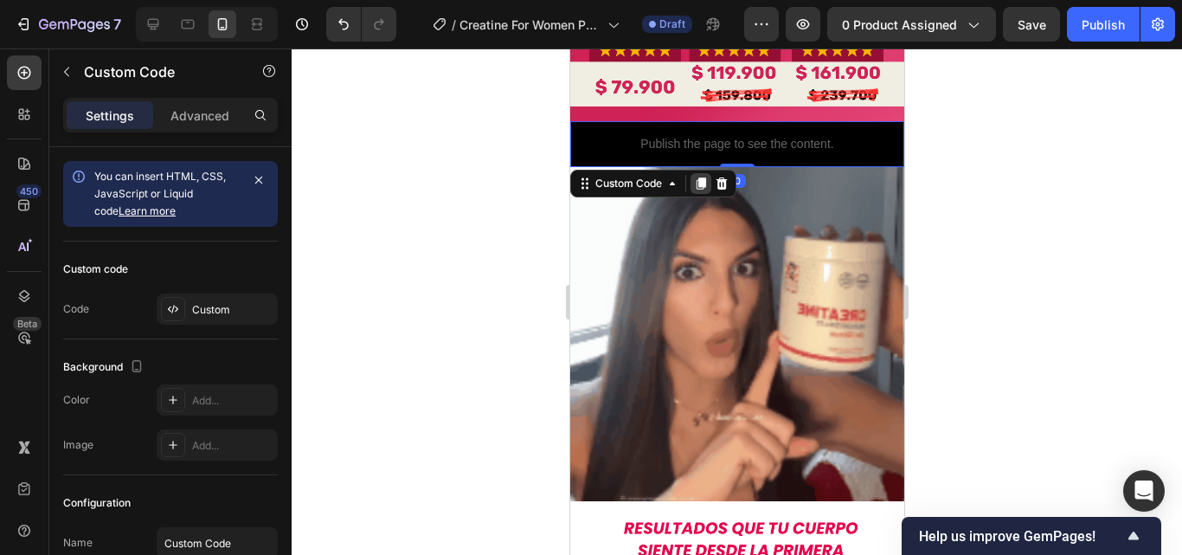
click at [704, 177] on icon at bounding box center [700, 184] width 14 height 14
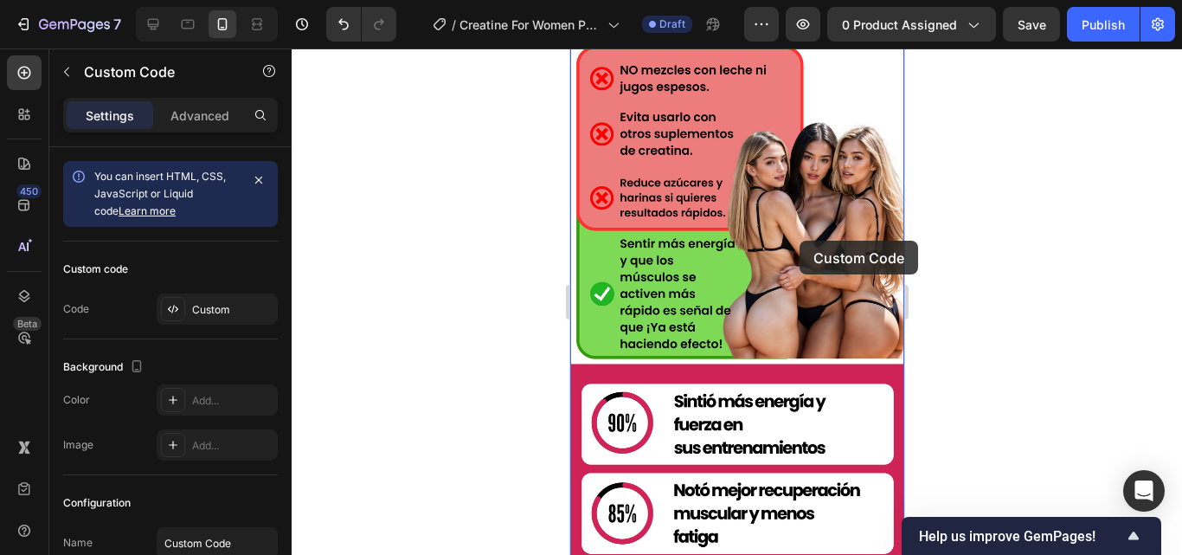
scroll to position [4672, 0]
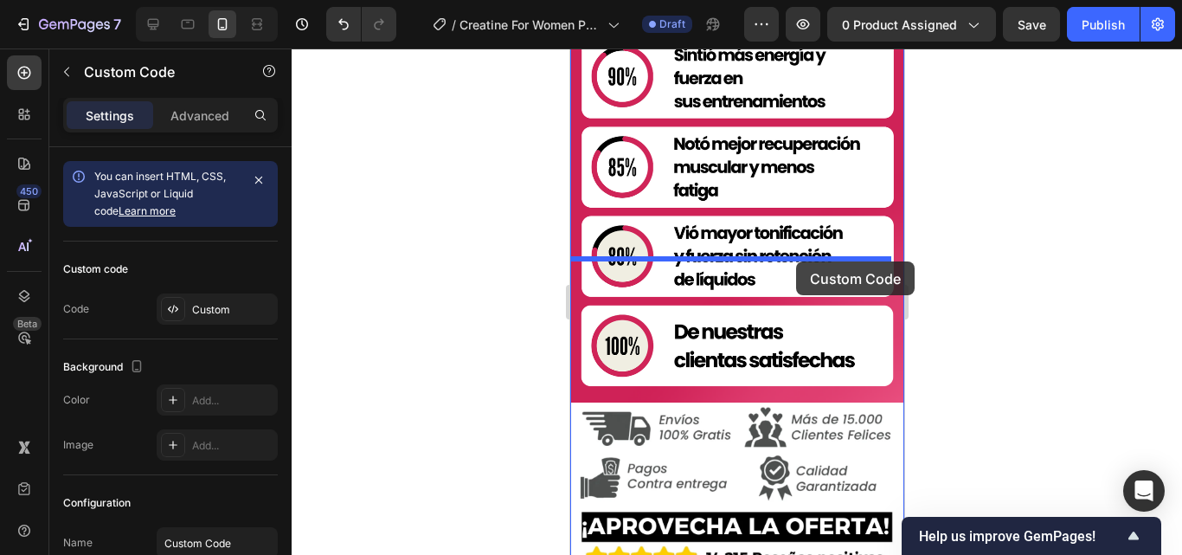
drag, startPoint x: 848, startPoint y: 112, endPoint x: 795, endPoint y: 261, distance: 158.7
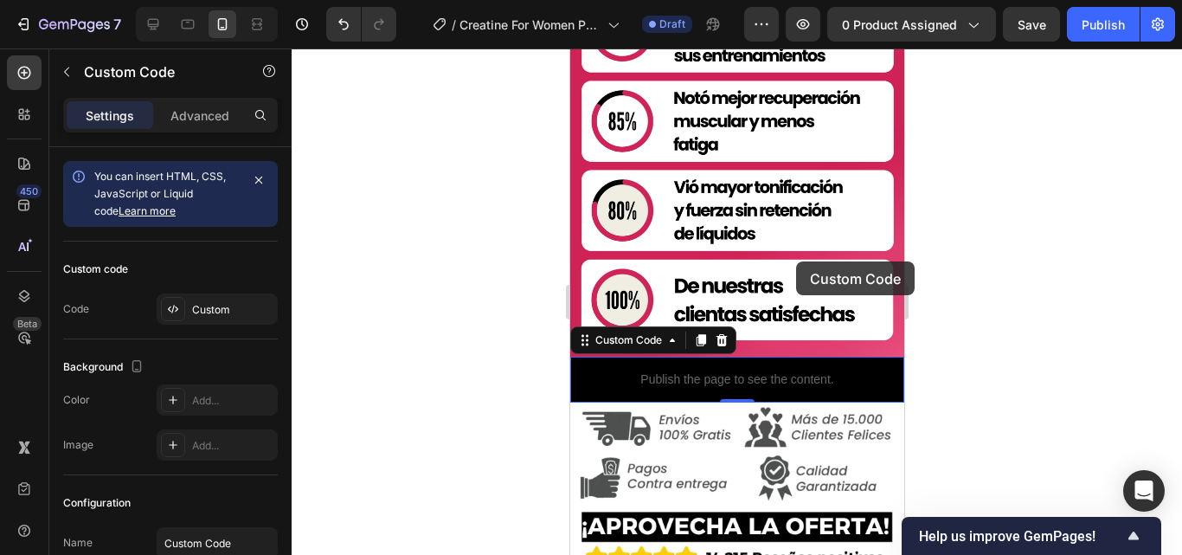
scroll to position [4627, 0]
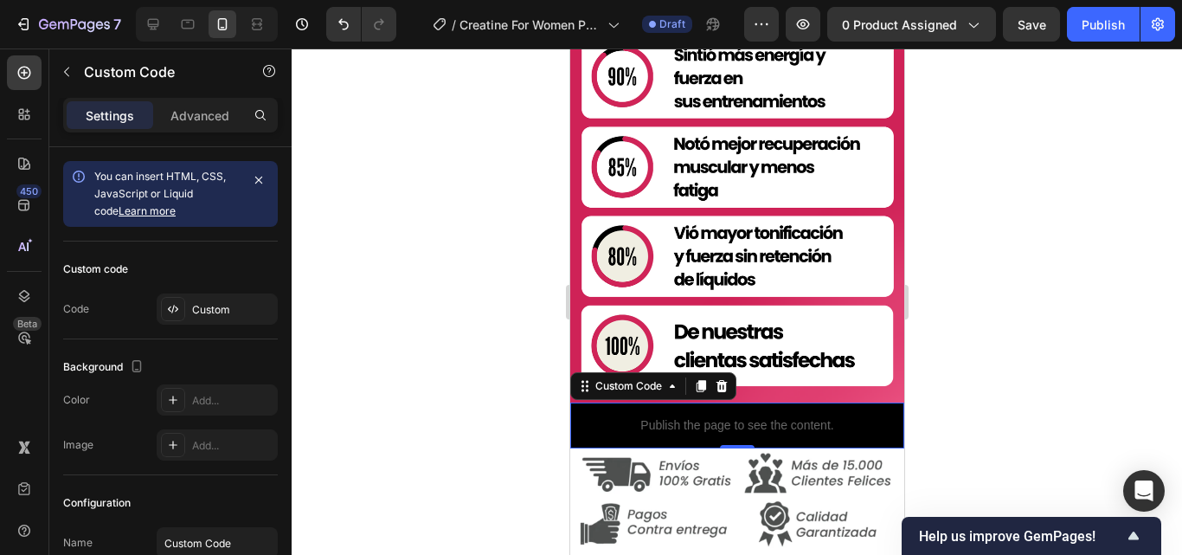
click at [969, 240] on div at bounding box center [737, 301] width 890 height 506
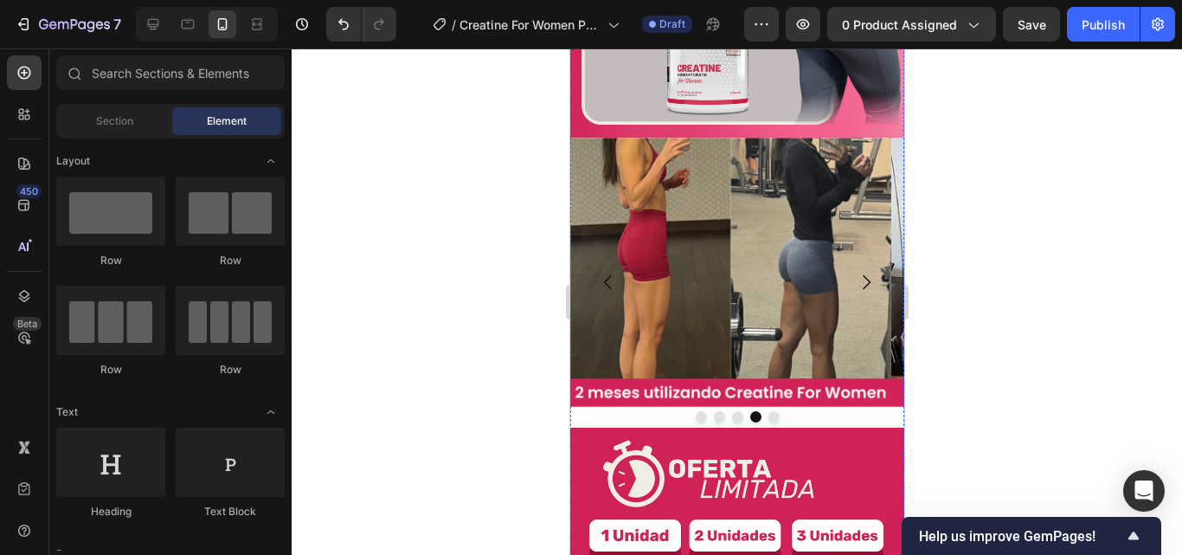
scroll to position [2509, 0]
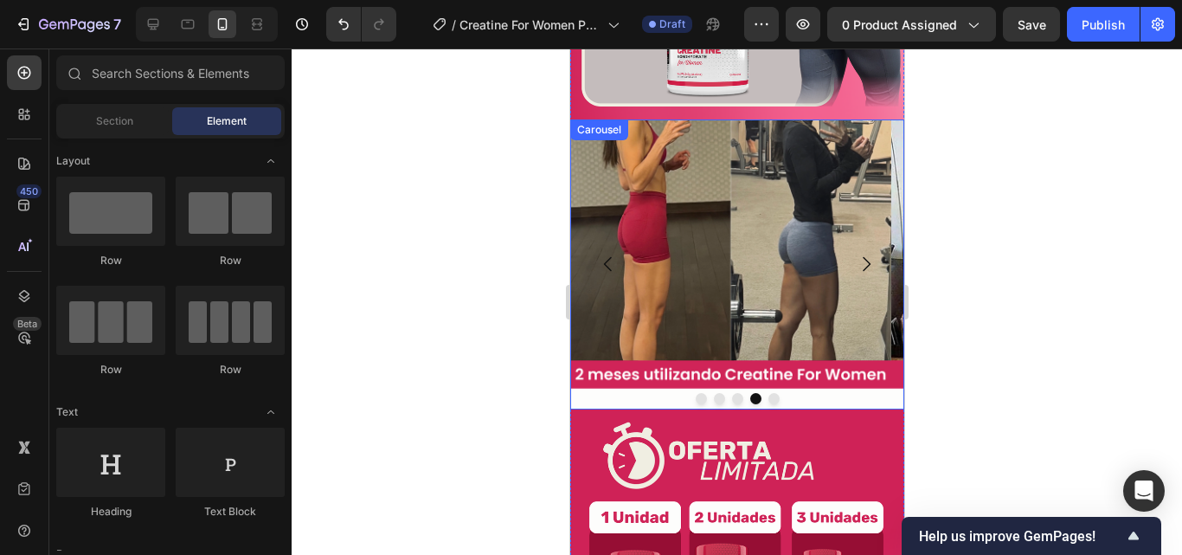
click at [855, 254] on icon "Carousel Next Arrow" at bounding box center [865, 264] width 21 height 21
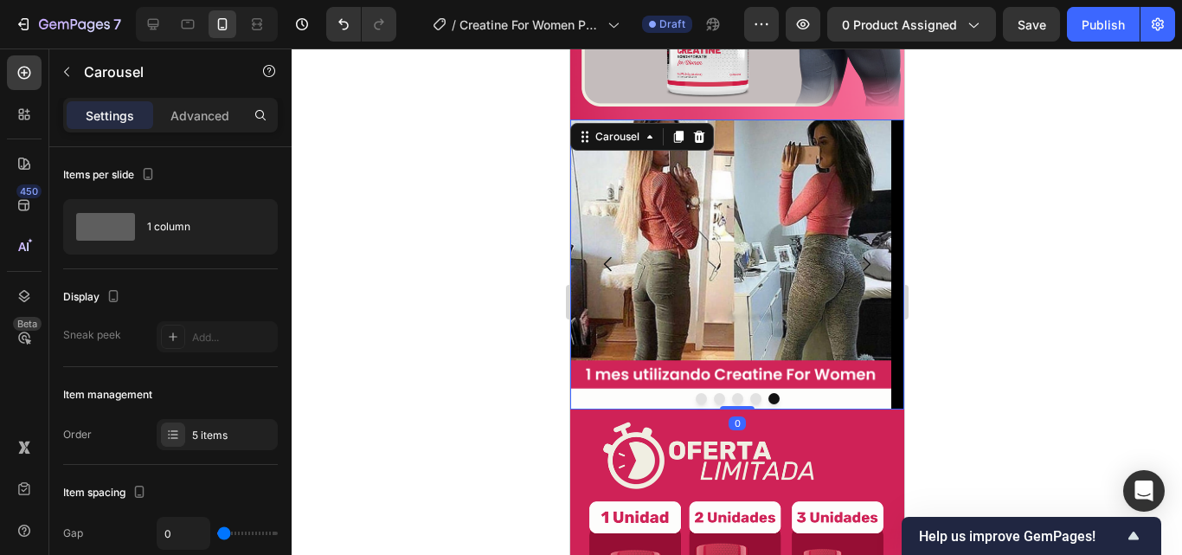
click at [855, 254] on icon "Carousel Next Arrow" at bounding box center [865, 264] width 21 height 21
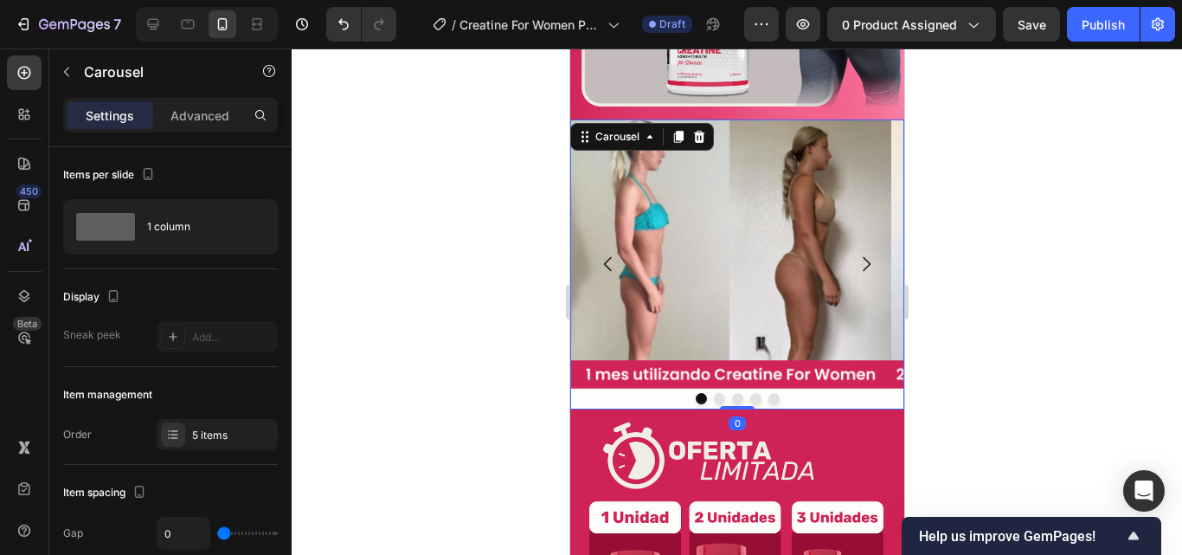
click at [855, 254] on icon "Carousel Next Arrow" at bounding box center [865, 264] width 21 height 21
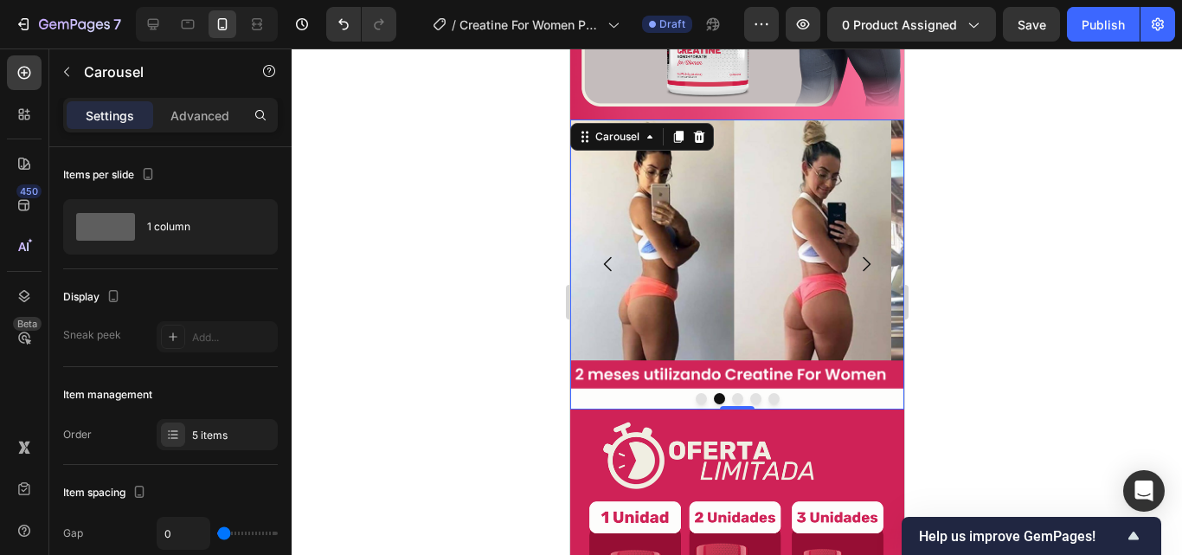
click at [855, 254] on icon "Carousel Next Arrow" at bounding box center [865, 264] width 21 height 21
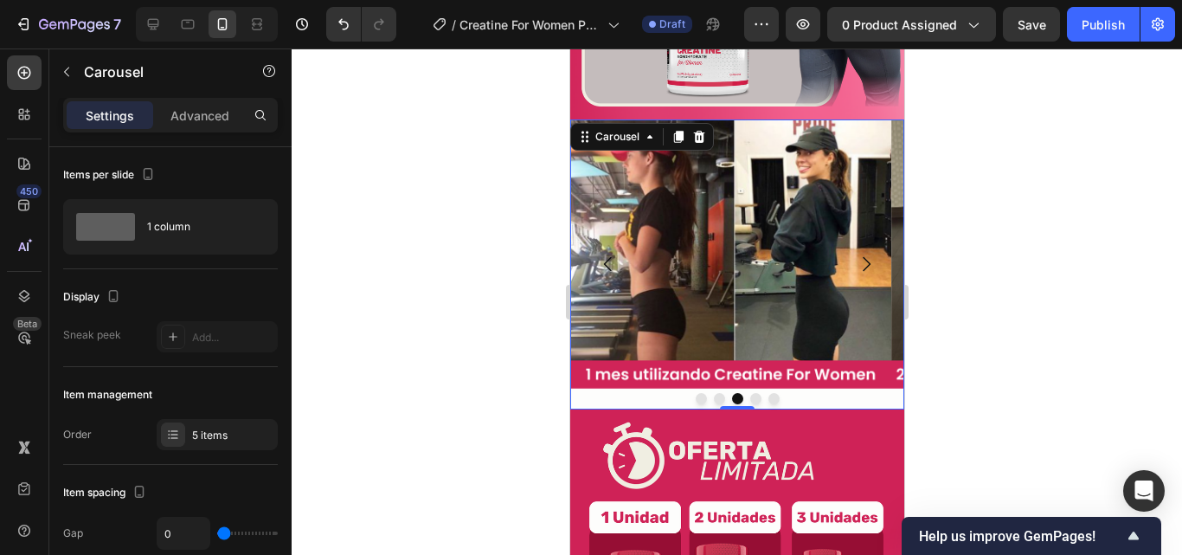
click at [855, 254] on icon "Carousel Next Arrow" at bounding box center [865, 264] width 21 height 21
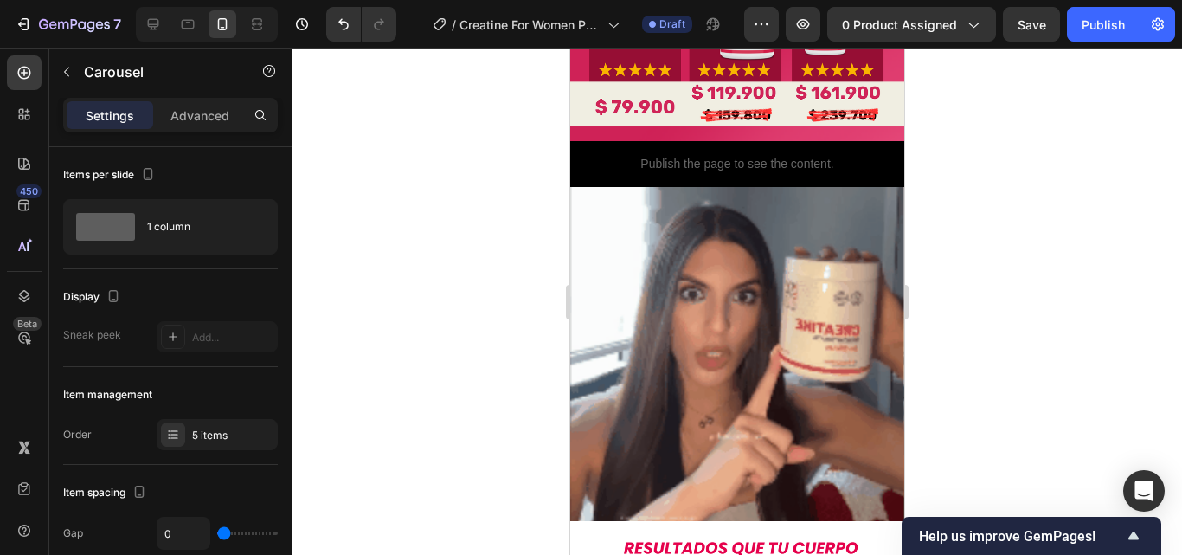
scroll to position [3028, 0]
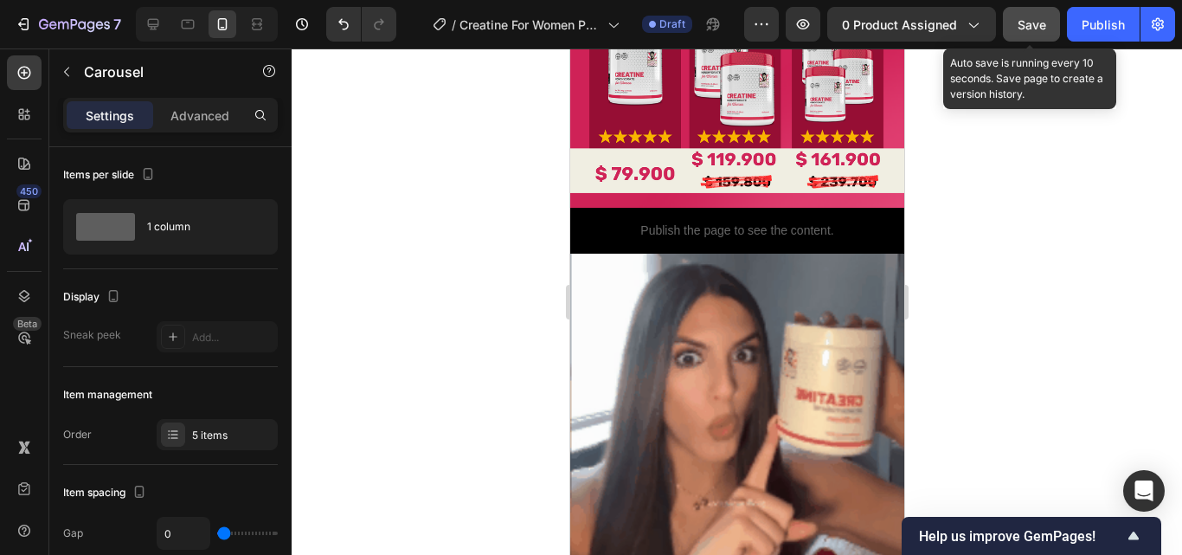
click at [1049, 25] on button "Save" at bounding box center [1031, 24] width 57 height 35
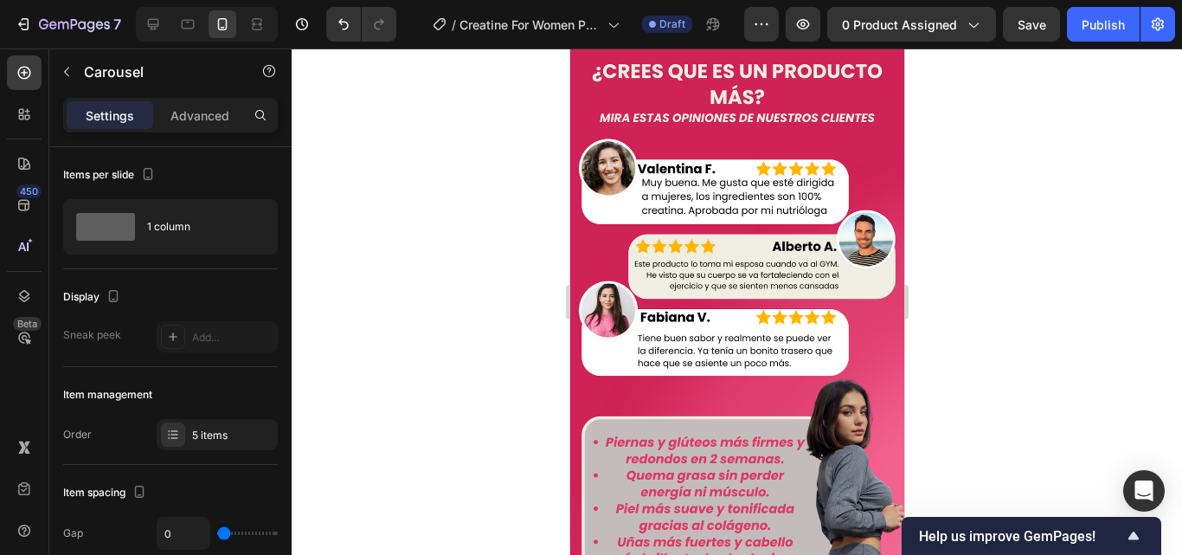
scroll to position [1644, 0]
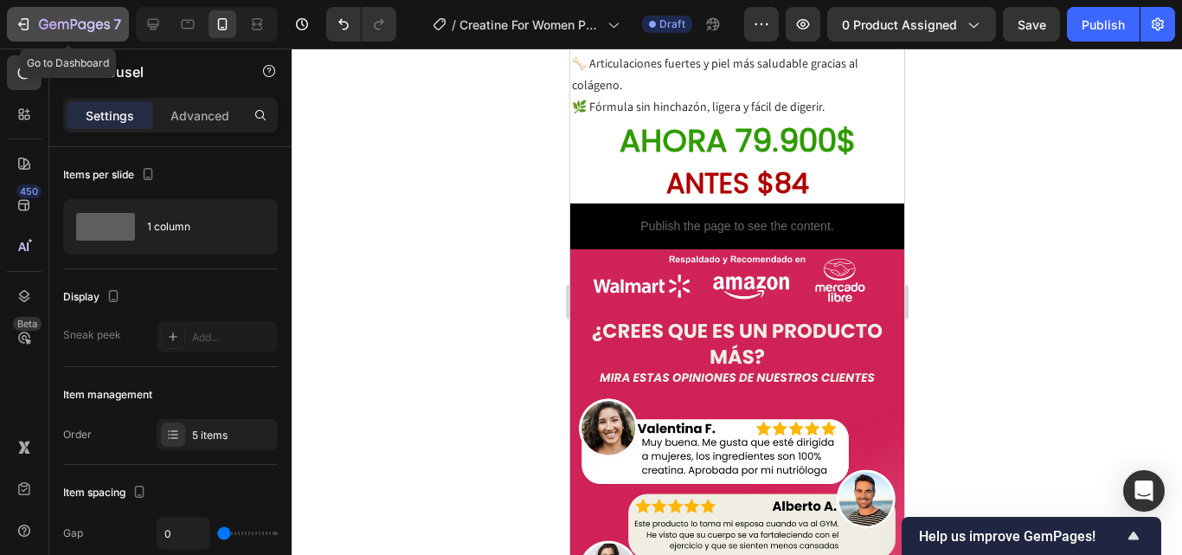
click at [36, 17] on div "7" at bounding box center [68, 24] width 106 height 21
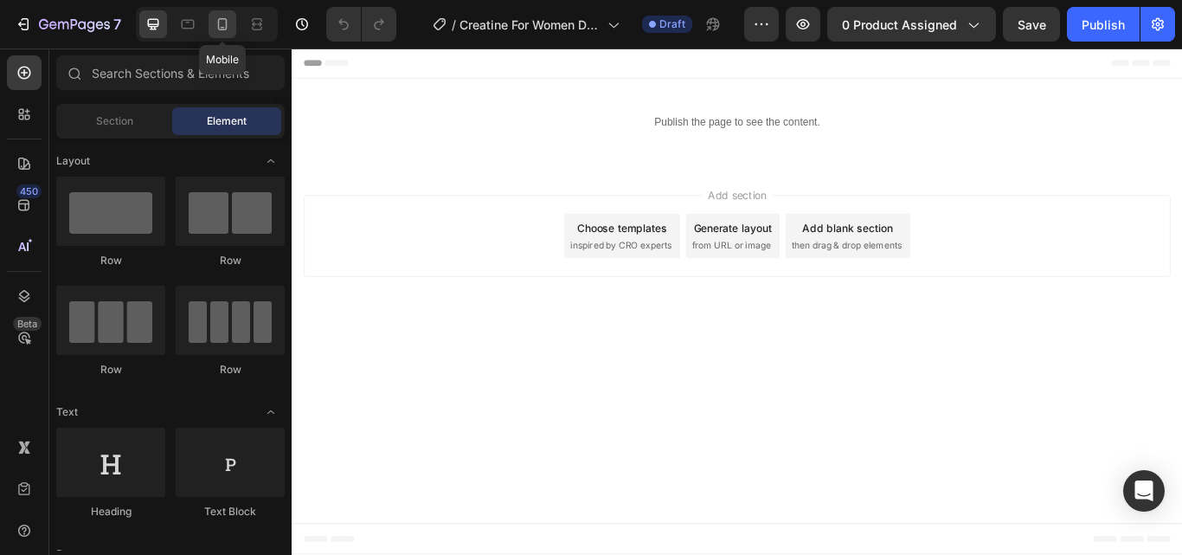
click at [215, 13] on div at bounding box center [223, 24] width 28 height 28
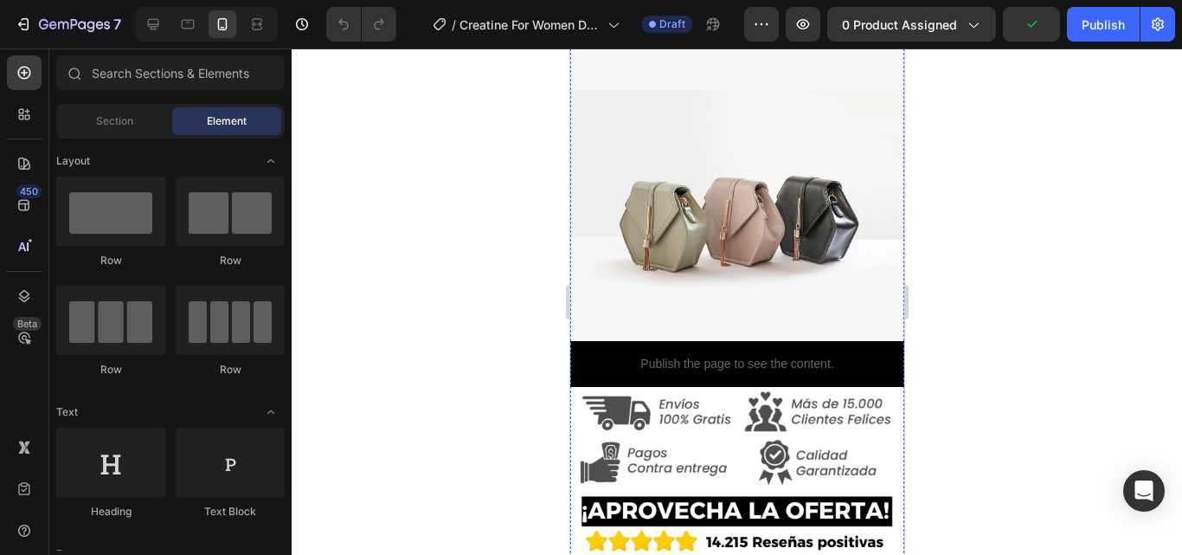
scroll to position [2682, 0]
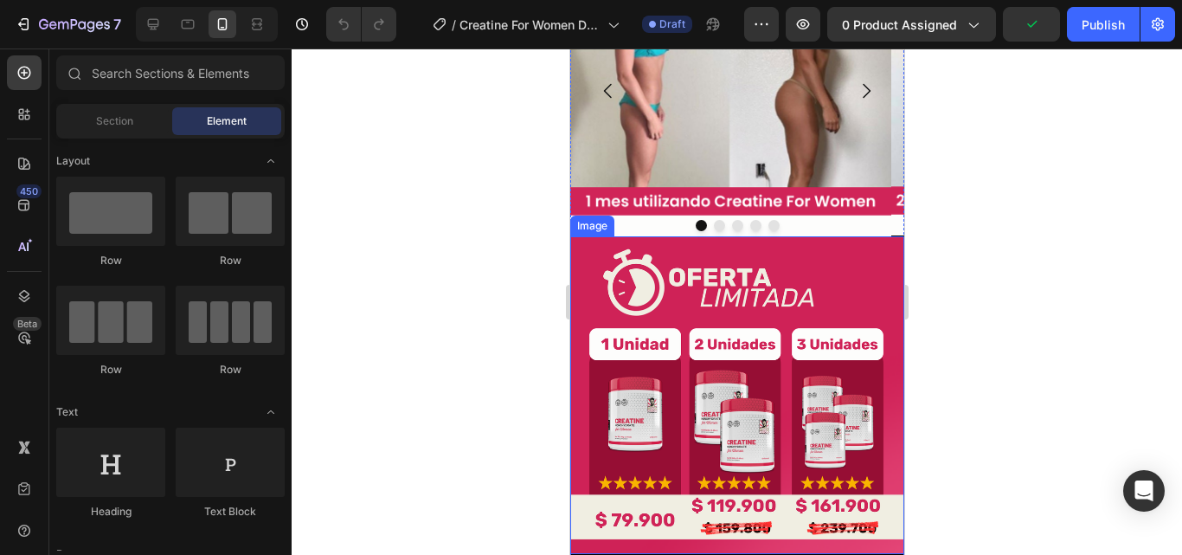
click at [805, 299] on img at bounding box center [736, 395] width 334 height 318
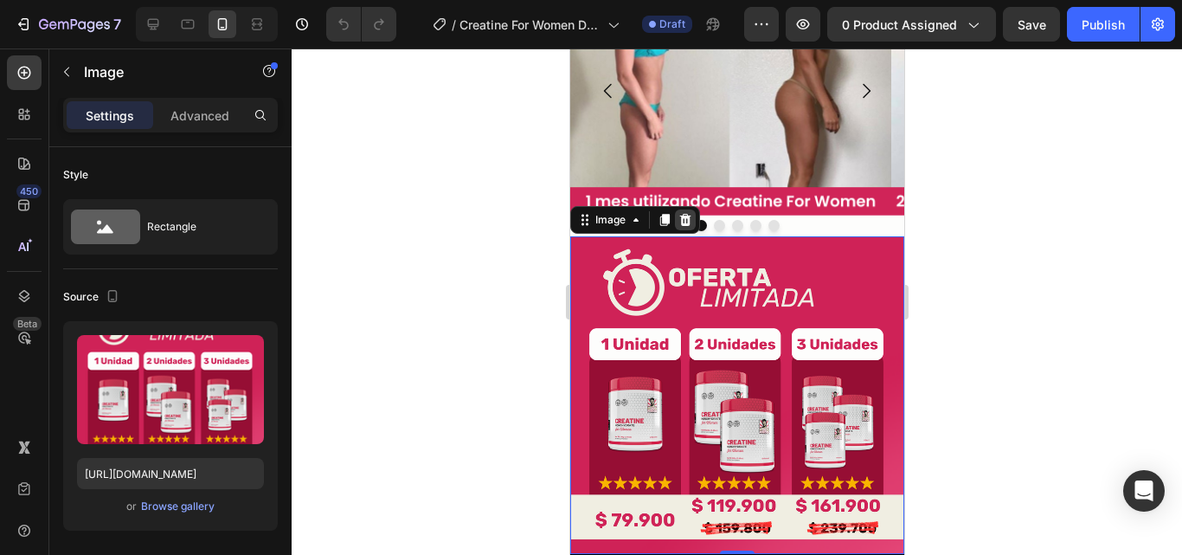
click at [681, 209] on div at bounding box center [684, 219] width 21 height 21
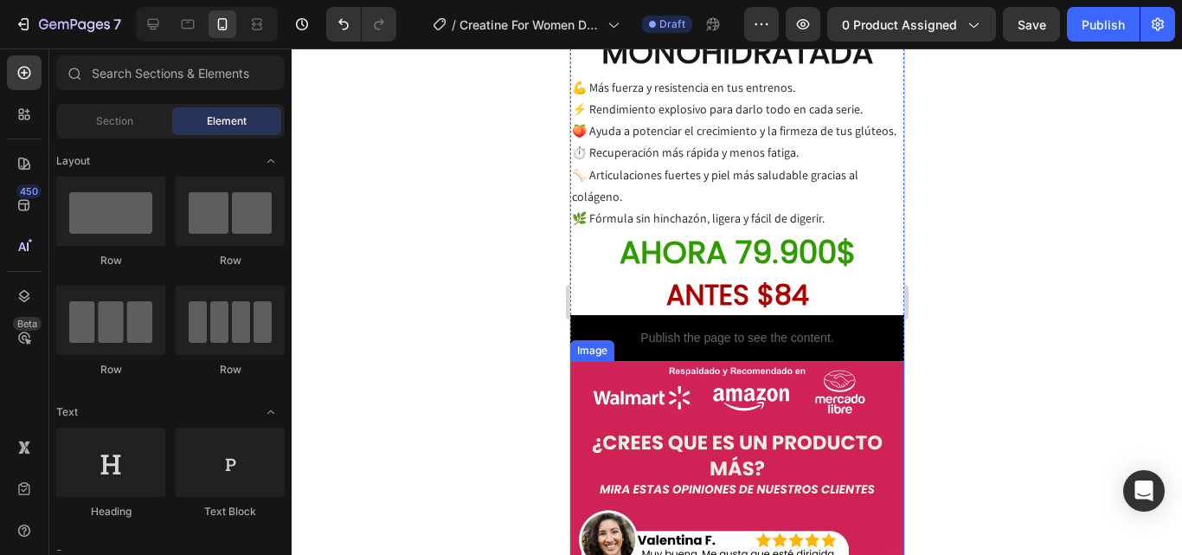
scroll to position [1359, 0]
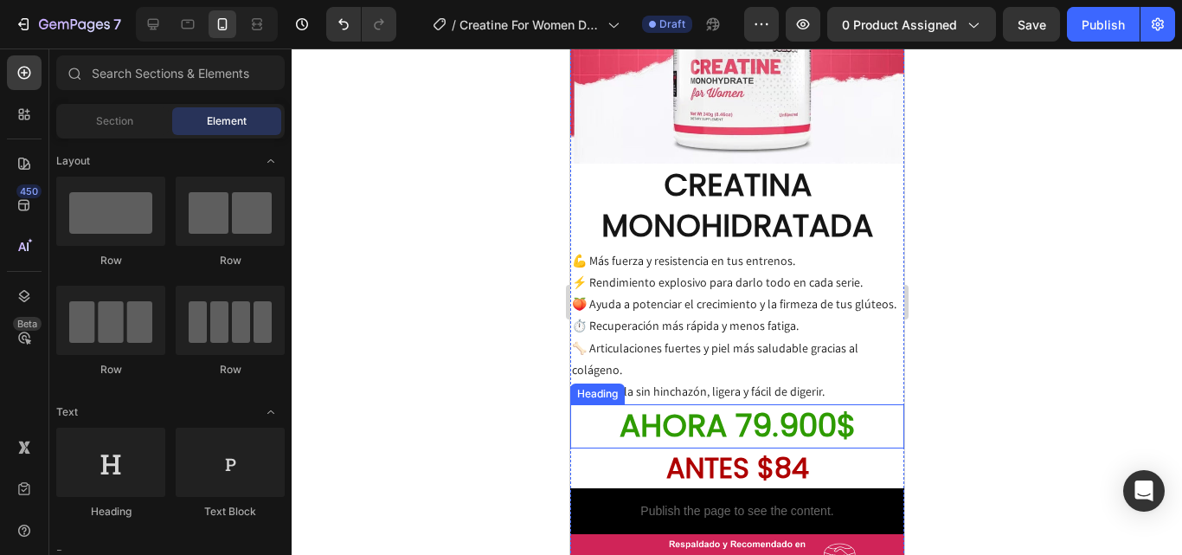
click at [802, 409] on h2 "AHORA 79.900$" at bounding box center [736, 426] width 334 height 44
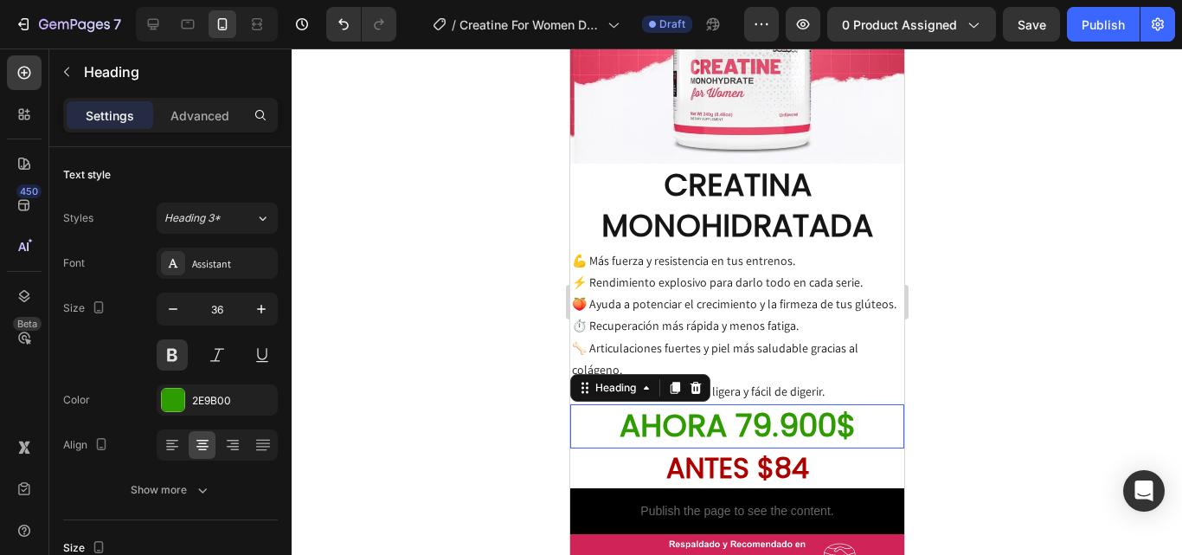
click at [813, 404] on h2 "AHORA 79.900$" at bounding box center [736, 426] width 334 height 44
click at [823, 406] on p "AHORA 79.900$" at bounding box center [736, 426] width 331 height 41
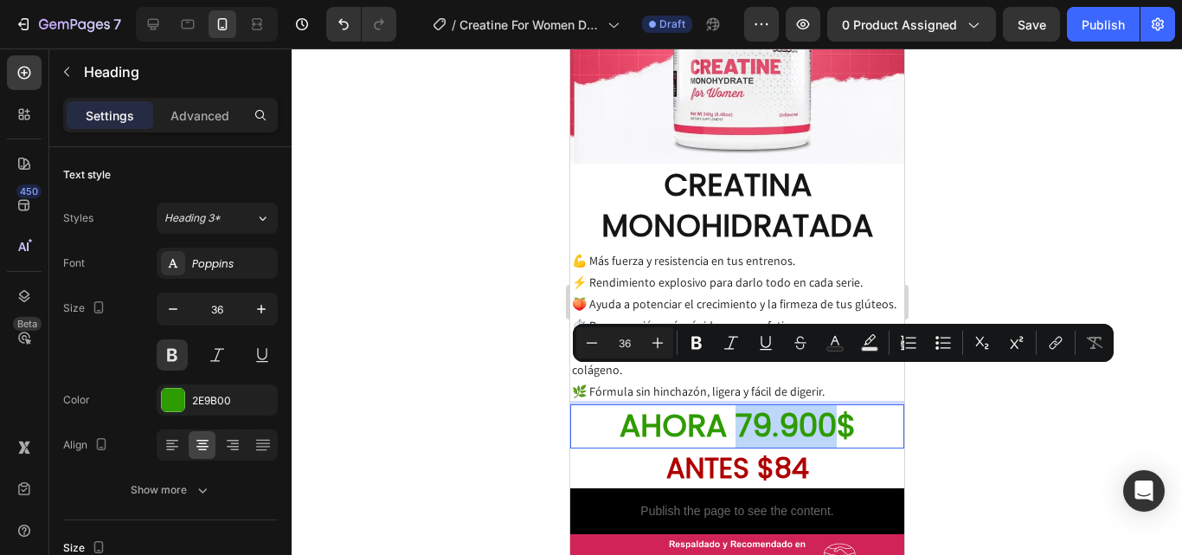
drag, startPoint x: 824, startPoint y: 393, endPoint x: 735, endPoint y: 395, distance: 89.1
click at [735, 406] on p "AHORA 79.900$" at bounding box center [736, 426] width 331 height 41
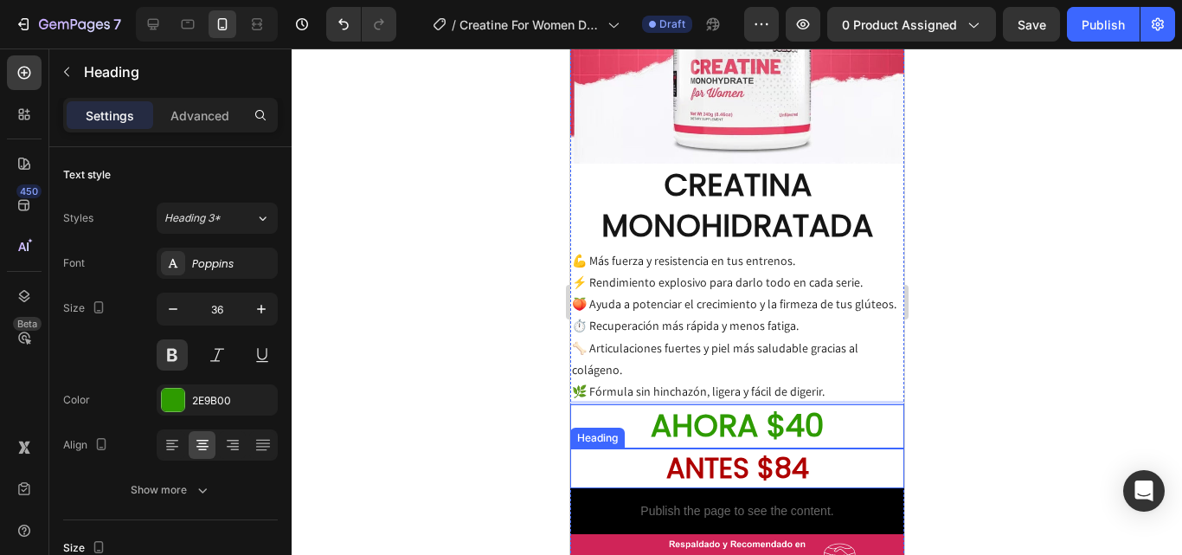
click at [779, 448] on h2 "ANTES $84" at bounding box center [736, 468] width 334 height 40
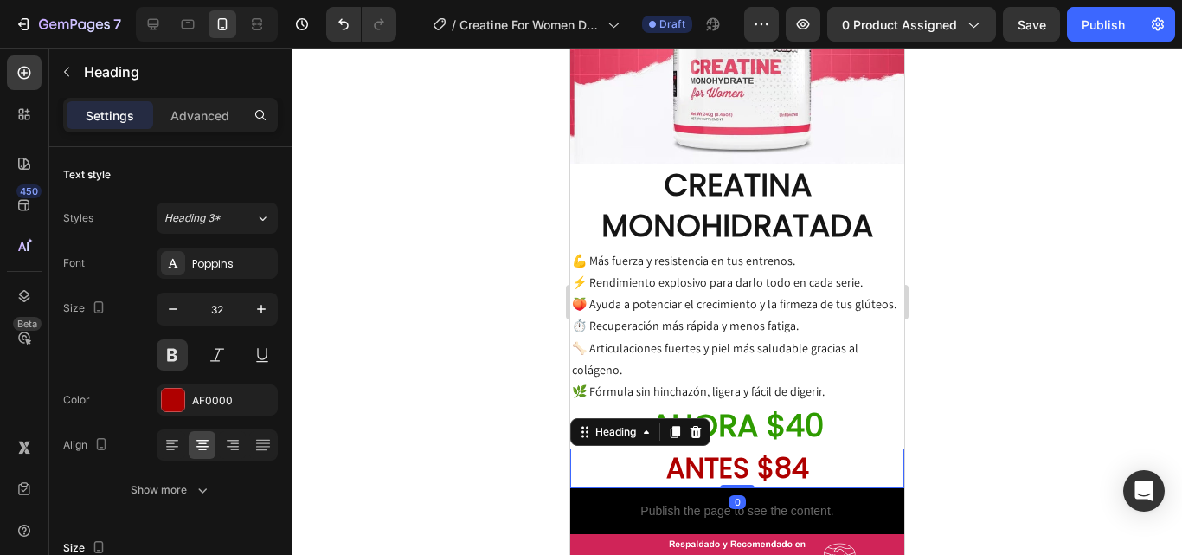
click at [782, 448] on h2 "ANTES $84" at bounding box center [736, 468] width 334 height 40
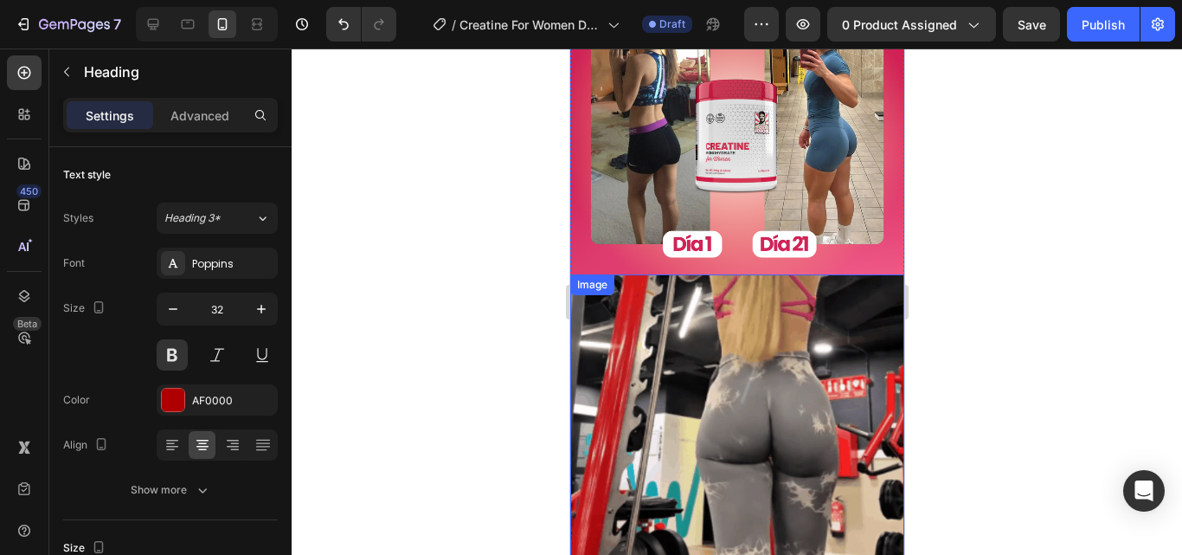
scroll to position [148, 0]
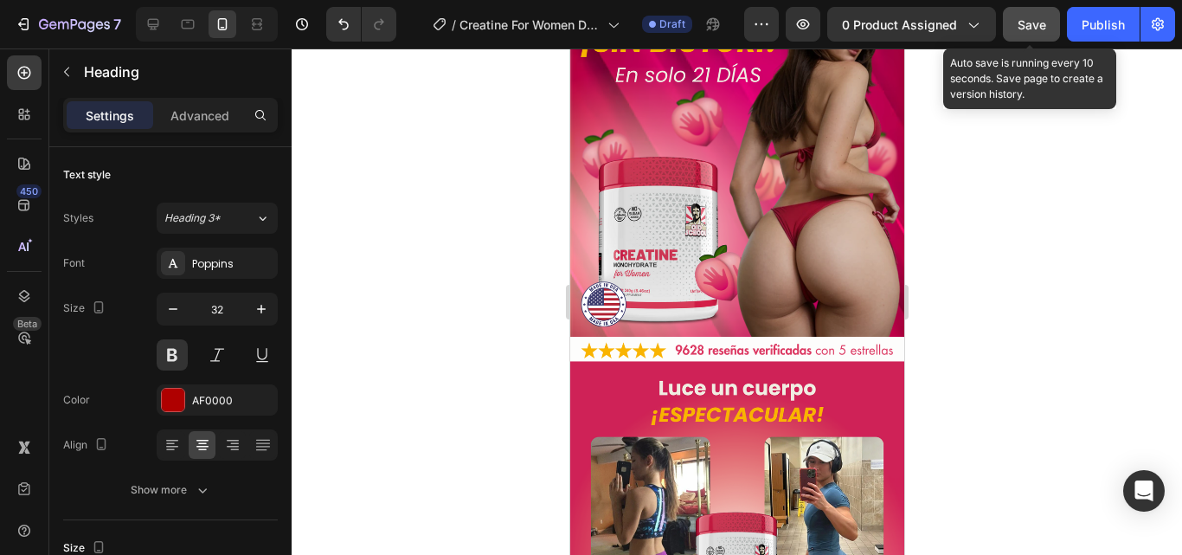
click at [1027, 14] on button "Save" at bounding box center [1031, 24] width 57 height 35
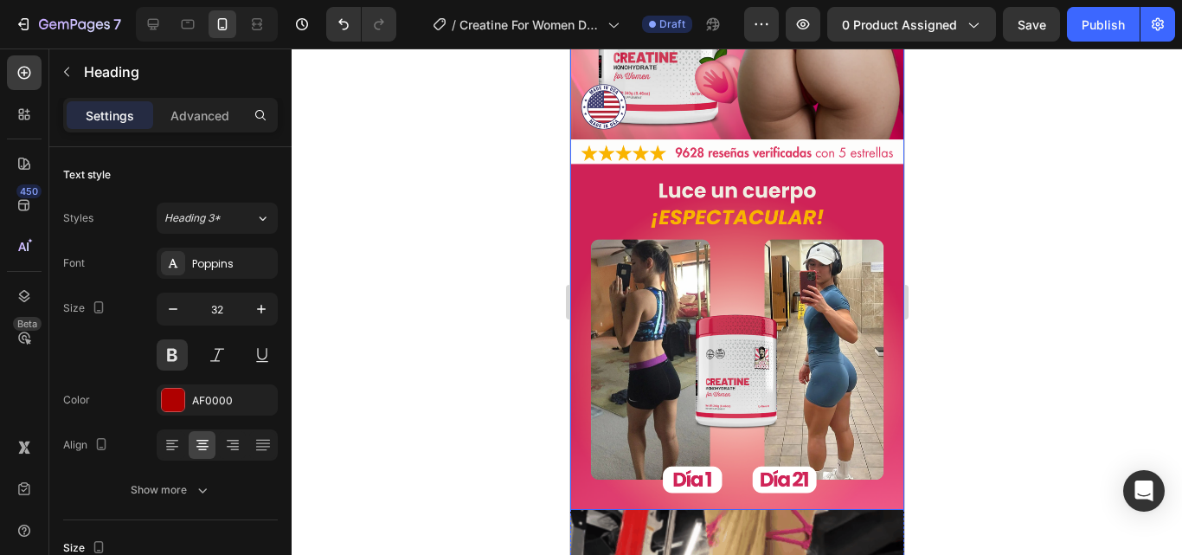
scroll to position [346, 0]
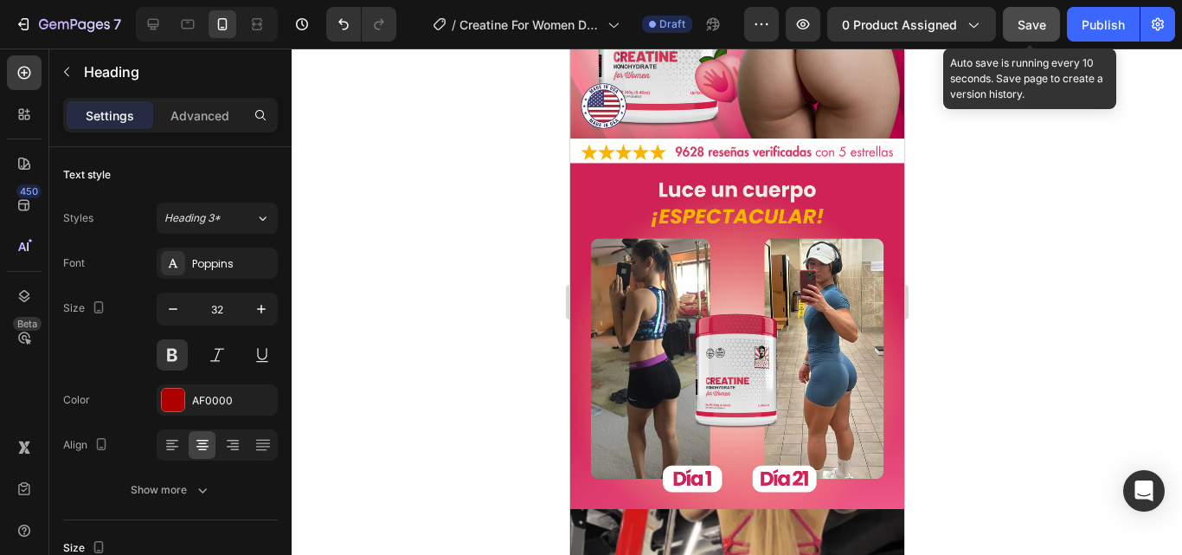
click at [1044, 24] on span "Save" at bounding box center [1032, 24] width 29 height 15
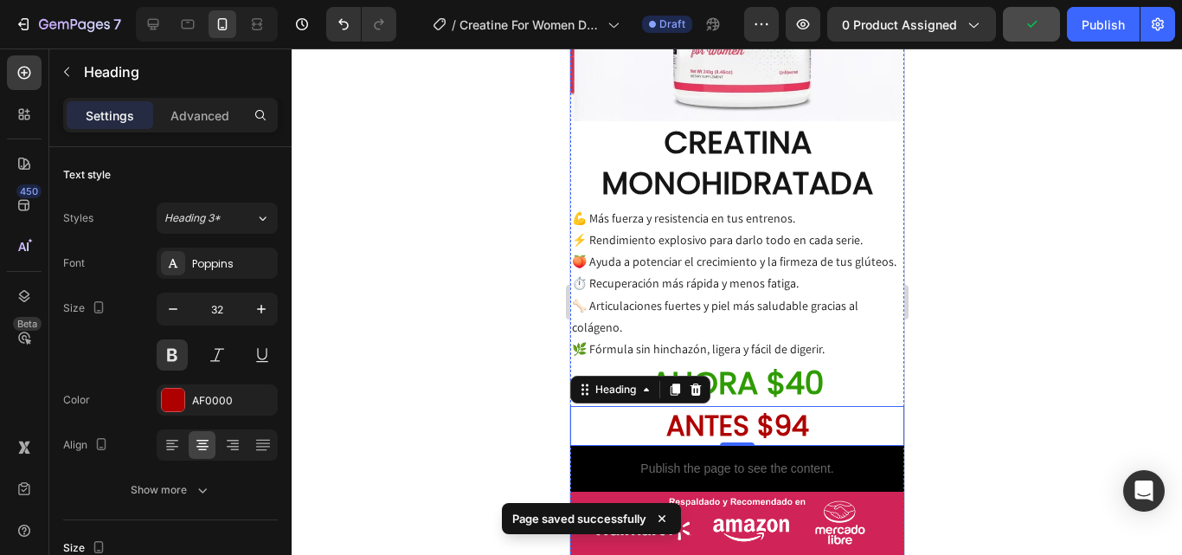
scroll to position [1471, 0]
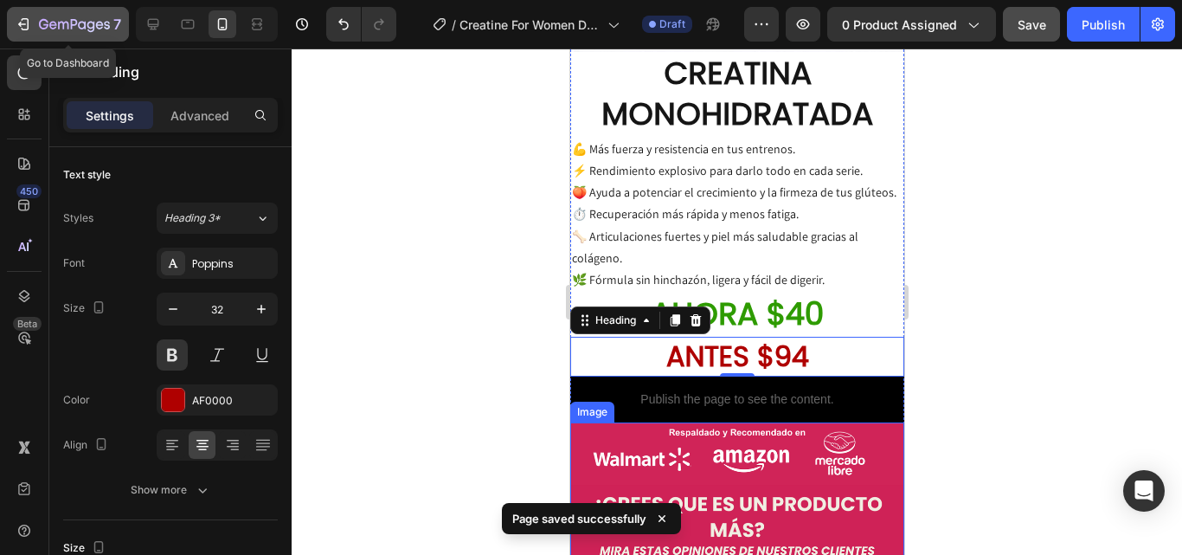
click at [87, 21] on icon "button" at bounding box center [74, 25] width 71 height 15
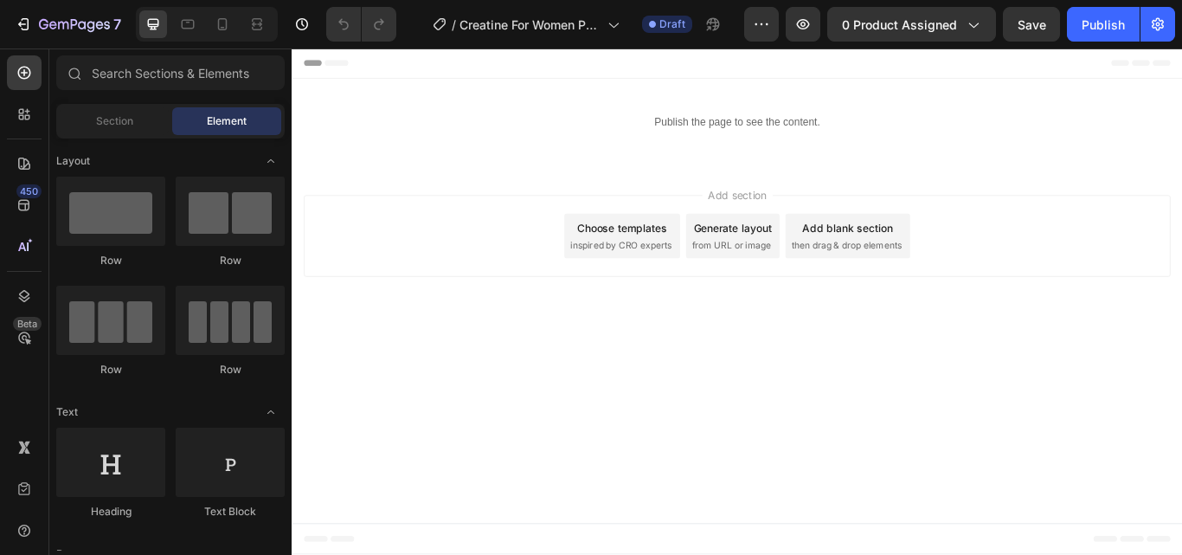
click at [227, 39] on div at bounding box center [207, 24] width 142 height 35
click at [227, 34] on div at bounding box center [223, 24] width 28 height 28
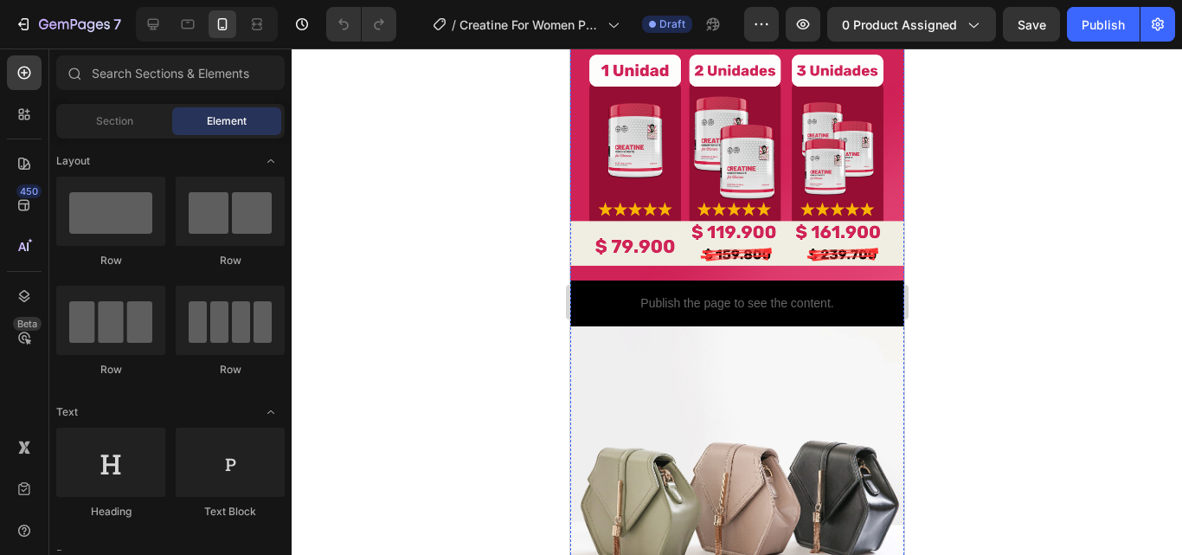
scroll to position [1471, 0]
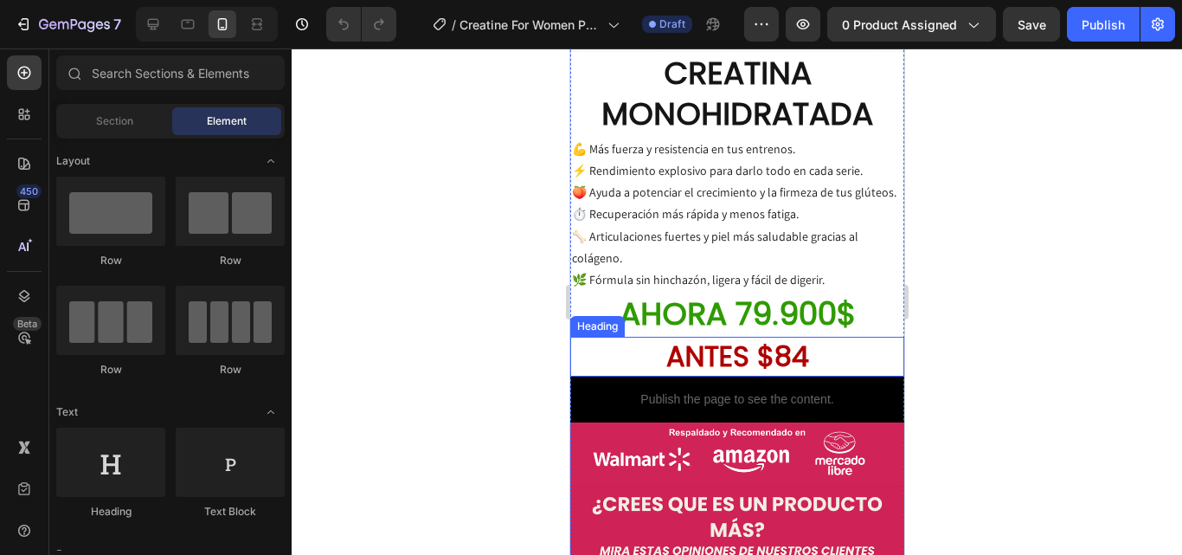
click at [832, 337] on h2 "ANTES $84" at bounding box center [736, 357] width 334 height 40
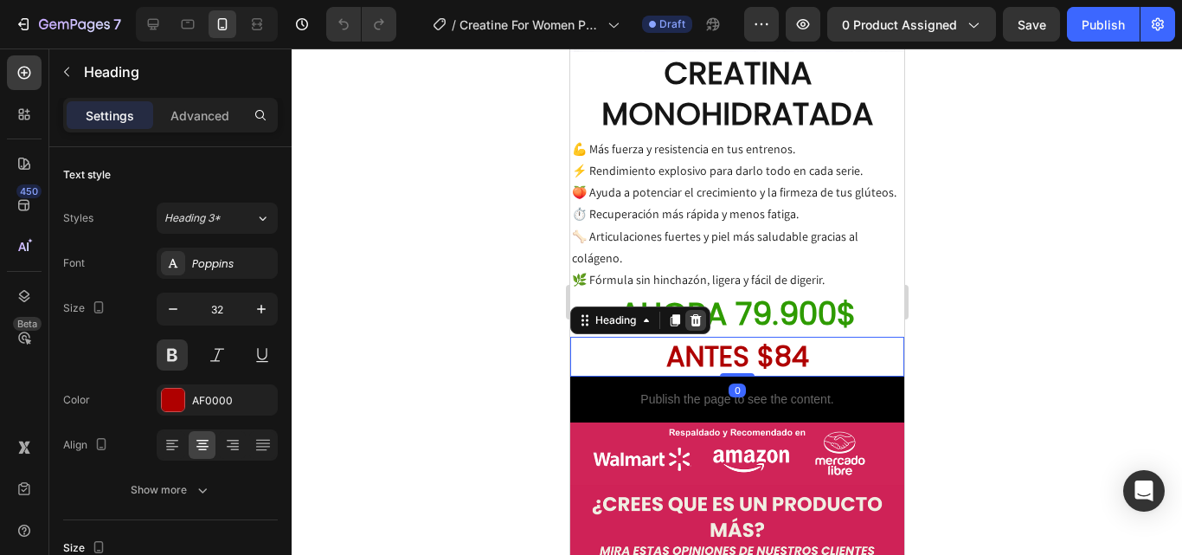
click at [690, 313] on icon at bounding box center [695, 320] width 14 height 14
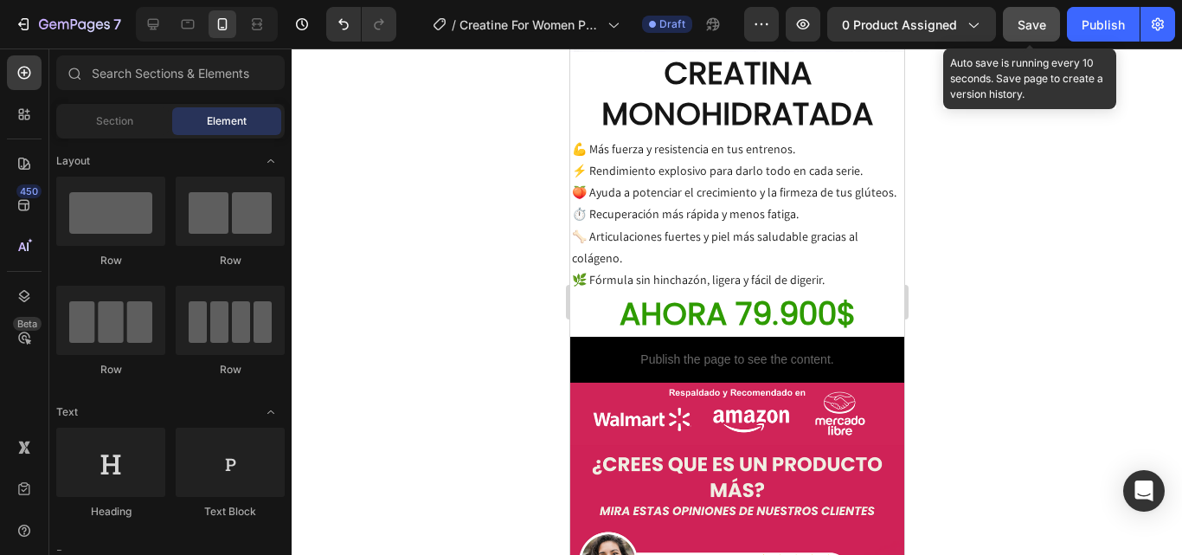
click at [1031, 17] on span "Save" at bounding box center [1032, 24] width 29 height 15
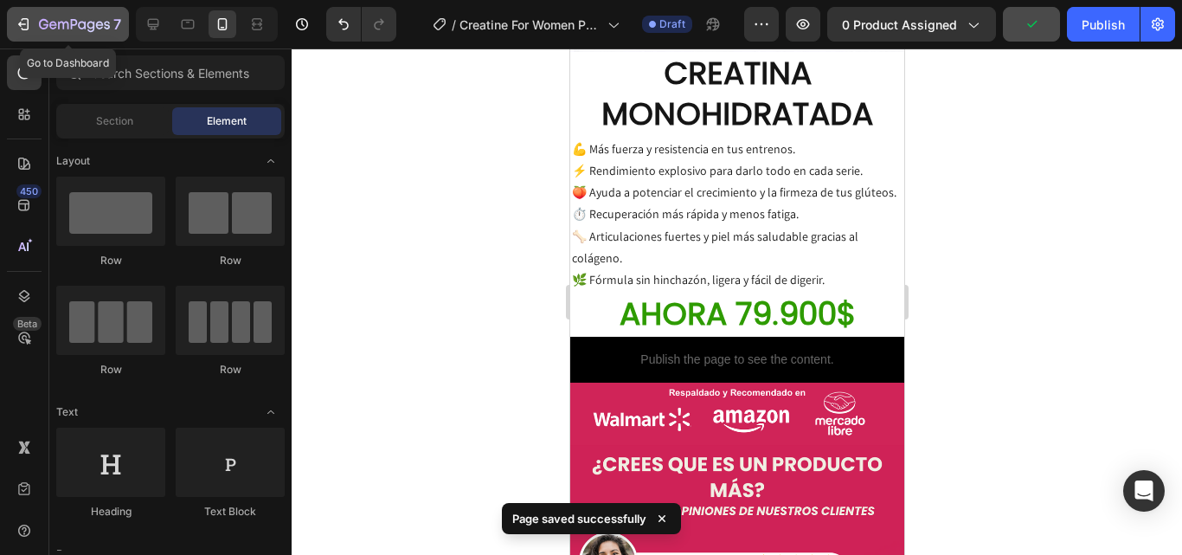
click at [51, 10] on button "7" at bounding box center [68, 24] width 122 height 35
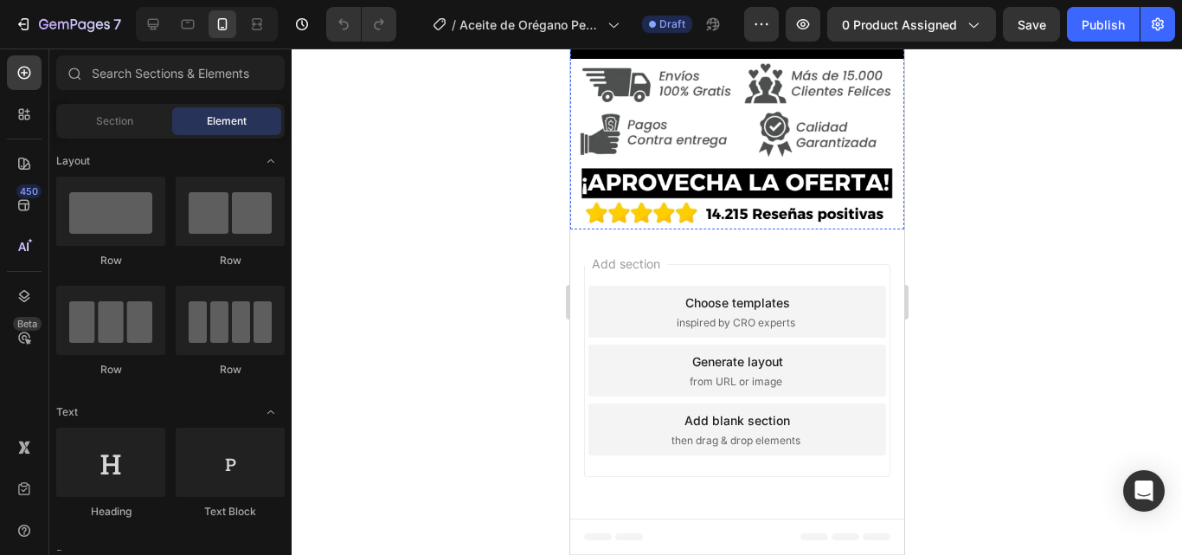
scroll to position [3807, 0]
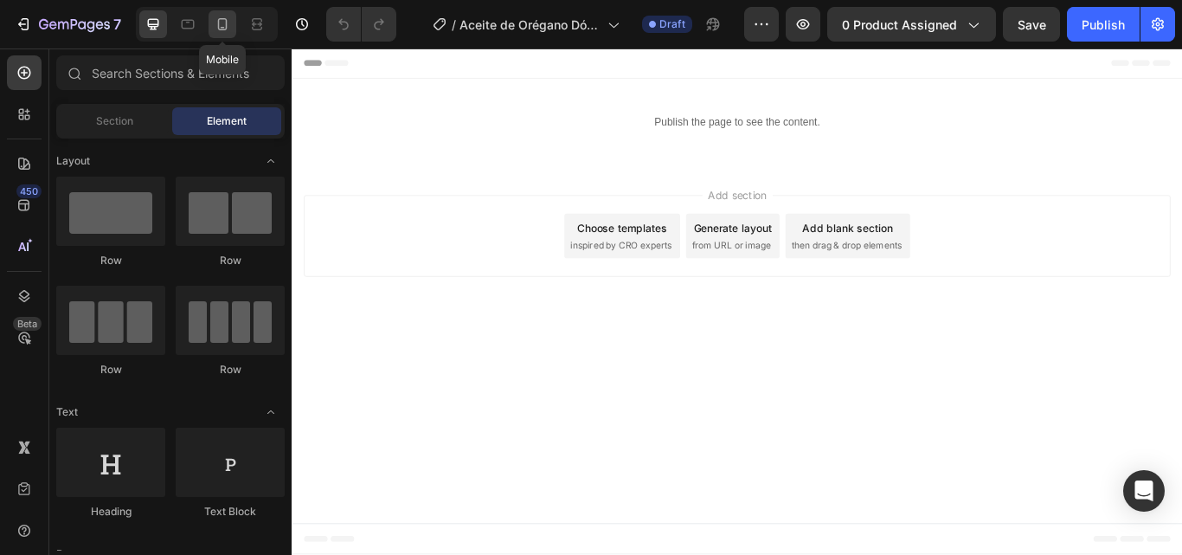
click at [213, 26] on div at bounding box center [223, 24] width 28 height 28
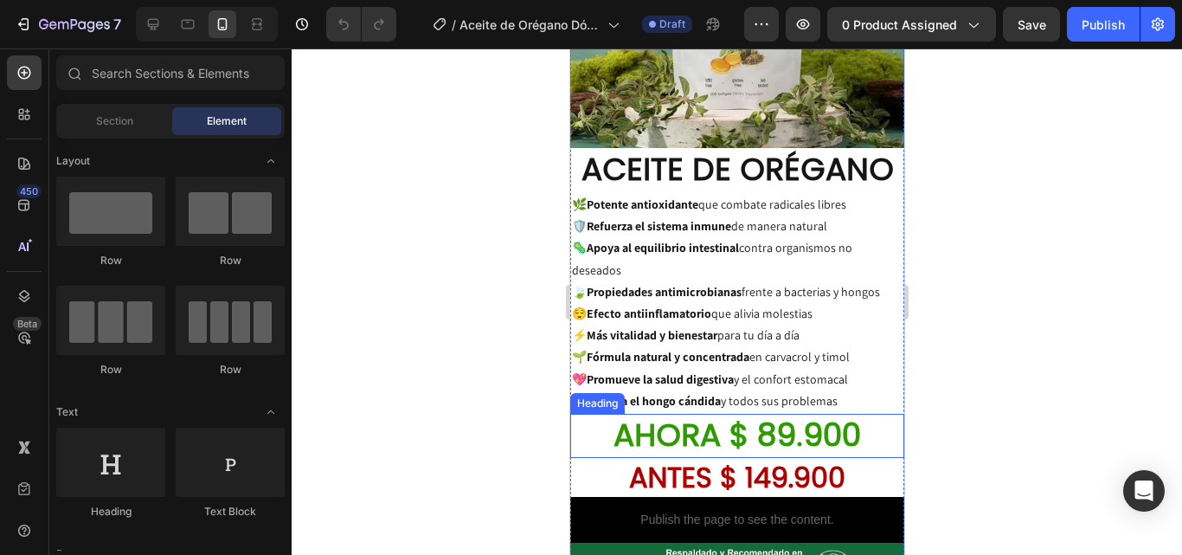
click at [801, 414] on h2 "AHORA $ 89.900" at bounding box center [736, 436] width 334 height 44
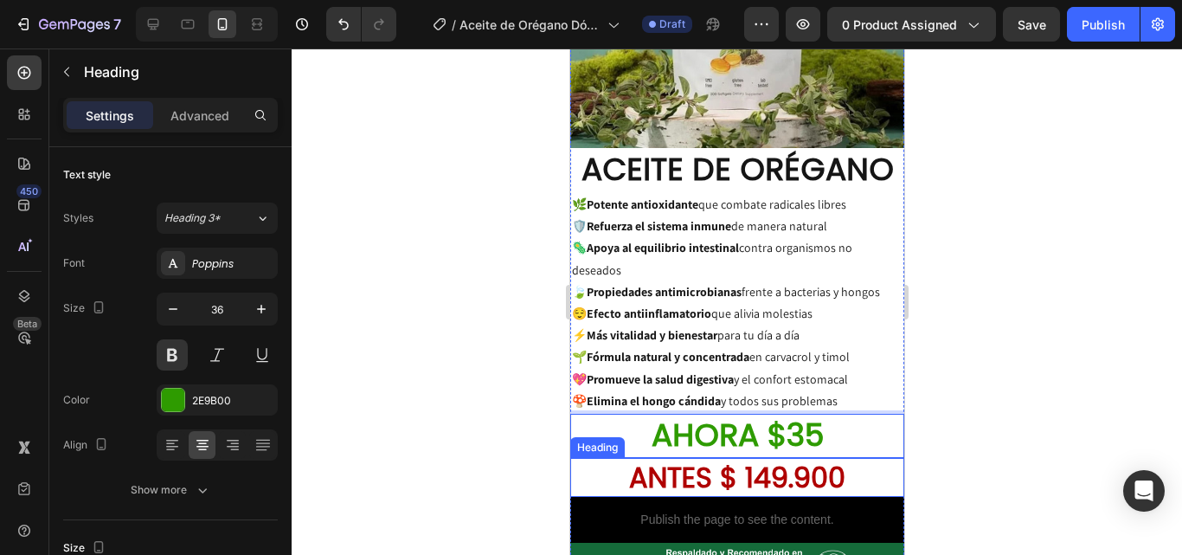
click at [838, 458] on h2 "ANTES $ 149.900" at bounding box center [736, 478] width 334 height 40
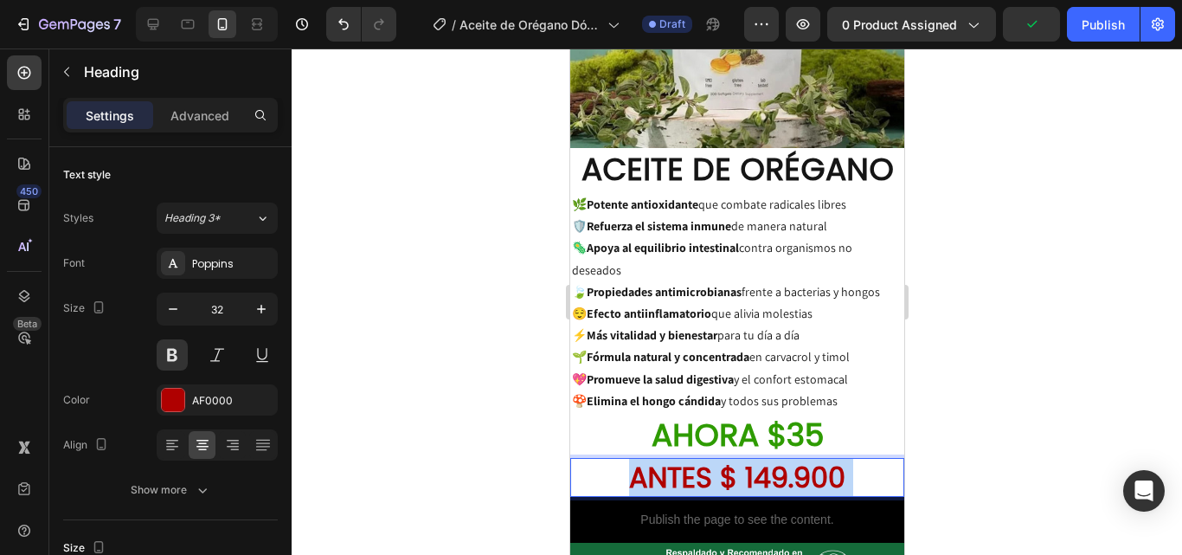
drag, startPoint x: 838, startPoint y: 421, endPoint x: 755, endPoint y: 421, distance: 83.1
click at [755, 459] on p "ANTES $ 149.900" at bounding box center [736, 477] width 331 height 36
drag, startPoint x: 737, startPoint y: 418, endPoint x: 841, endPoint y: 418, distance: 103.8
click at [841, 459] on p "ANTES $ 149.900" at bounding box center [736, 477] width 331 height 36
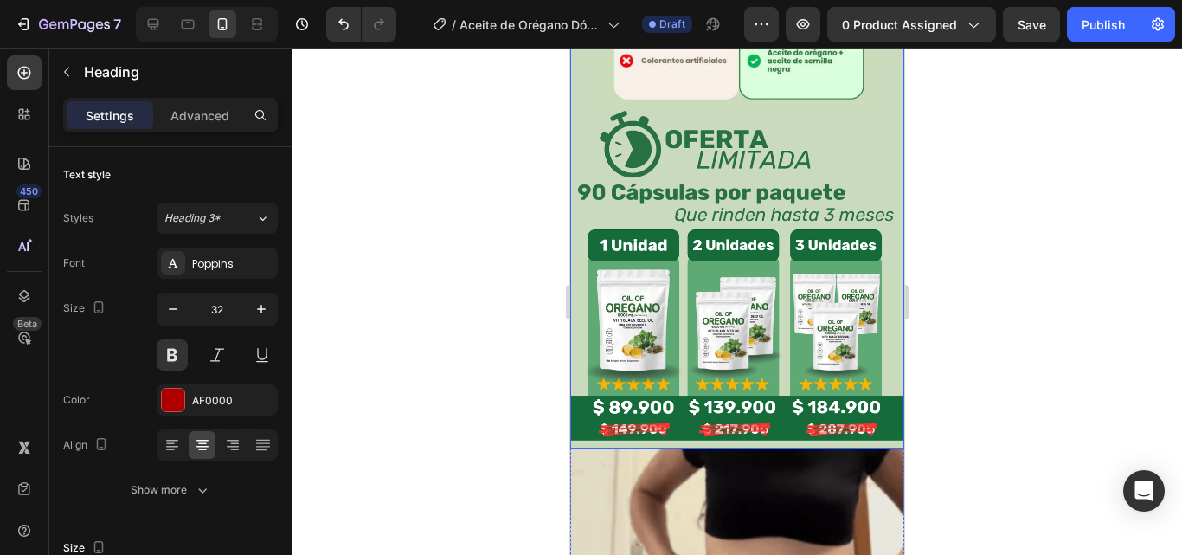
scroll to position [2336, 0]
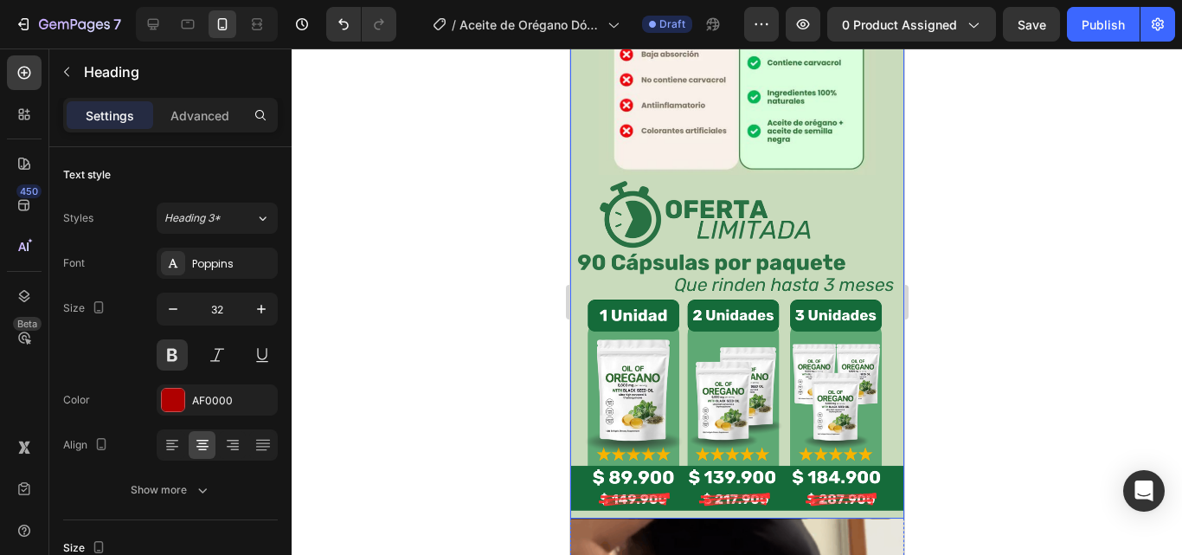
click at [826, 282] on img at bounding box center [736, 55] width 334 height 928
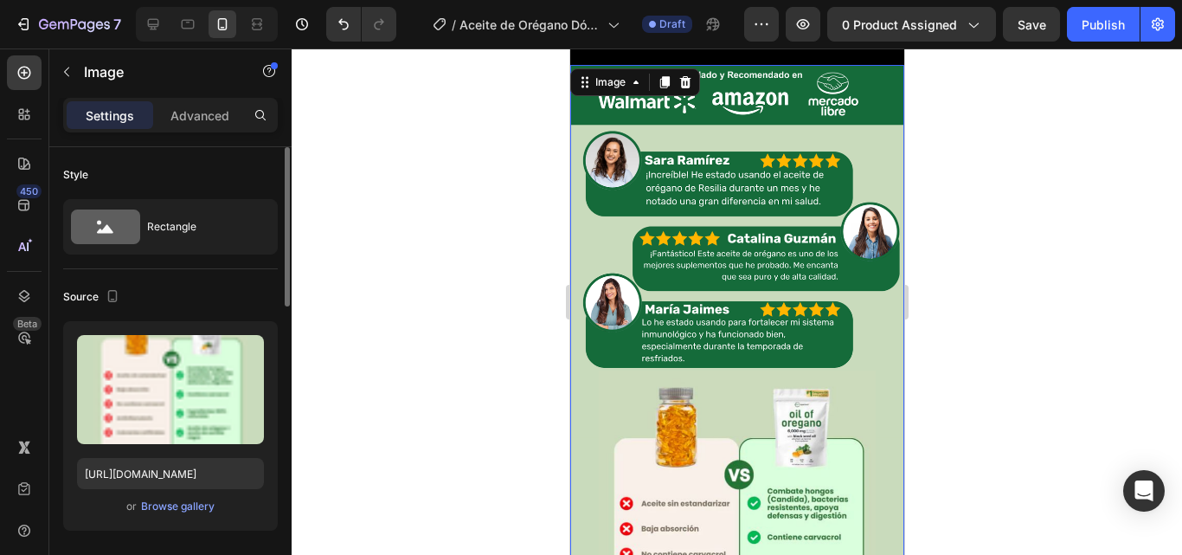
scroll to position [1817, 0]
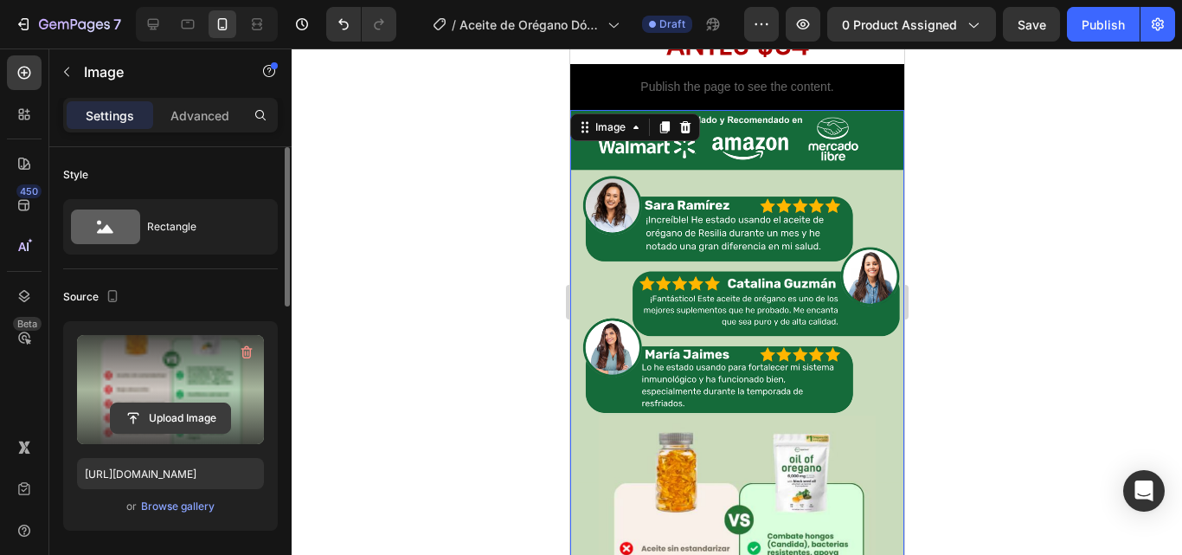
click at [183, 416] on input "file" at bounding box center [170, 417] width 119 height 29
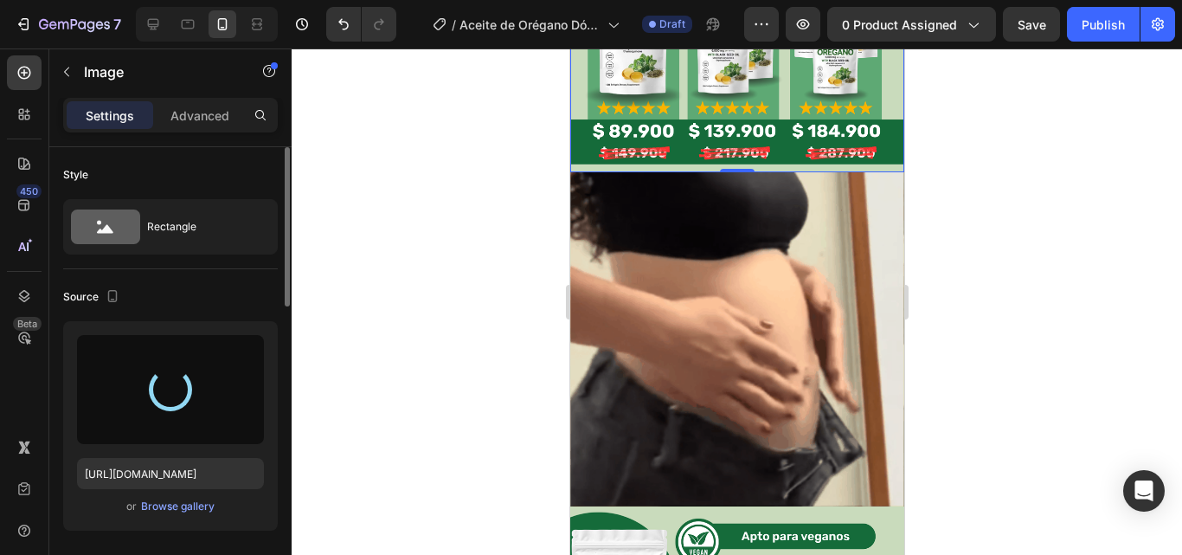
type input "https://cdn.shopify.com/s/files/1/0817/1218/5665/files/gempages_483071697826611…"
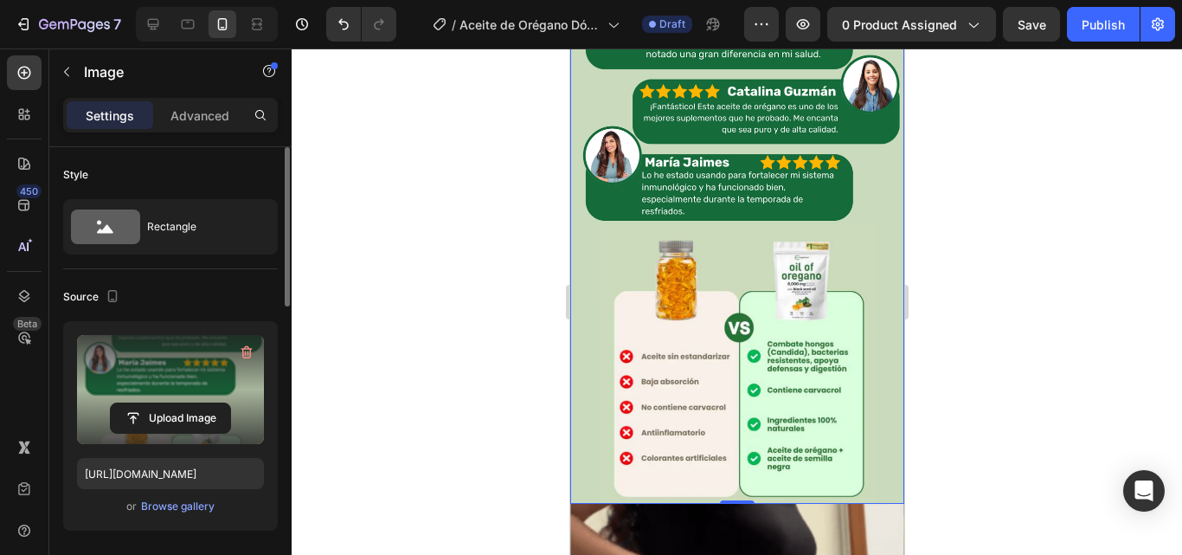
scroll to position [2007, 0]
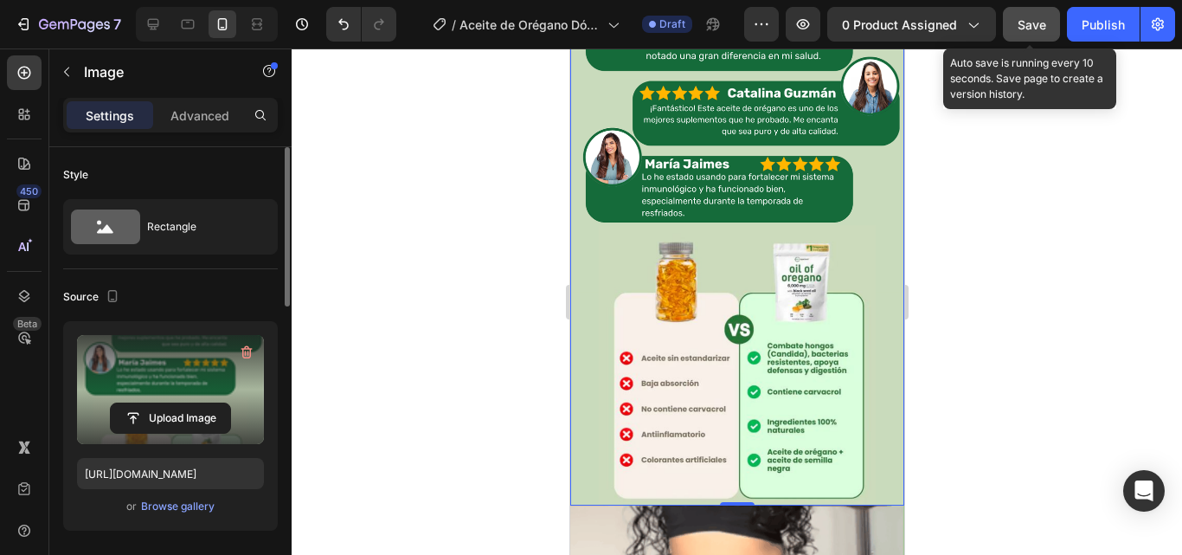
click at [1042, 28] on span "Save" at bounding box center [1032, 24] width 29 height 15
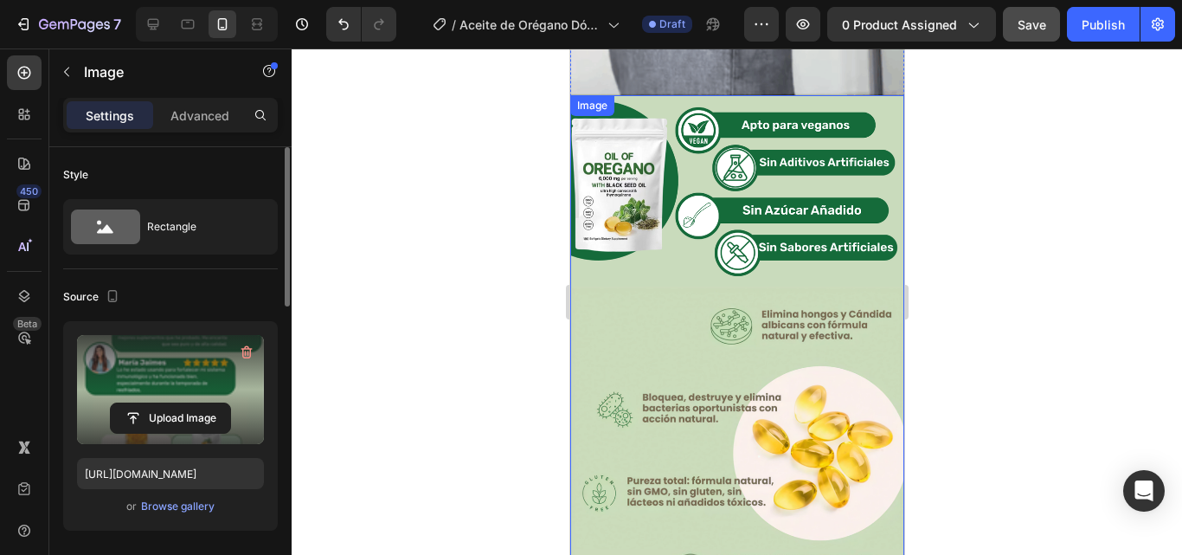
scroll to position [2700, 0]
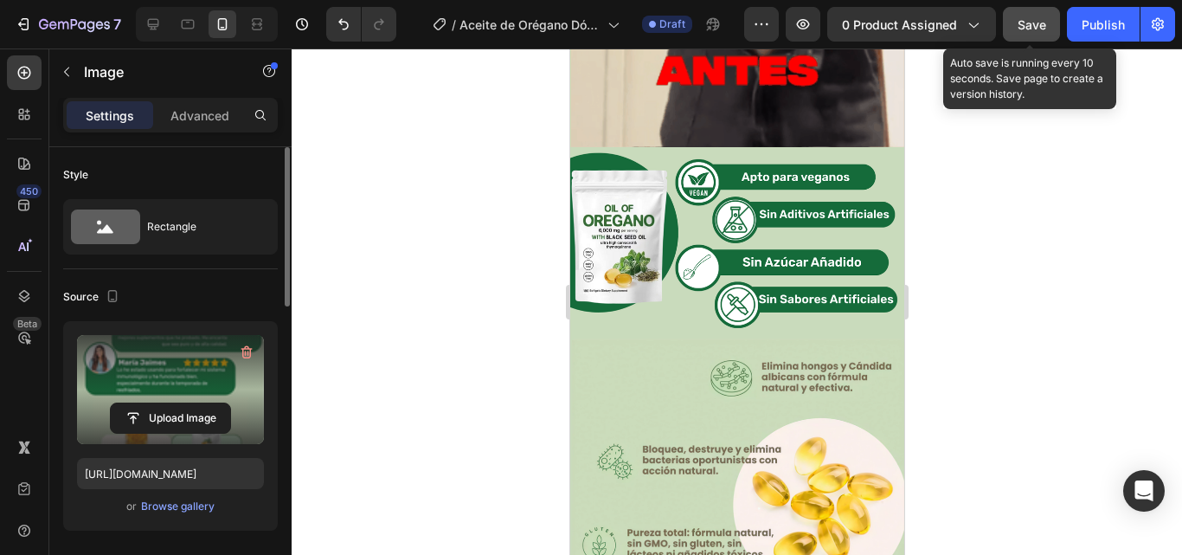
click at [1050, 34] on button "Save" at bounding box center [1031, 24] width 57 height 35
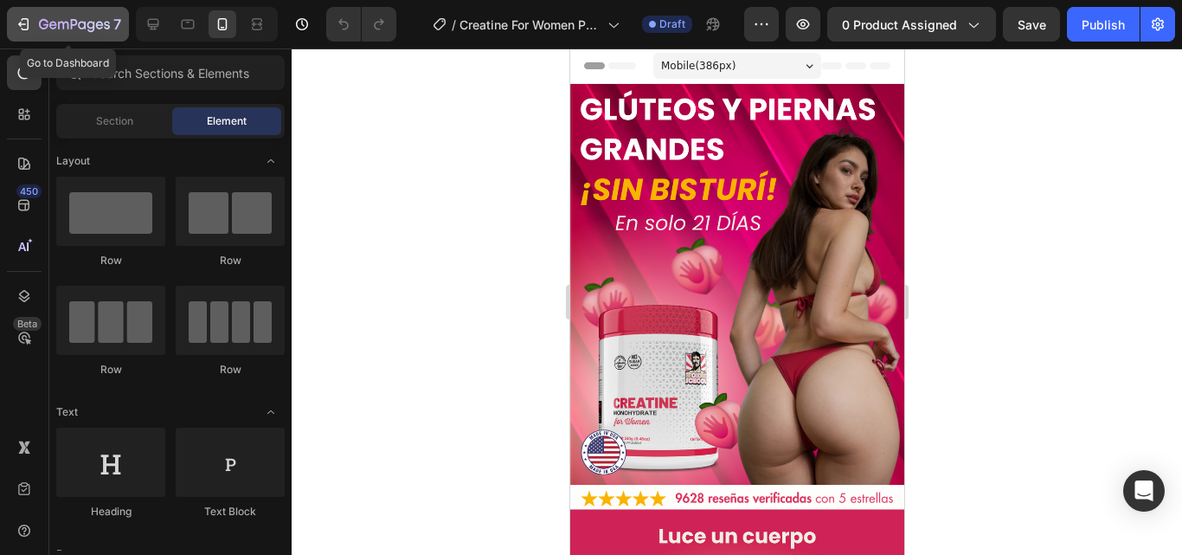
click at [55, 15] on div "7" at bounding box center [80, 24] width 82 height 21
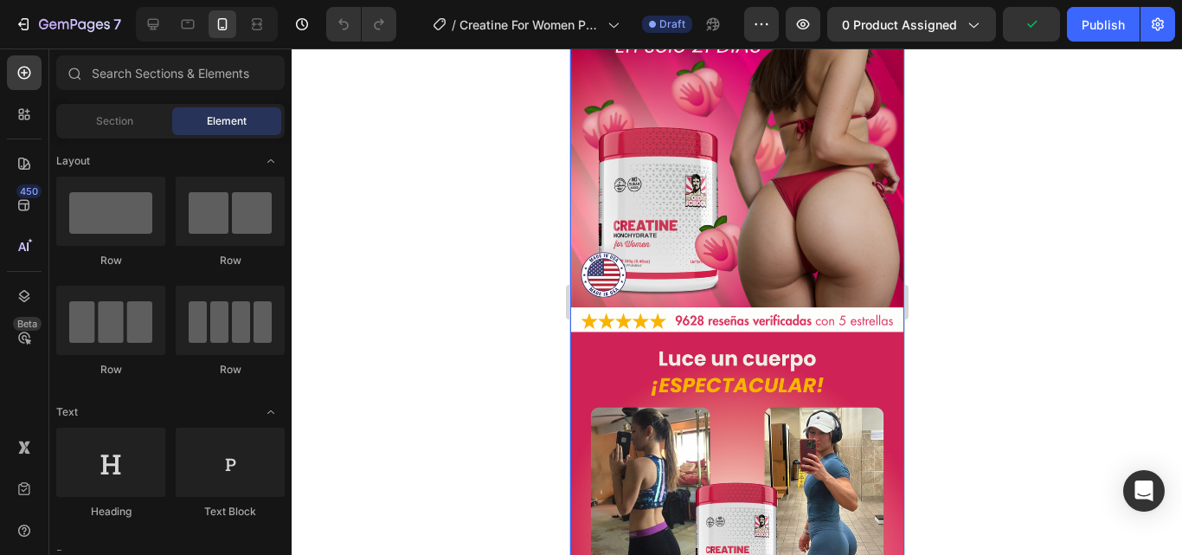
scroll to position [346, 0]
